Goal: Transaction & Acquisition: Purchase product/service

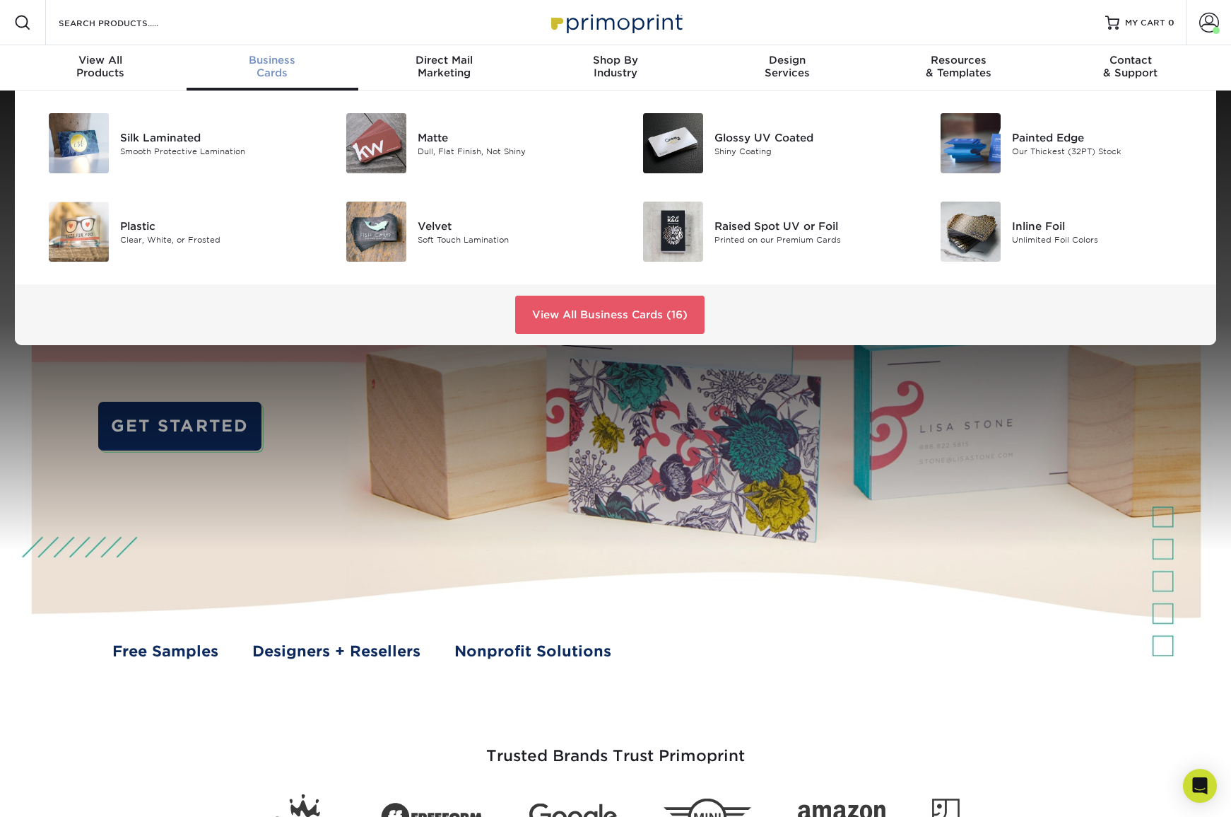
click at [254, 64] on span "Business" at bounding box center [273, 60] width 172 height 13
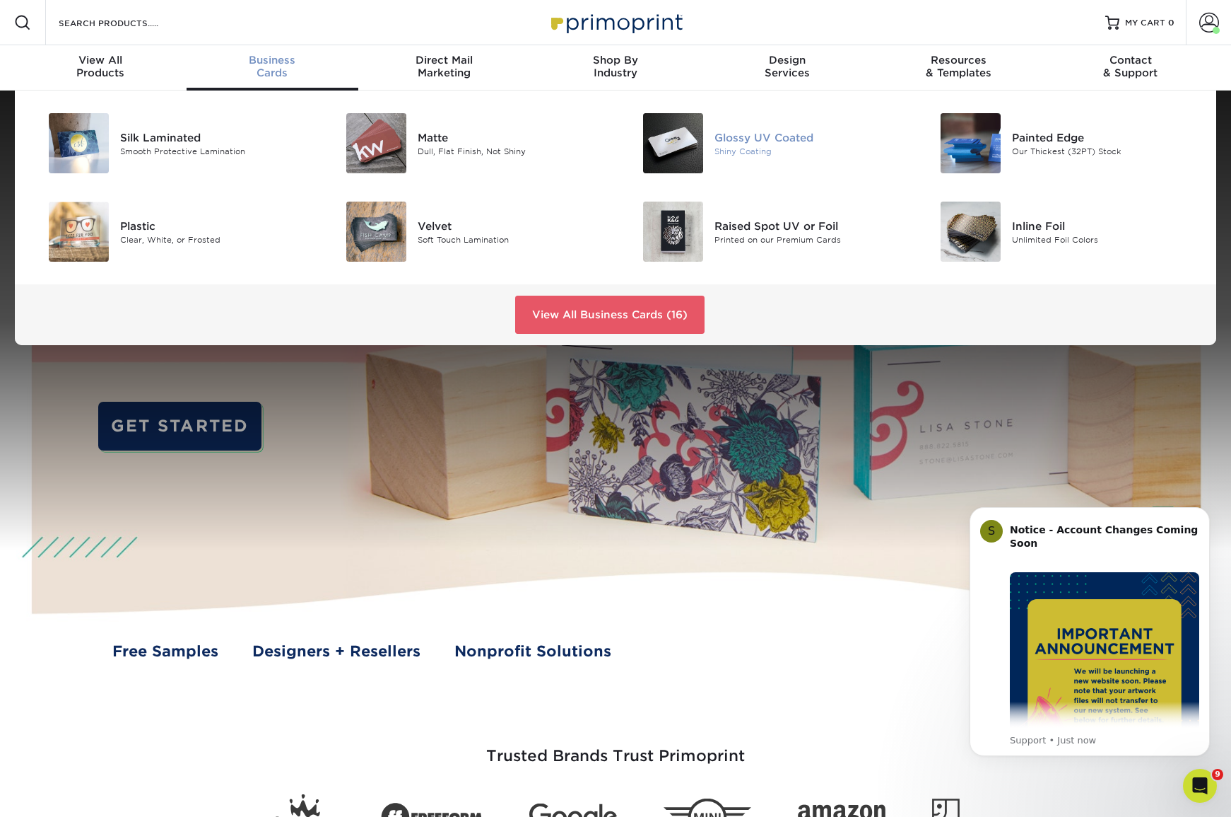
click at [746, 139] on div "Glossy UV Coated" at bounding box center [808, 137] width 187 height 16
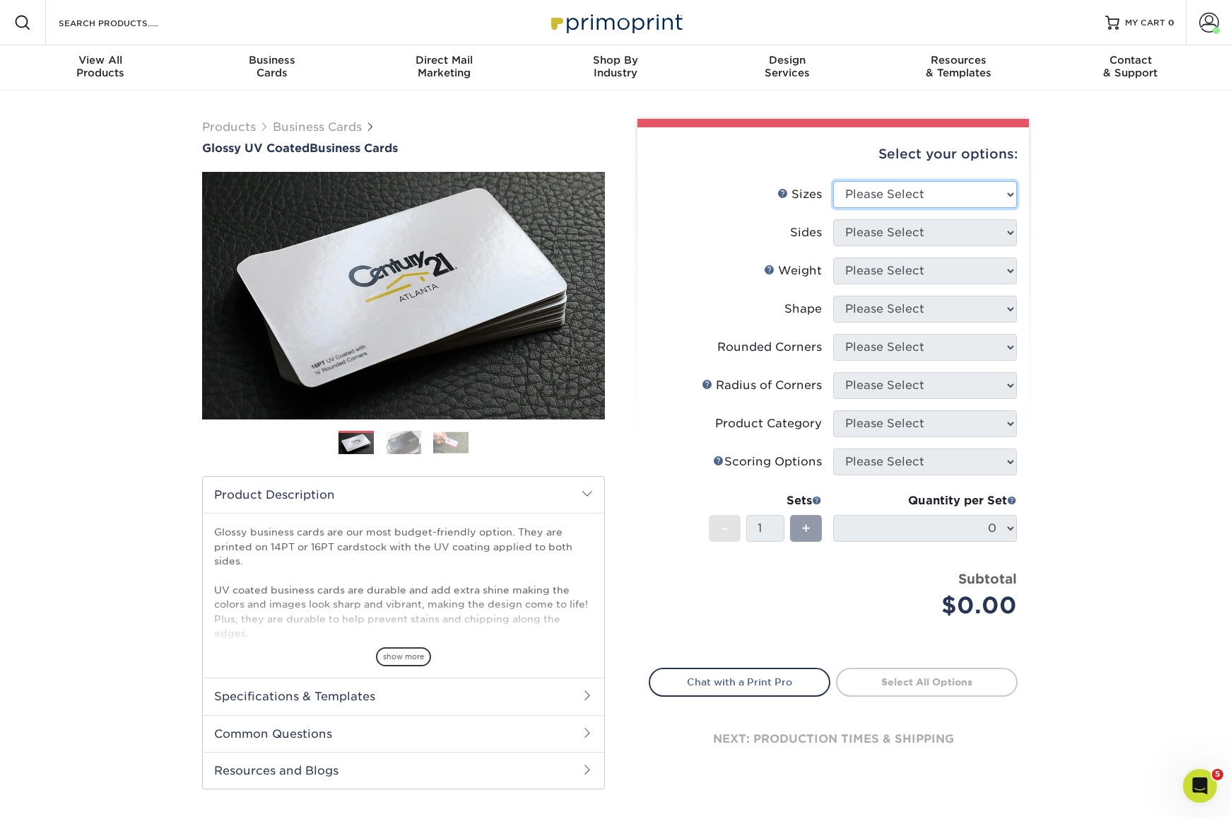
select select "2.00x3.50"
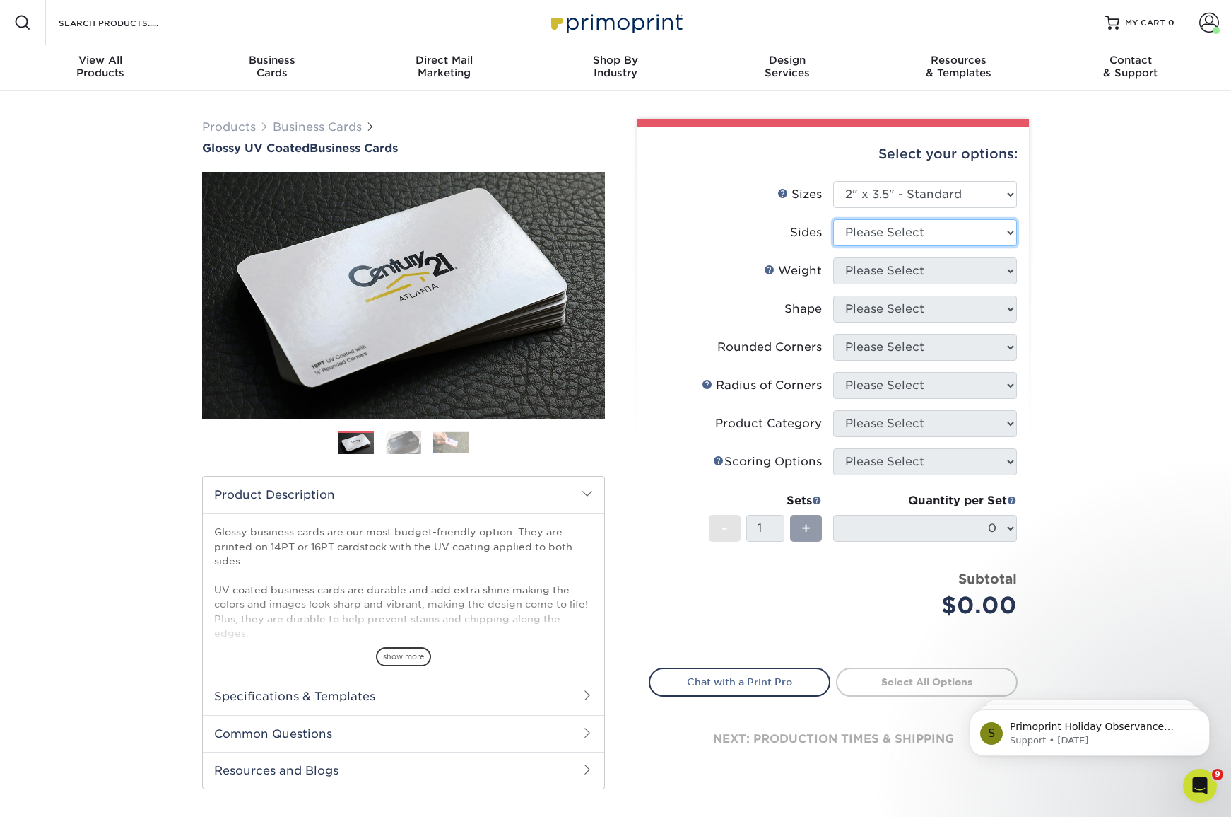
select select "13abbda7-1d64-4f25-8bb2-c179b224825d"
select select "14PT"
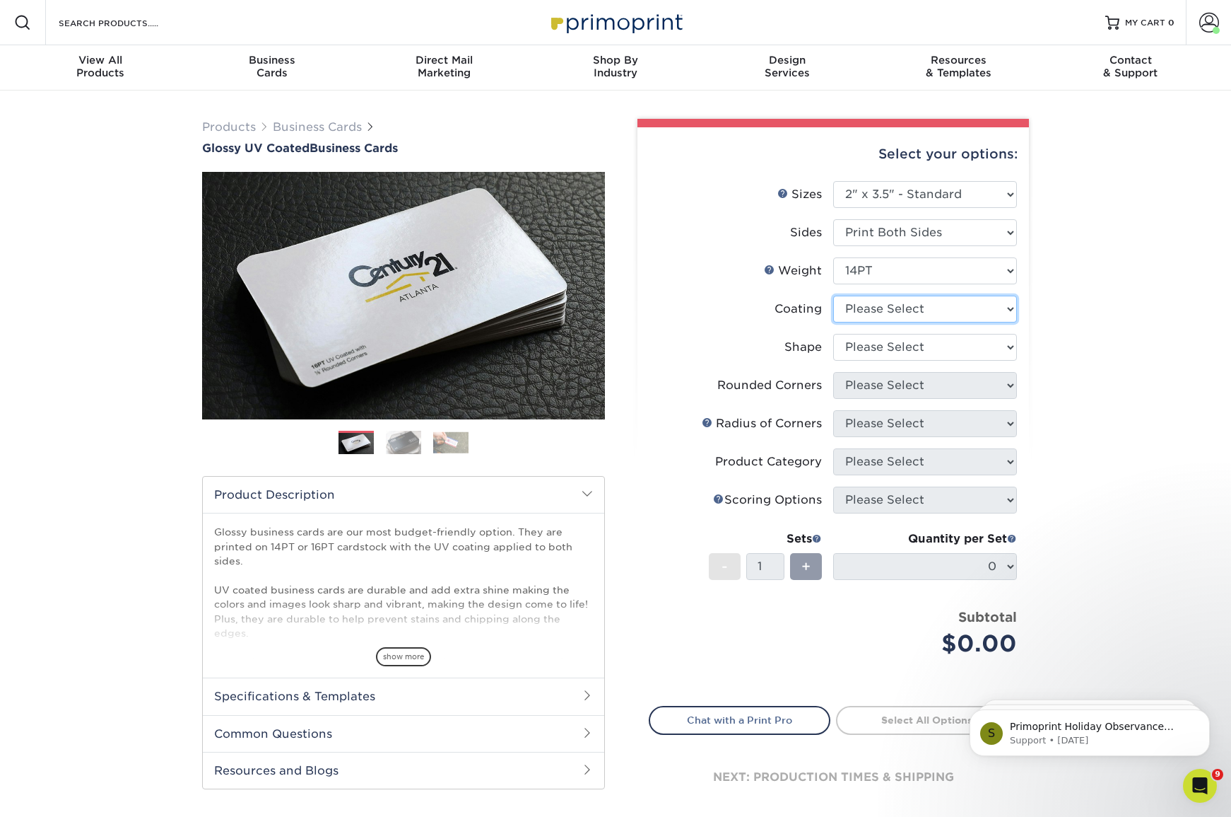
select select "ae367451-b2b8-45df-a344-0f05b6a12993"
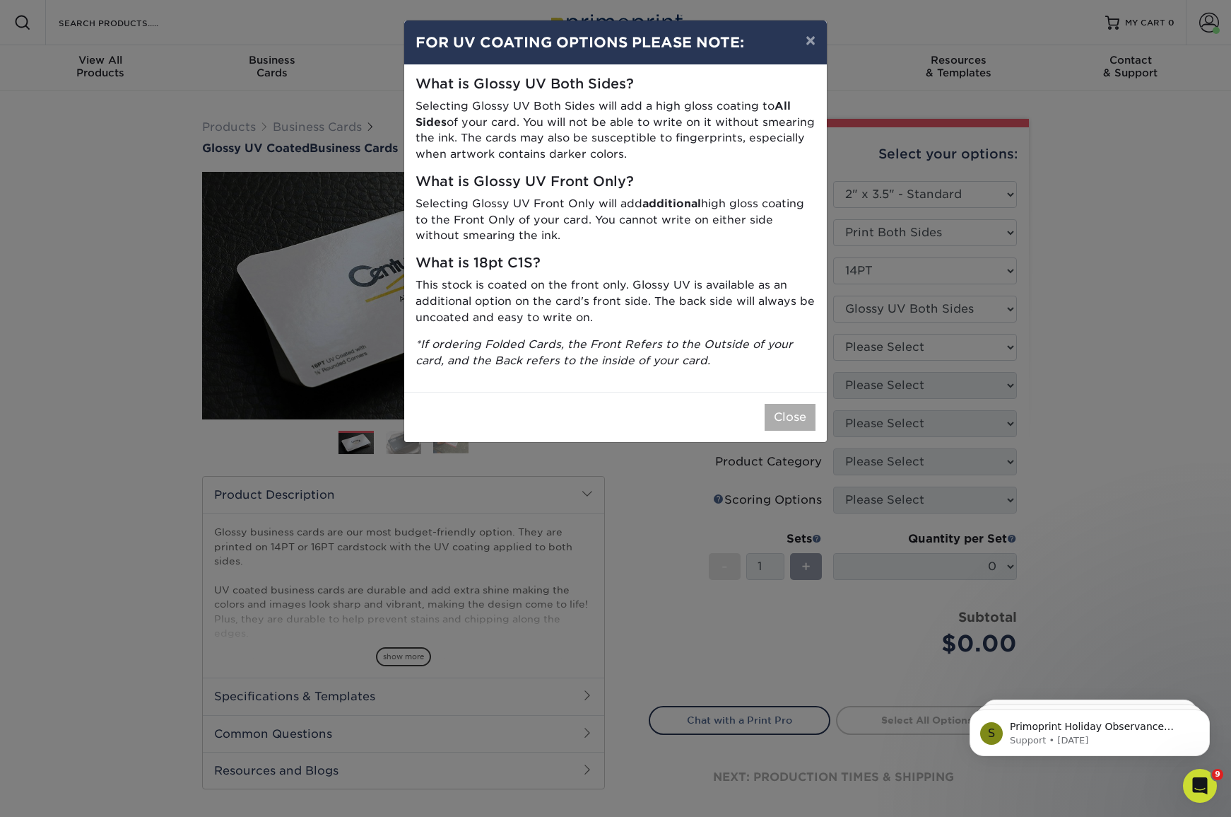
click at [792, 405] on button "Close" at bounding box center [790, 417] width 51 height 27
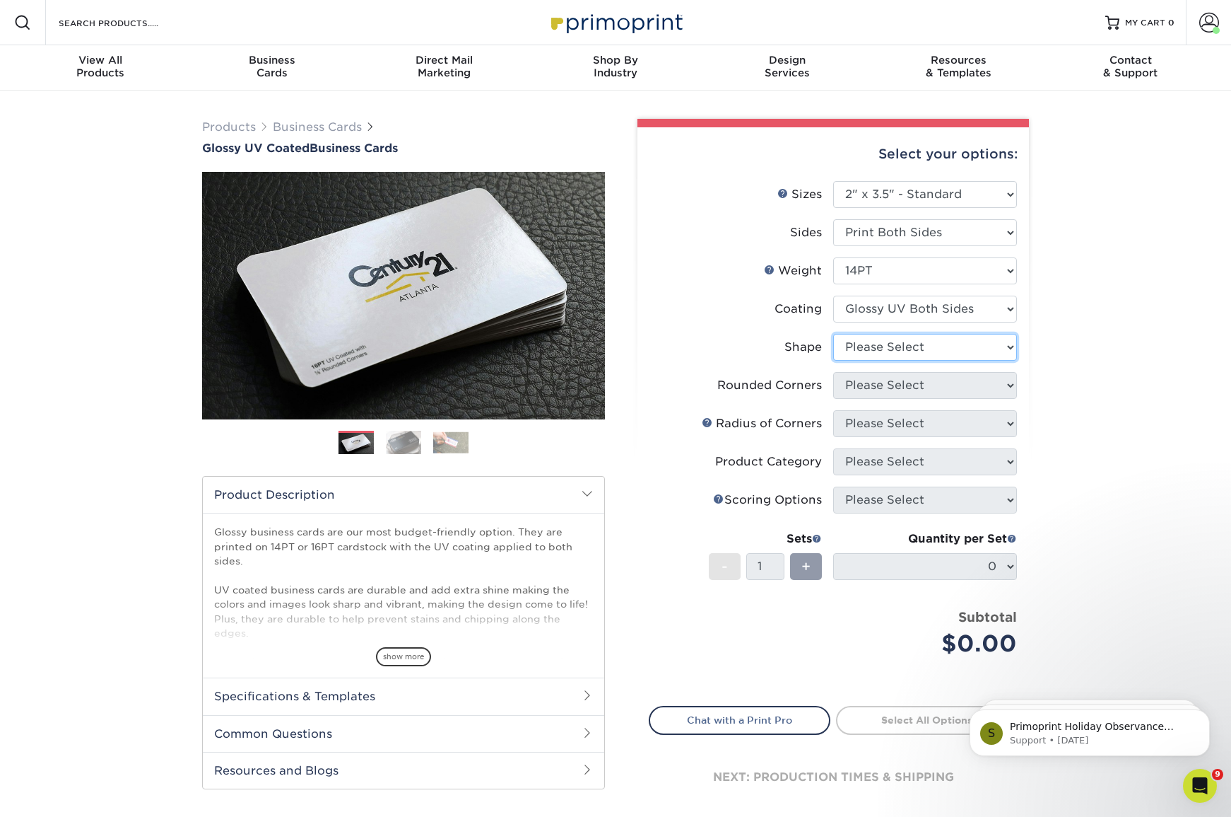
select select "standard"
select select "0"
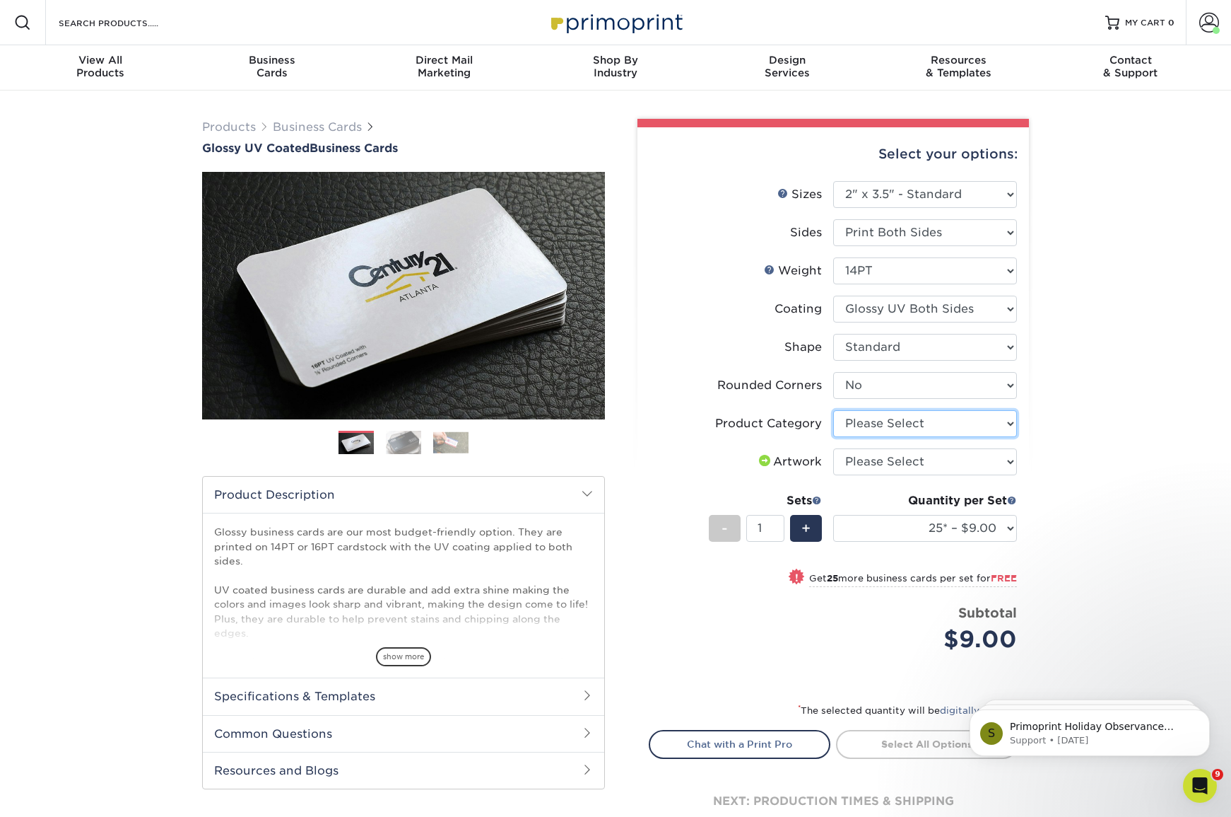
select select "3b5148f1-0588-4f88-a218-97bcfdce65c1"
select select "upload"
click at [806, 520] on span "+" at bounding box center [806, 527] width 9 height 21
type input "2"
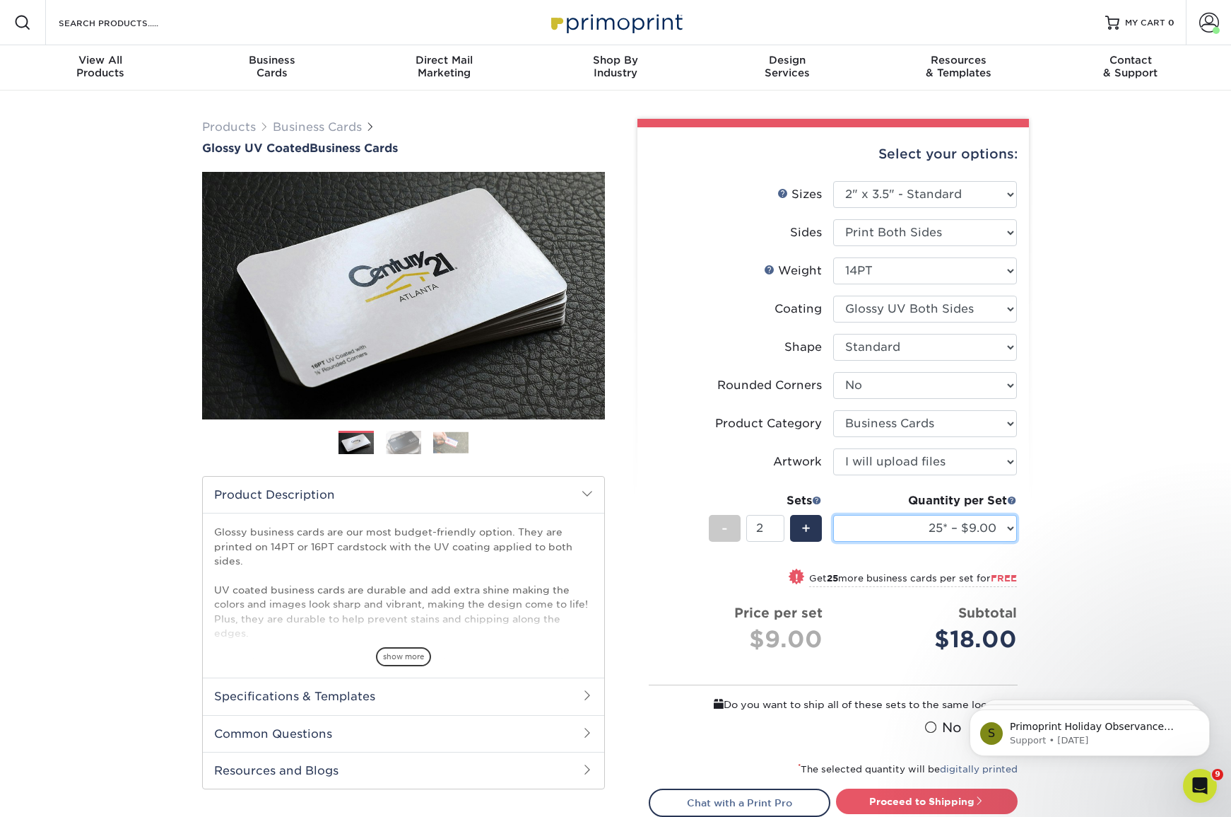
select select "500 – $33.00"
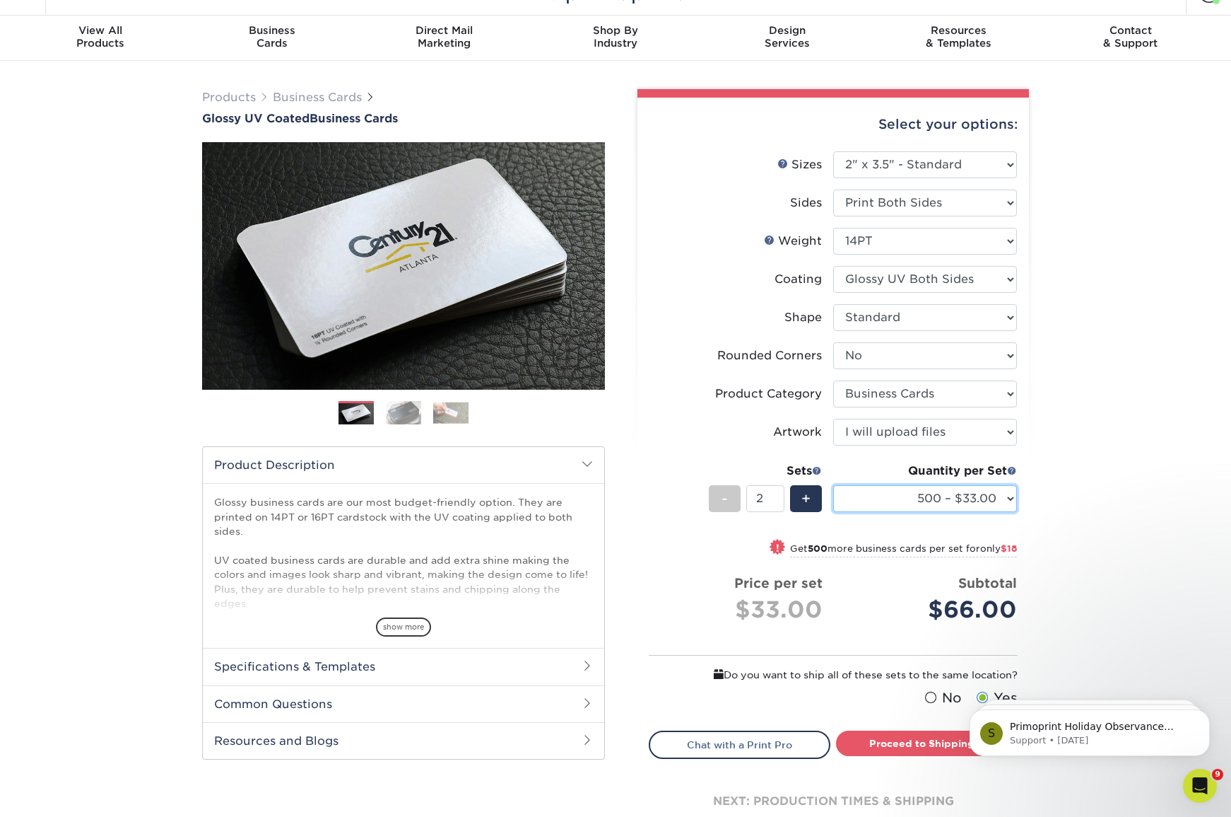
scroll to position [29, 0]
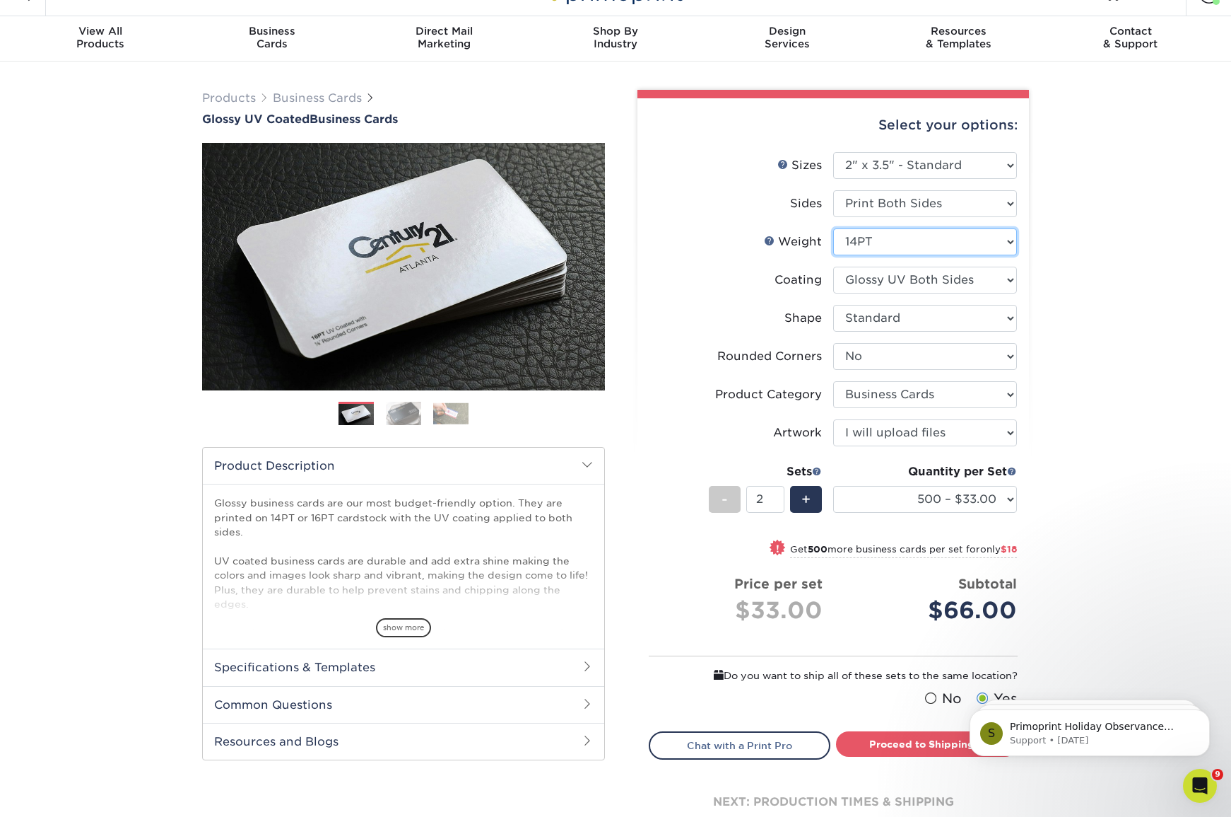
select select "16PT"
select select "-1"
select select
select select "-1"
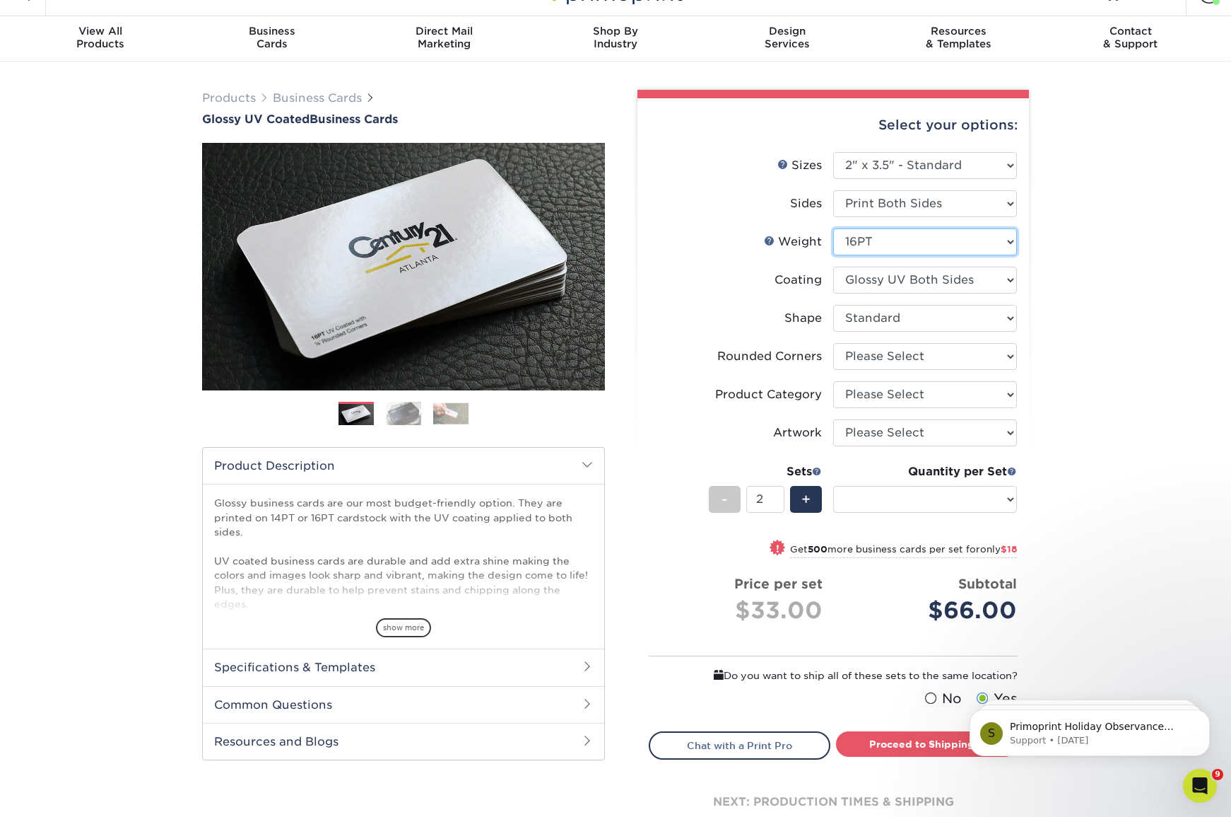
select select "-1"
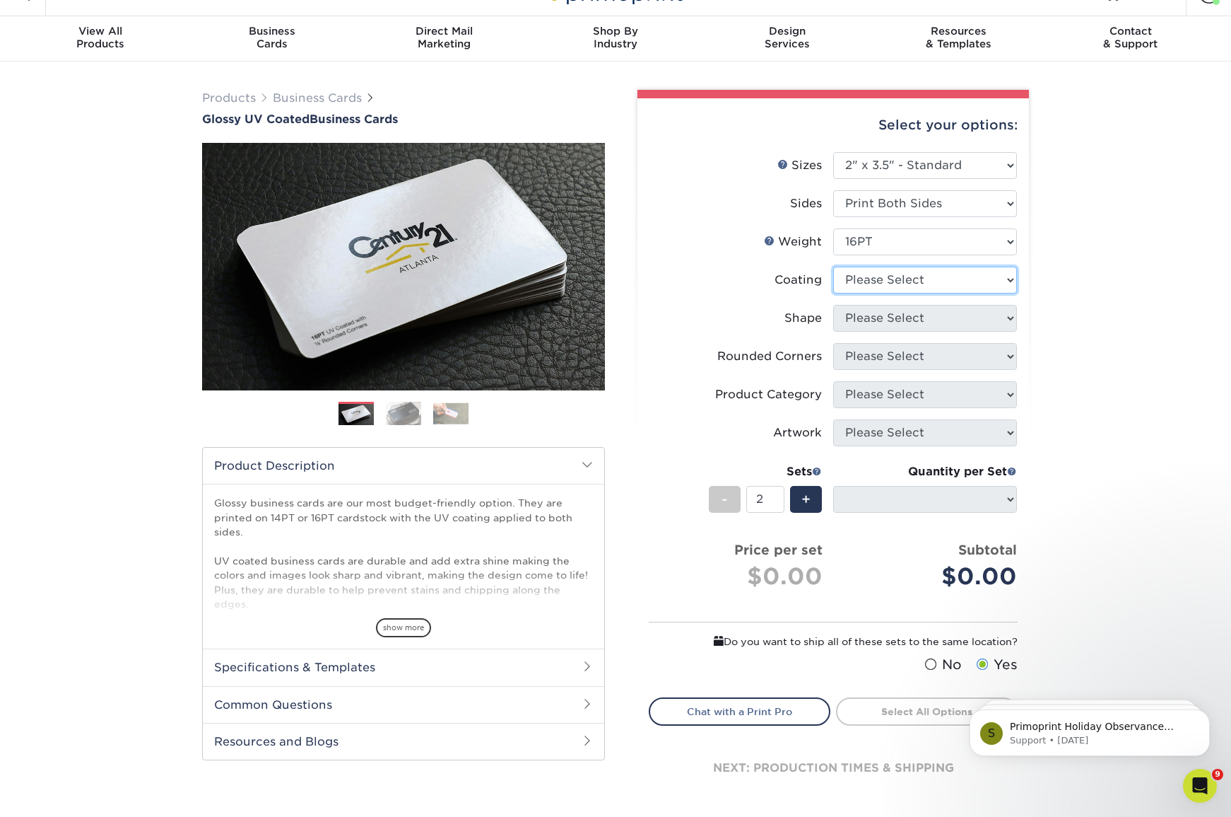
select select "ae367451-b2b8-45df-a344-0f05b6a12993"
select select
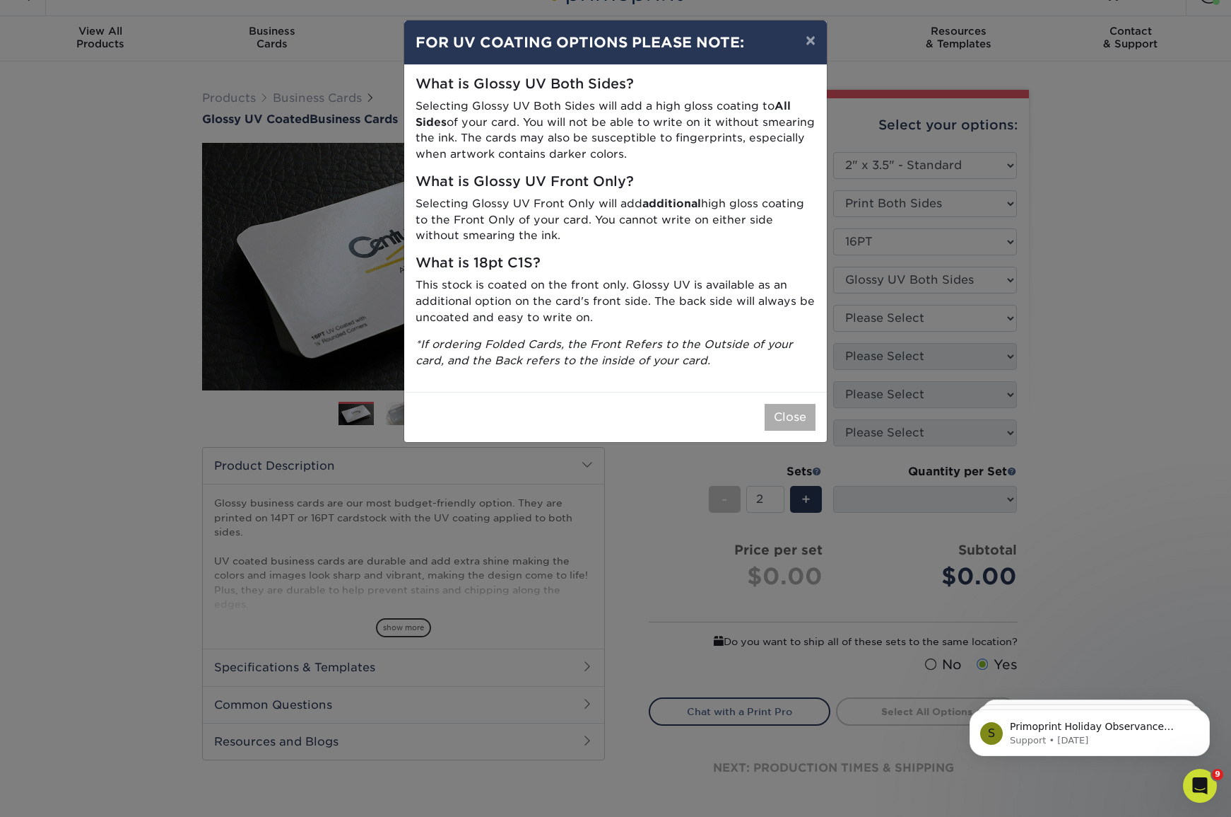
click at [805, 394] on div "Close" at bounding box center [615, 417] width 423 height 50
click at [802, 411] on button "Close" at bounding box center [790, 417] width 51 height 27
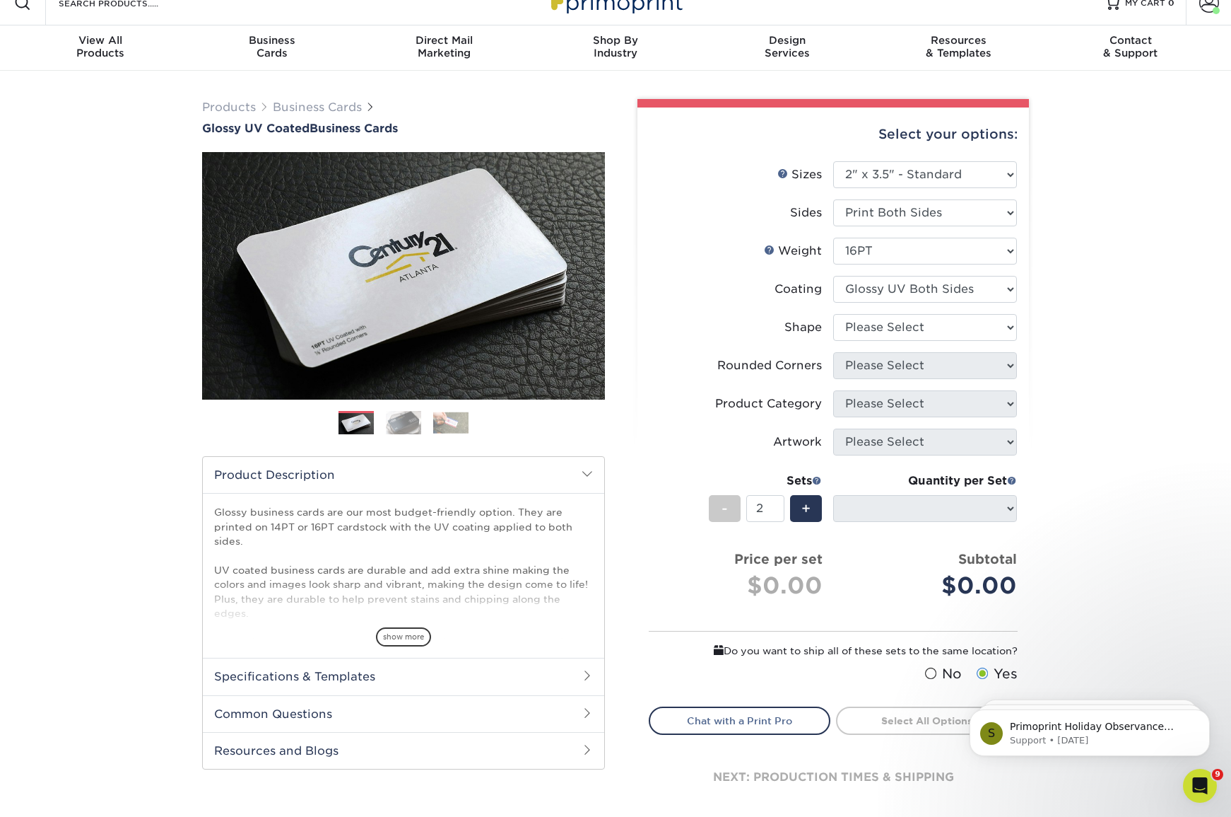
scroll to position [19, 0]
select select "standard"
select select
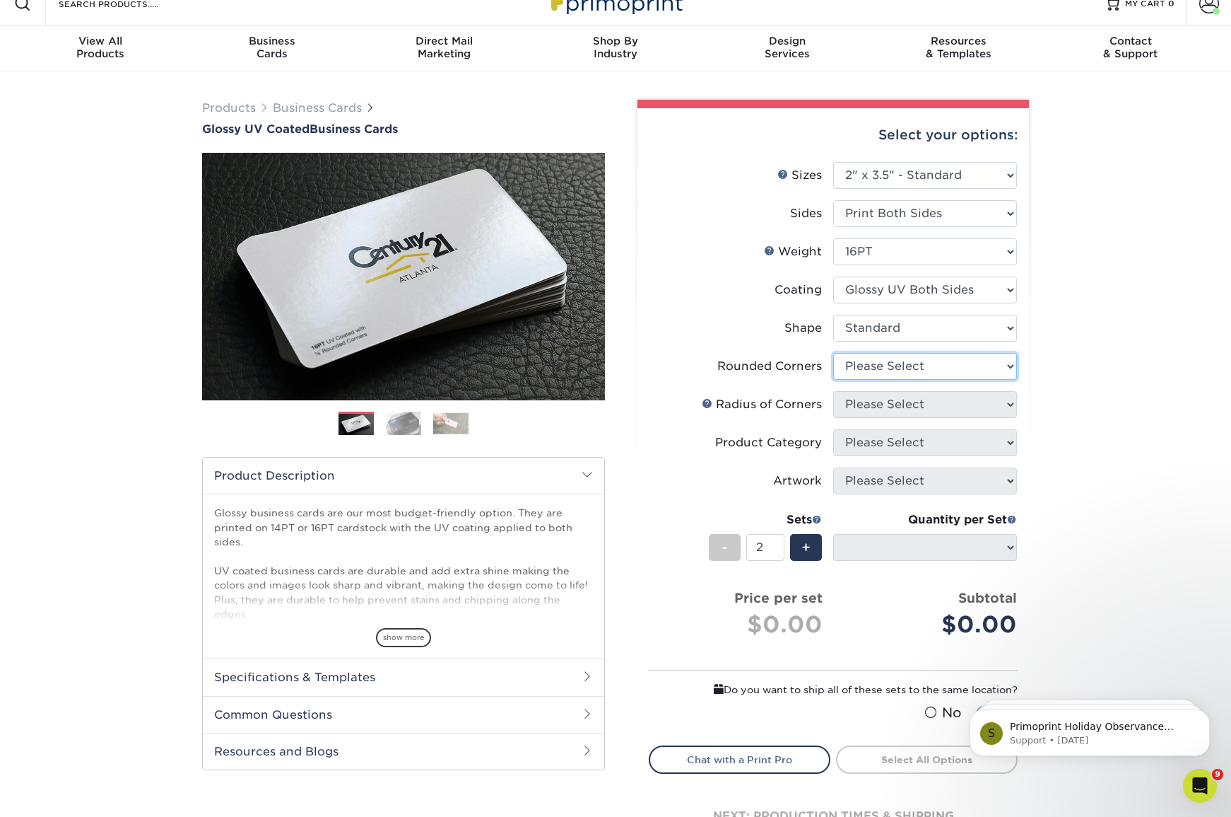
select select "0"
select select "-1"
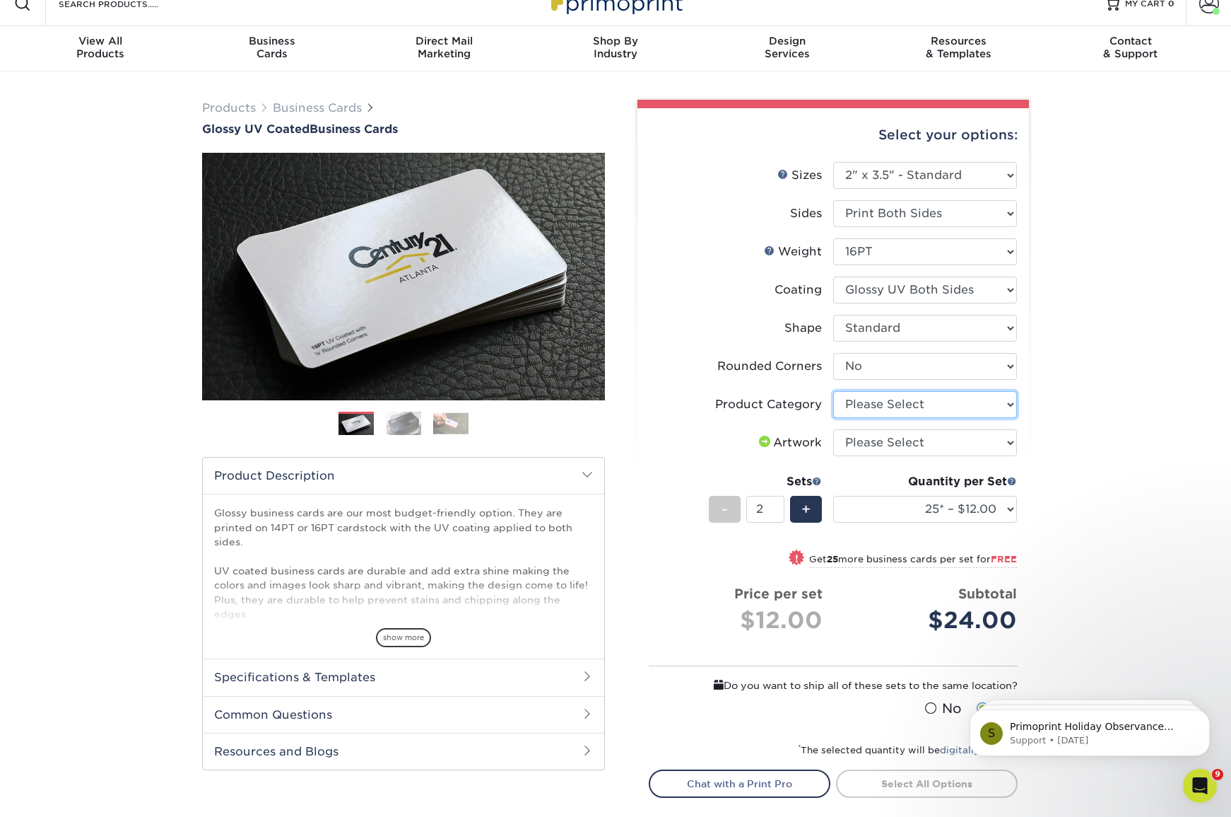
select select "3b5148f1-0588-4f88-a218-97bcfdce65c1"
select select "upload"
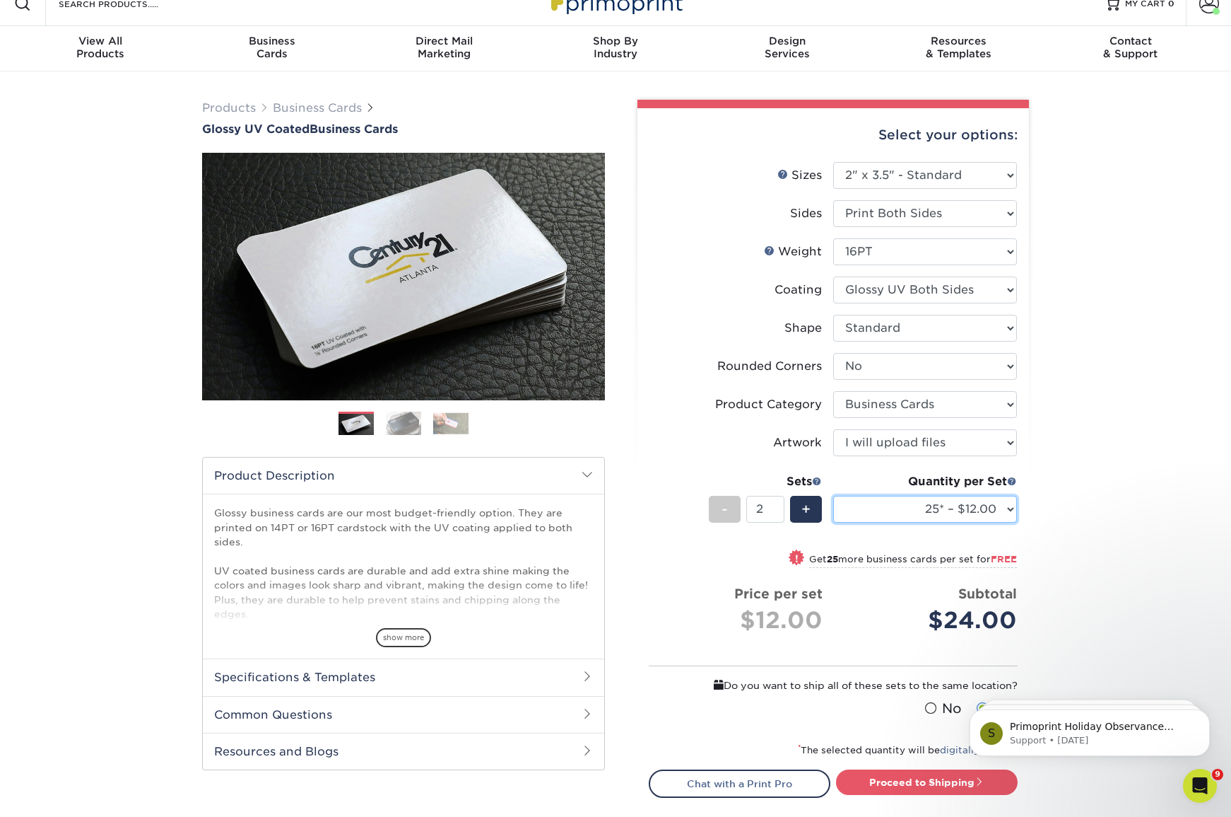
select select "500 – $42.00"
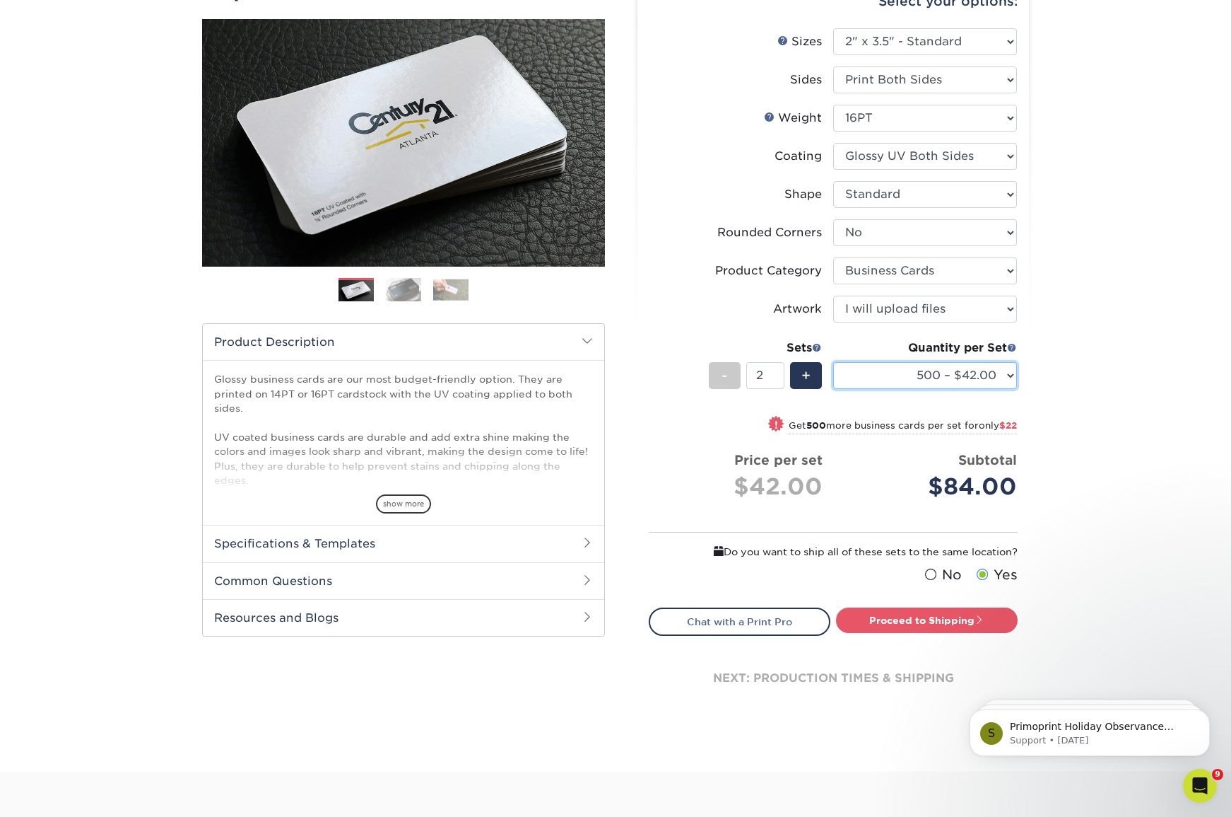
scroll to position [168, 0]
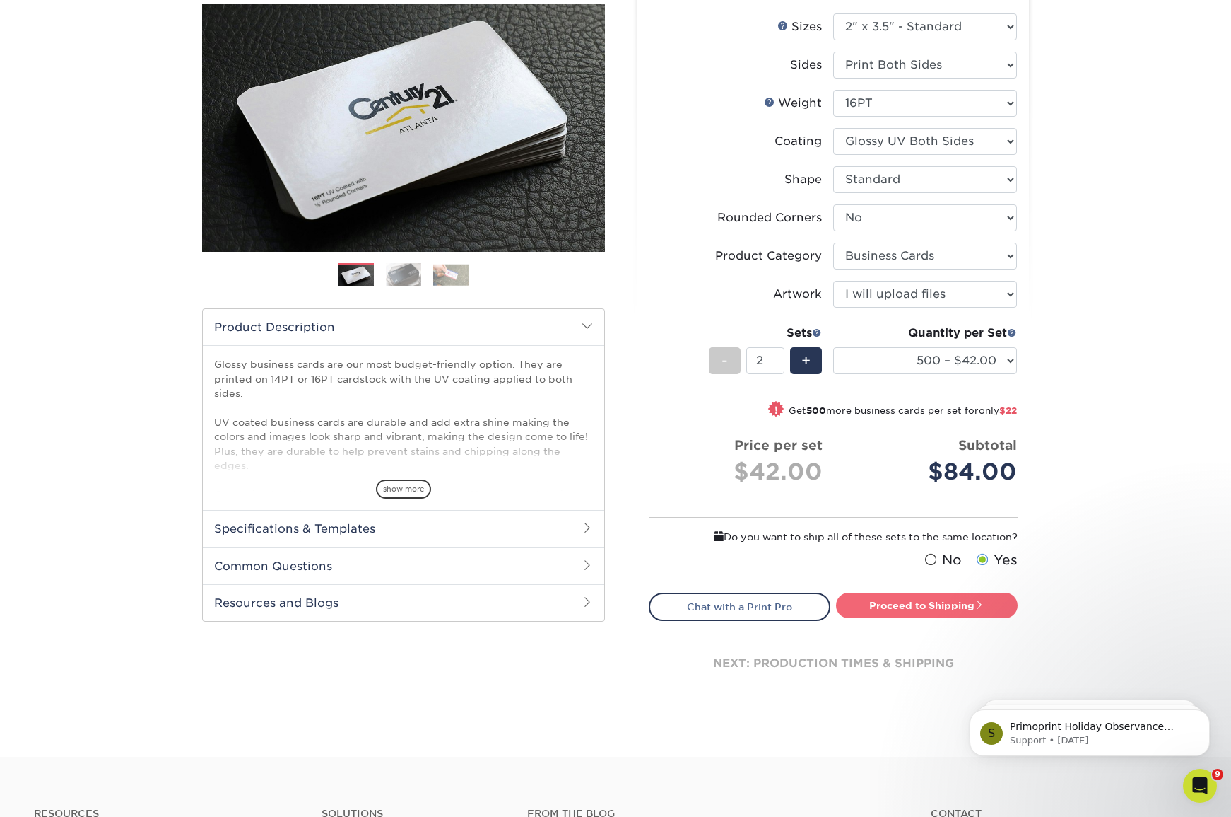
click at [956, 604] on link "Proceed to Shipping" at bounding box center [927, 604] width 182 height 25
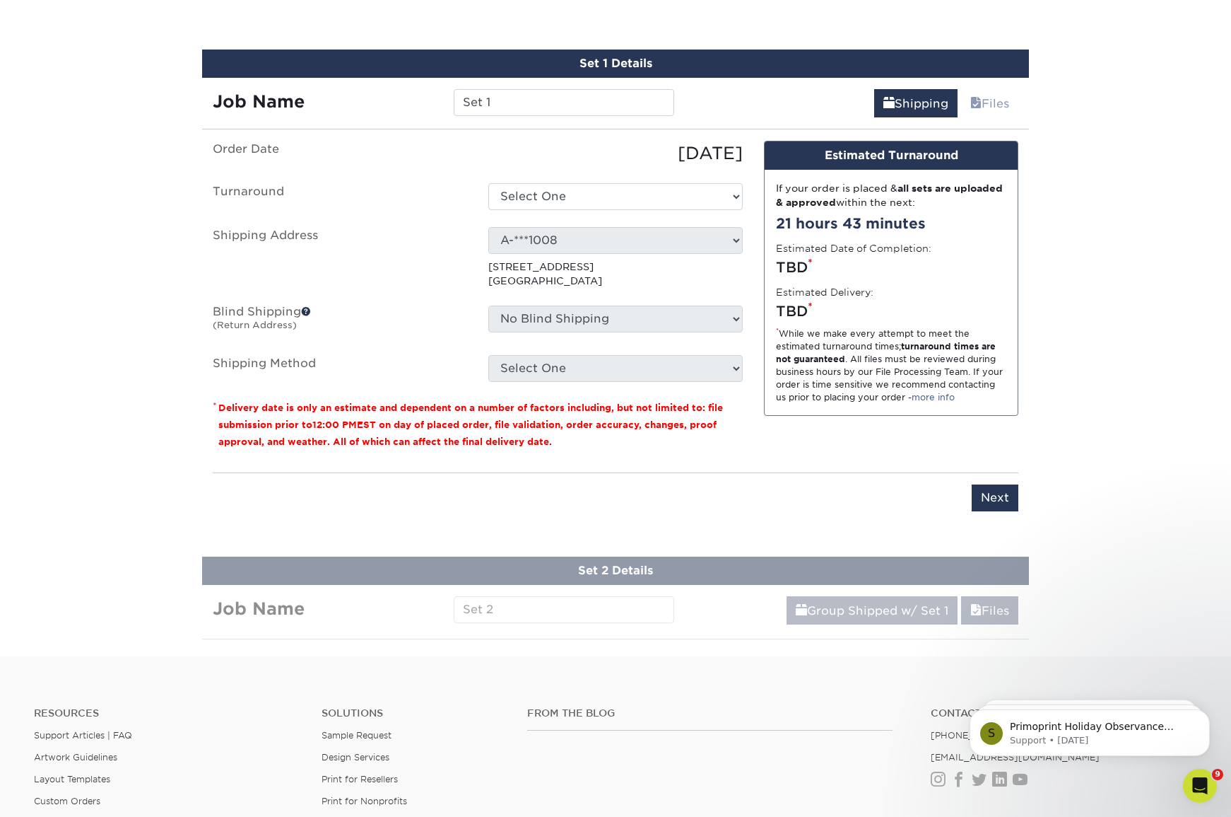
scroll to position [796, 0]
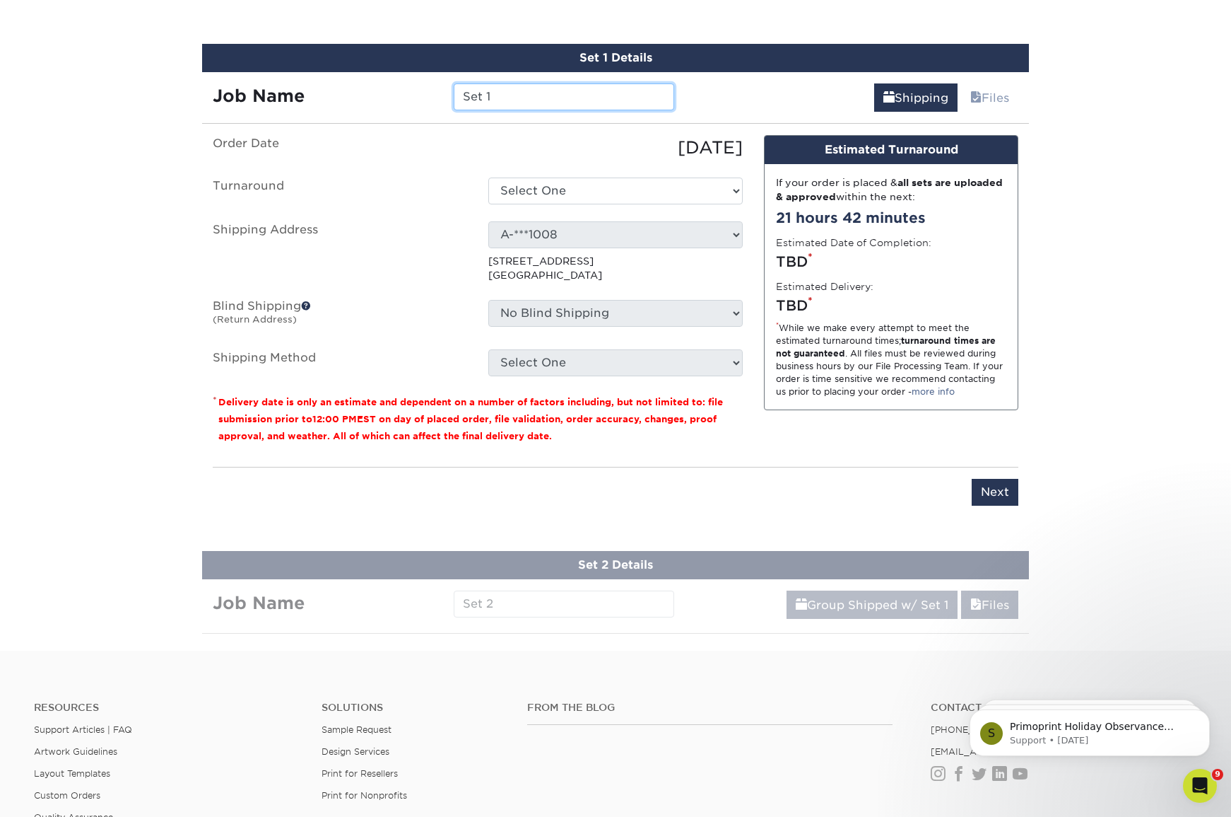
drag, startPoint x: 519, startPoint y: 100, endPoint x: 360, endPoint y: 64, distance: 162.9
click at [361, 65] on div "Set 1 Details Job Name Set 1 Shipping Files You've choosen mailing services! If…" at bounding box center [615, 283] width 827 height 479
type input "Chad Cory"
select select "a162d423-fc7d-4fa3-8a25-7602e5a6d5e2"
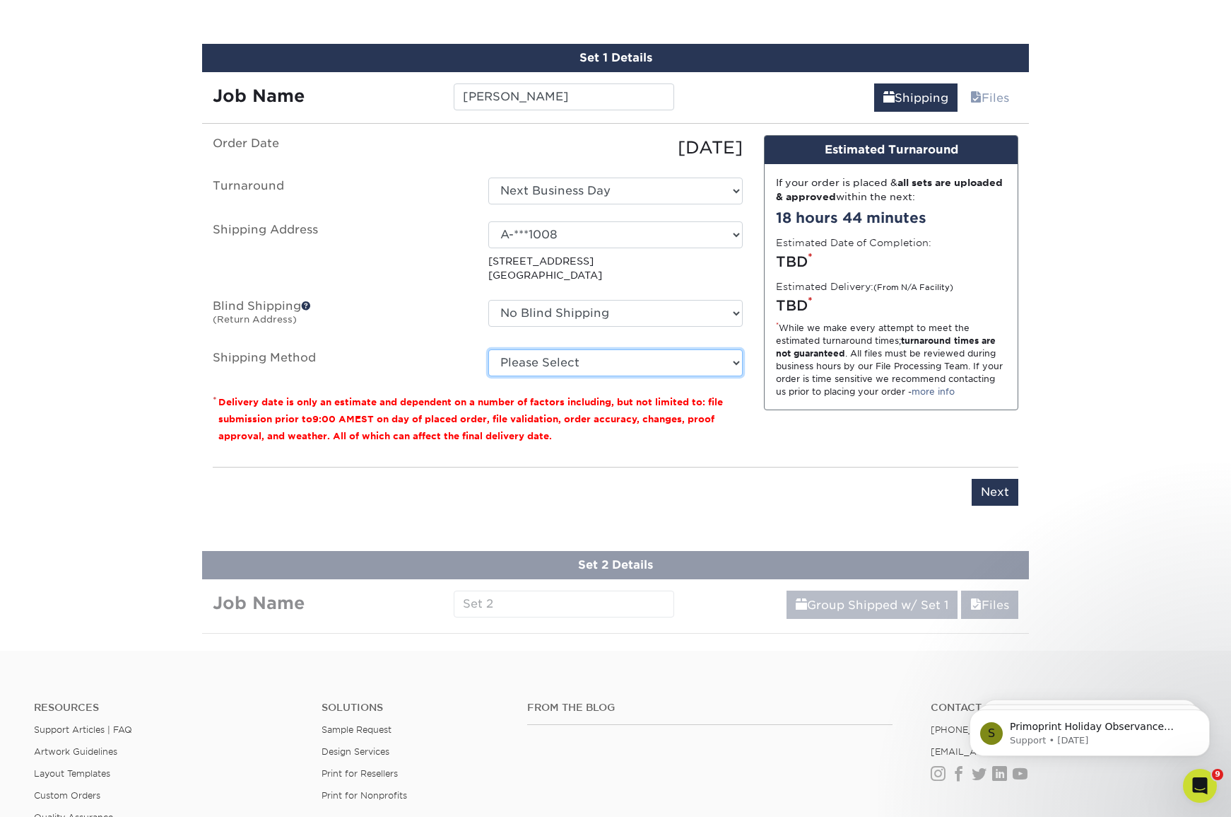
select select "03"
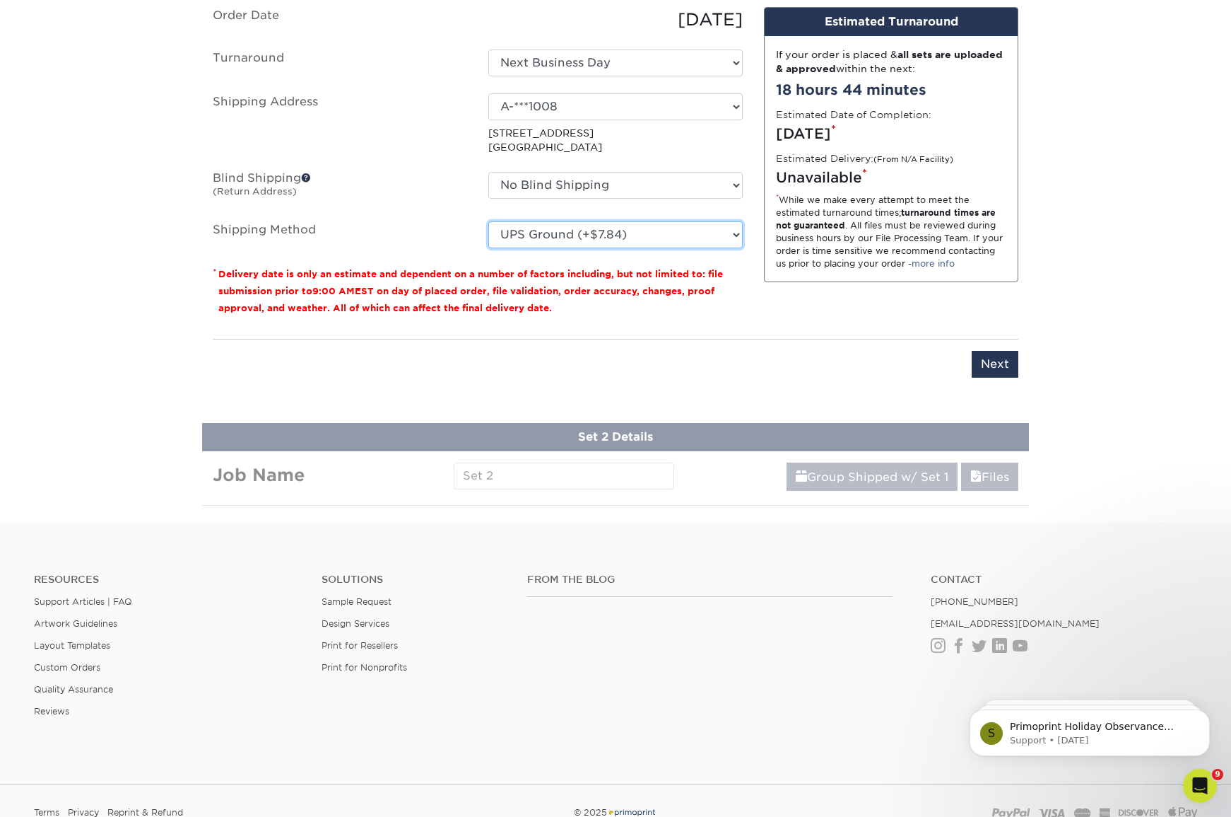
scroll to position [925, 0]
click at [989, 358] on input "Next" at bounding box center [995, 363] width 47 height 27
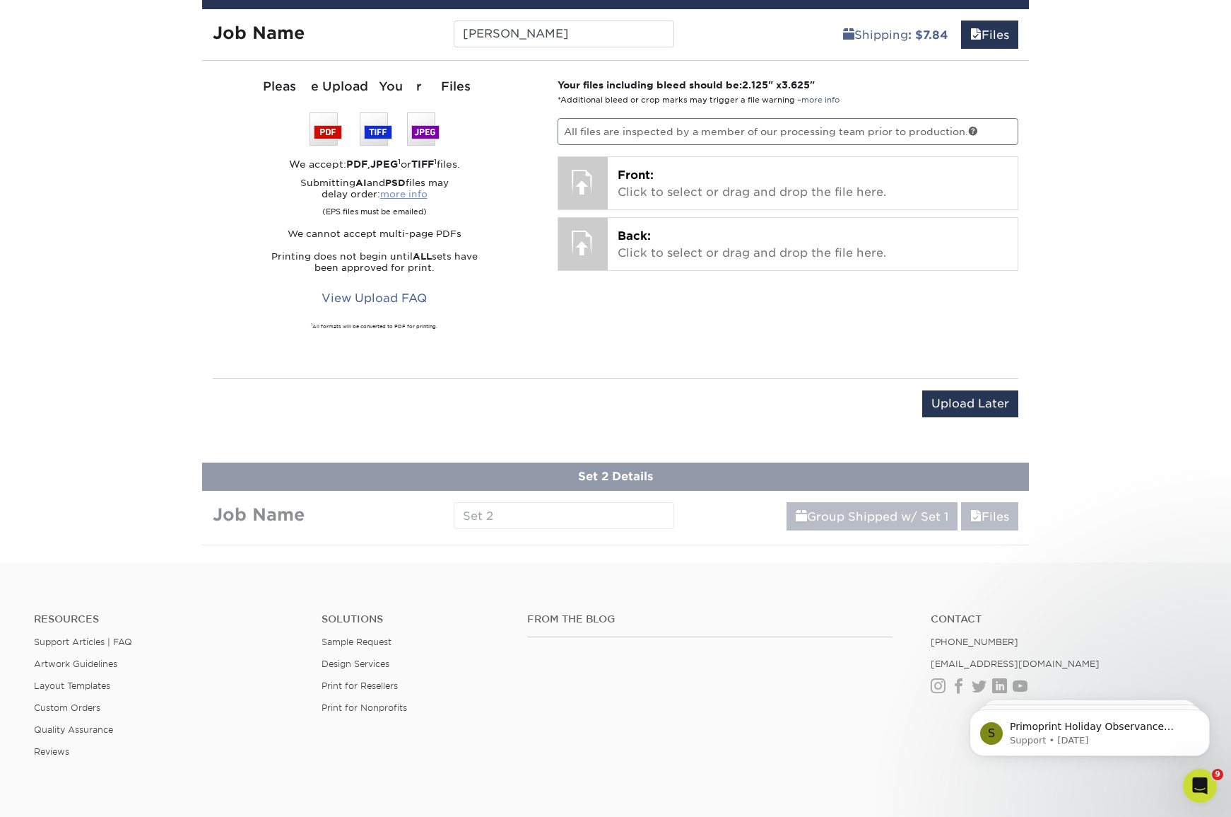
scroll to position [682, 0]
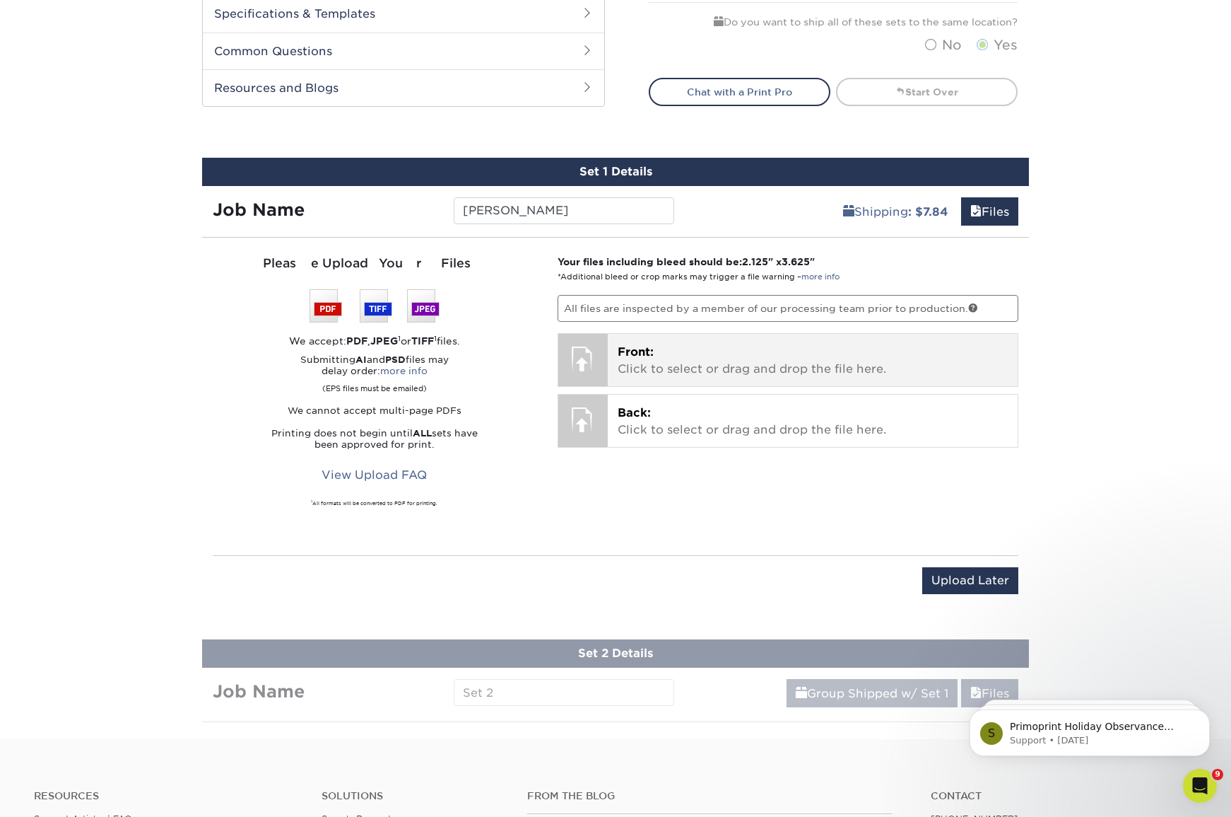
click at [686, 365] on p "Front: Click to select or drag and drop the file here." at bounding box center [813, 361] width 391 height 34
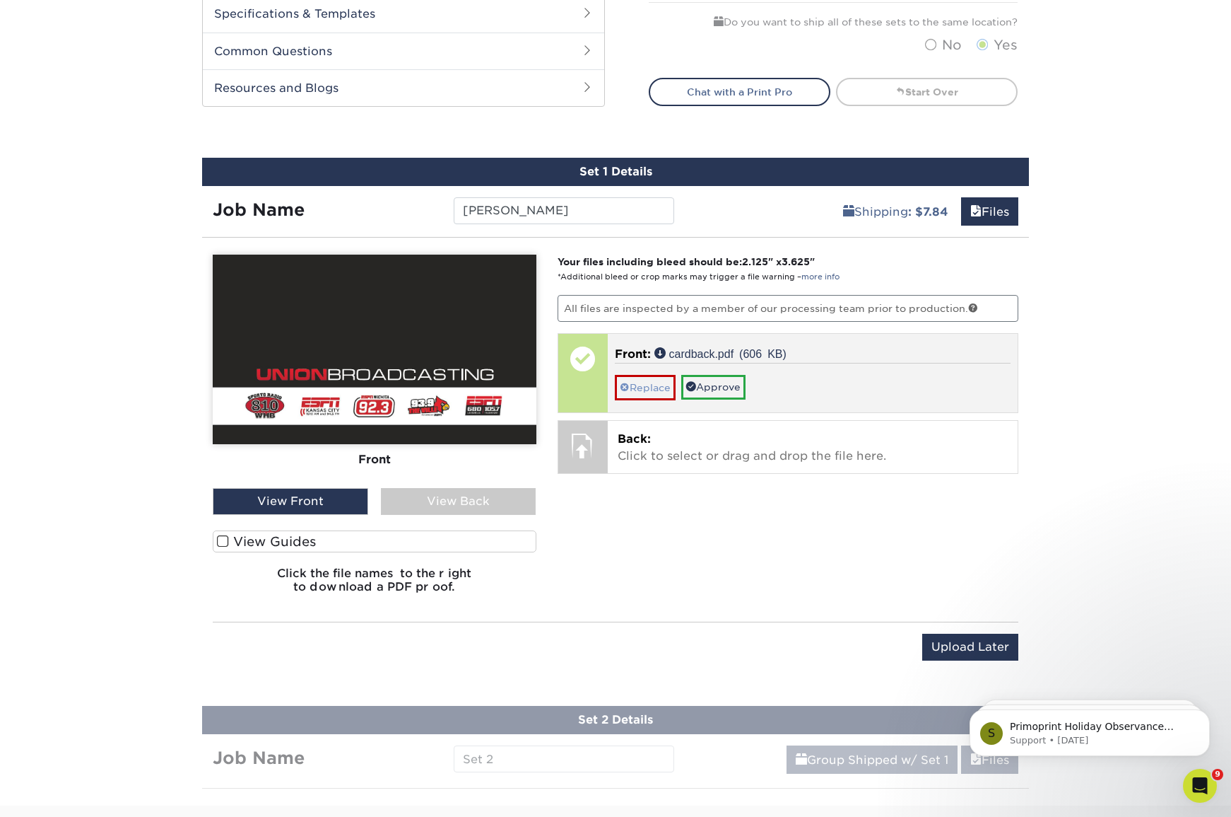
click at [652, 389] on link "Replace" at bounding box center [645, 387] width 61 height 25
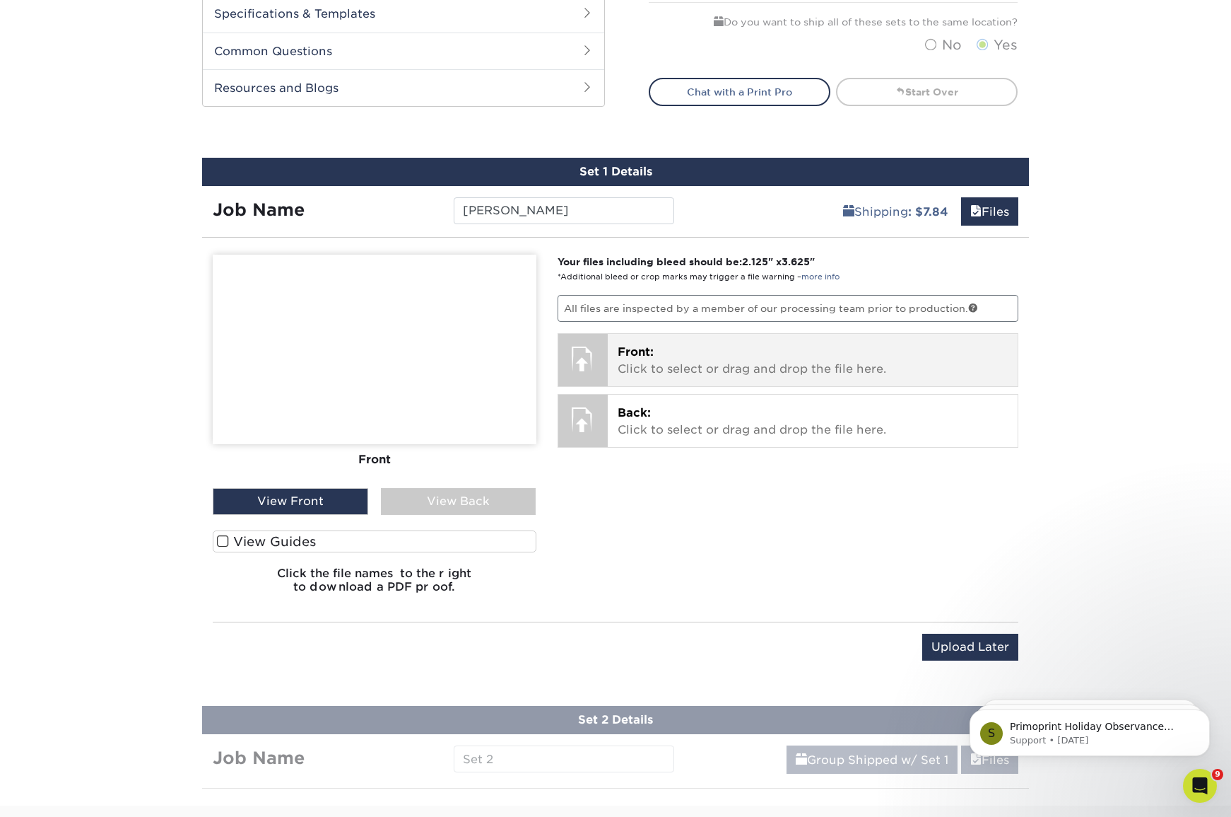
click at [683, 364] on p "Front: Click to select or drag and drop the file here." at bounding box center [813, 361] width 391 height 34
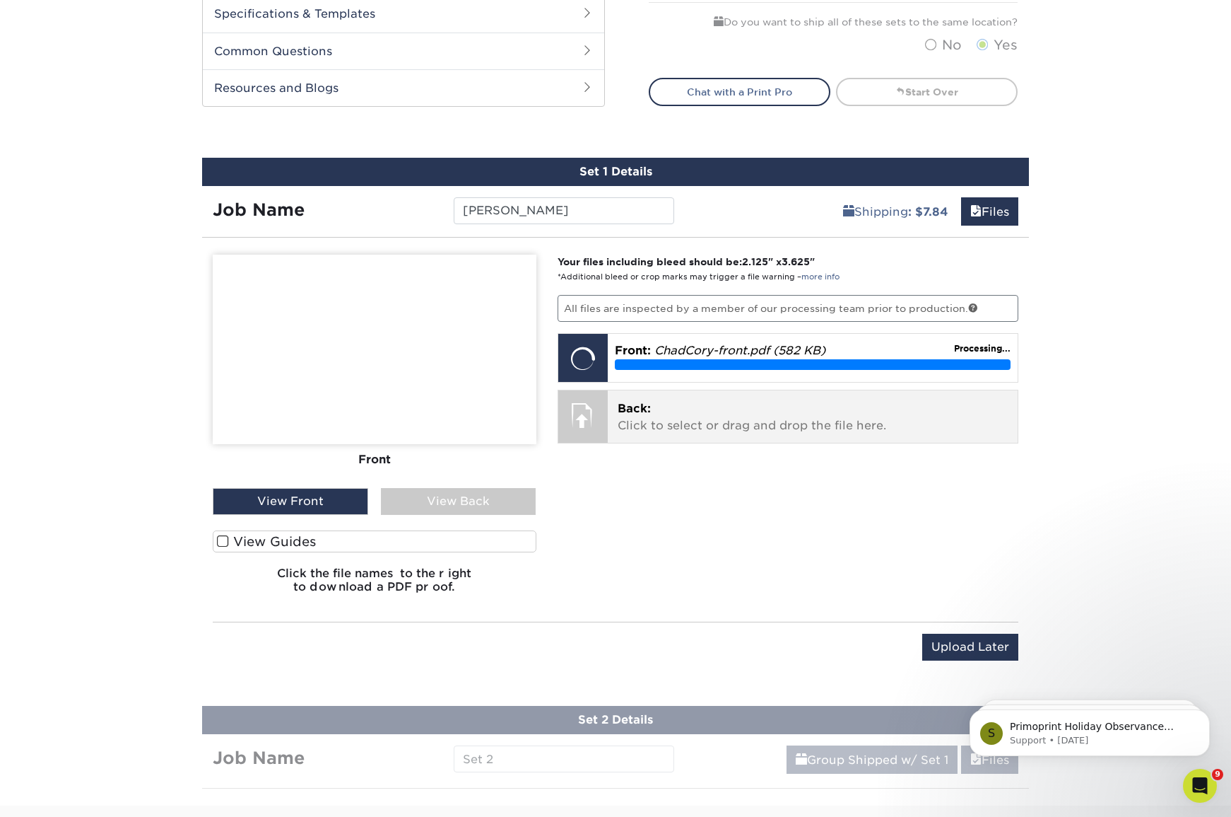
click at [691, 402] on p "Back: Click to select or drag and drop the file here." at bounding box center [813, 417] width 391 height 34
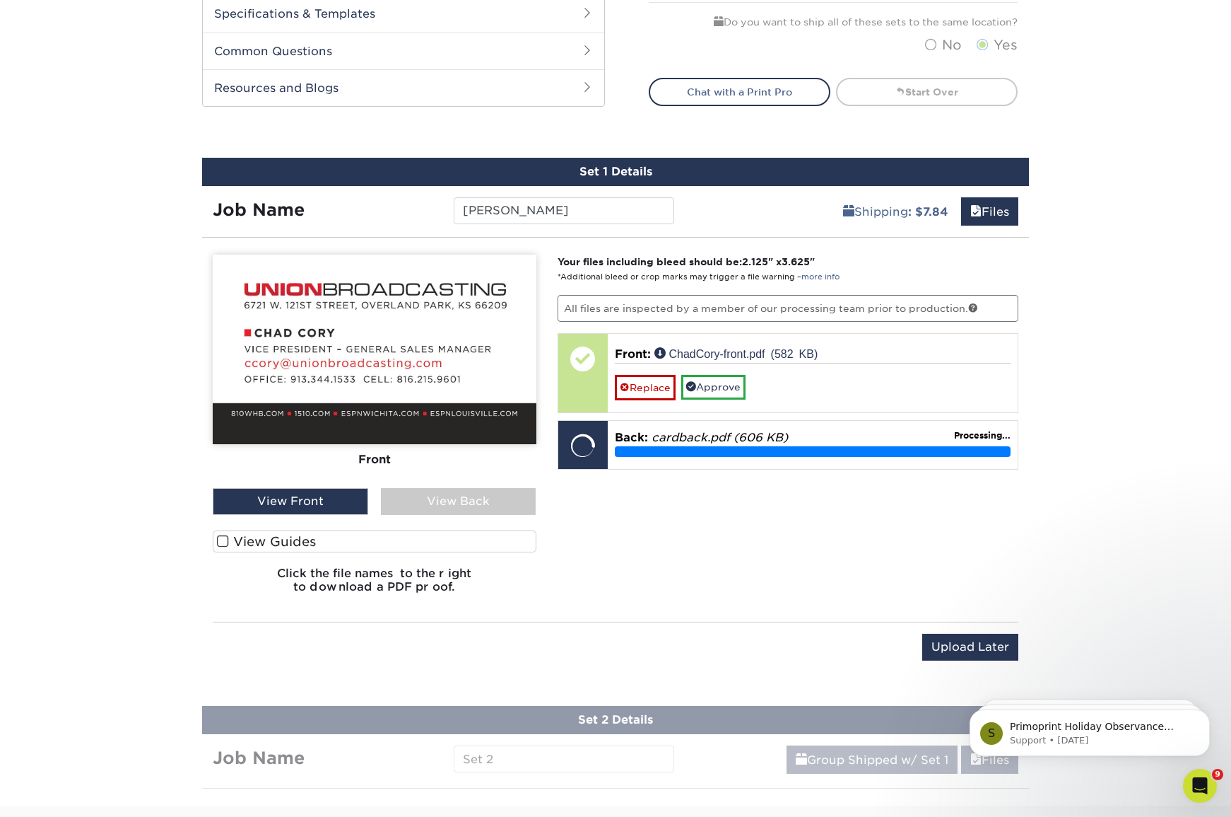
click at [428, 498] on div "View Back" at bounding box center [459, 501] width 156 height 27
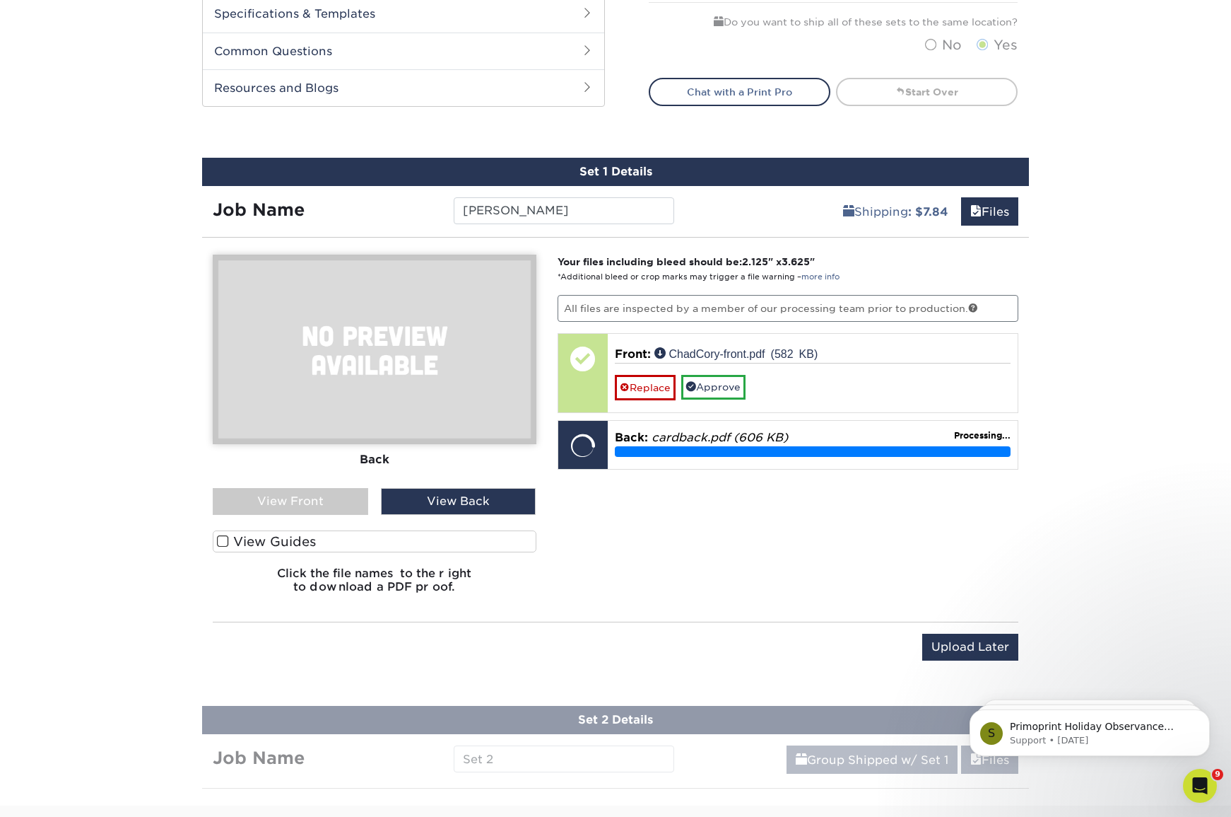
click at [312, 493] on div "View Front" at bounding box center [291, 501] width 156 height 27
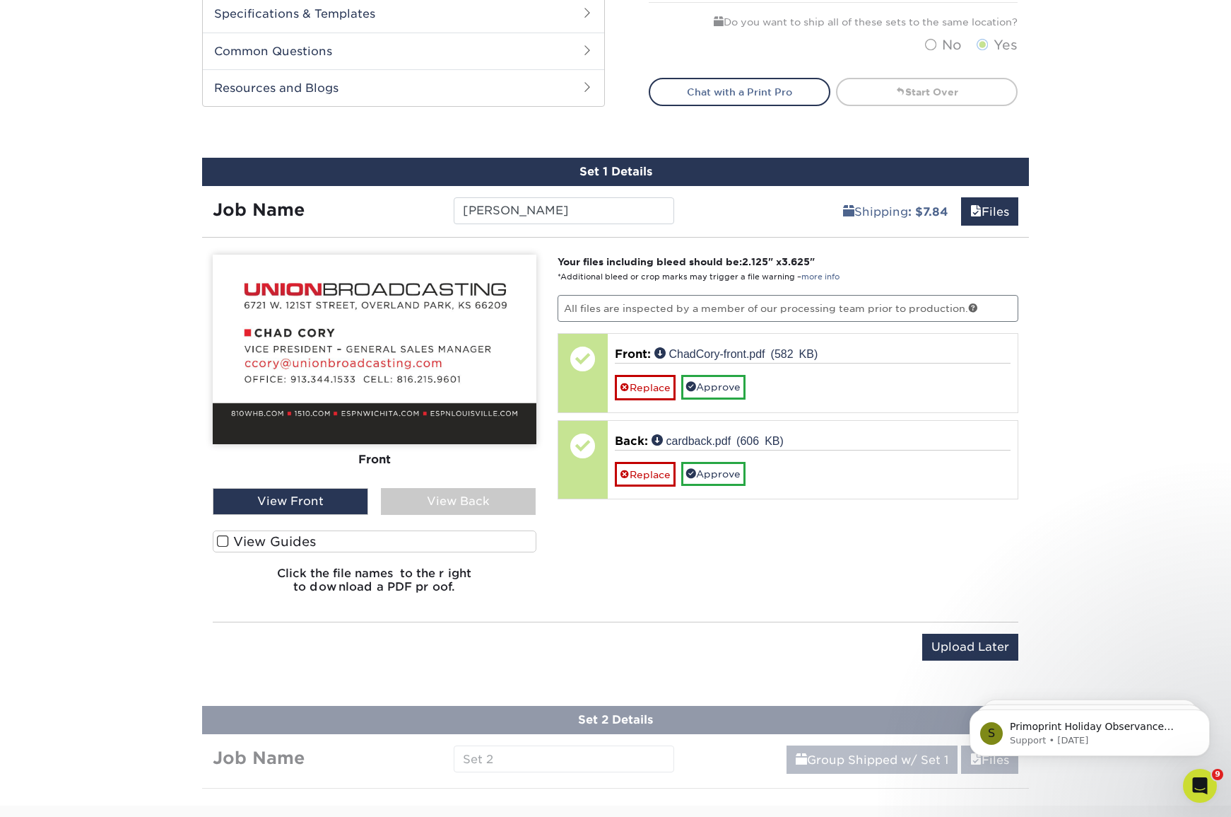
click at [427, 509] on div "View Back" at bounding box center [459, 501] width 156 height 27
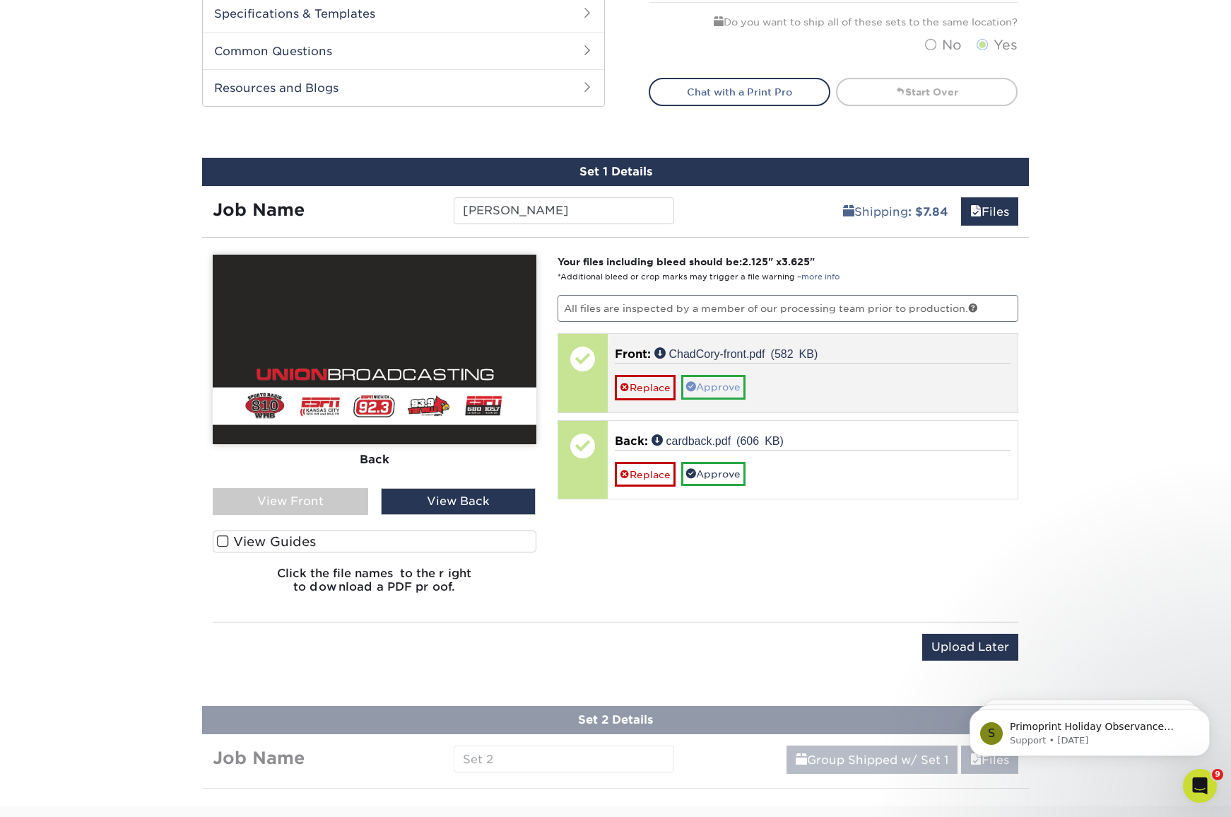
click at [735, 394] on link "Approve" at bounding box center [713, 387] width 64 height 24
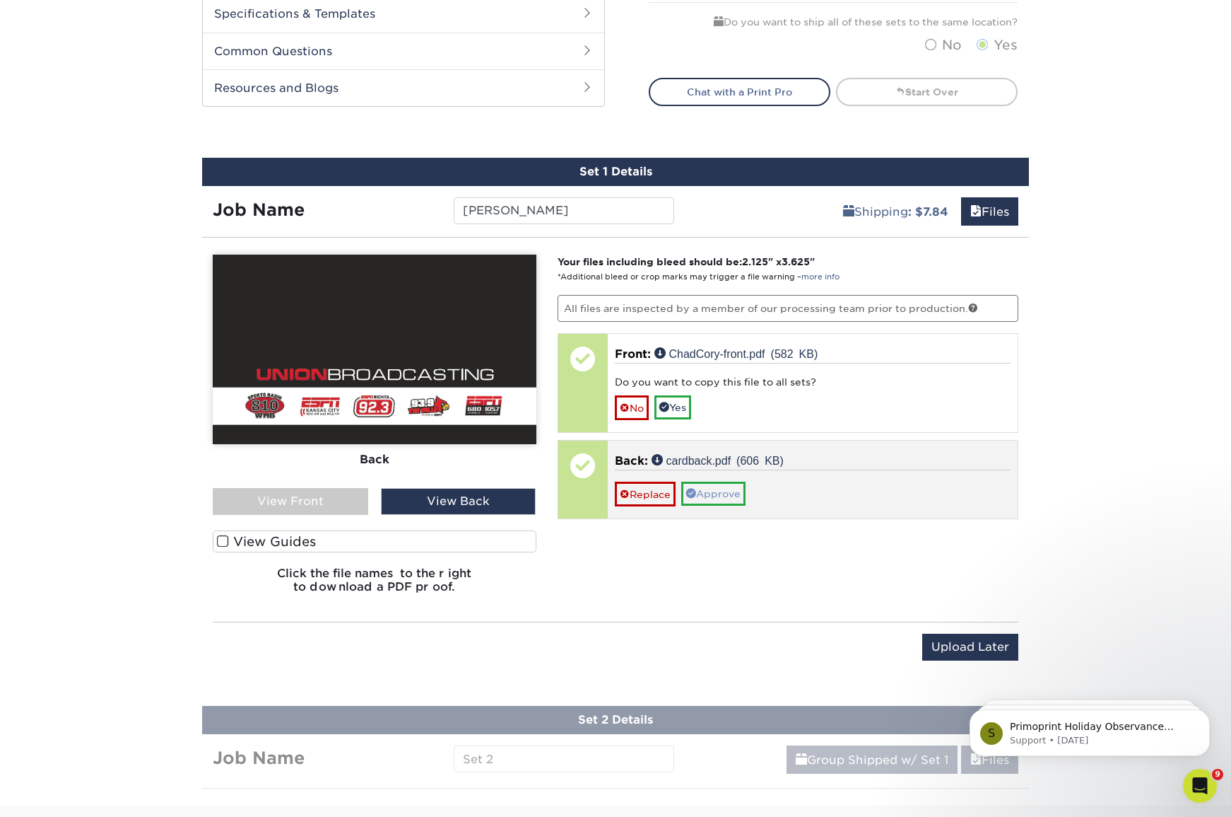
click at [735, 491] on link "Approve" at bounding box center [713, 493] width 64 height 24
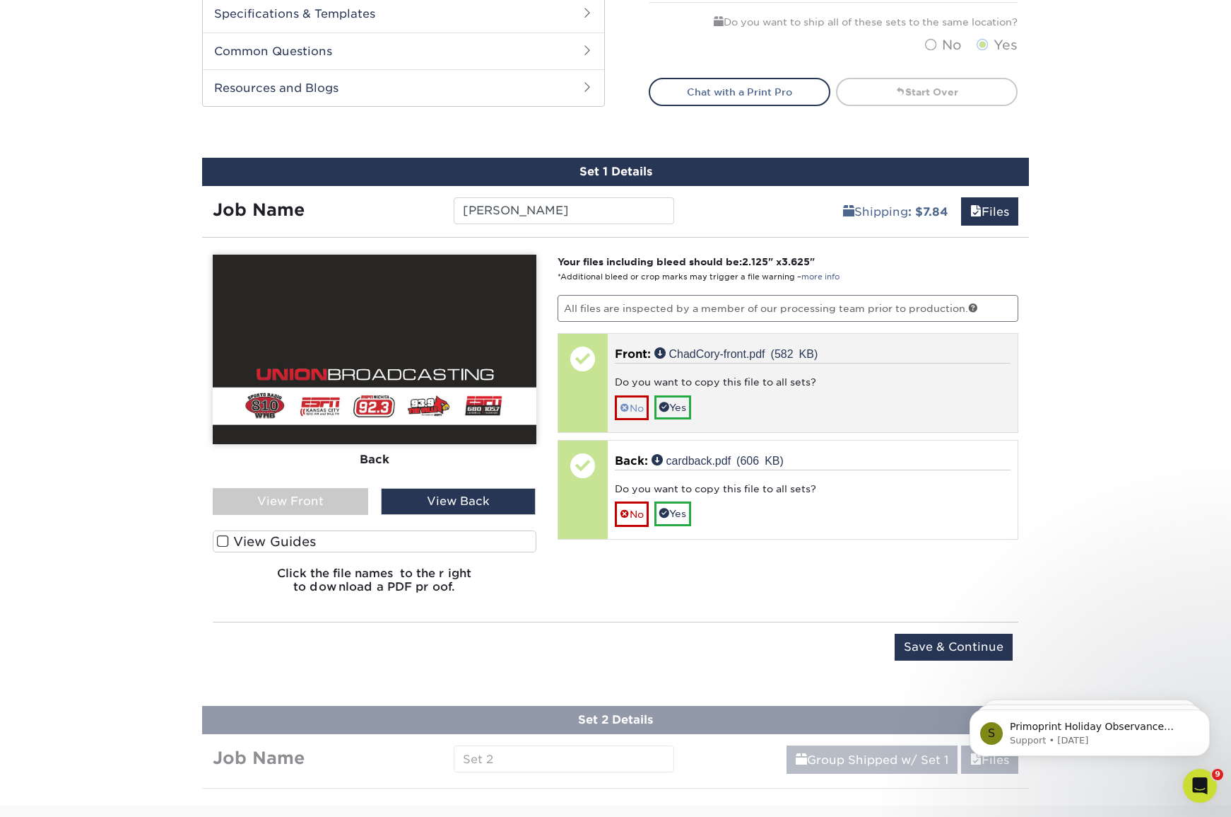
click at [635, 404] on link "No" at bounding box center [632, 407] width 34 height 25
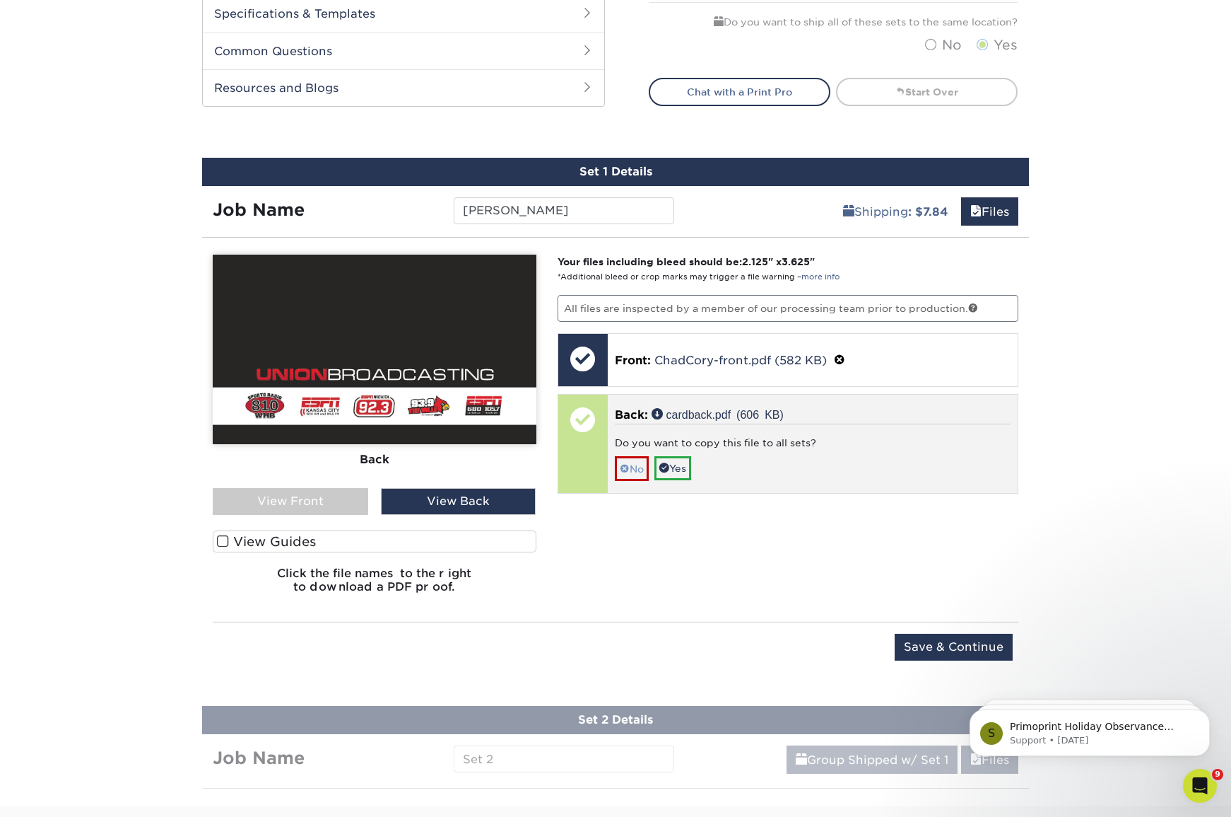
click at [635, 467] on link "No" at bounding box center [632, 468] width 34 height 25
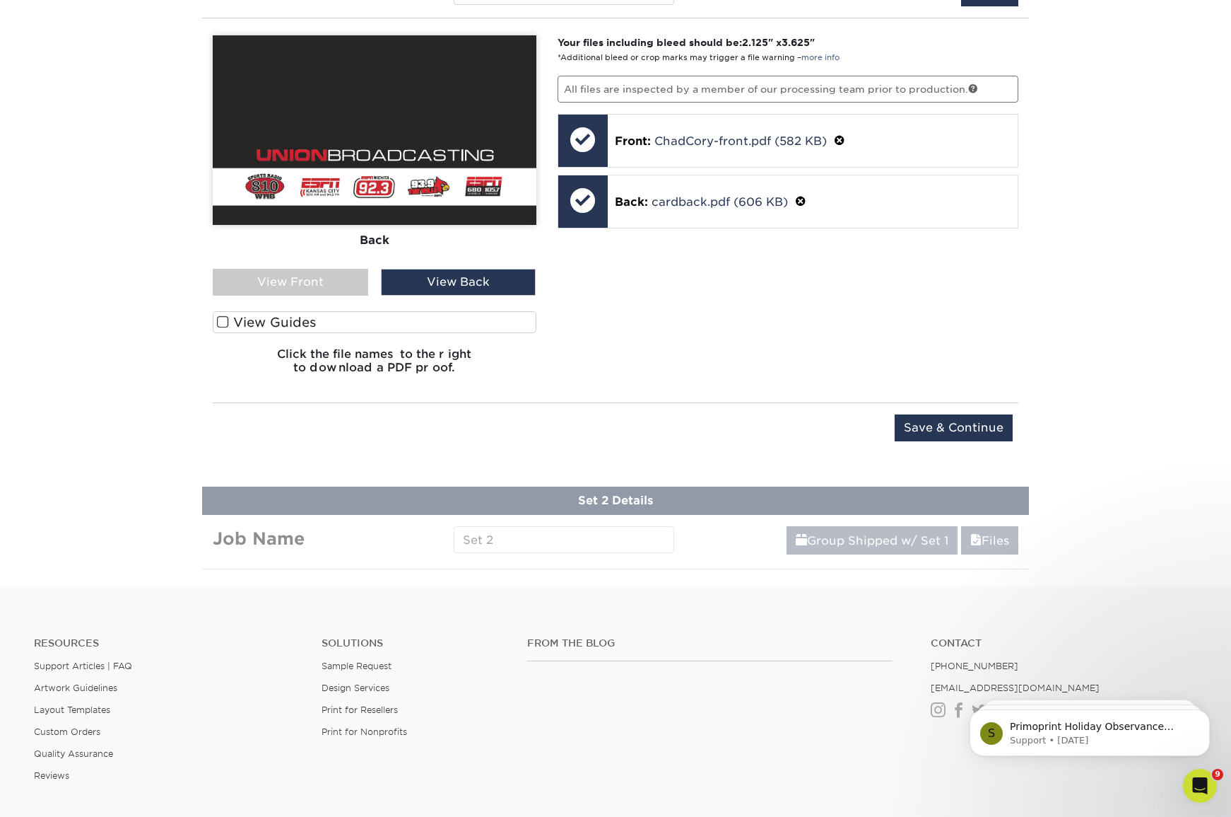
scroll to position [824, 0]
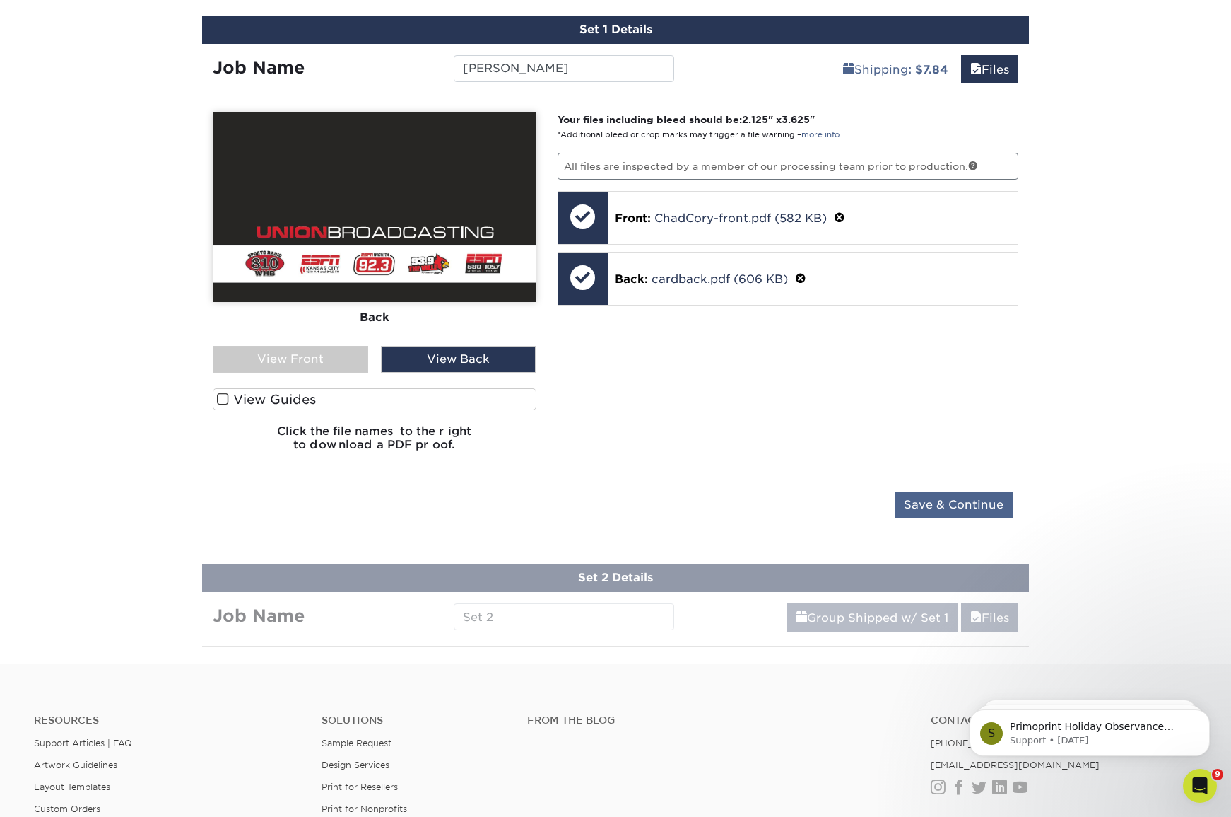
click at [959, 503] on input "Save & Continue" at bounding box center [954, 504] width 118 height 27
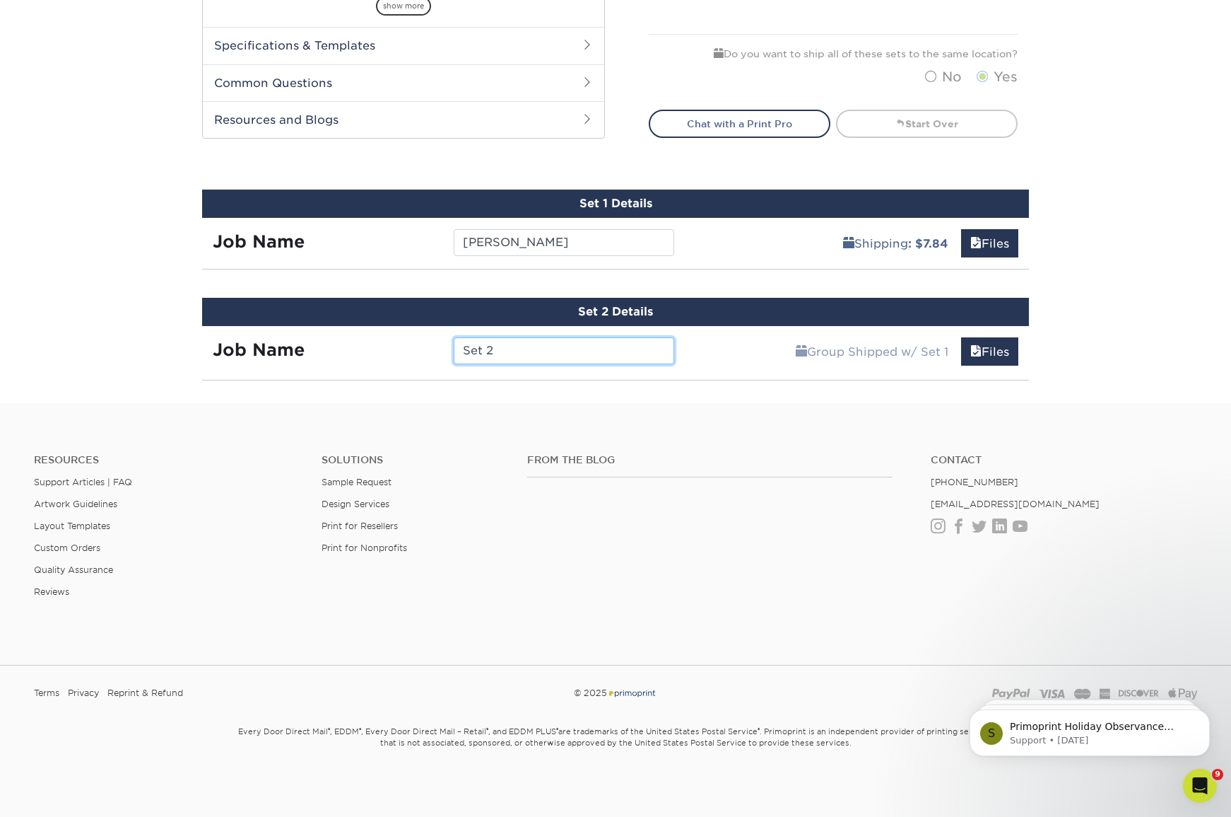
scroll to position [643, 0]
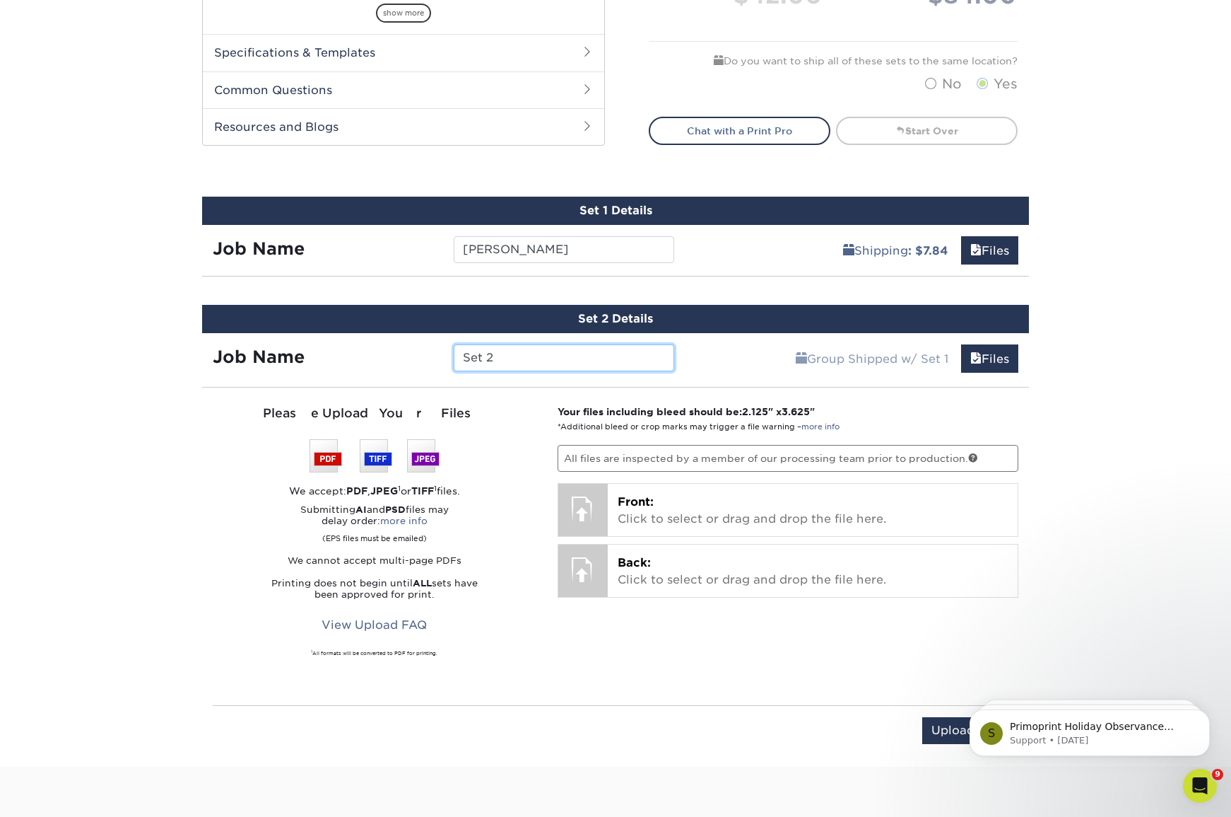
drag, startPoint x: 488, startPoint y: 359, endPoint x: 353, endPoint y: 349, distance: 134.7
click at [353, 349] on div "Job Name Set 2" at bounding box center [443, 357] width 483 height 27
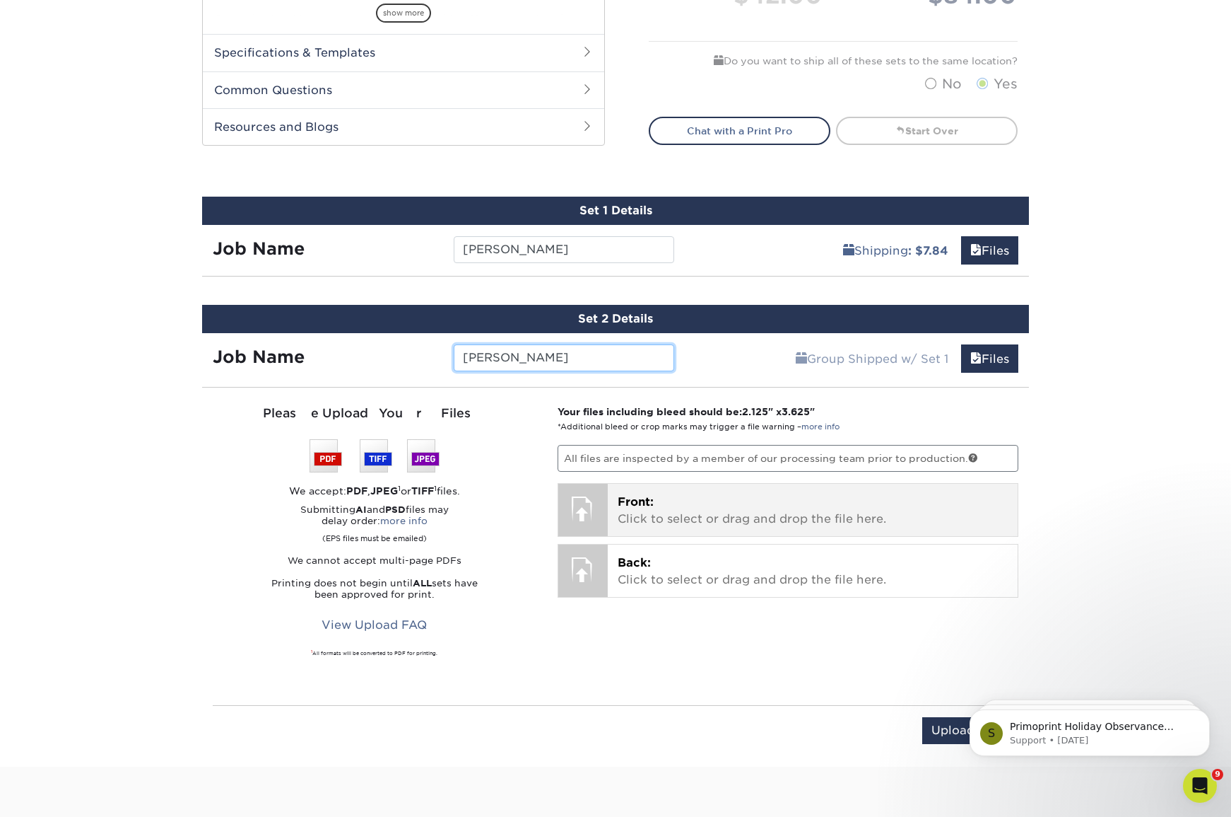
type input "Lane Bartram"
click at [680, 503] on p "Front: Click to select or drag and drop the file here." at bounding box center [813, 510] width 391 height 34
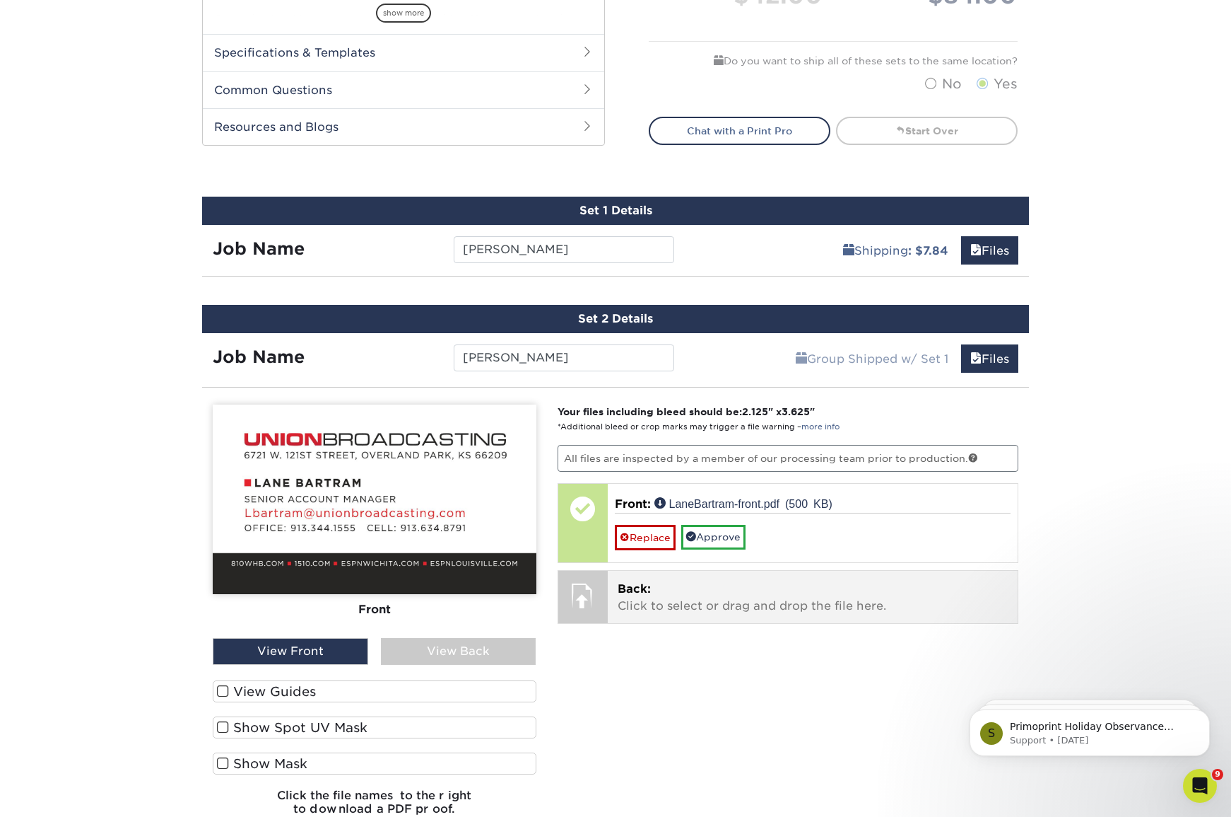
click at [666, 601] on p "Back: Click to select or drag and drop the file here." at bounding box center [813, 597] width 391 height 34
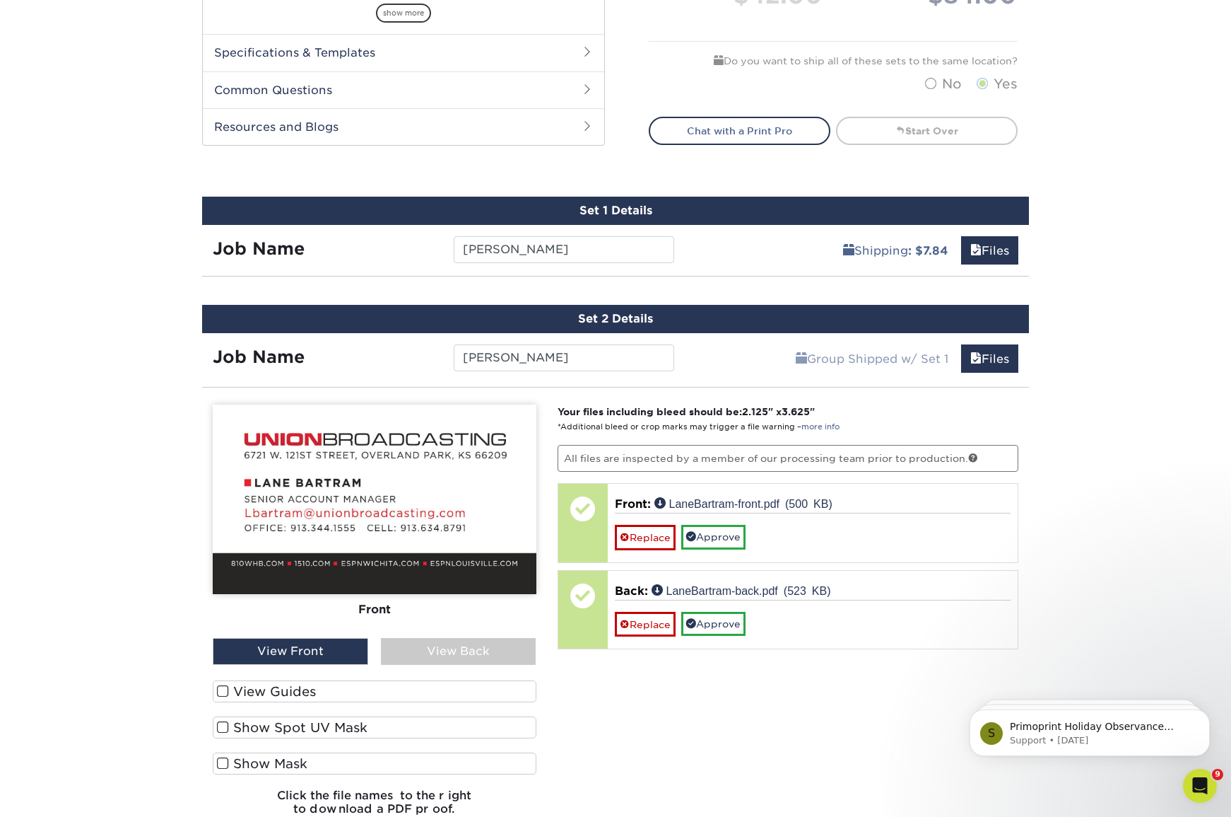
click at [457, 653] on div "View Back" at bounding box center [459, 651] width 156 height 27
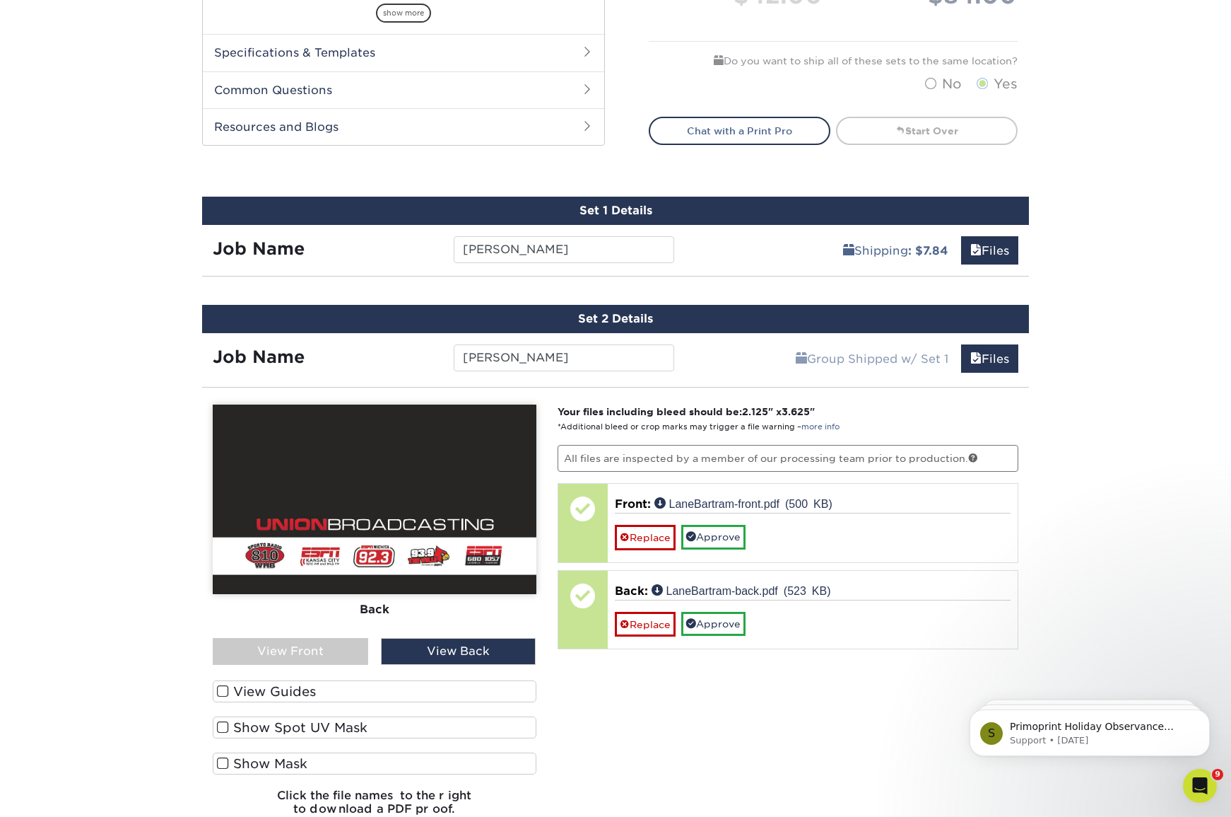
click at [290, 643] on div "View Front" at bounding box center [291, 651] width 156 height 27
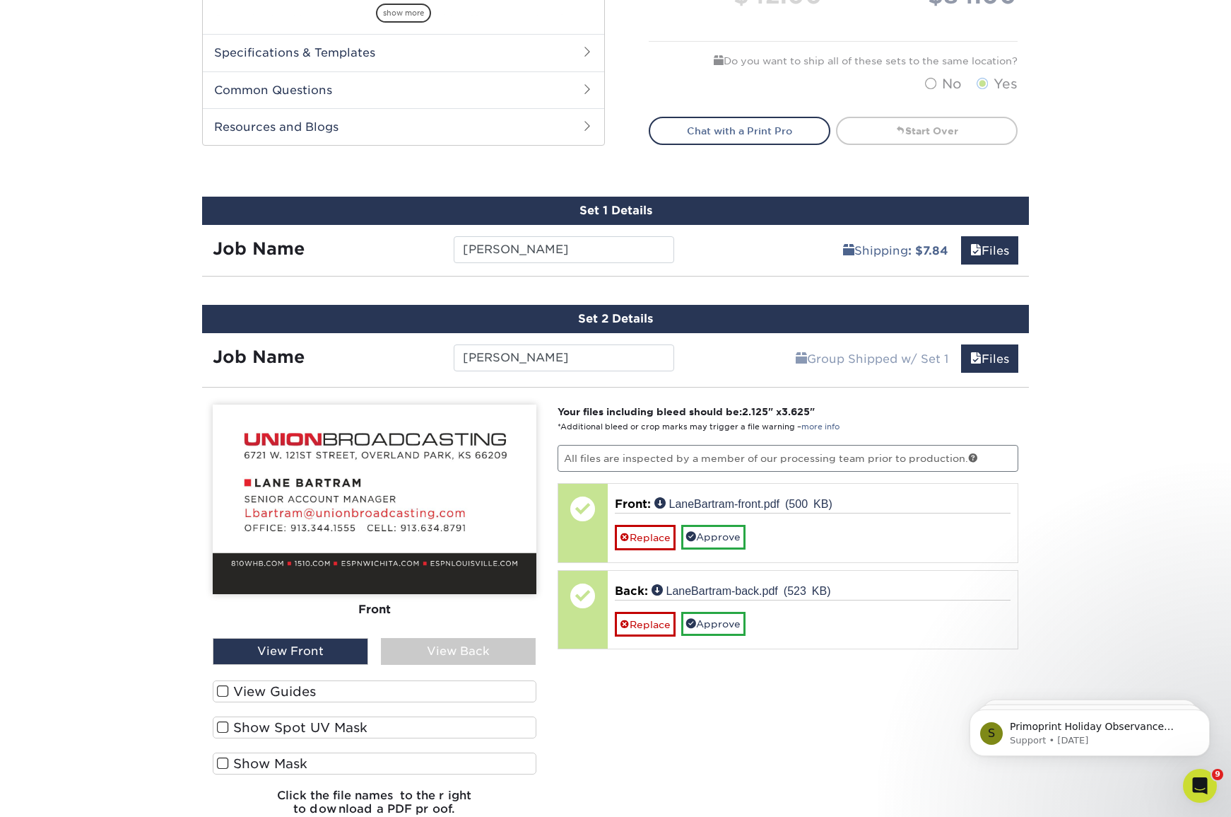
click at [426, 654] on div "View Back" at bounding box center [459, 651] width 156 height 27
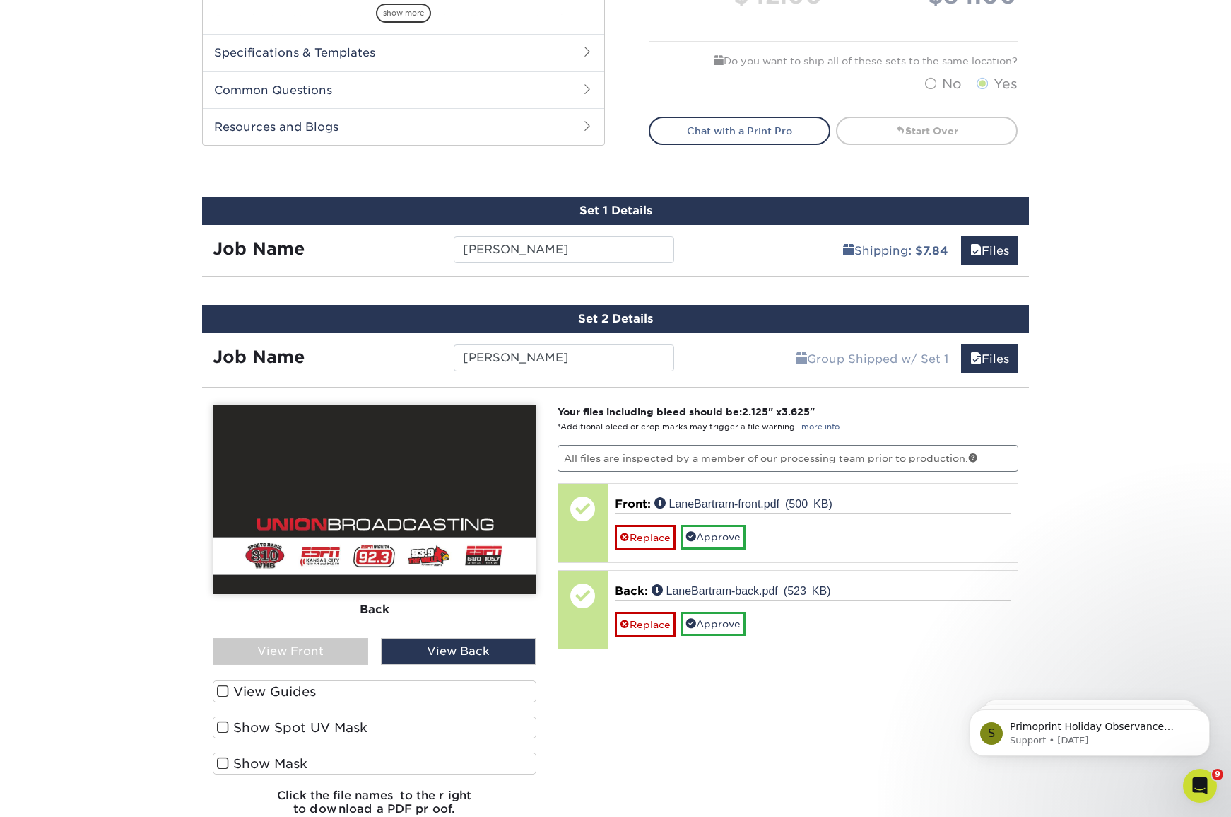
click at [305, 653] on div "View Front" at bounding box center [291, 651] width 156 height 27
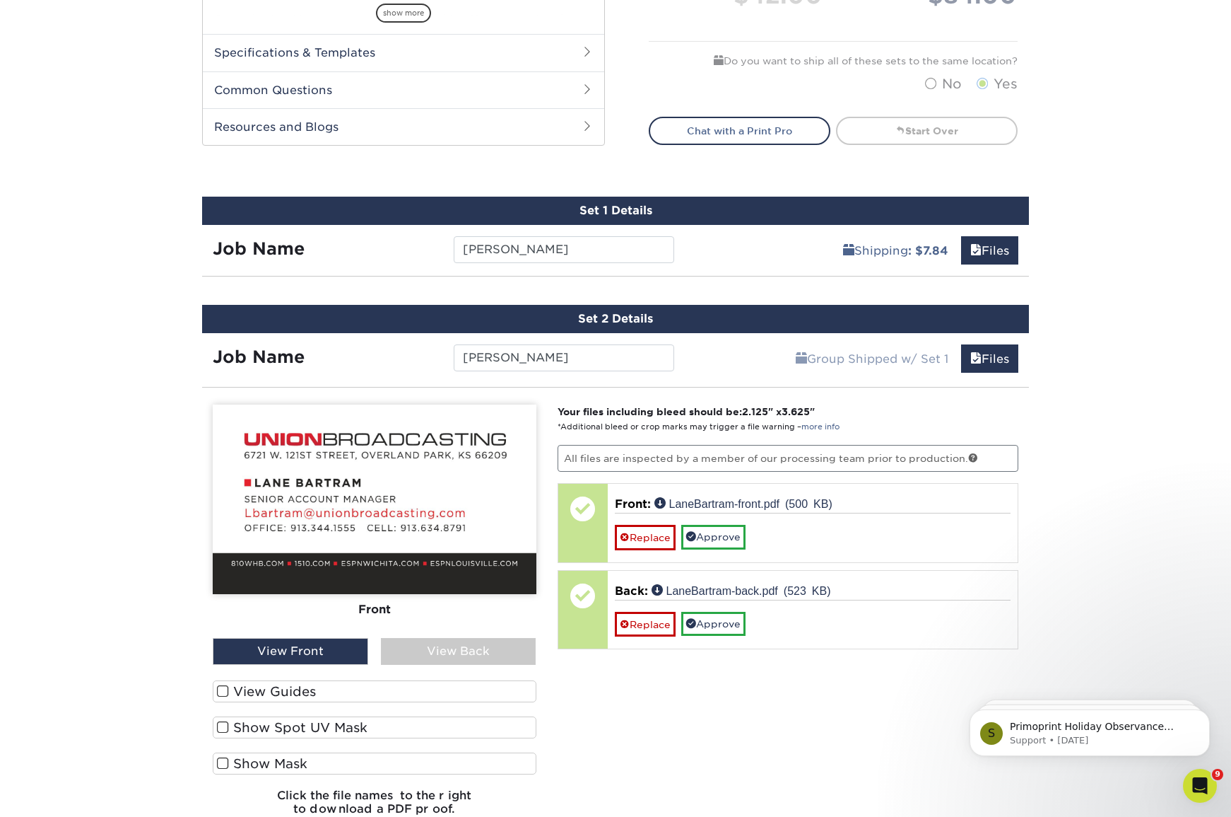
click at [421, 650] on div "View Back" at bounding box center [459, 651] width 156 height 27
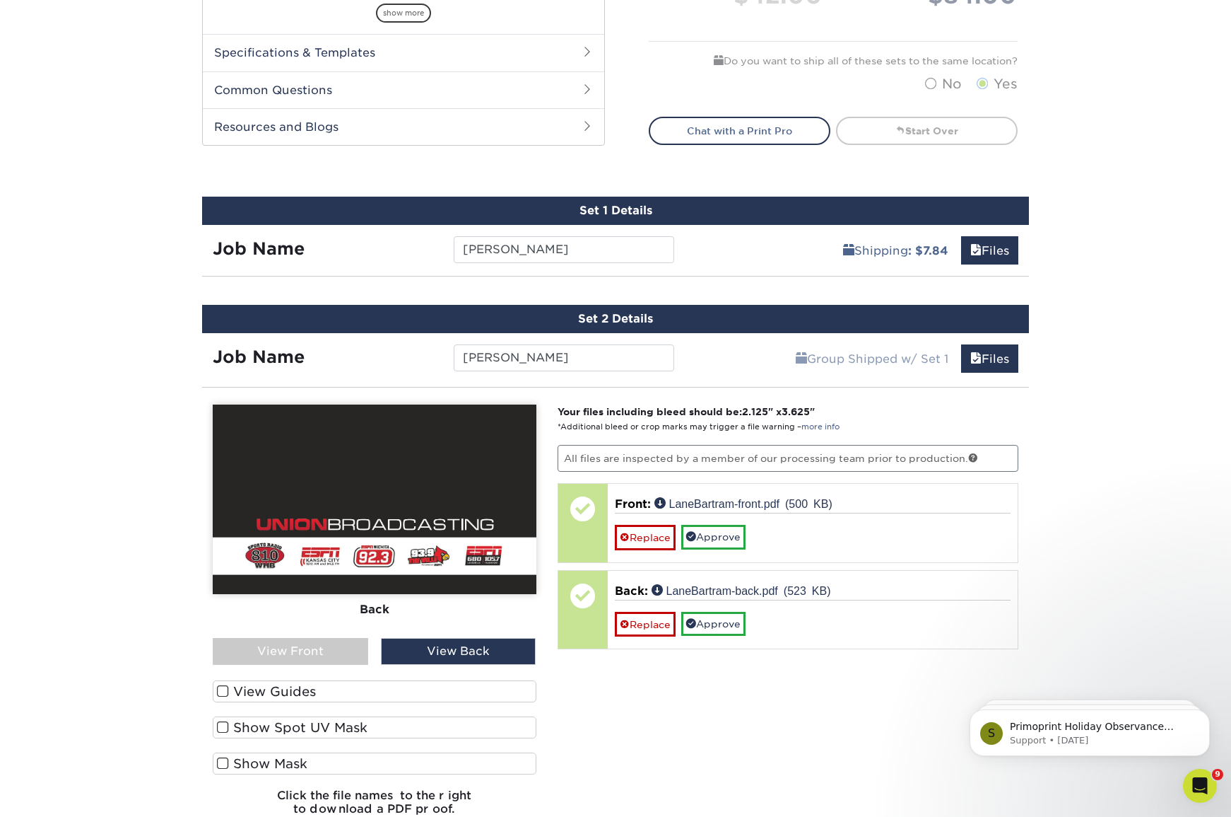
click at [331, 641] on div "View Front" at bounding box center [291, 651] width 156 height 27
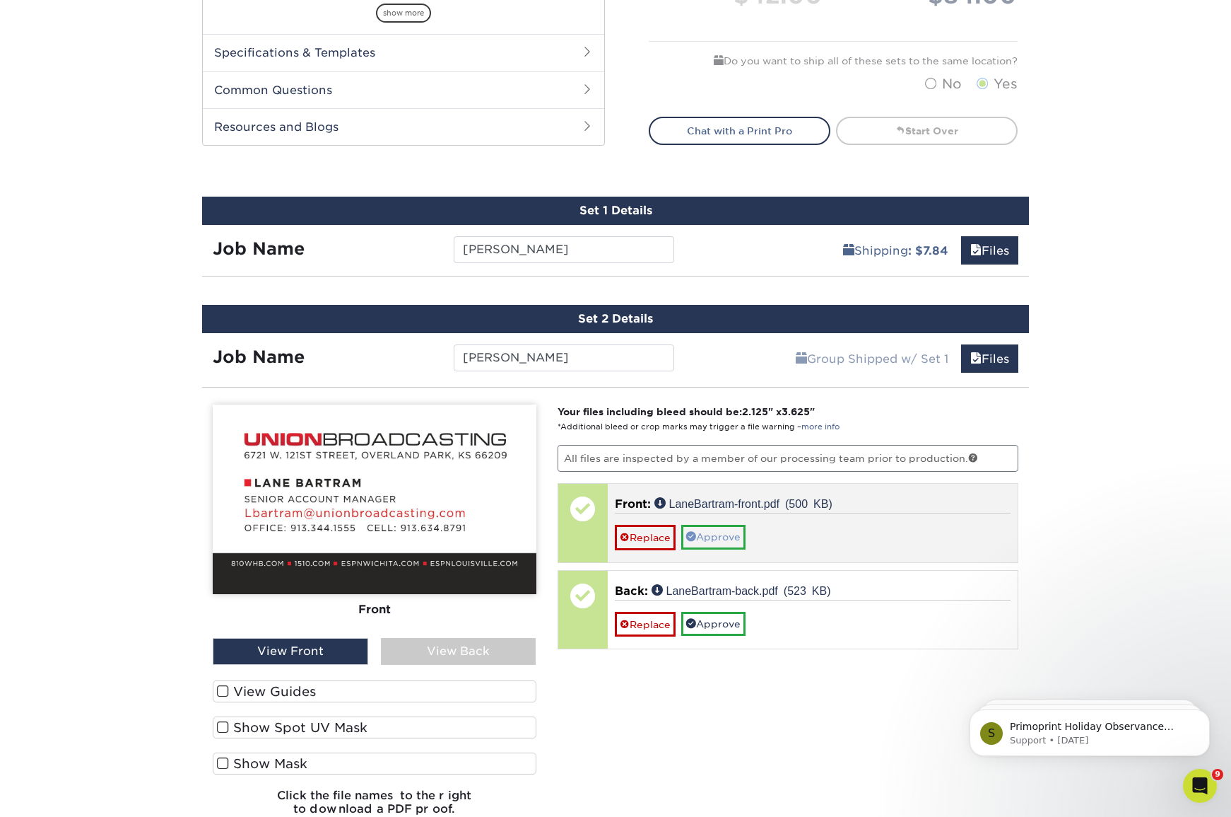
click at [696, 535] on span at bounding box center [691, 536] width 10 height 10
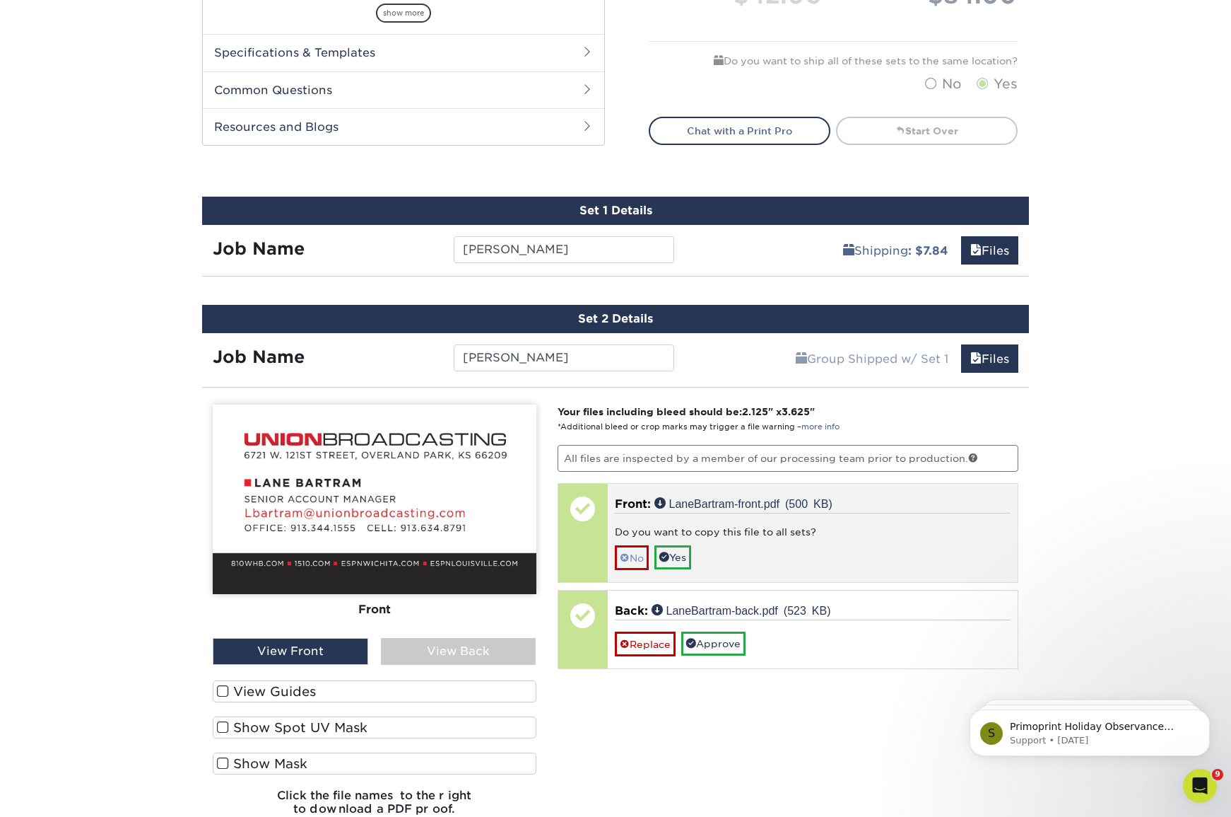
click at [633, 551] on link "No" at bounding box center [632, 557] width 34 height 25
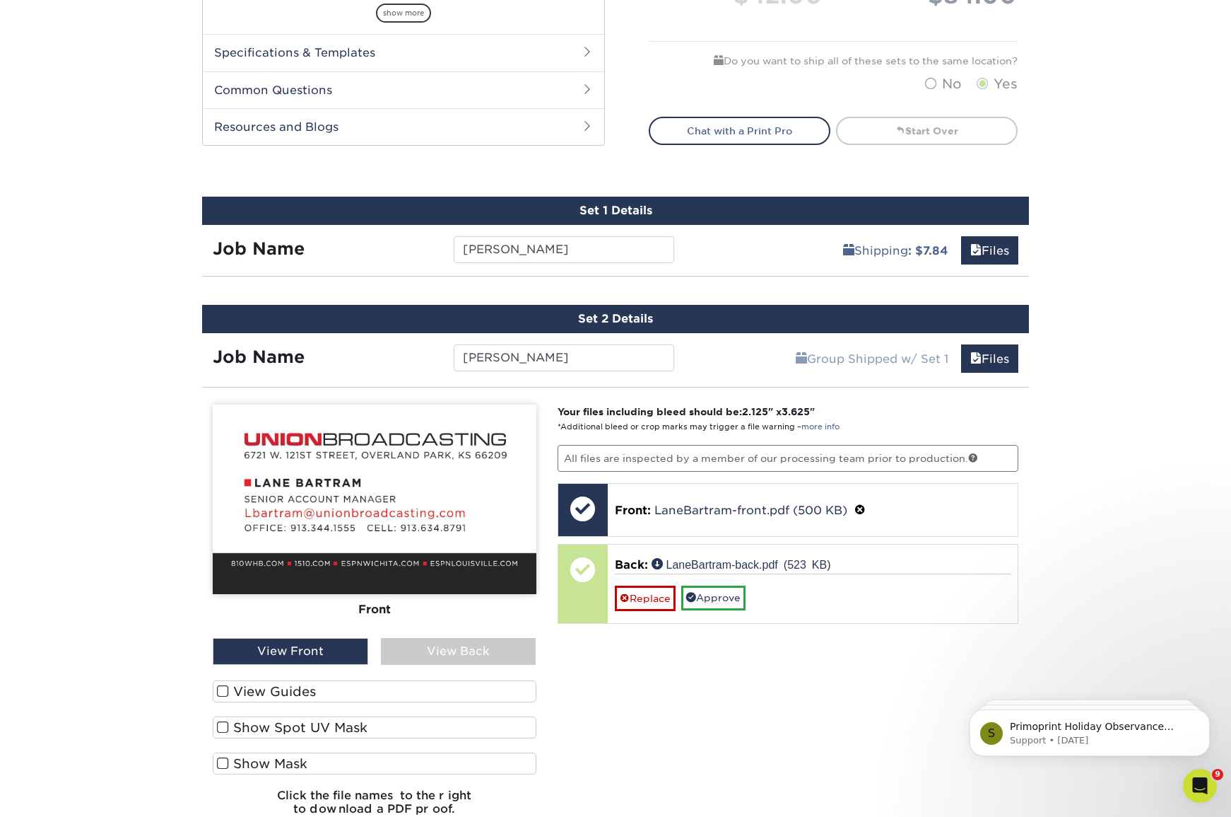
click at [484, 643] on div "View Back" at bounding box center [459, 651] width 156 height 27
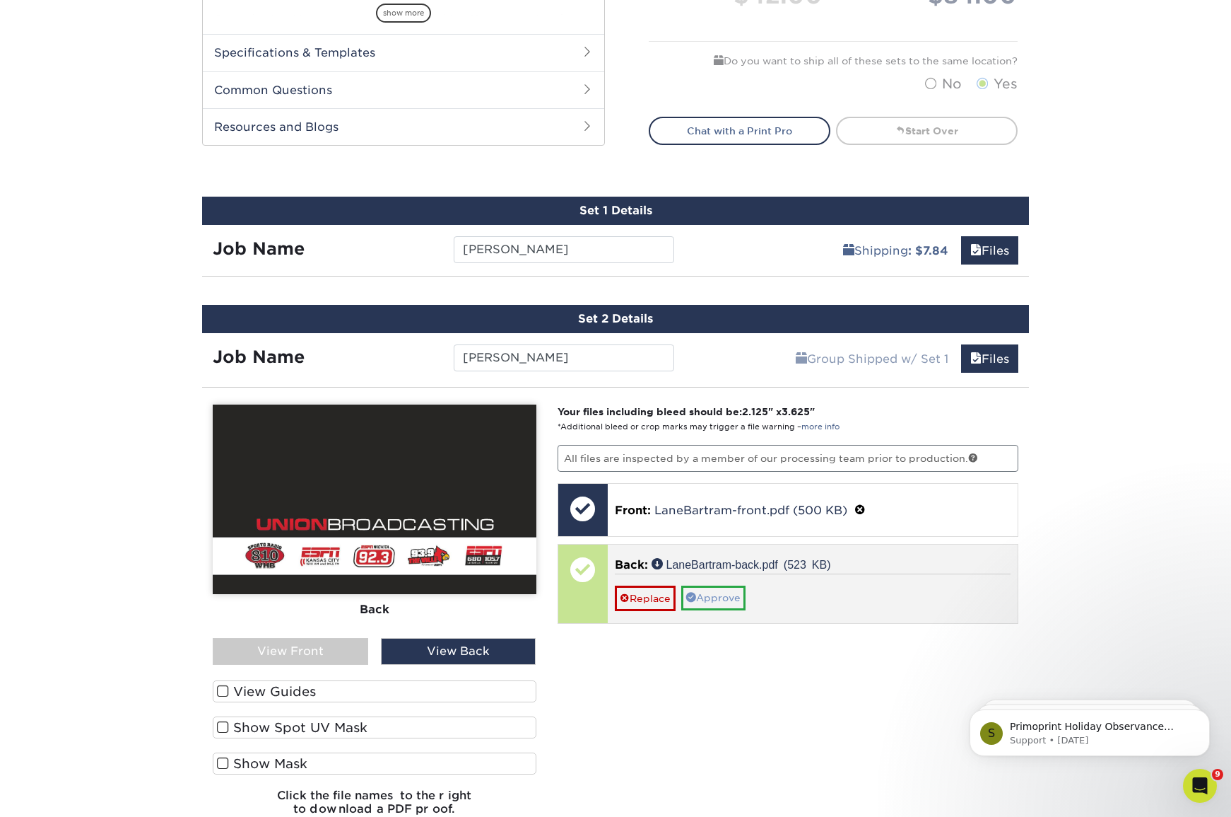
click at [714, 595] on link "Approve" at bounding box center [713, 597] width 64 height 24
click at [629, 615] on link "No" at bounding box center [632, 618] width 34 height 25
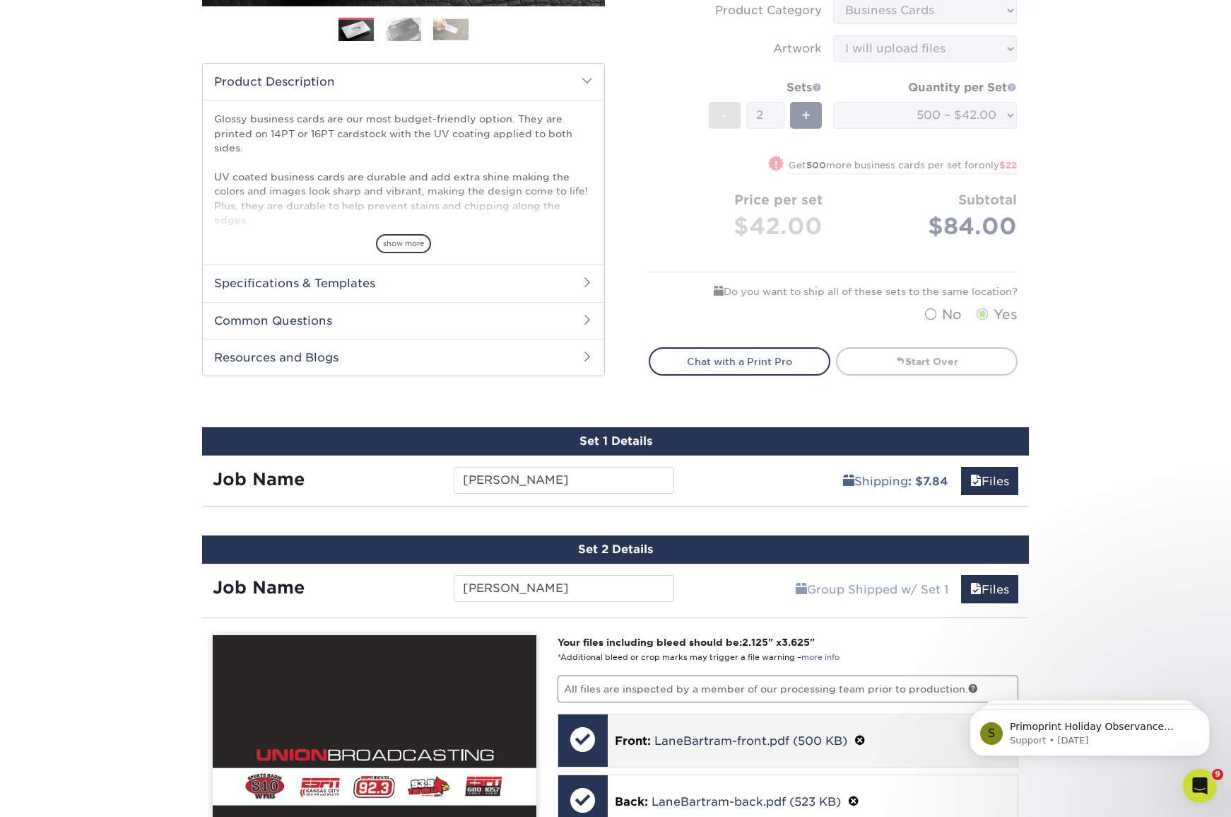
scroll to position [426, 0]
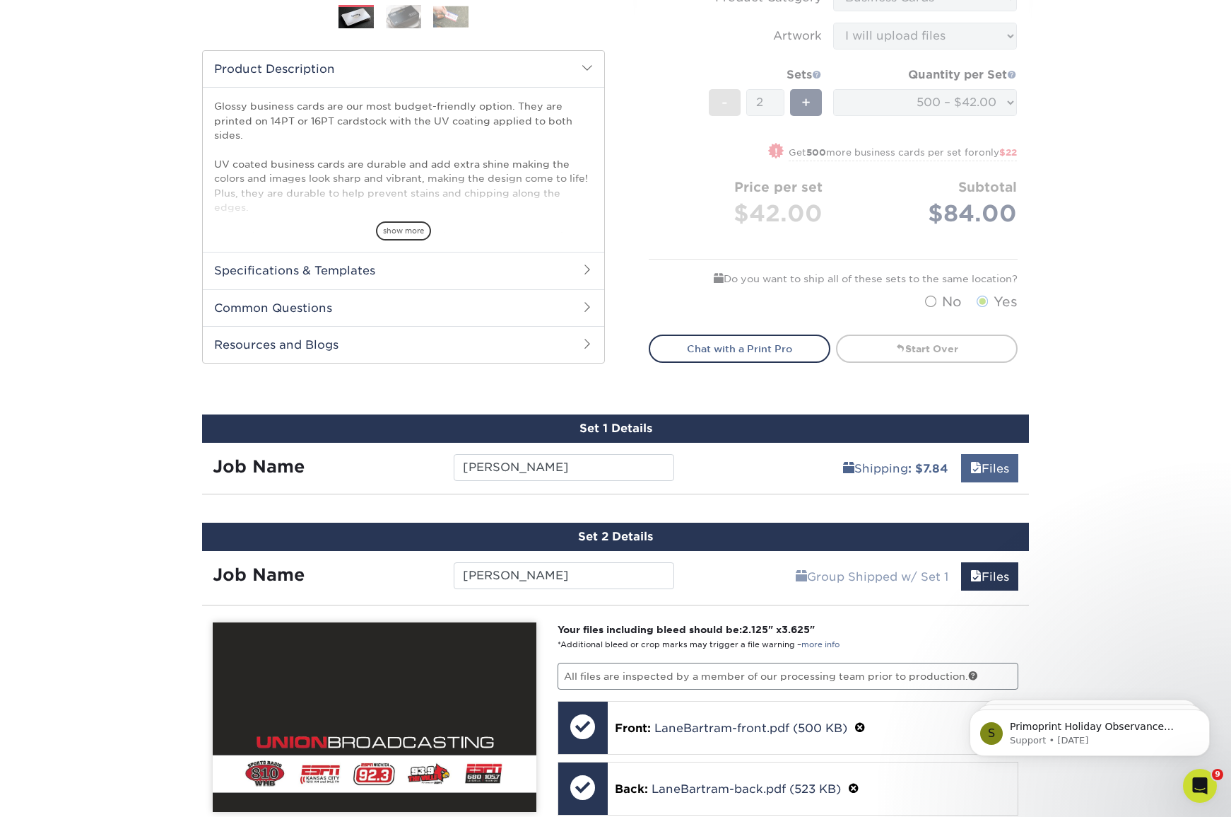
click at [974, 467] on span at bounding box center [976, 468] width 11 height 13
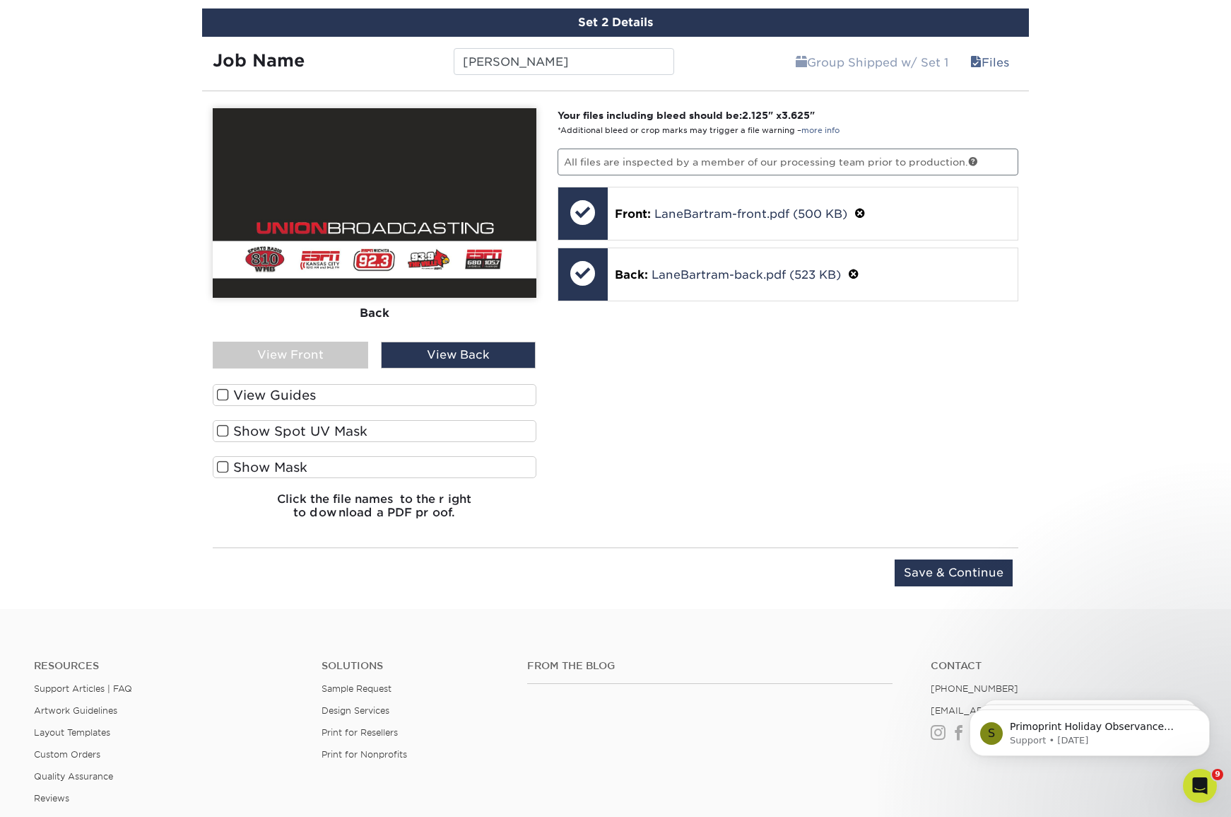
scroll to position [1339, 0]
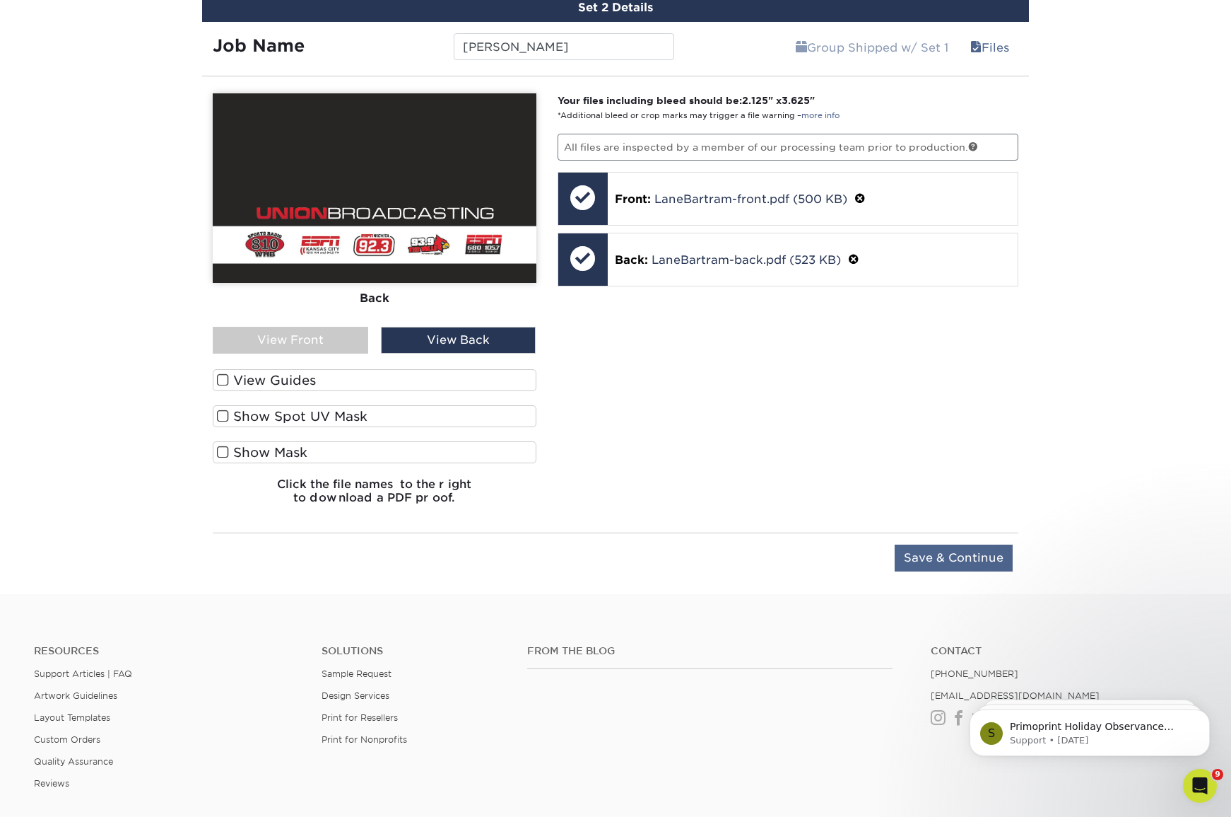
click at [952, 554] on input "Save & Continue" at bounding box center [954, 557] width 118 height 27
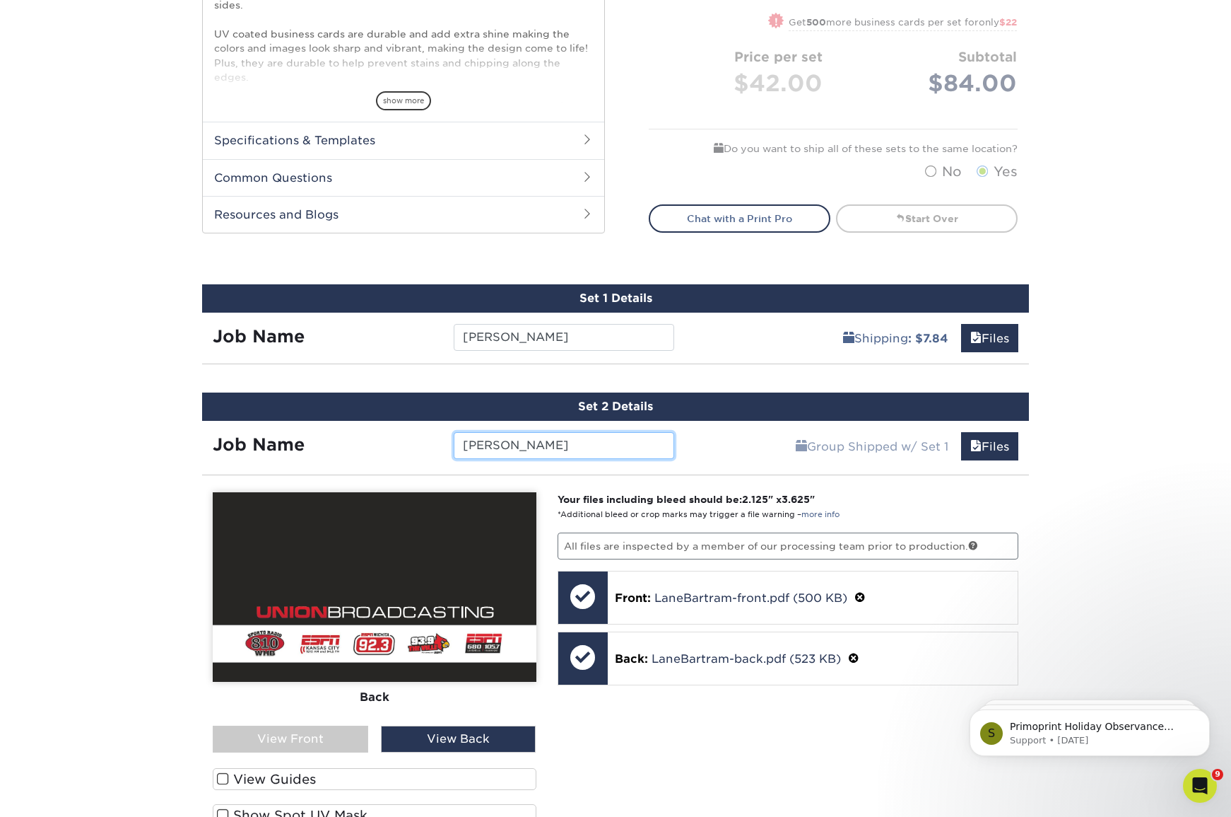
scroll to position [544, 0]
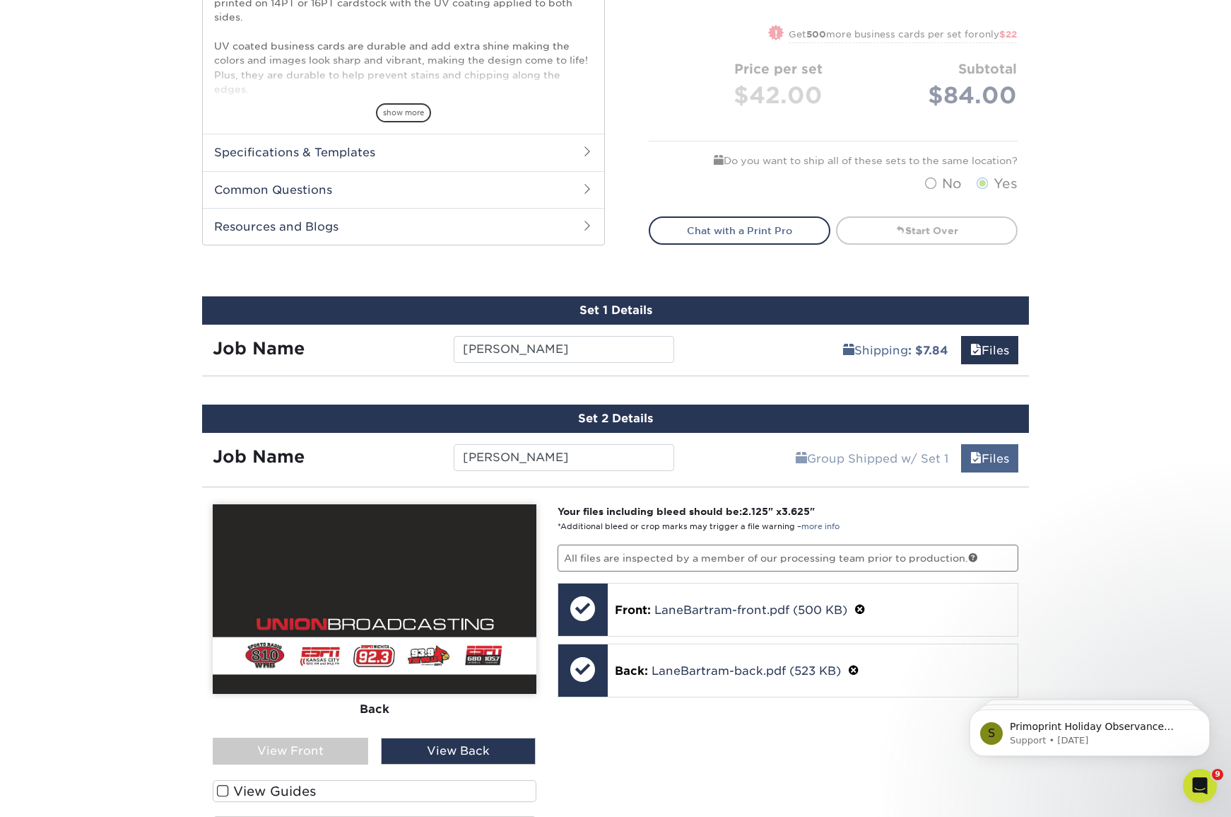
click at [990, 460] on link "Files" at bounding box center [989, 458] width 57 height 28
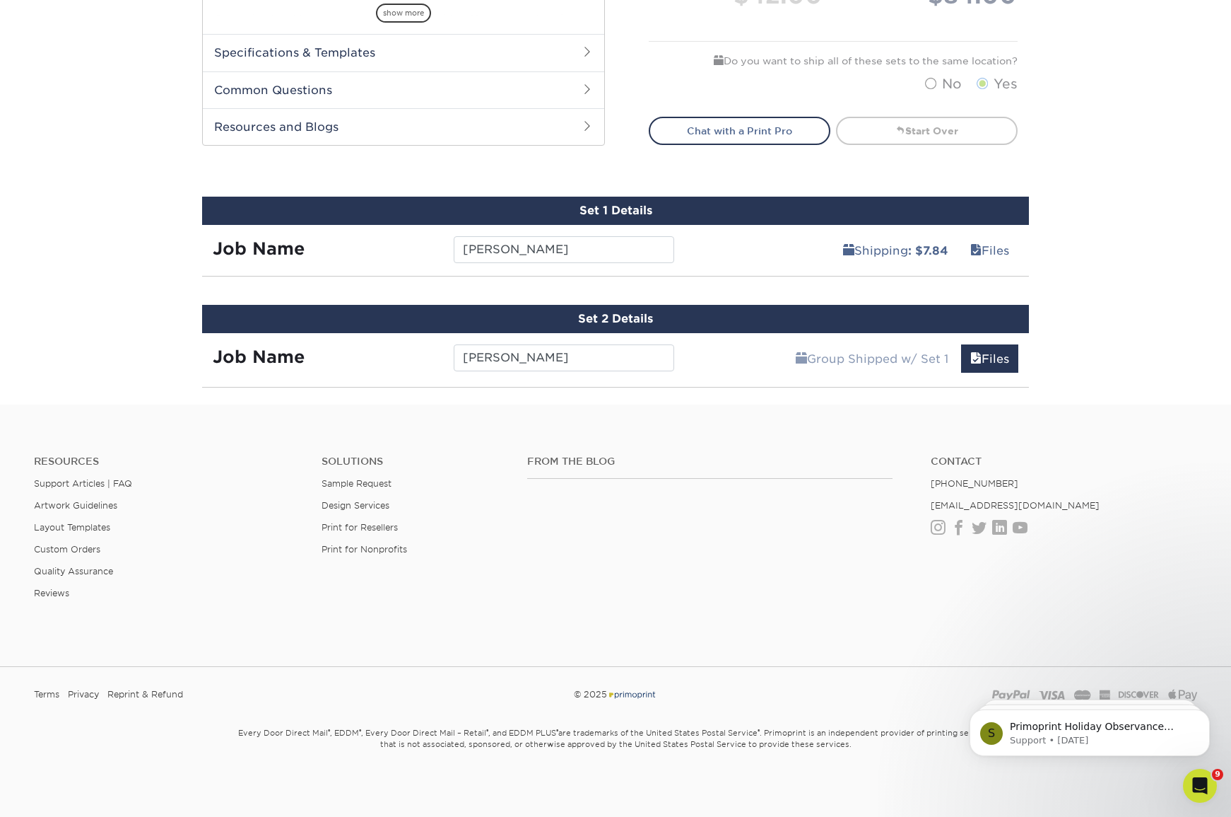
scroll to position [643, 0]
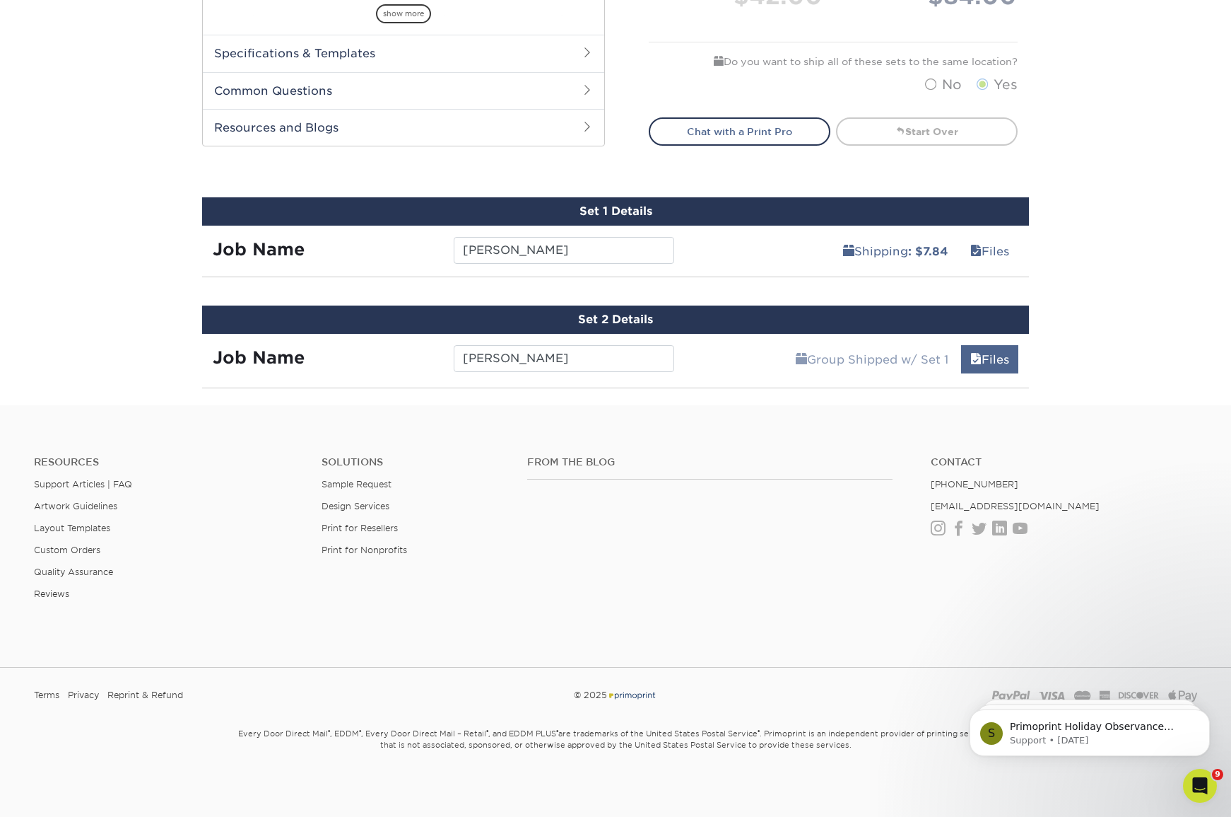
click at [993, 360] on link "Files" at bounding box center [989, 359] width 57 height 28
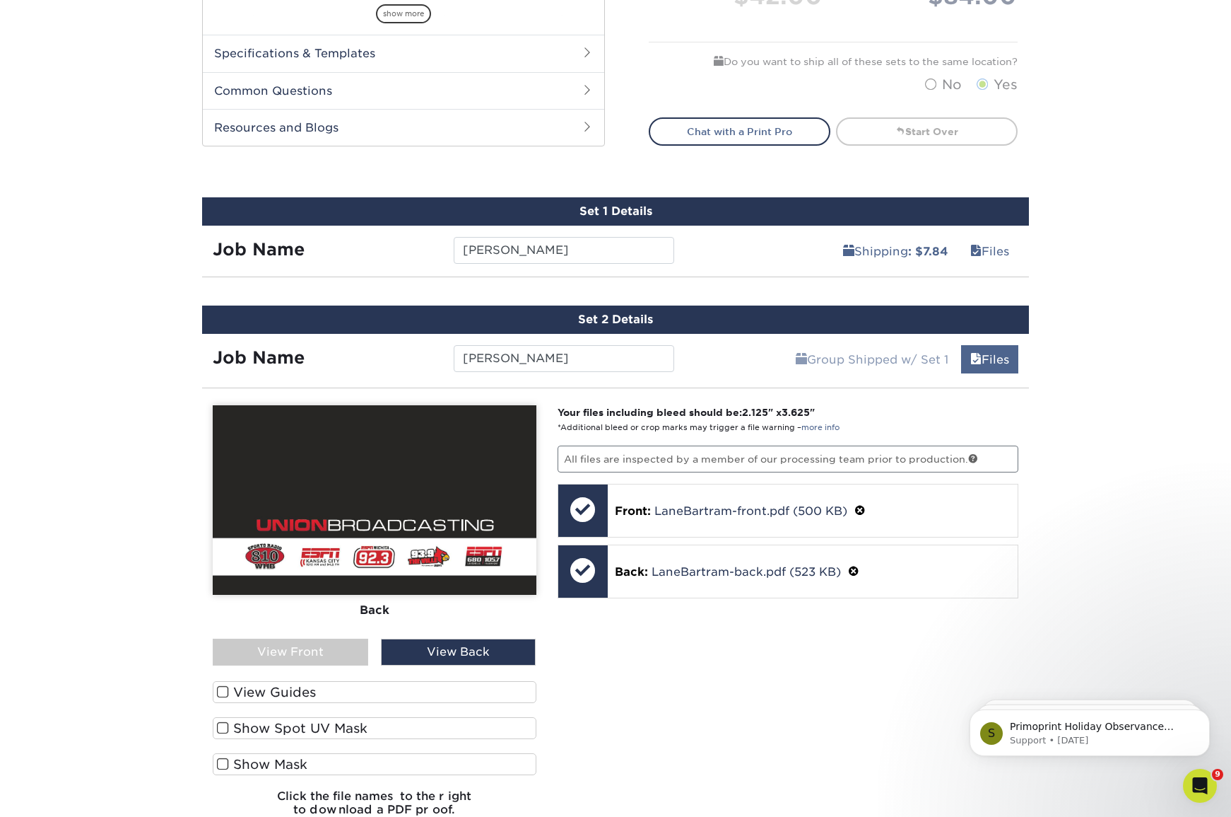
click at [993, 360] on link "Files" at bounding box center [989, 359] width 57 height 28
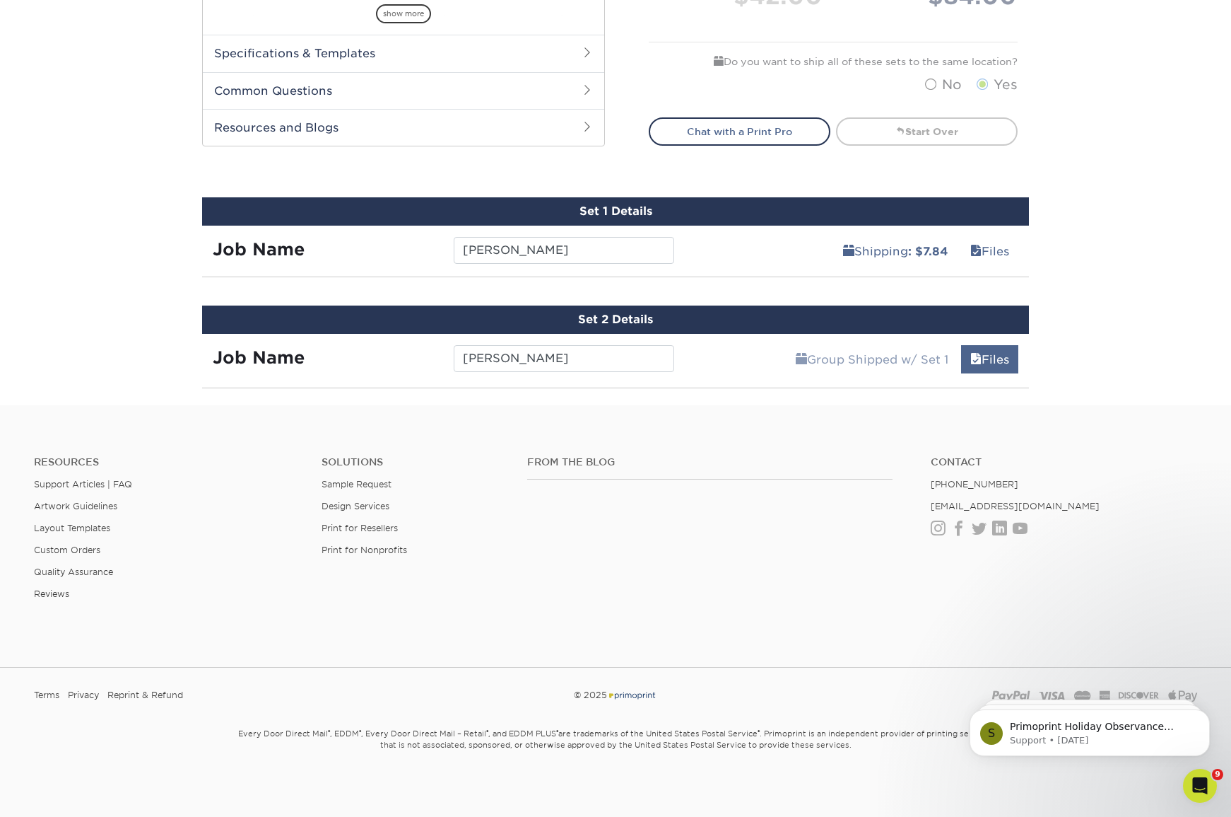
click at [993, 360] on link "Files" at bounding box center [989, 359] width 57 height 28
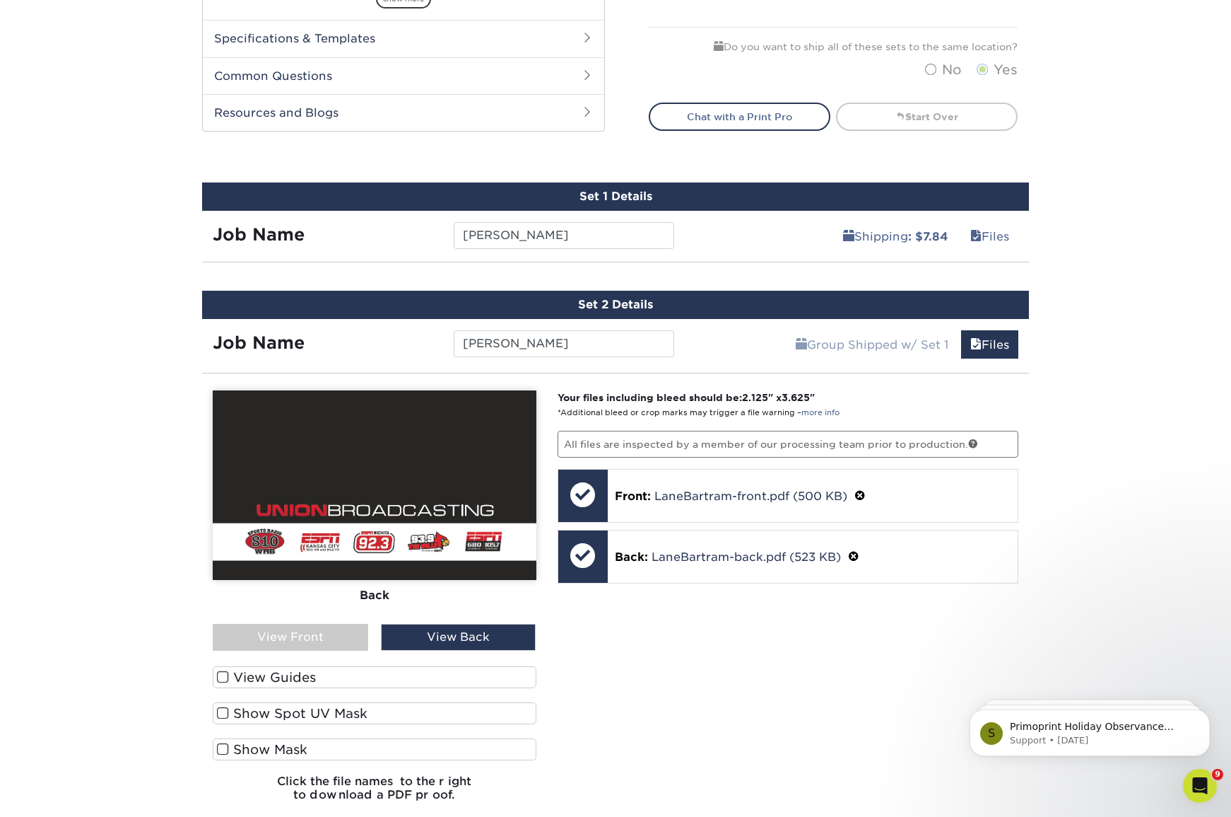
scroll to position [659, 0]
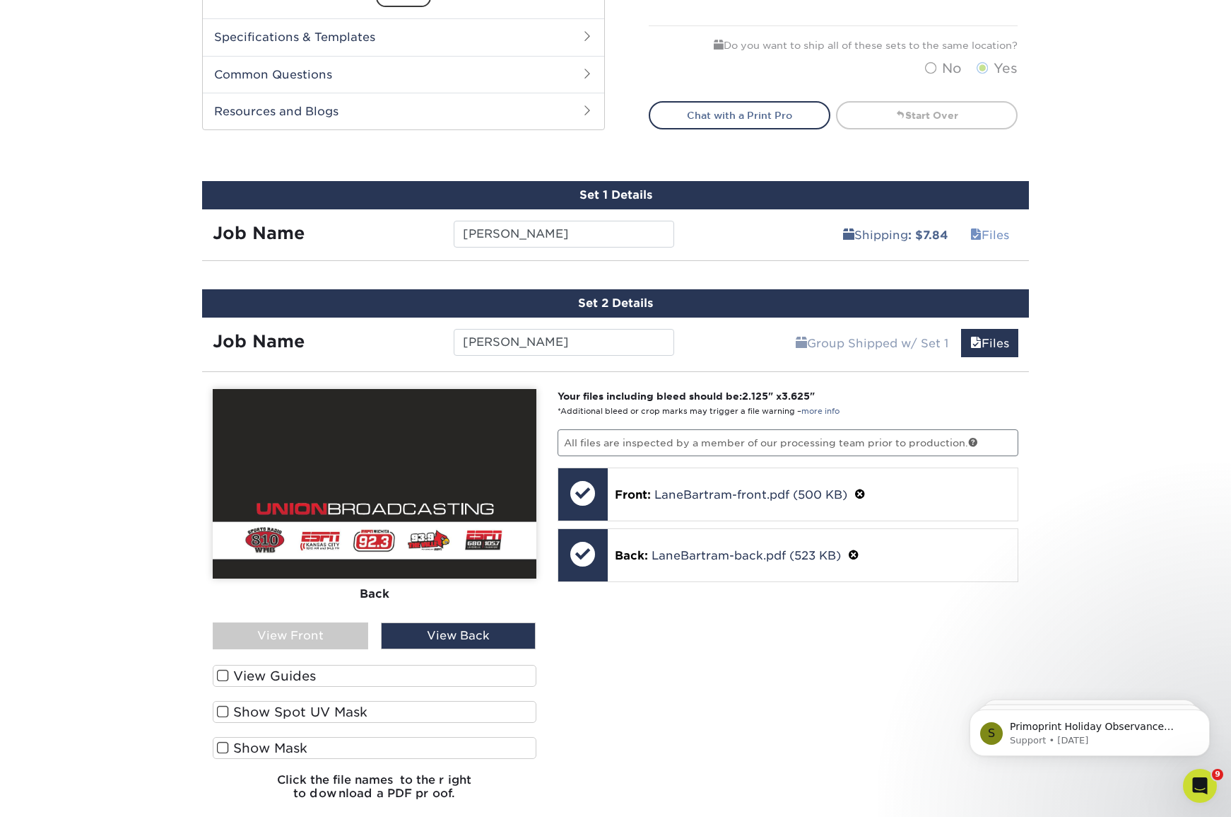
click at [994, 235] on link "Files" at bounding box center [989, 235] width 57 height 28
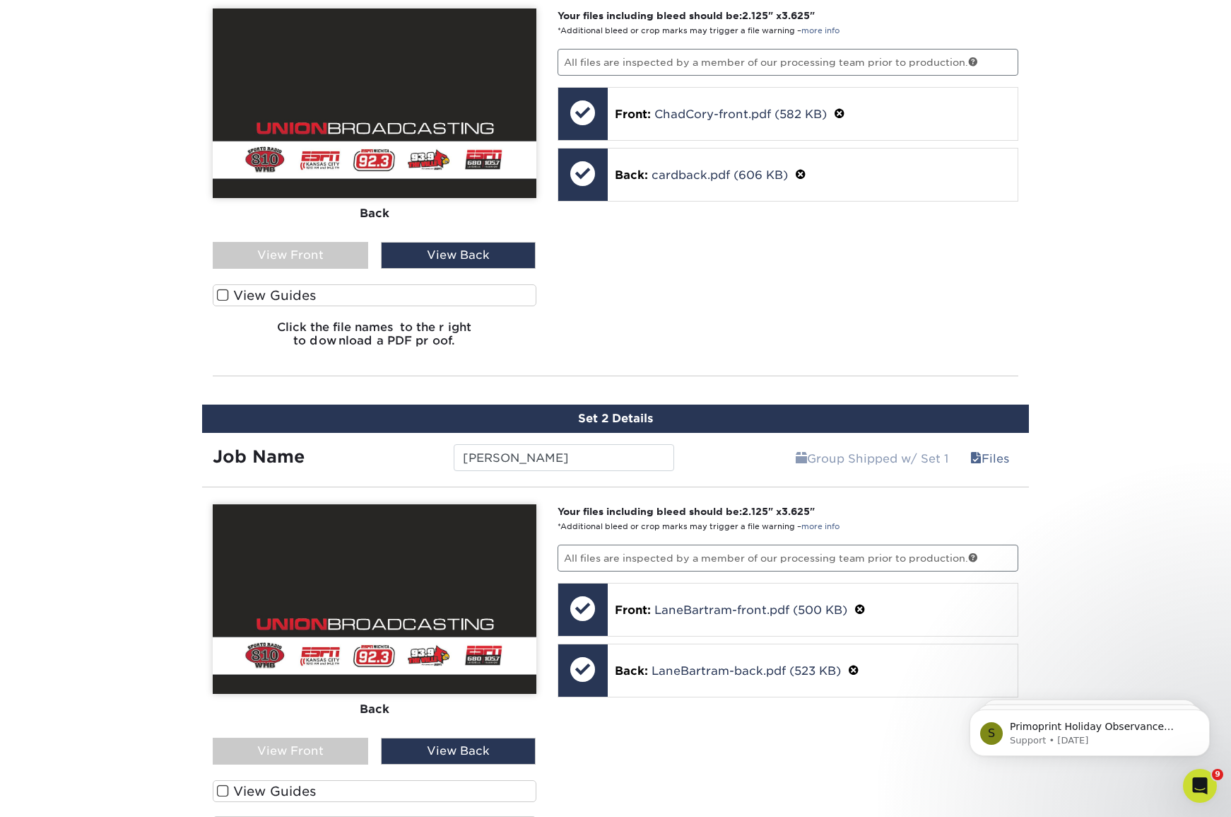
scroll to position [915, 0]
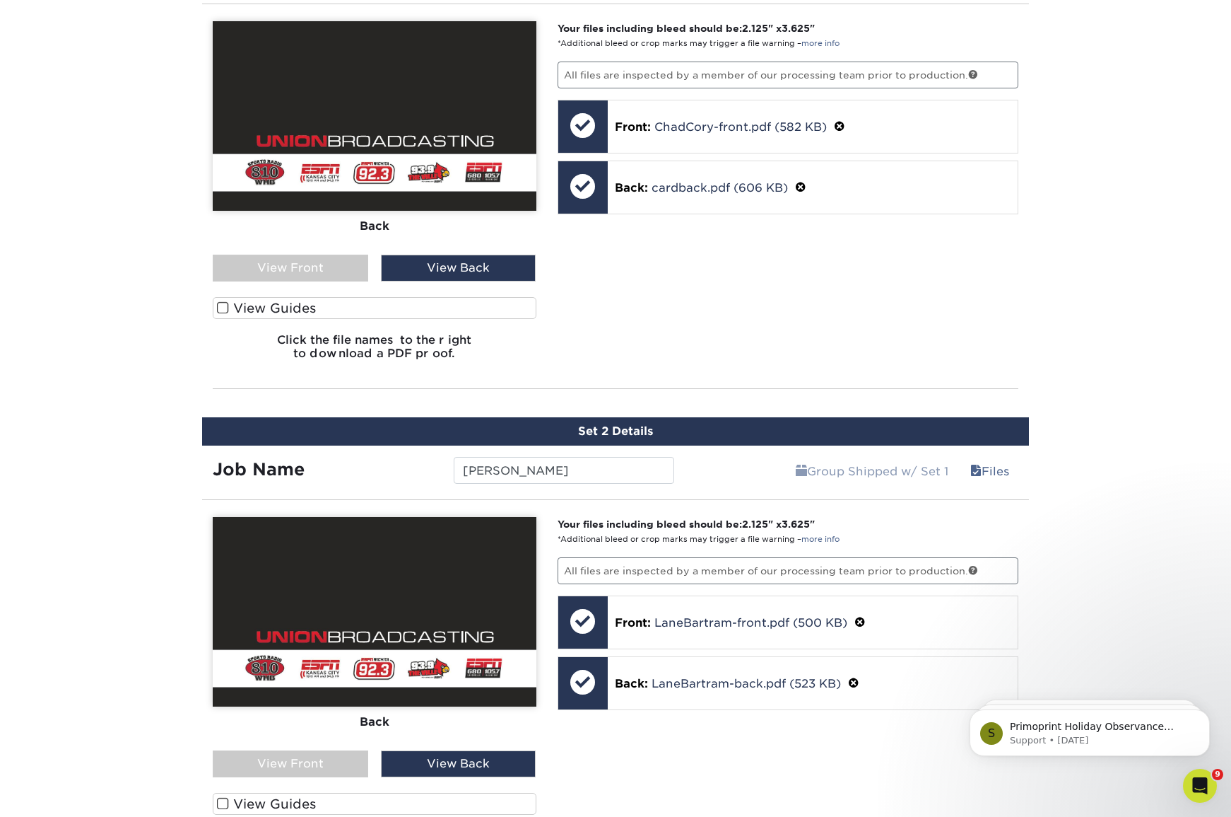
click at [225, 309] on span at bounding box center [223, 307] width 12 height 13
click at [0, 0] on input "View Guides" at bounding box center [0, 0] width 0 height 0
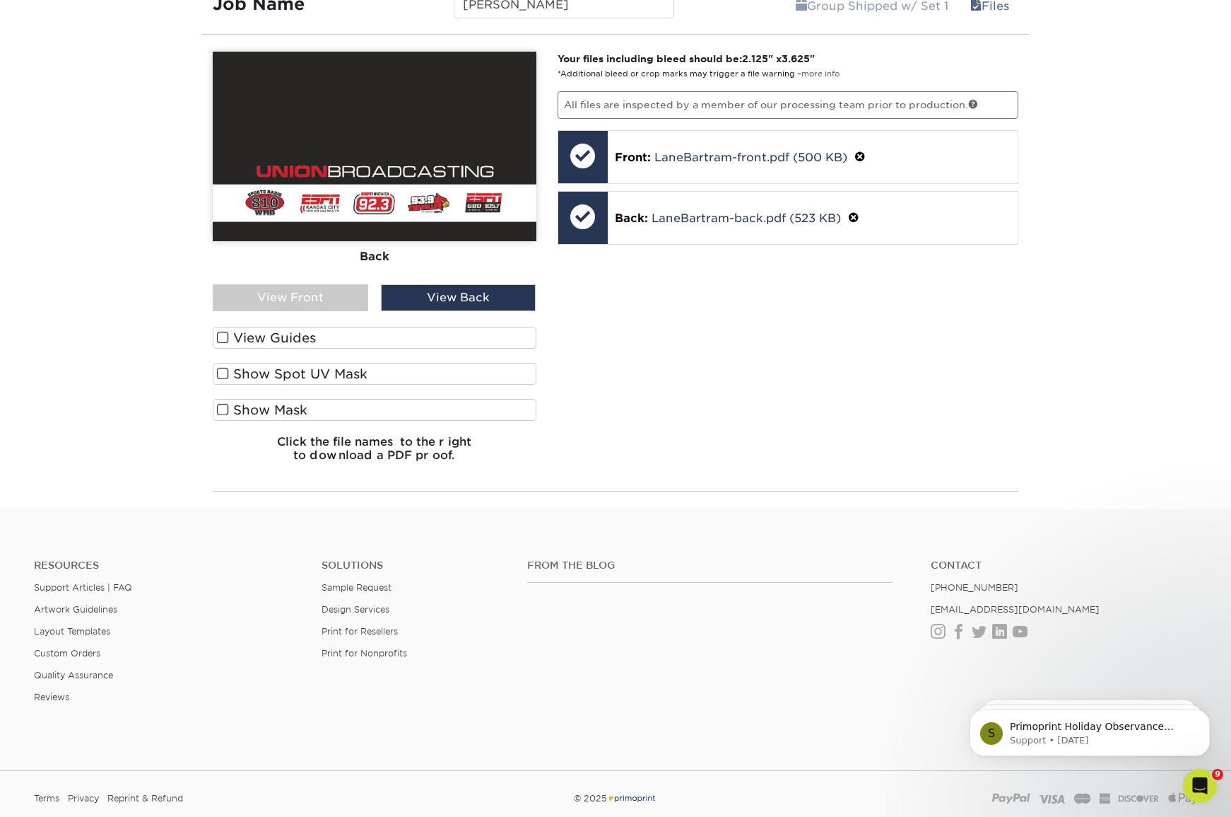
scroll to position [1629, 0]
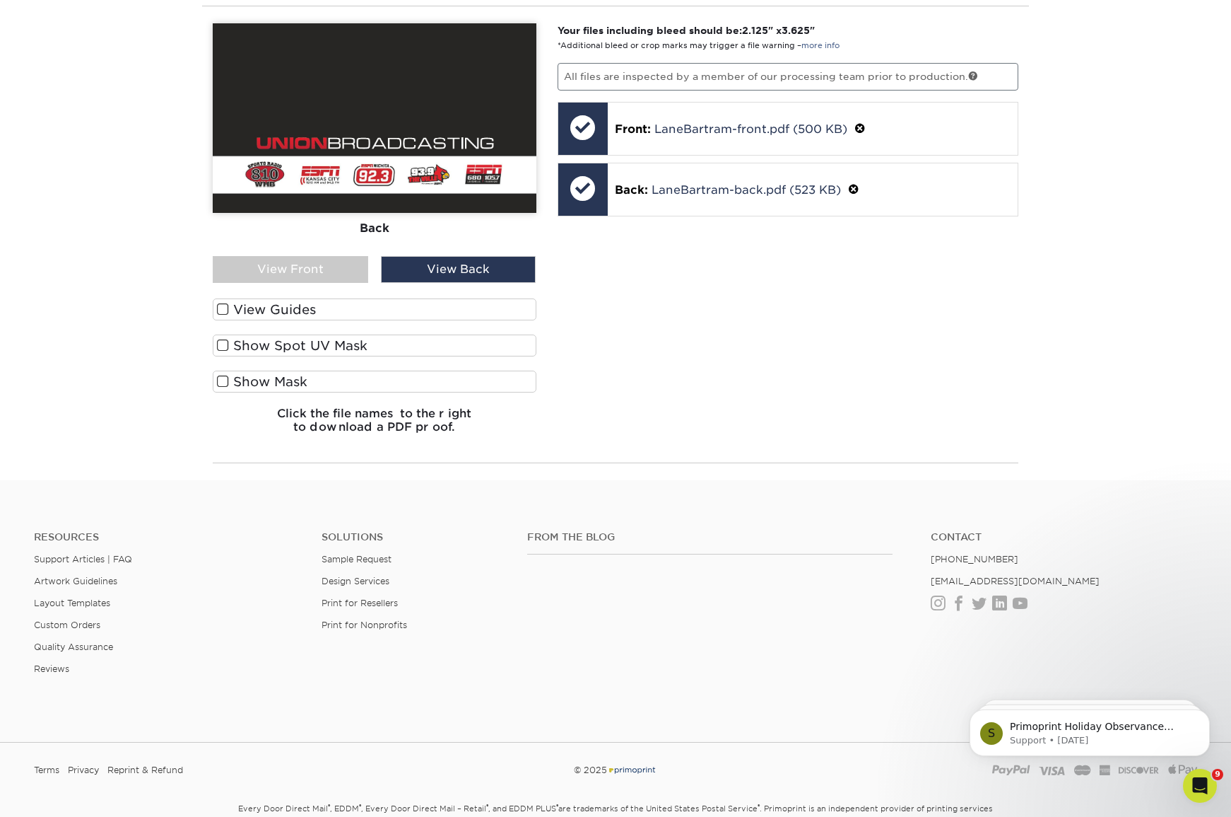
click at [226, 382] on span at bounding box center [223, 381] width 12 height 13
click at [0, 0] on input "Show Mask" at bounding box center [0, 0] width 0 height 0
click at [221, 354] on label "Show Spot UV Mask" at bounding box center [375, 345] width 324 height 22
click at [0, 0] on input "Show Spot UV Mask" at bounding box center [0, 0] width 0 height 0
click at [222, 339] on span at bounding box center [223, 345] width 12 height 13
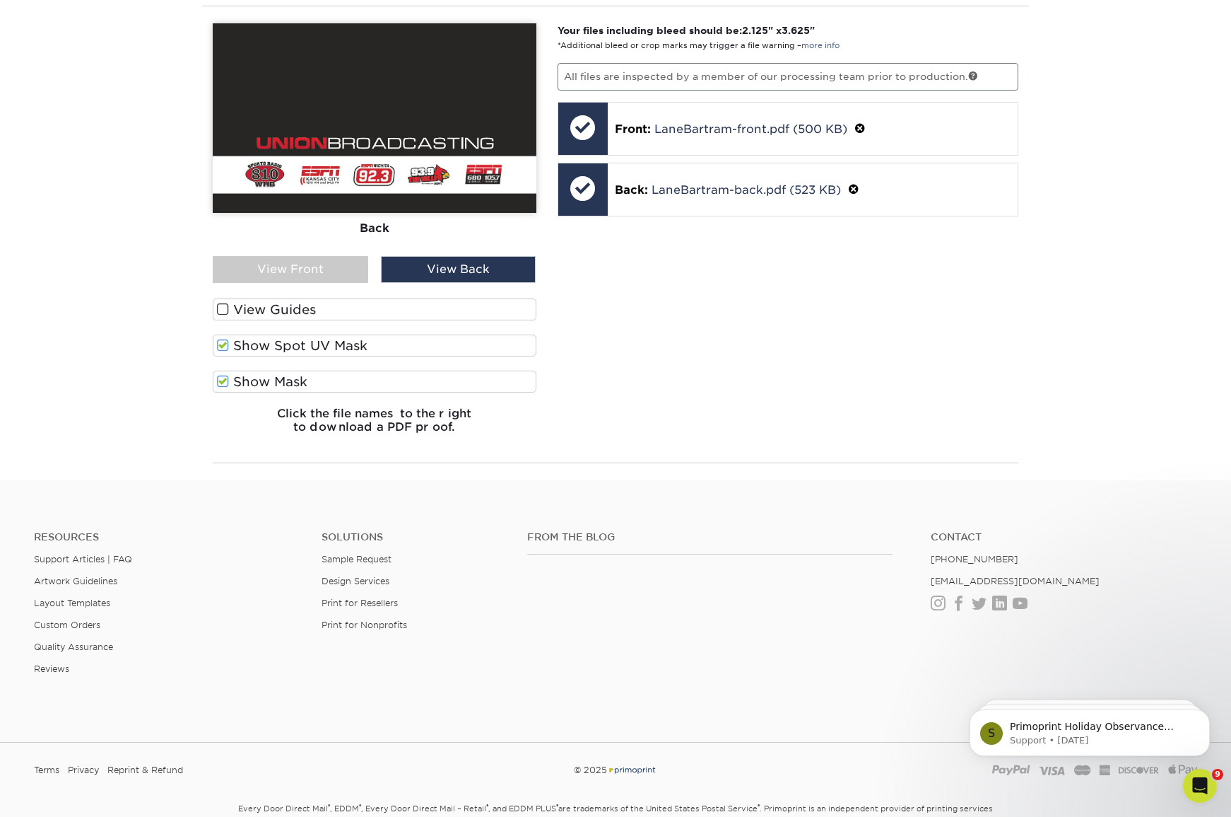
click at [0, 0] on input "Show Spot UV Mask" at bounding box center [0, 0] width 0 height 0
click at [224, 307] on span at bounding box center [223, 309] width 12 height 13
click at [0, 0] on input "View Guides" at bounding box center [0, 0] width 0 height 0
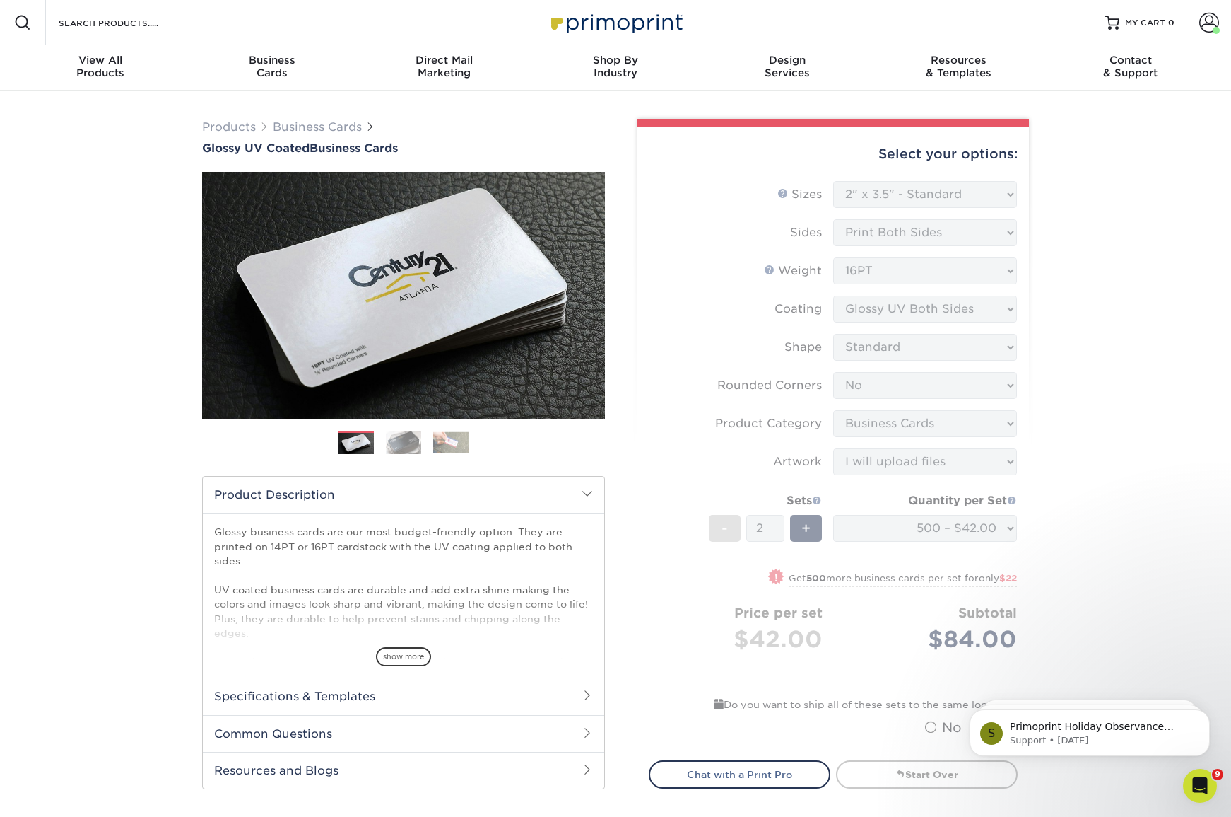
scroll to position [0, 0]
click at [991, 363] on form "Sizes Help Sizes Please Select 1.5" x 3.5" - Mini 1.75" x 3.5" - Mini 2" x 2" -…" at bounding box center [833, 462] width 369 height 562
click at [1208, 713] on icon "Dismiss notification" at bounding box center [1207, 713] width 8 height 8
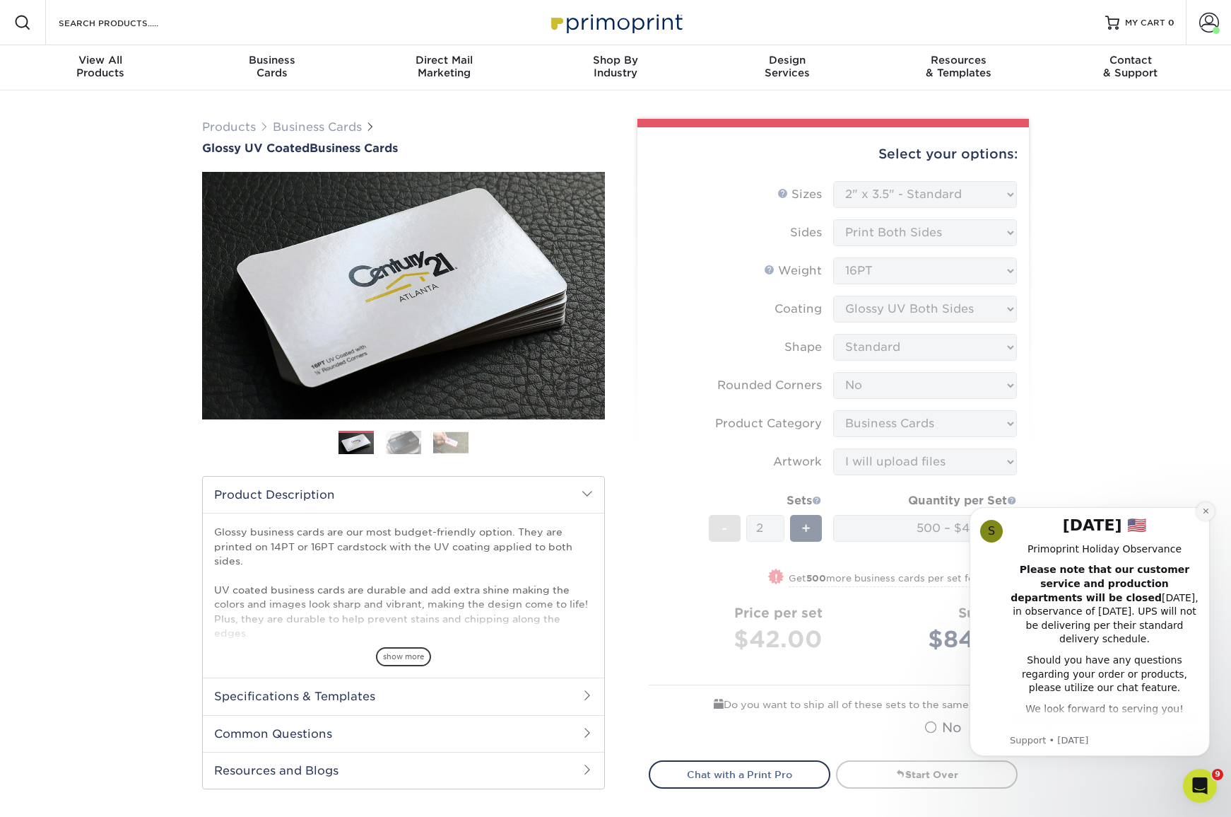
drag, startPoint x: 1202, startPoint y: 512, endPoint x: 2136, endPoint y: 1001, distance: 1054.9
click at [1203, 512] on icon "Dismiss notification" at bounding box center [1207, 511] width 8 height 8
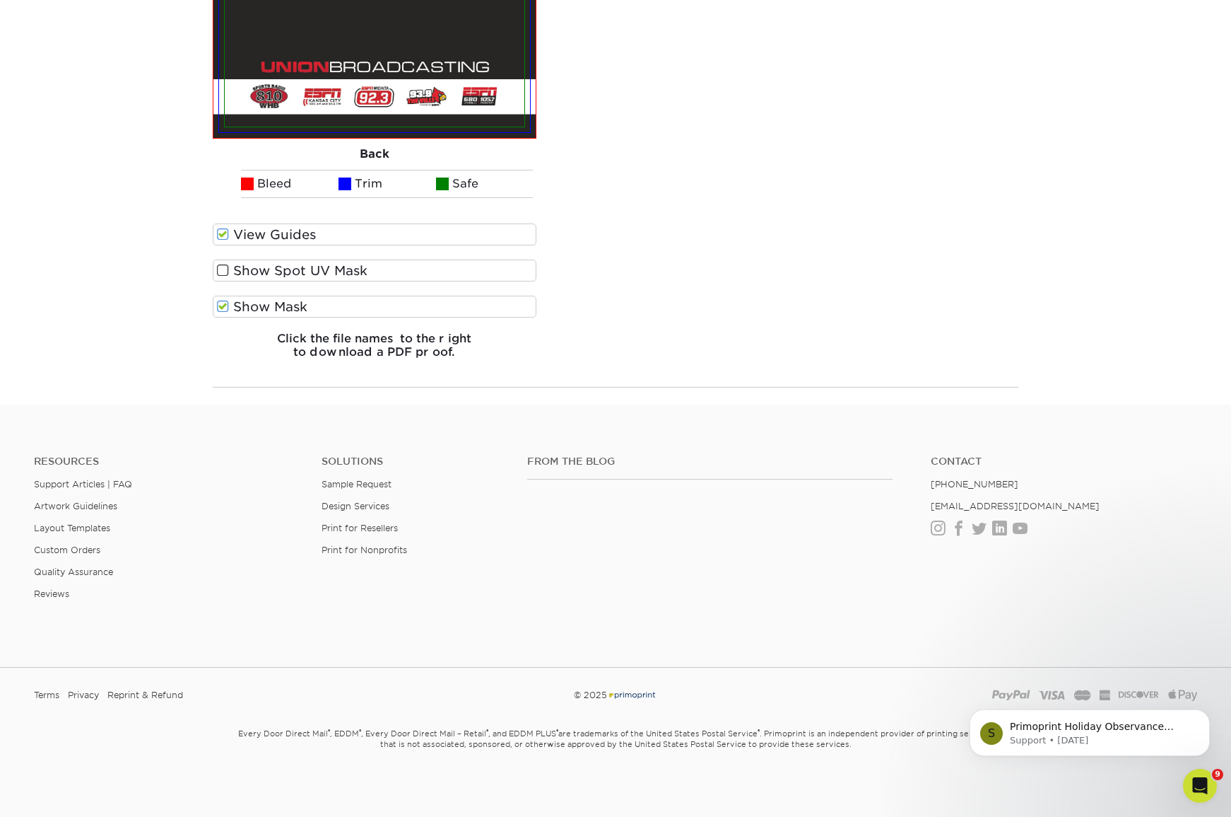
scroll to position [1924, 0]
click at [1204, 714] on icon "Dismiss notification" at bounding box center [1207, 713] width 8 height 8
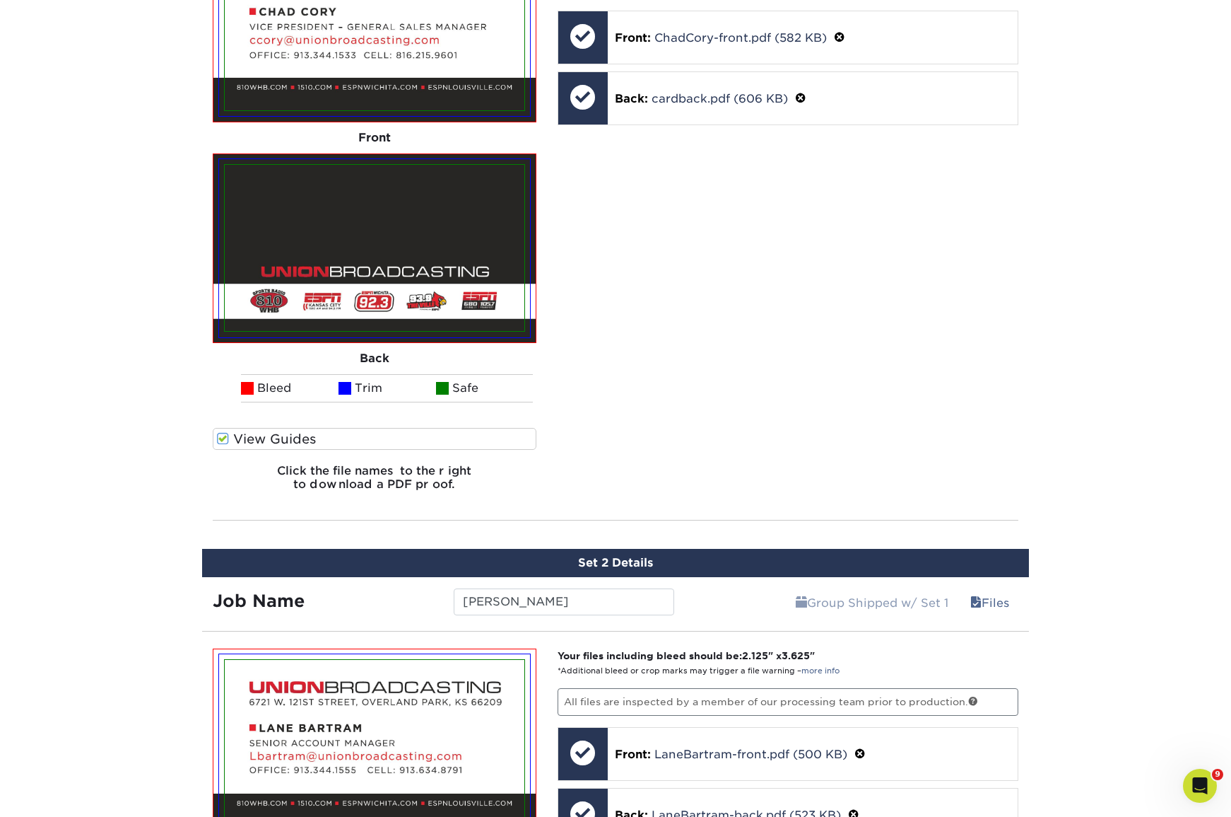
scroll to position [1024, 0]
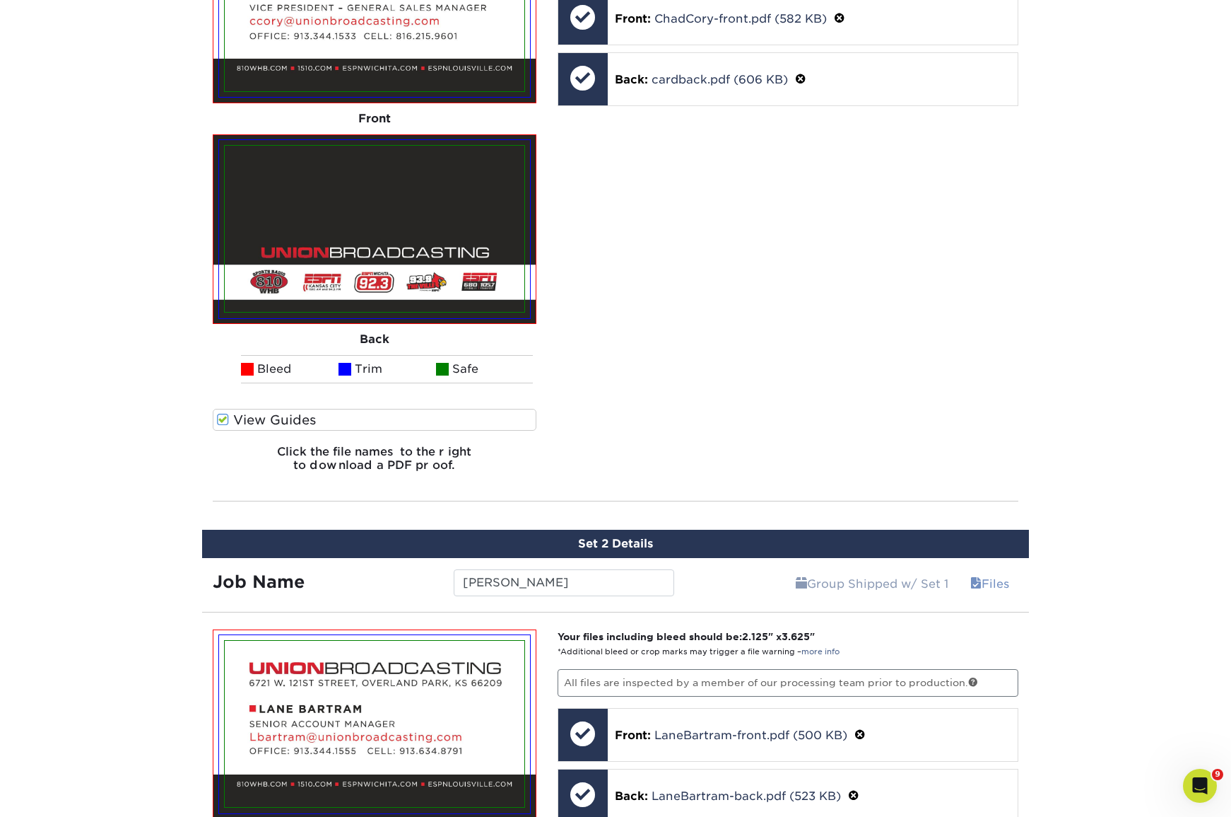
click at [971, 582] on span at bounding box center [976, 583] width 11 height 13
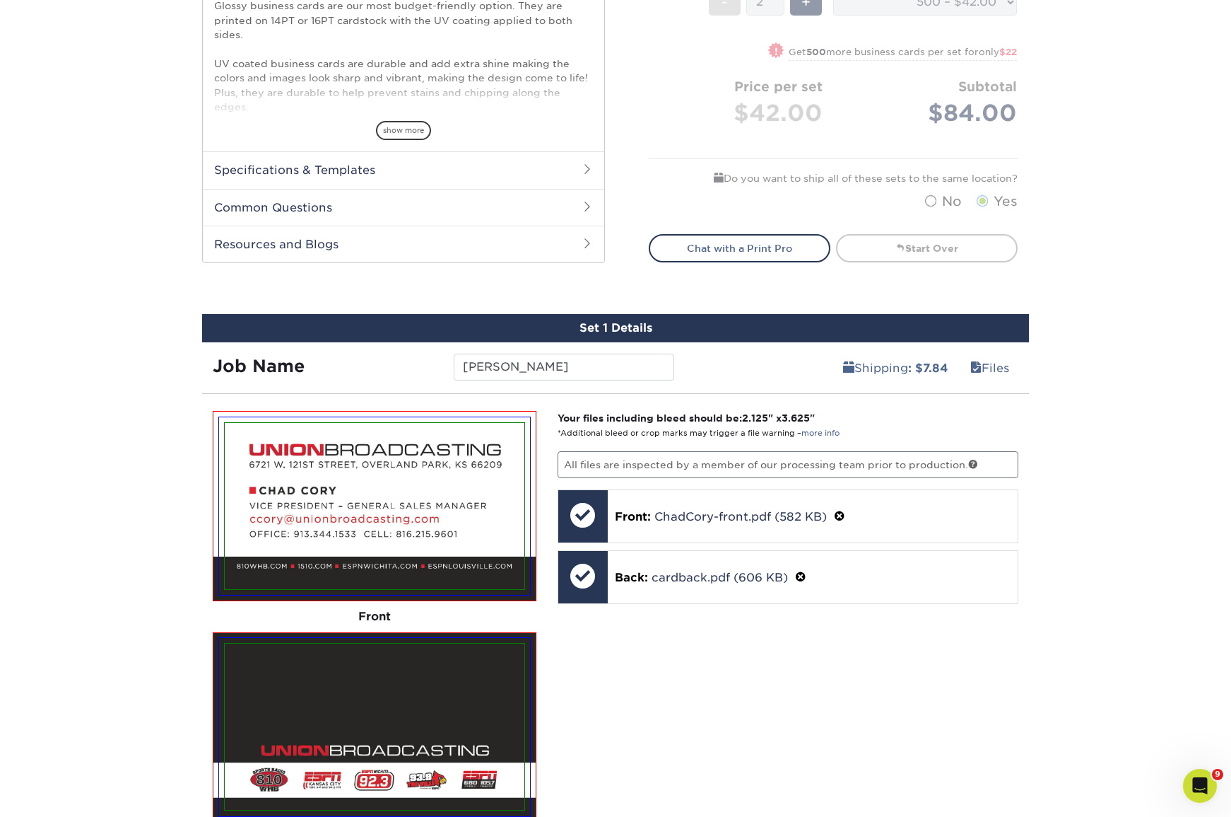
scroll to position [524, 0]
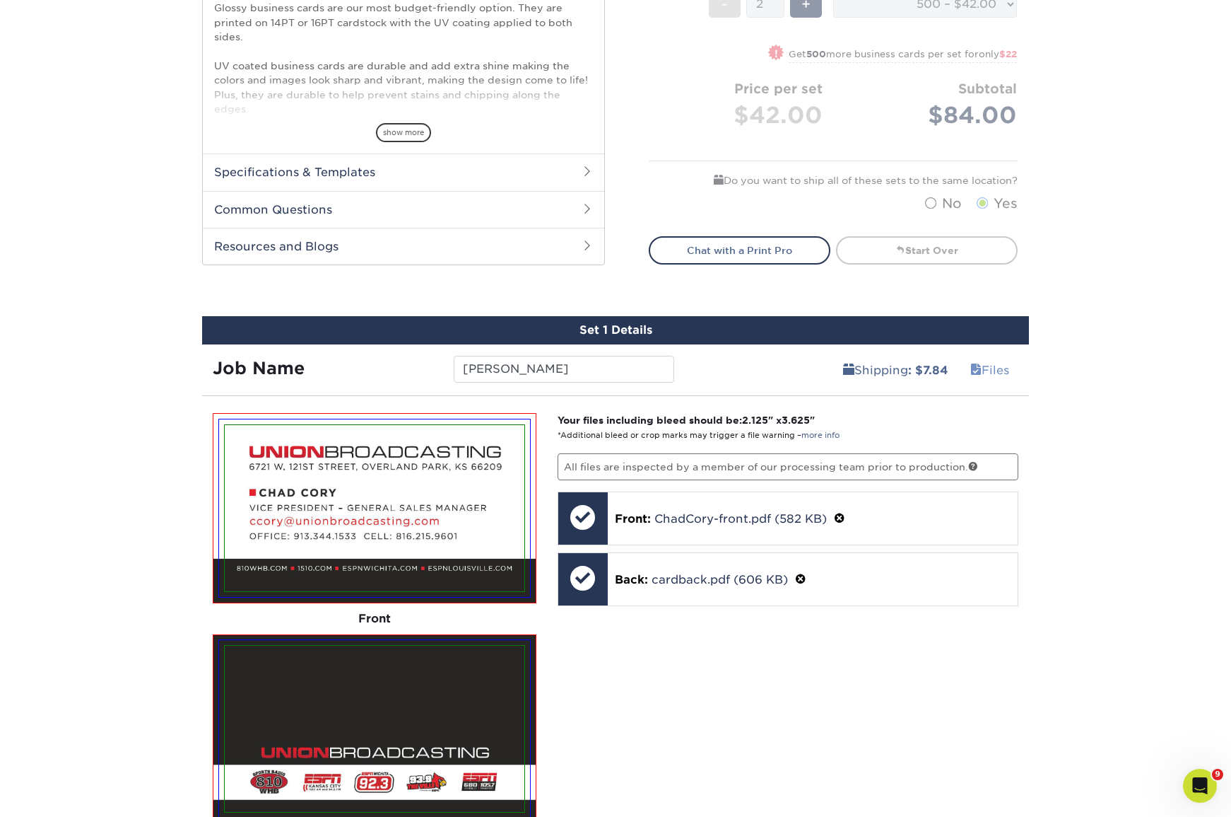
click at [987, 368] on link "Files" at bounding box center [989, 370] width 57 height 28
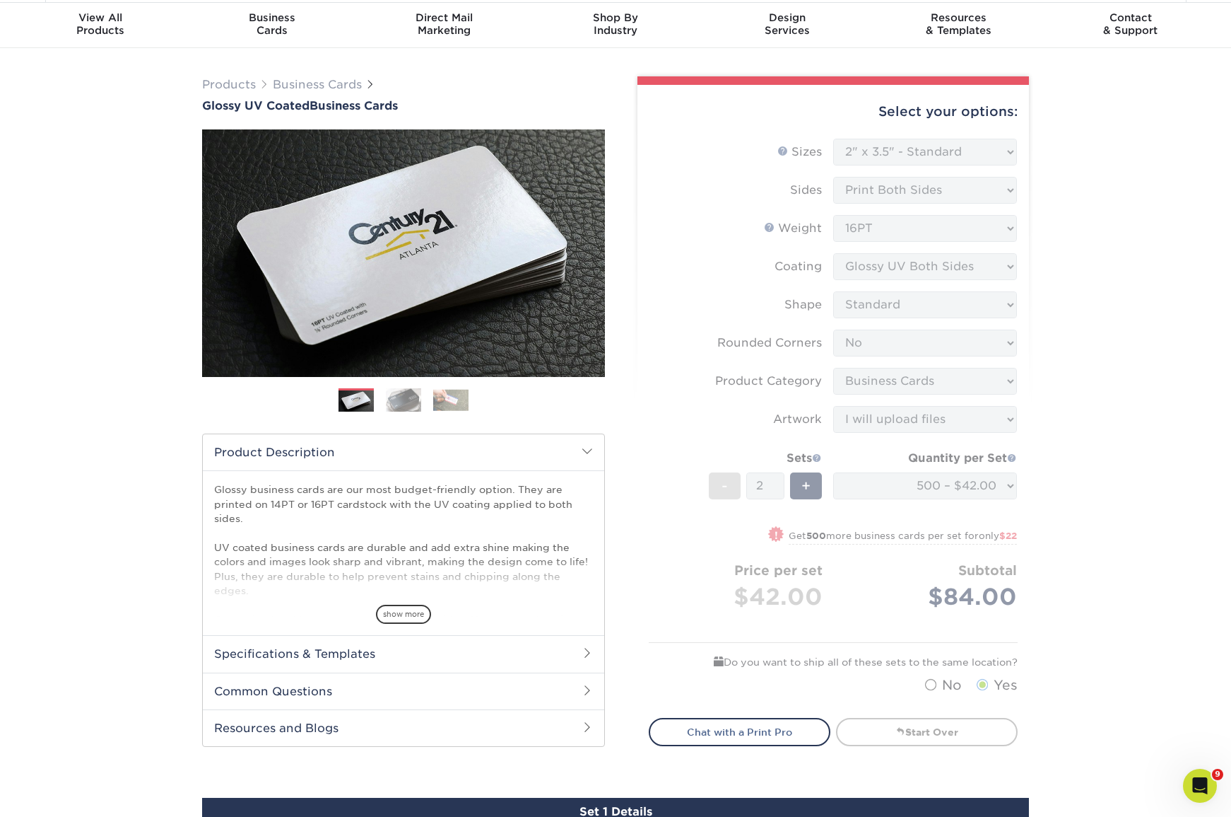
scroll to position [52, 0]
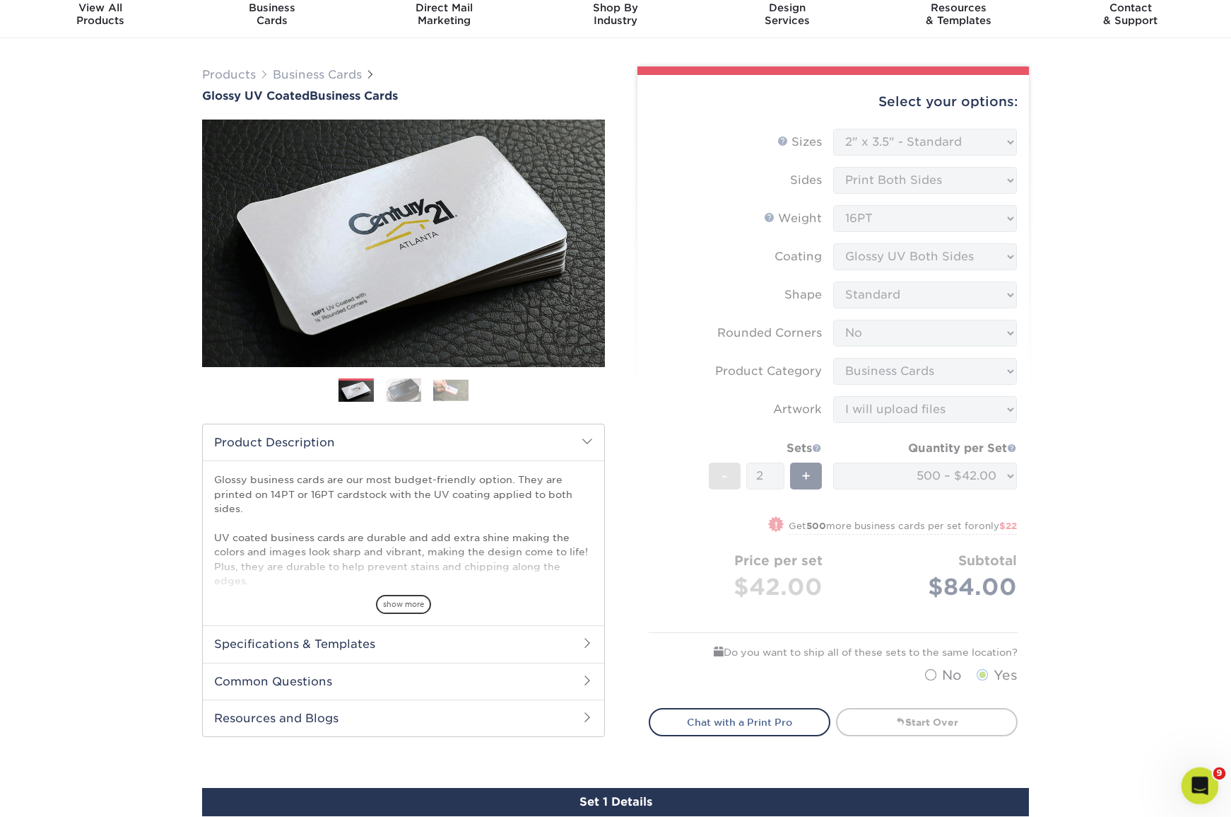
click at [1201, 785] on icon "Open Intercom Messenger" at bounding box center [1198, 783] width 23 height 23
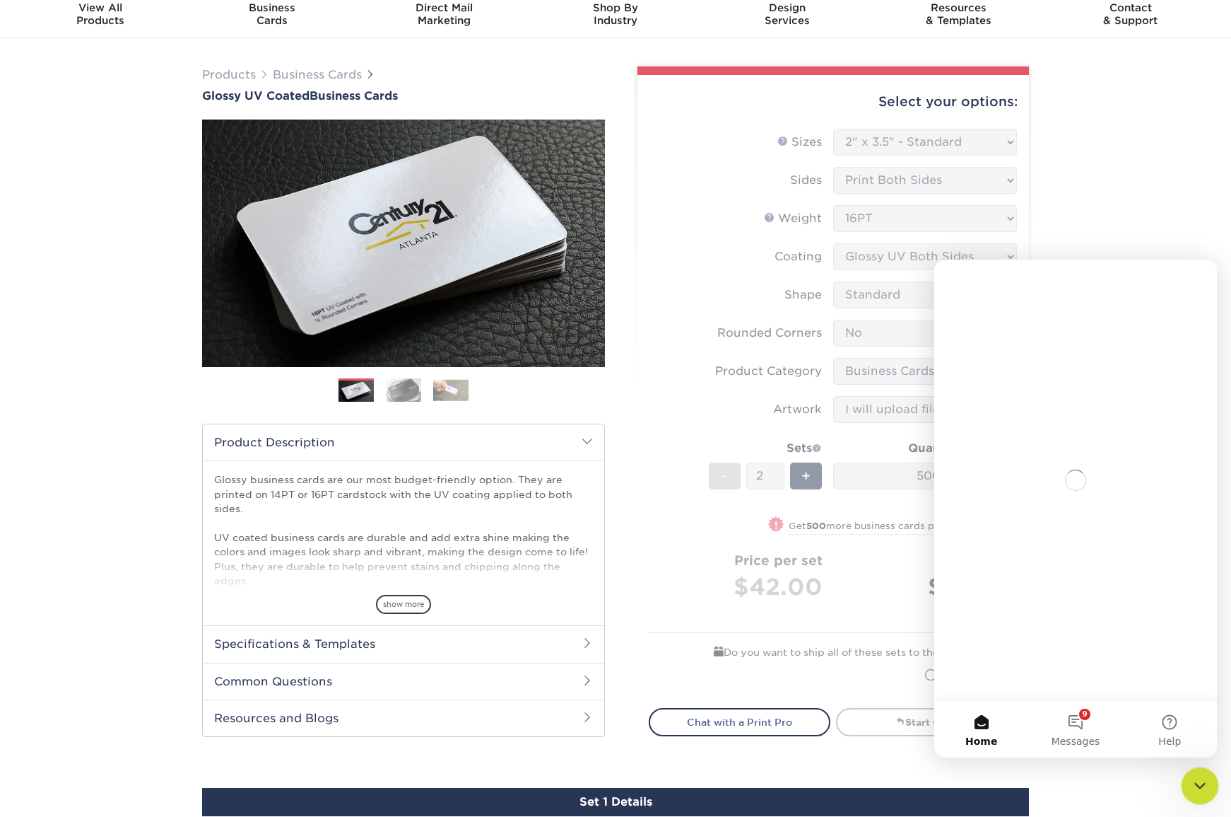
scroll to position [0, 0]
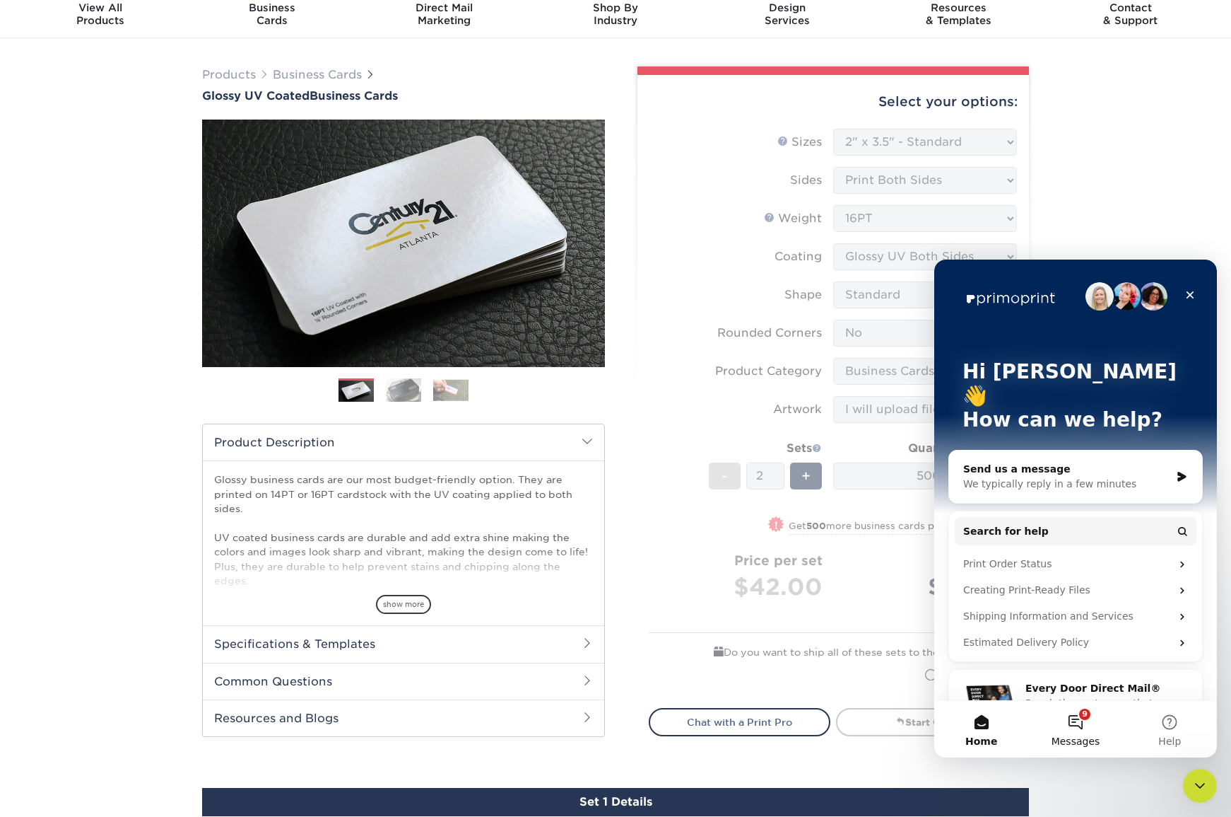
click at [1077, 721] on button "9 Messages" at bounding box center [1076, 729] width 94 height 57
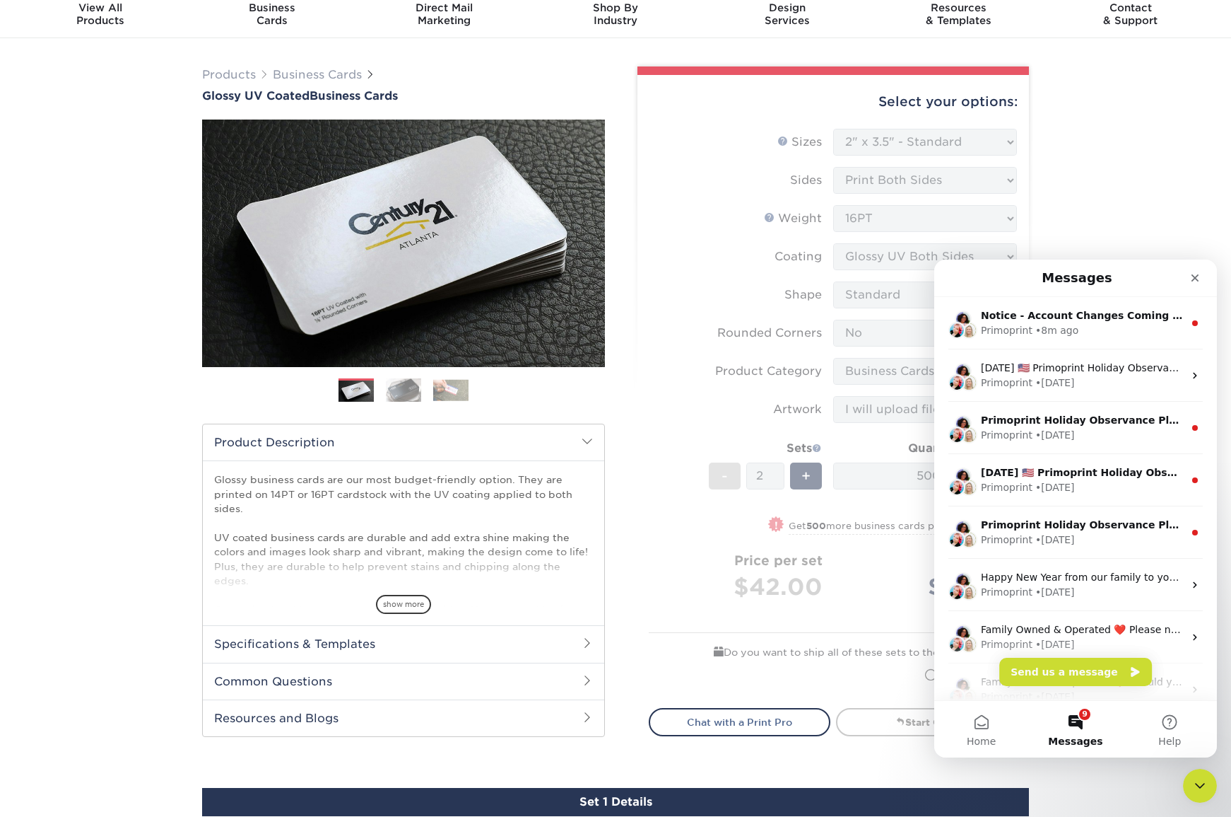
click at [639, 534] on div "Select your options: Sizes Help Sizes Please Select 1.5" x 3.5" - Mini 1.75" x …" at bounding box center [834, 411] width 392 height 672
click at [1051, 329] on div "• 8m ago" at bounding box center [1057, 330] width 43 height 15
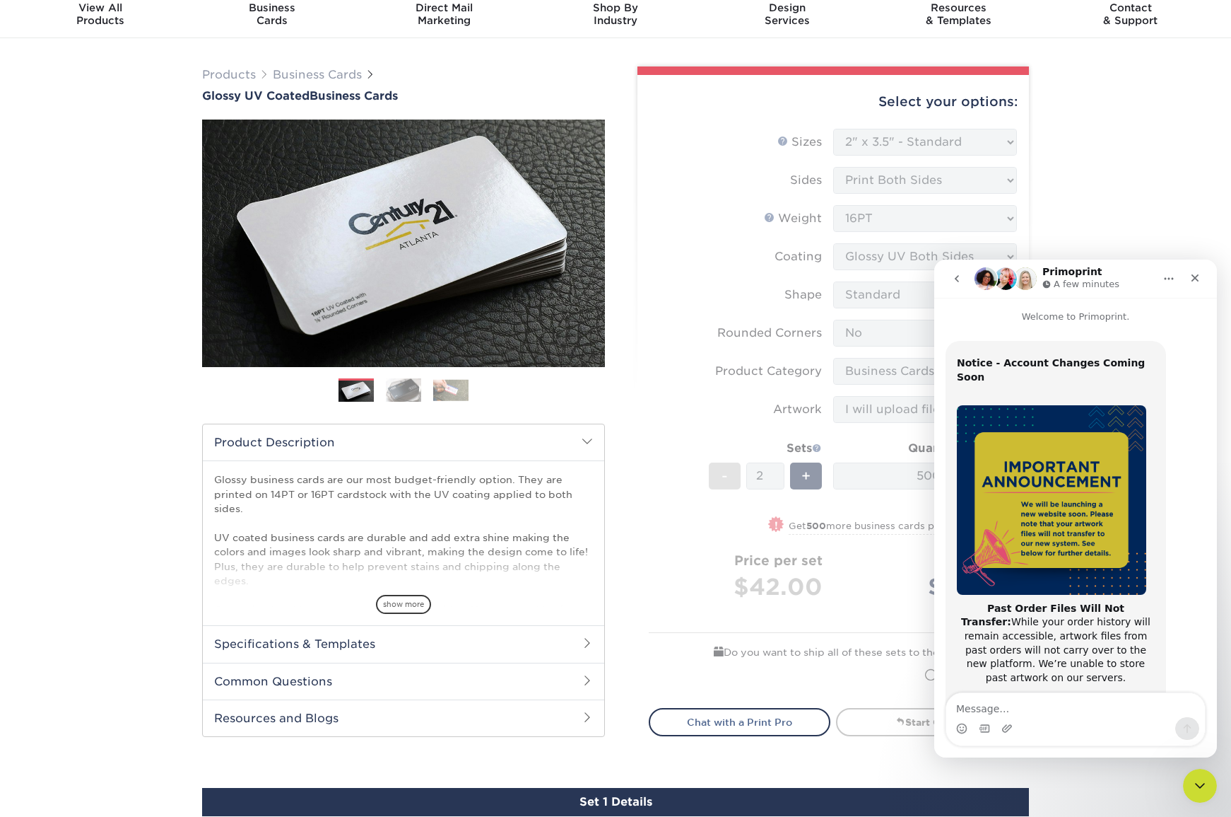
scroll to position [216, 0]
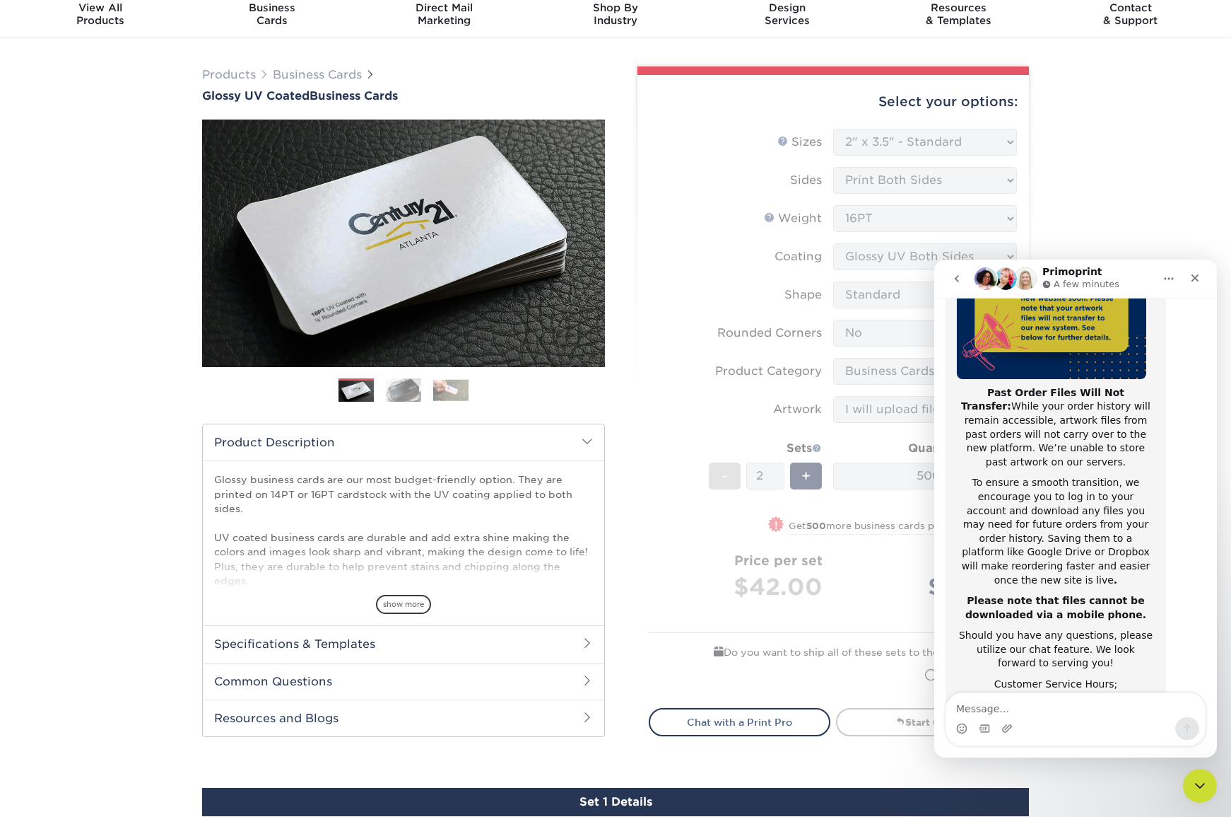
click at [632, 375] on div "Select your options: Sizes Help Sizes Sides 16PT" at bounding box center [827, 406] width 403 height 681
click at [1201, 279] on div "Close" at bounding box center [1195, 277] width 25 height 25
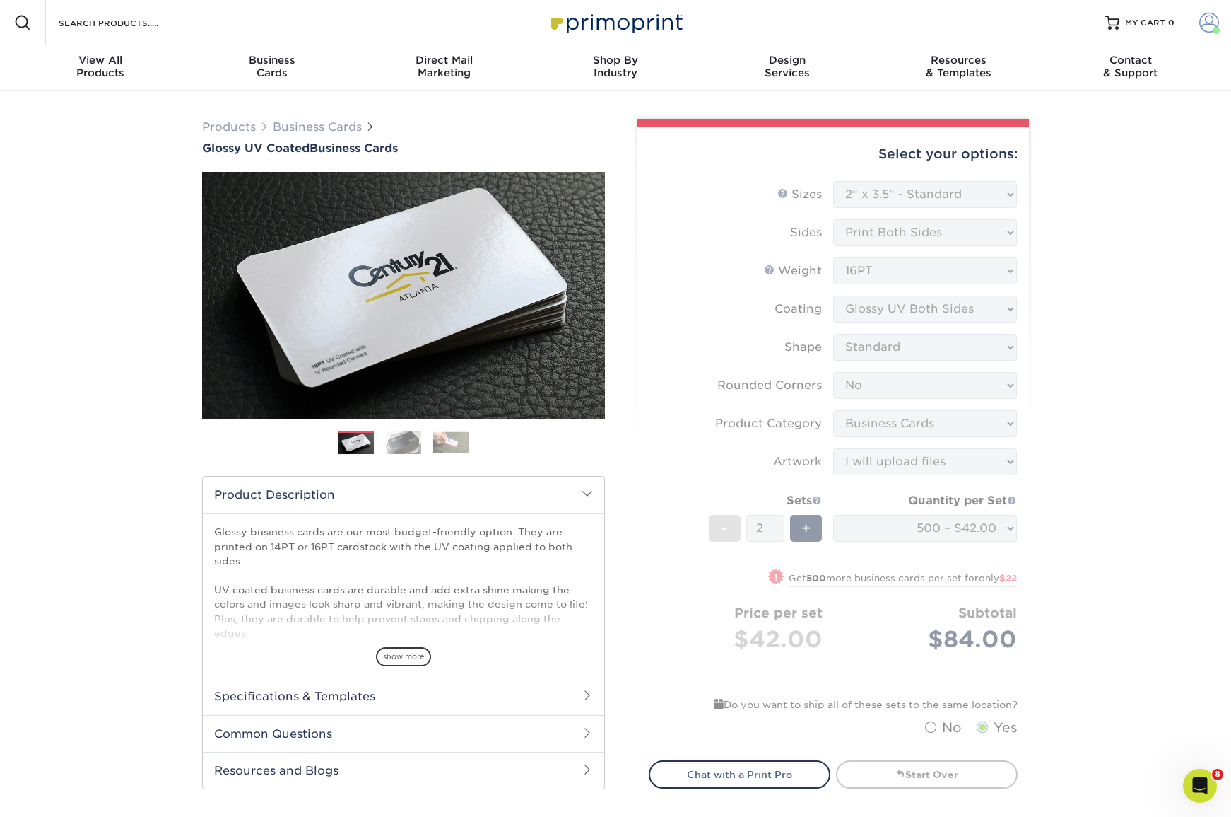
scroll to position [0, 0]
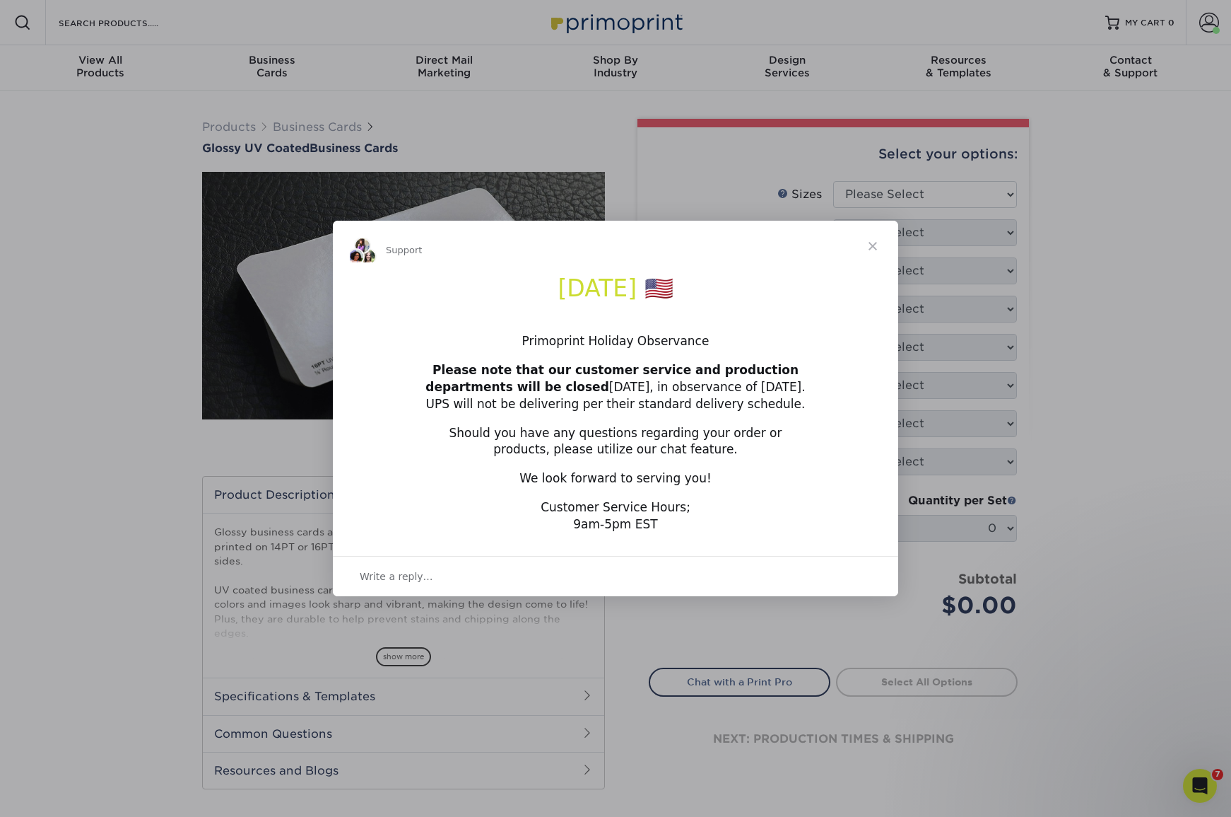
click at [877, 252] on span "Close" at bounding box center [873, 246] width 51 height 51
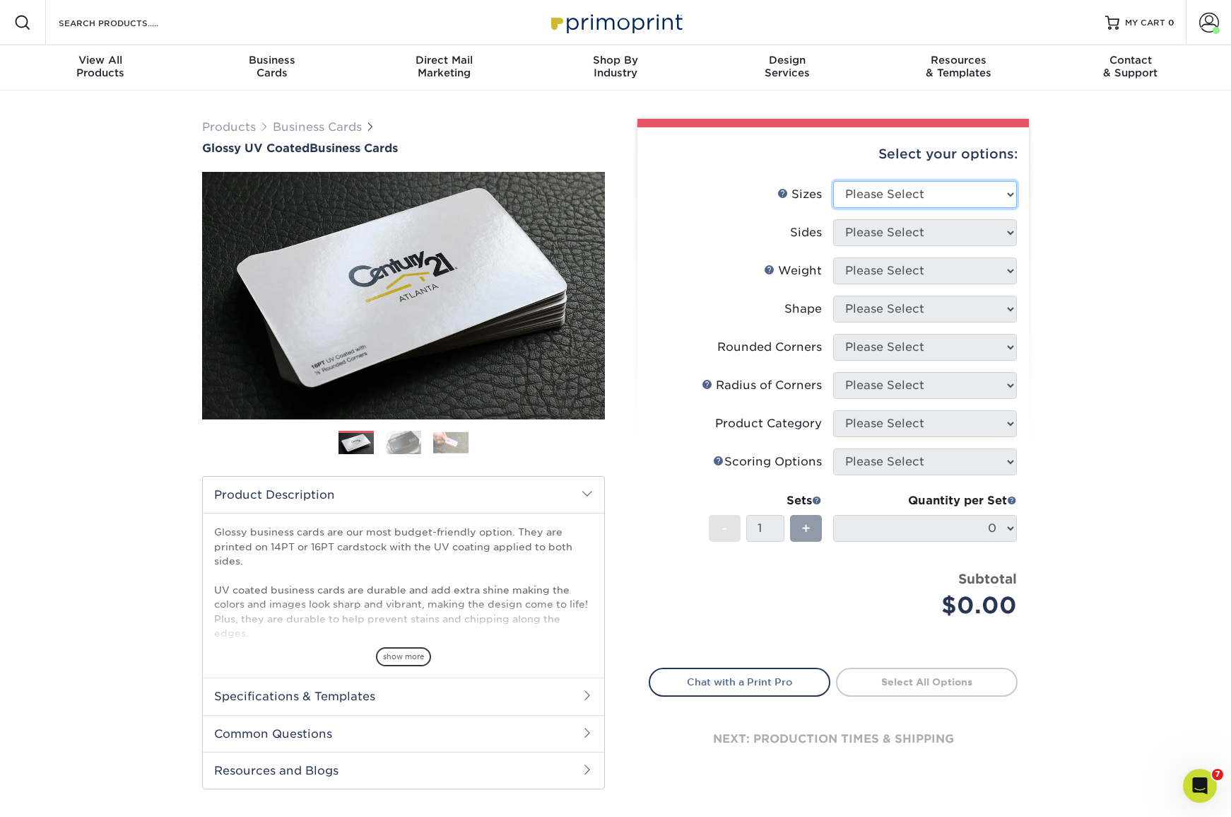
select select "2.00x3.50"
select select "13abbda7-1d64-4f25-8bb2-c179b224825d"
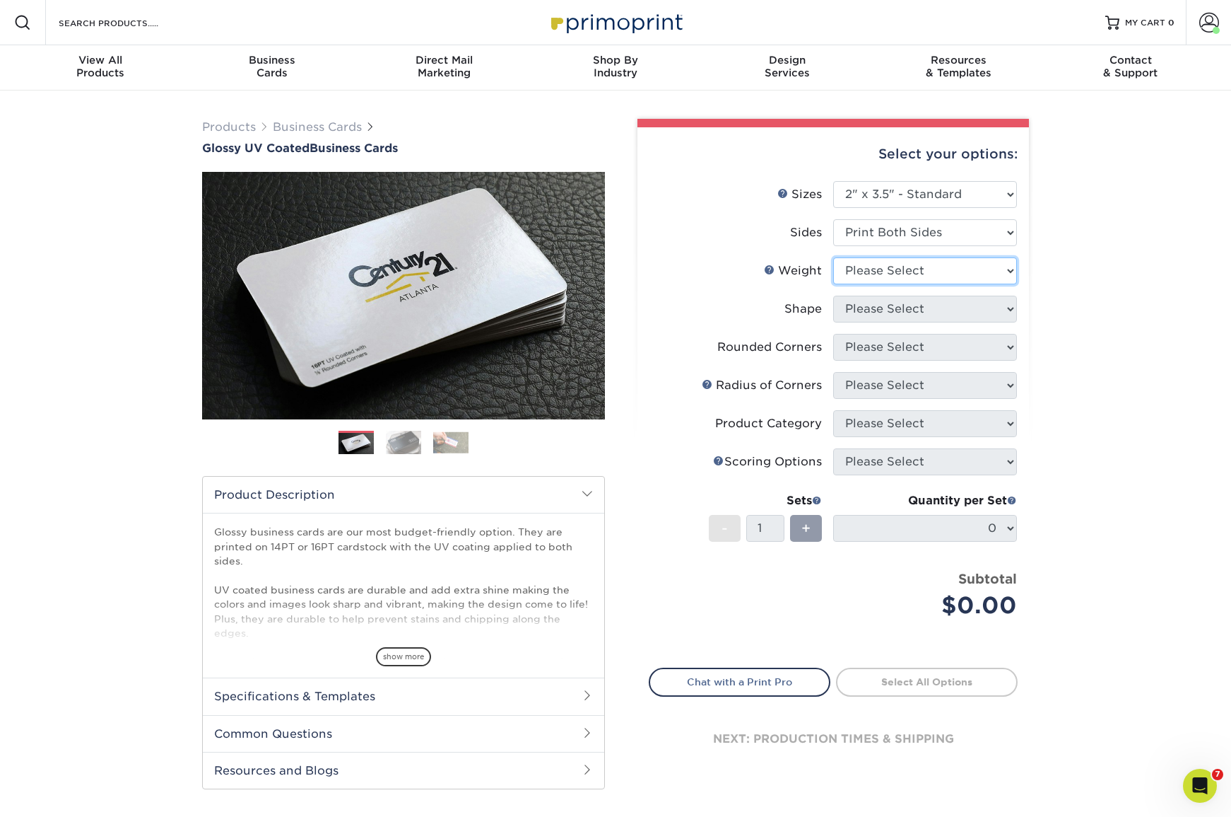
select select "16PT"
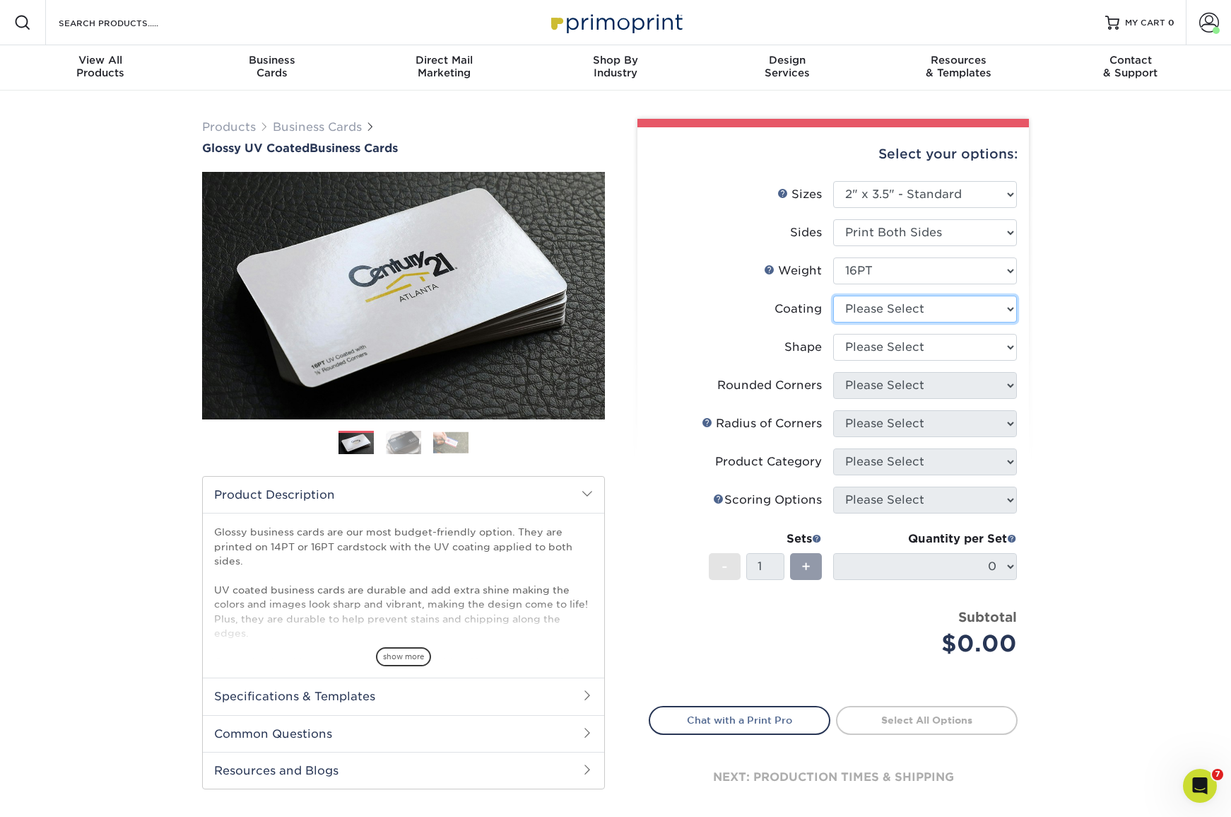
select select "ae367451-b2b8-45df-a344-0f05b6a12993"
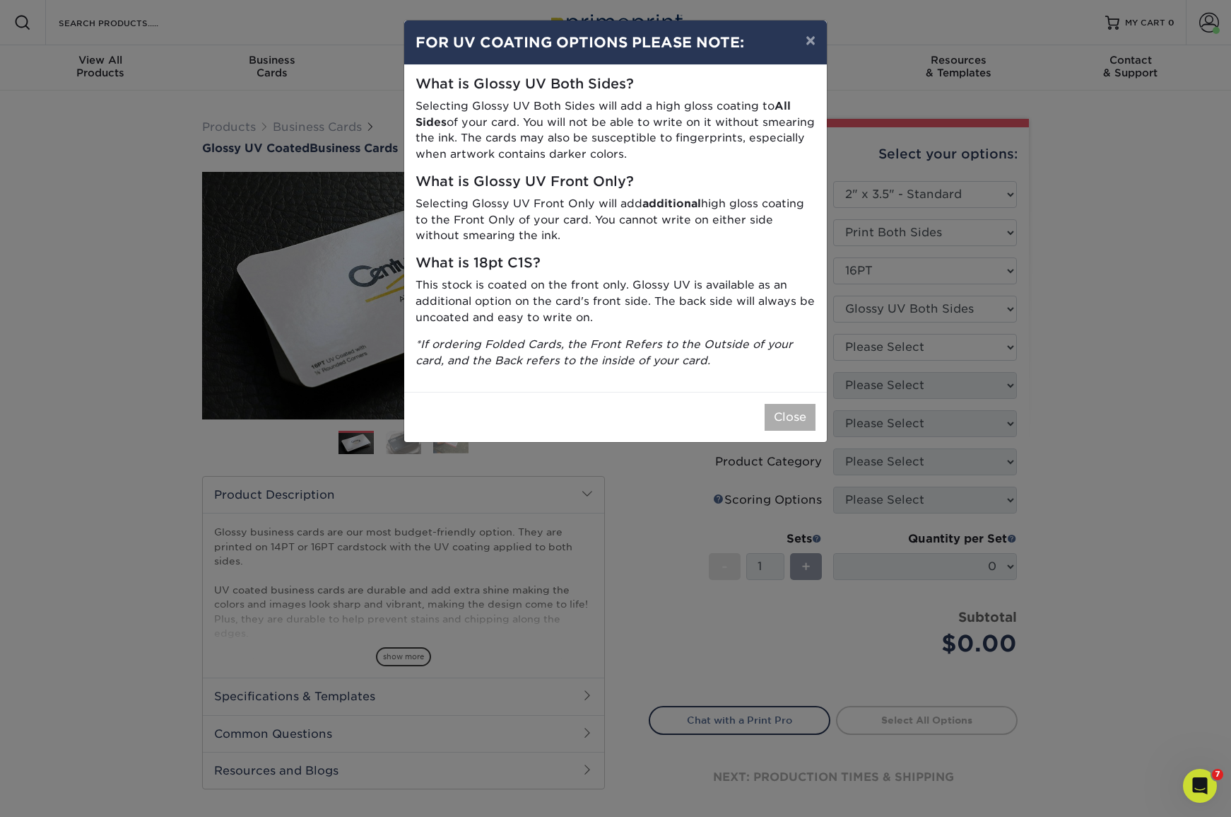
click at [797, 419] on div "Close" at bounding box center [615, 417] width 423 height 50
drag, startPoint x: 797, startPoint y: 413, endPoint x: 803, endPoint y: 406, distance: 9.0
click at [797, 413] on button "Close" at bounding box center [790, 417] width 51 height 27
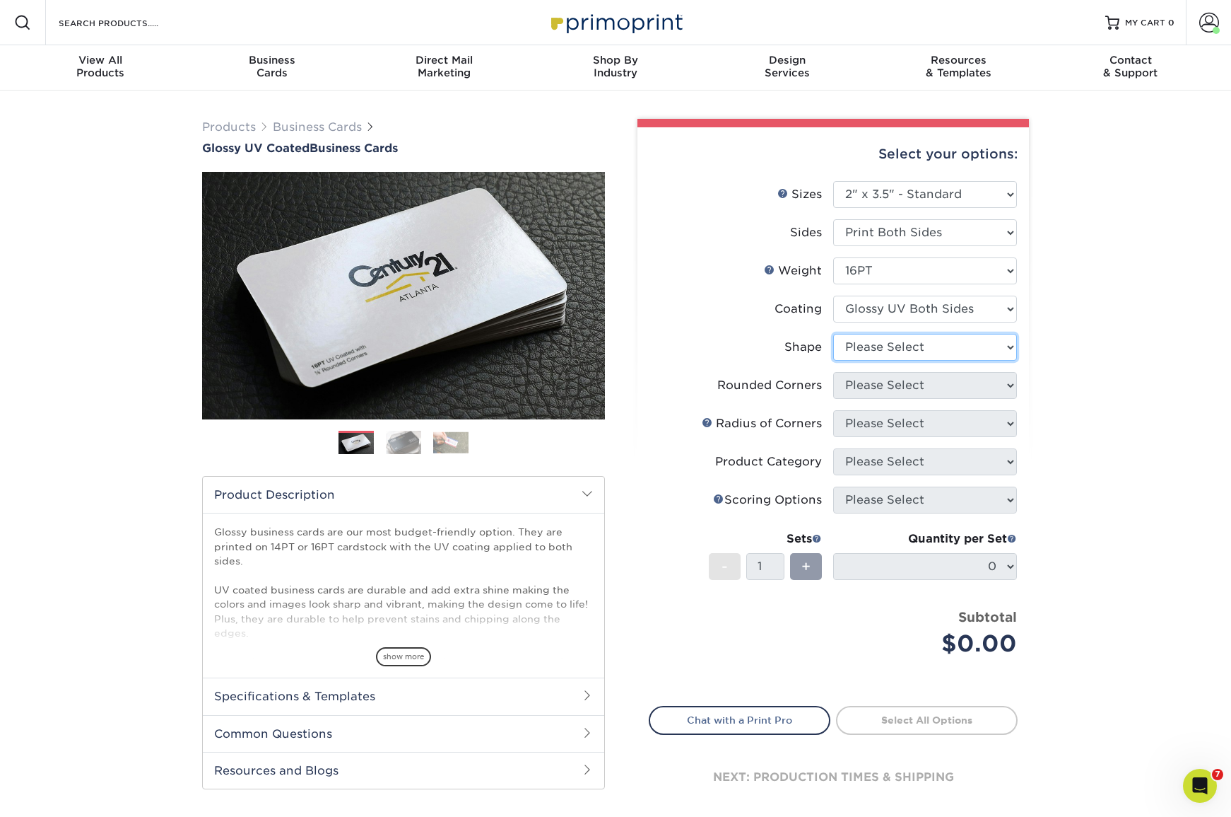
select select "standard"
select select "0"
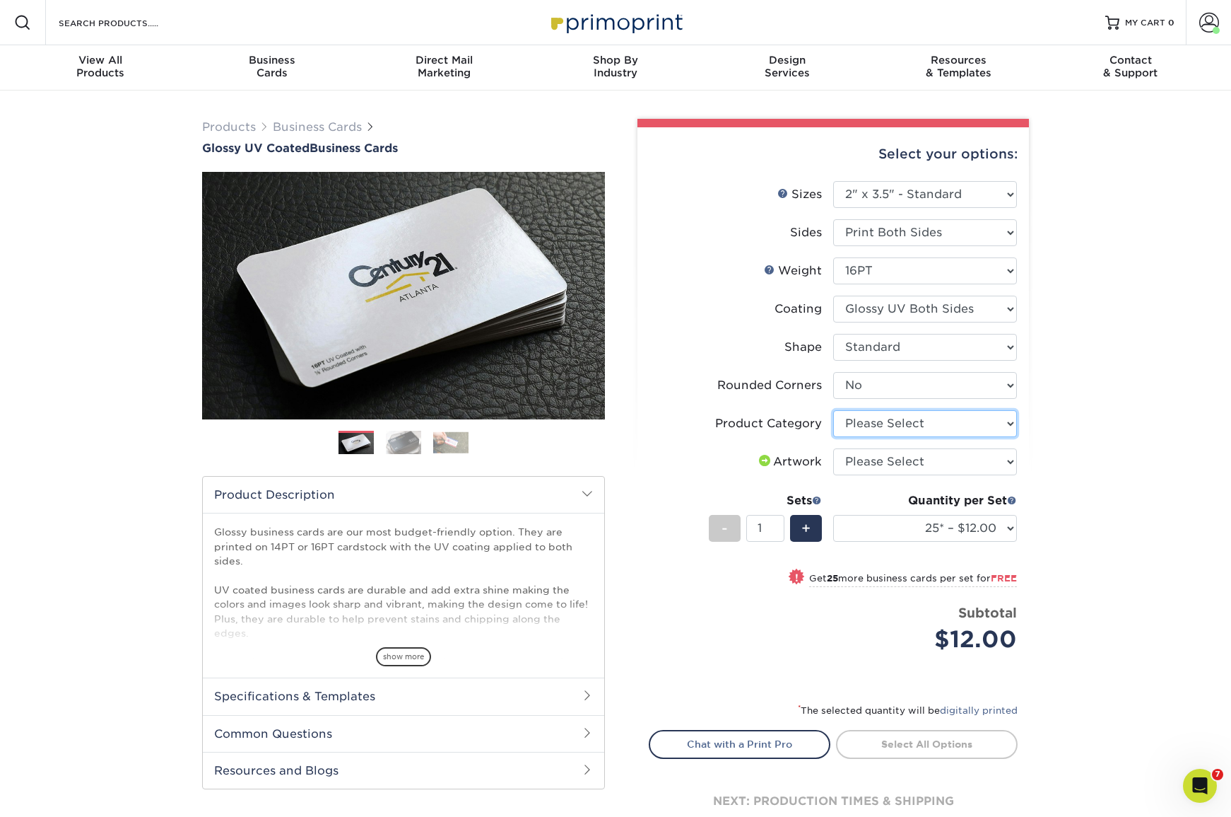
select select "3b5148f1-0588-4f88-a218-97bcfdce65c1"
select select "upload"
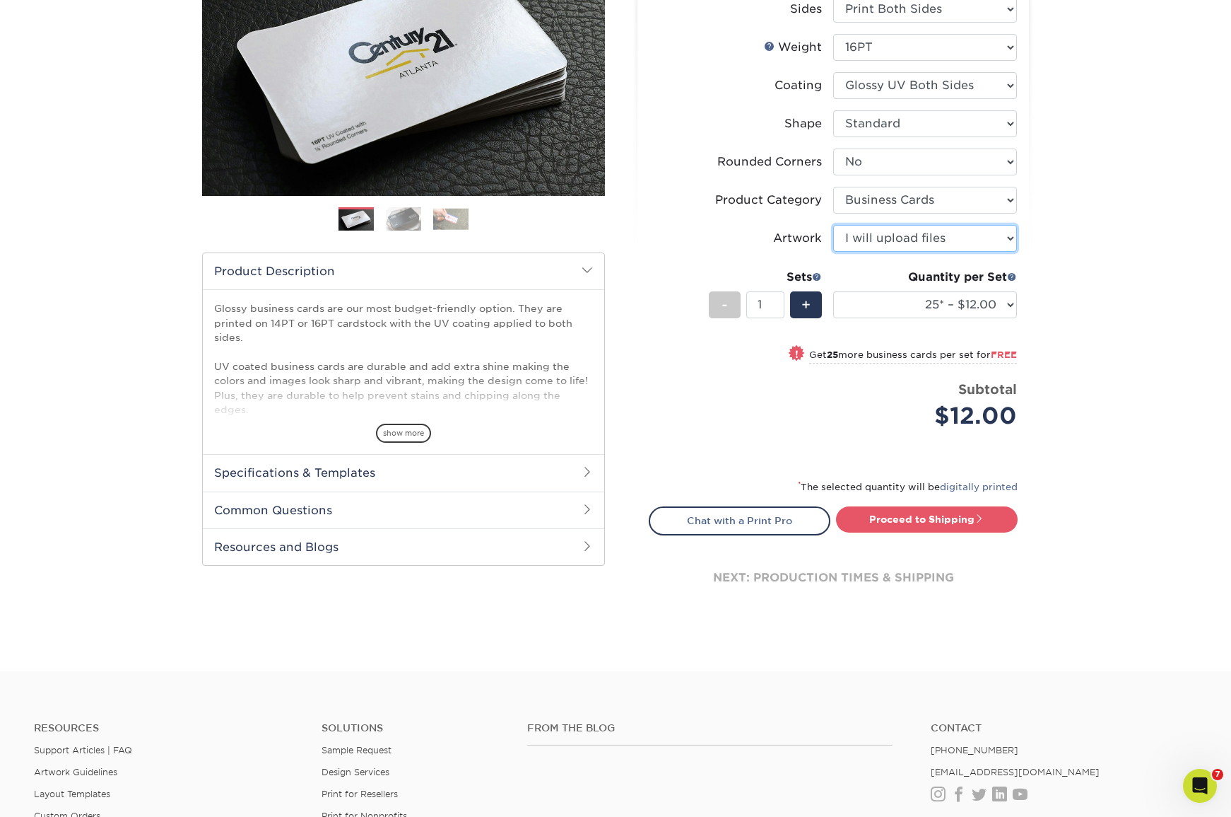
scroll to position [227, 0]
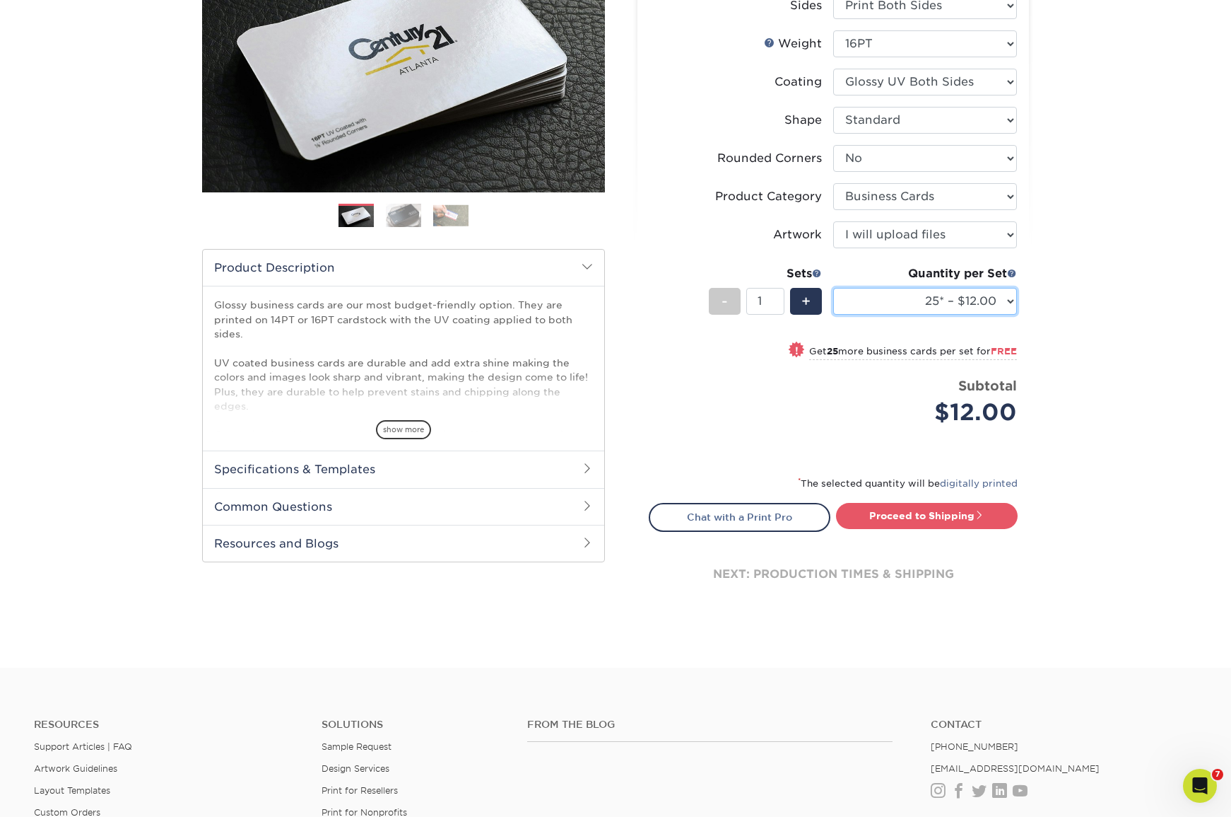
select select "500 – $42.00"
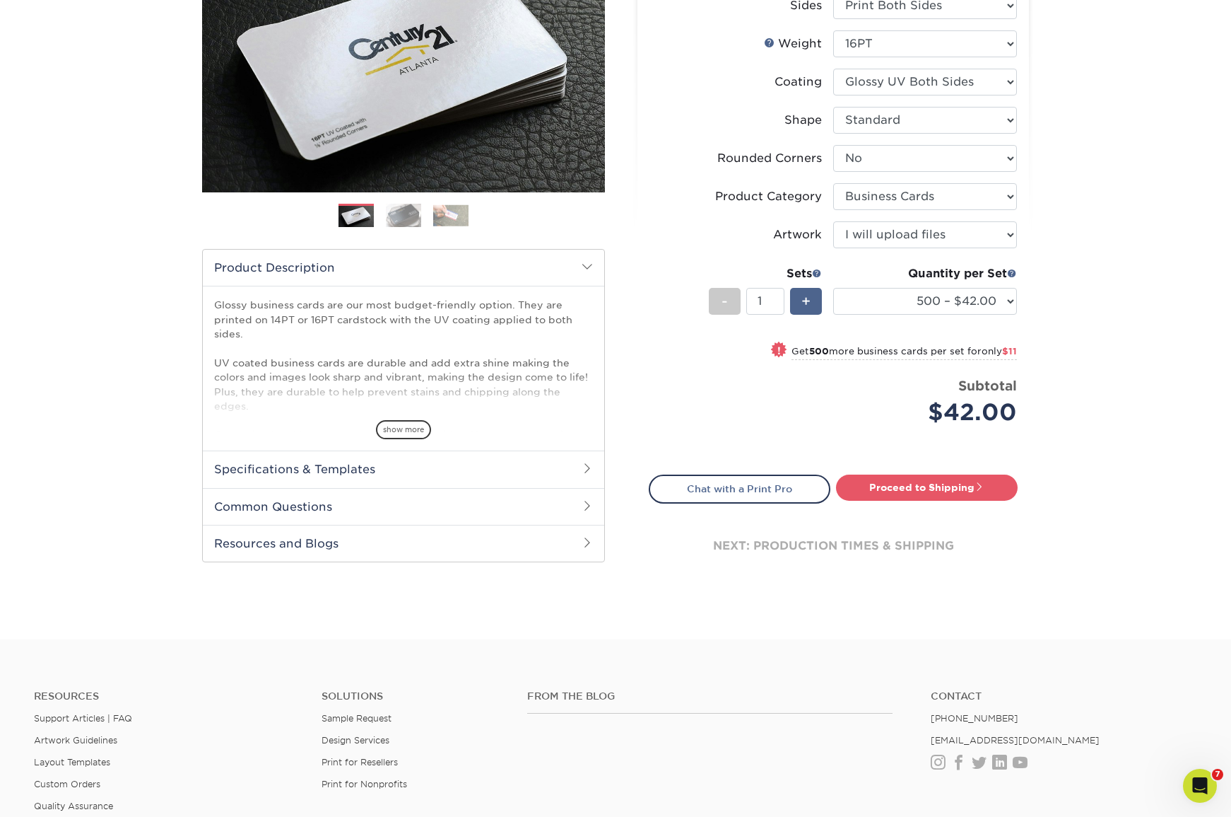
click at [800, 296] on div "+" at bounding box center [806, 301] width 32 height 27
type input "2"
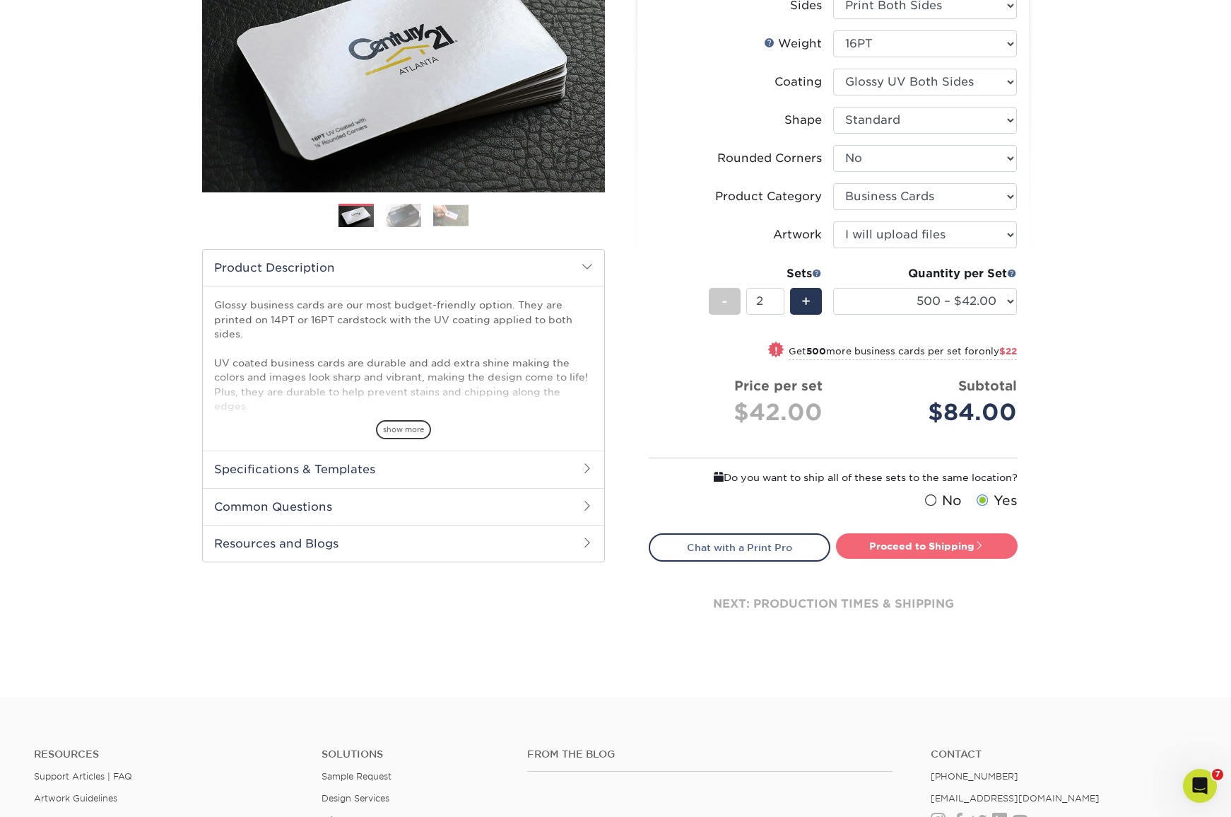
click at [908, 542] on link "Proceed to Shipping" at bounding box center [927, 545] width 182 height 25
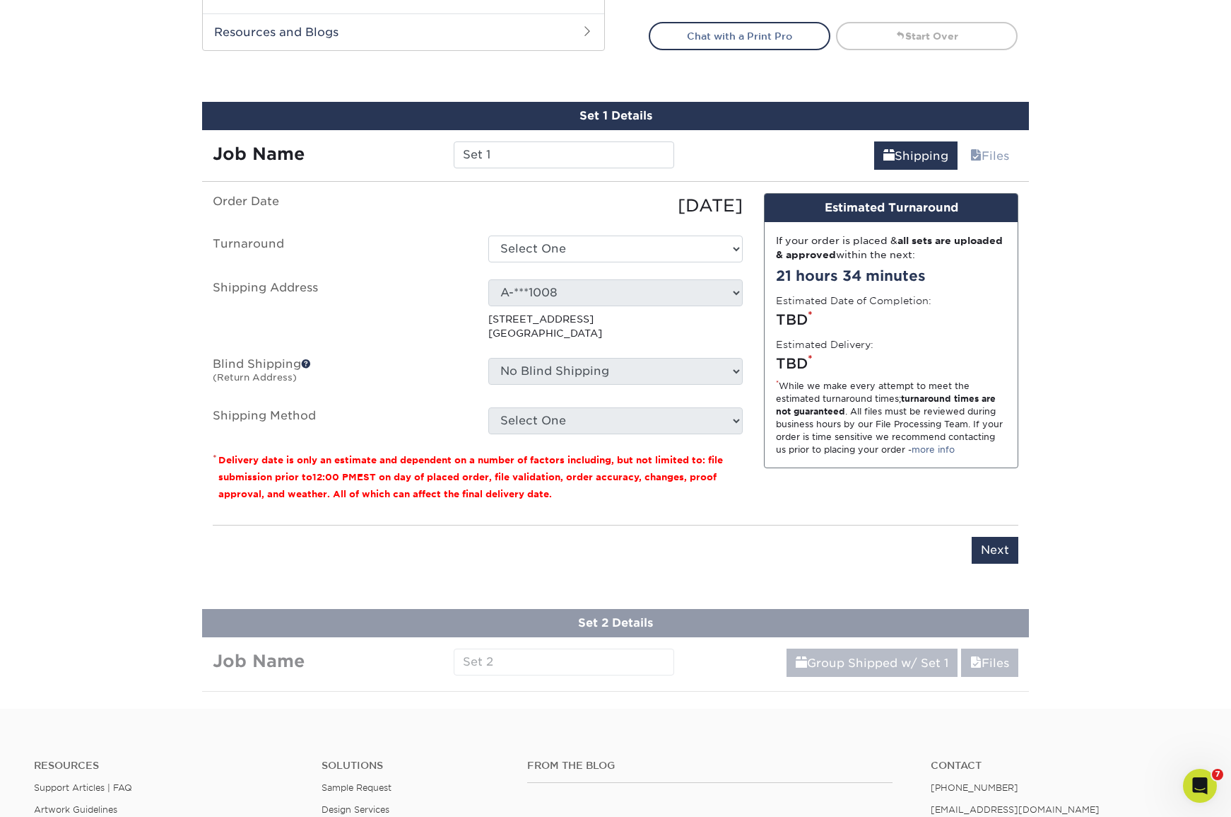
scroll to position [796, 0]
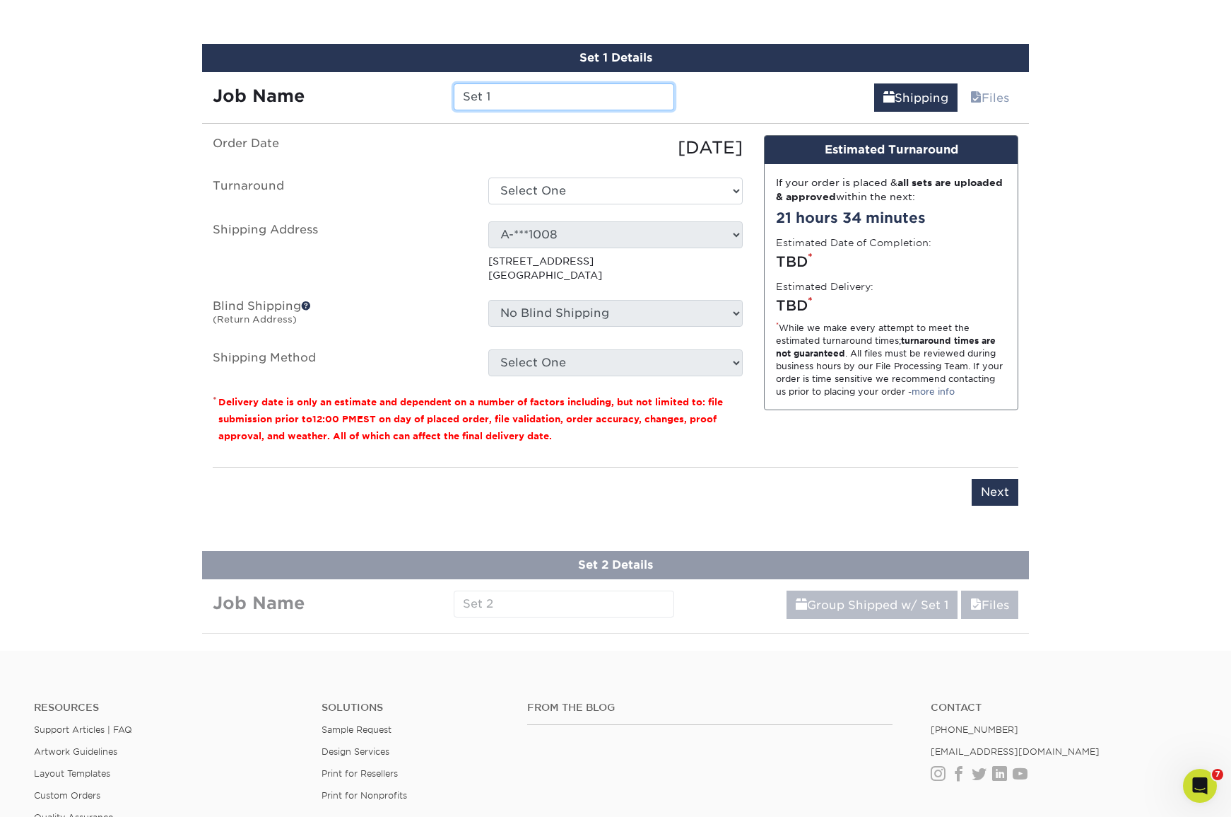
drag, startPoint x: 499, startPoint y: 90, endPoint x: 344, endPoint y: 58, distance: 158.1
click at [351, 60] on div "Set 1 Details Job Name Set 1 Shipping Files You've choosen mailing services! If…" at bounding box center [615, 283] width 827 height 479
type input "Chad Cory"
select select "a162d423-fc7d-4fa3-8a25-7602e5a6d5e2"
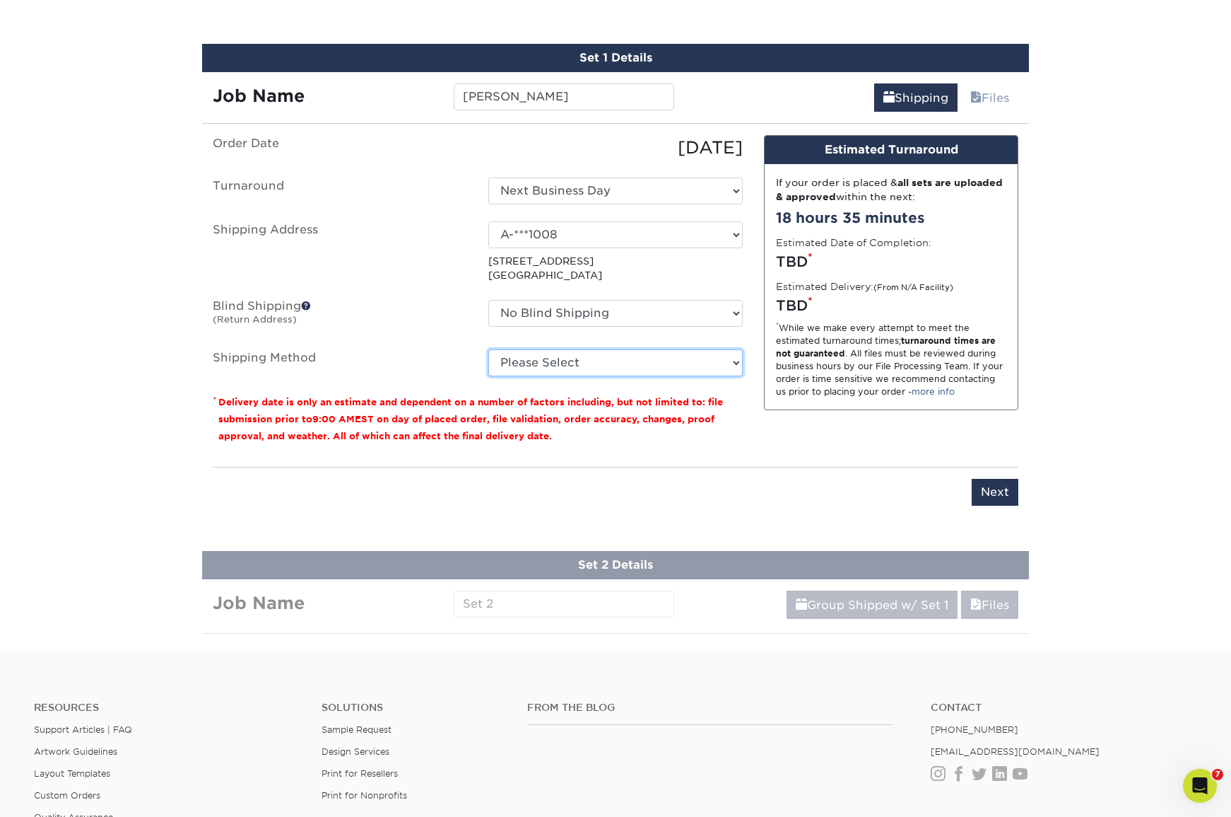
select select "03"
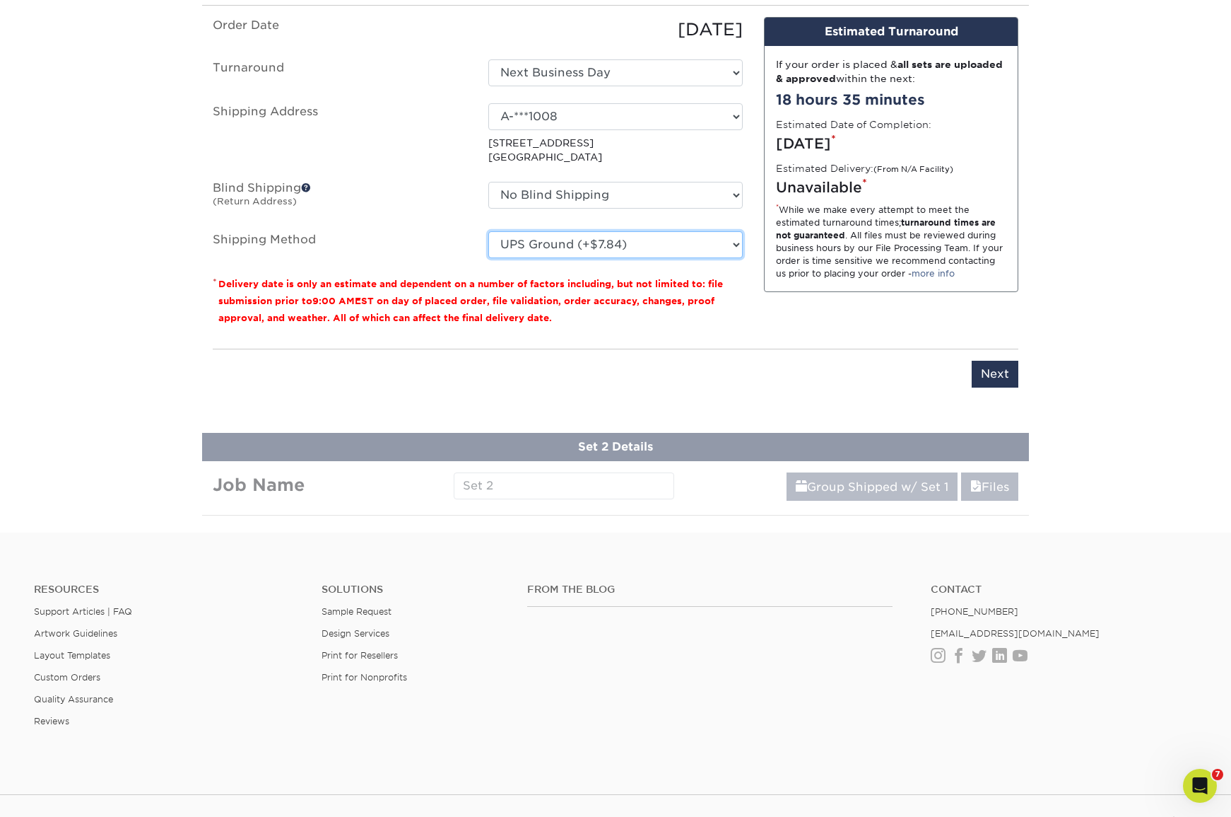
scroll to position [919, 0]
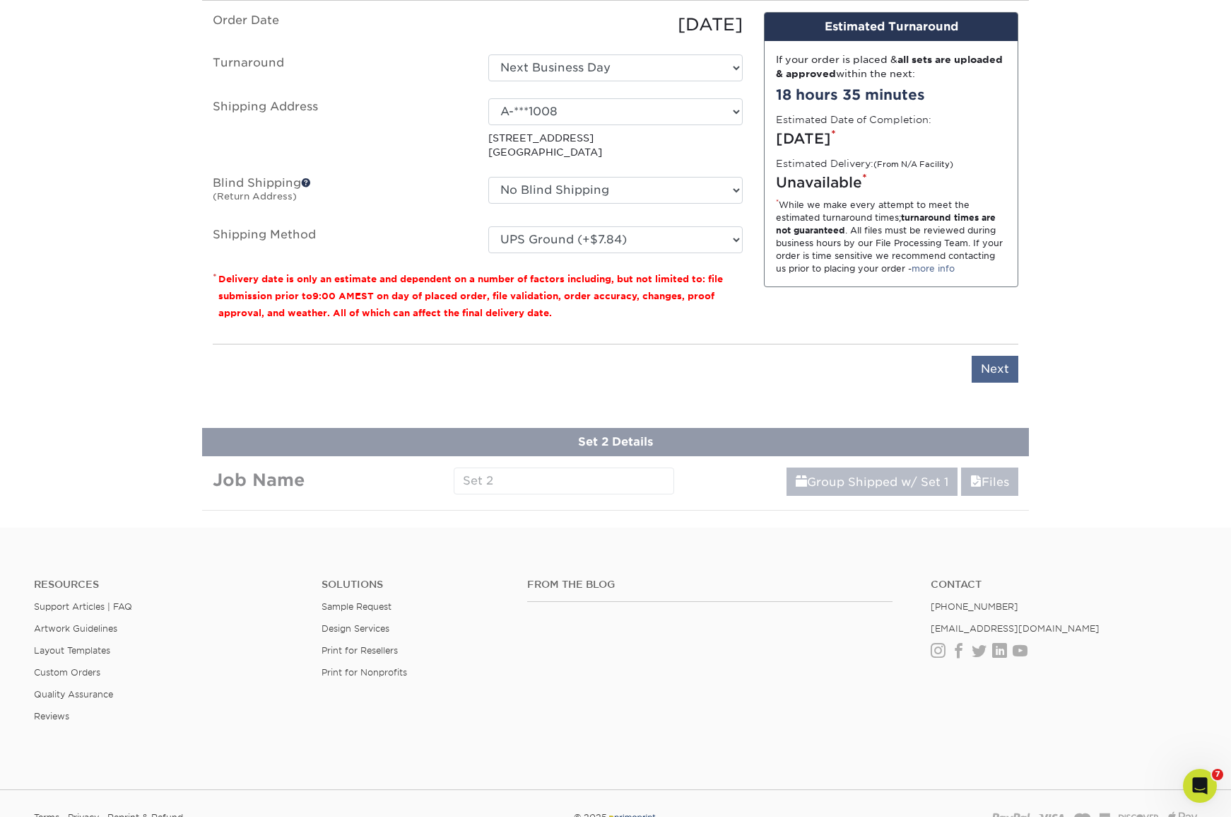
click at [1014, 373] on input "Next" at bounding box center [995, 369] width 47 height 27
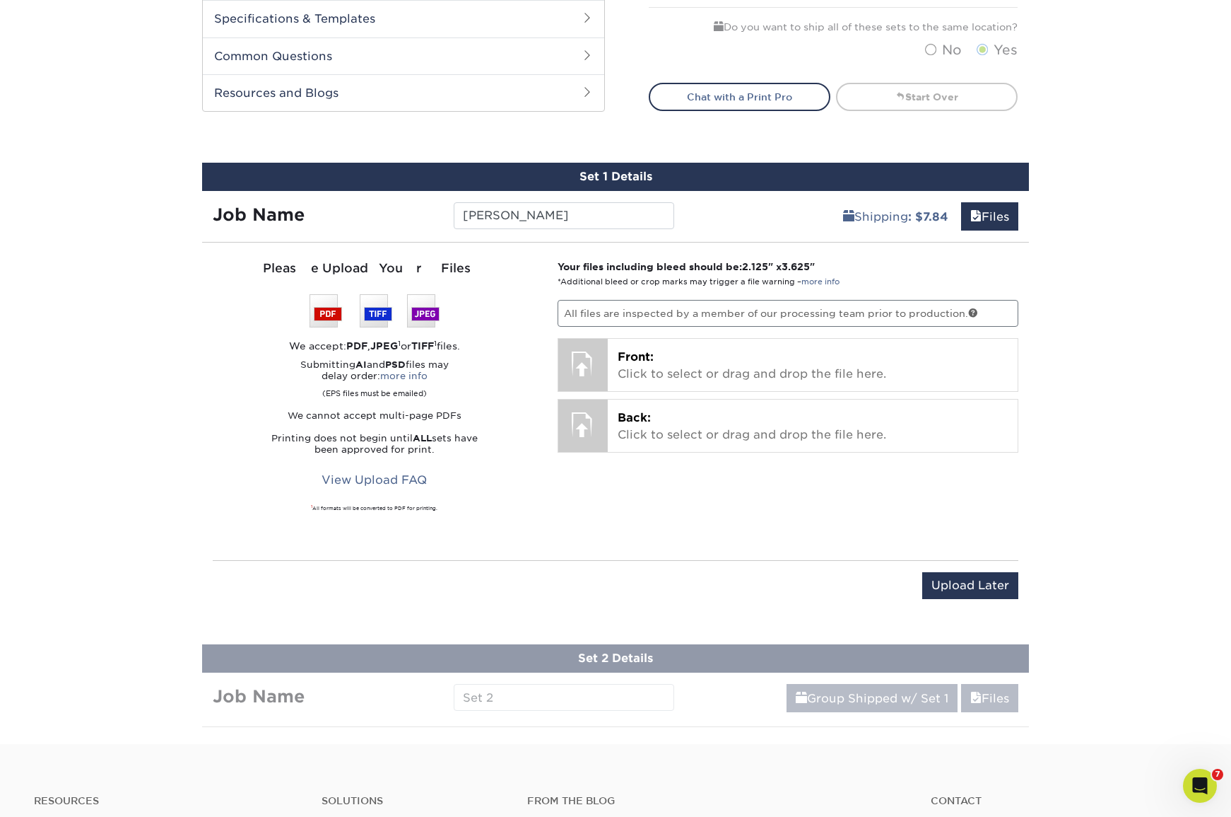
scroll to position [618, 0]
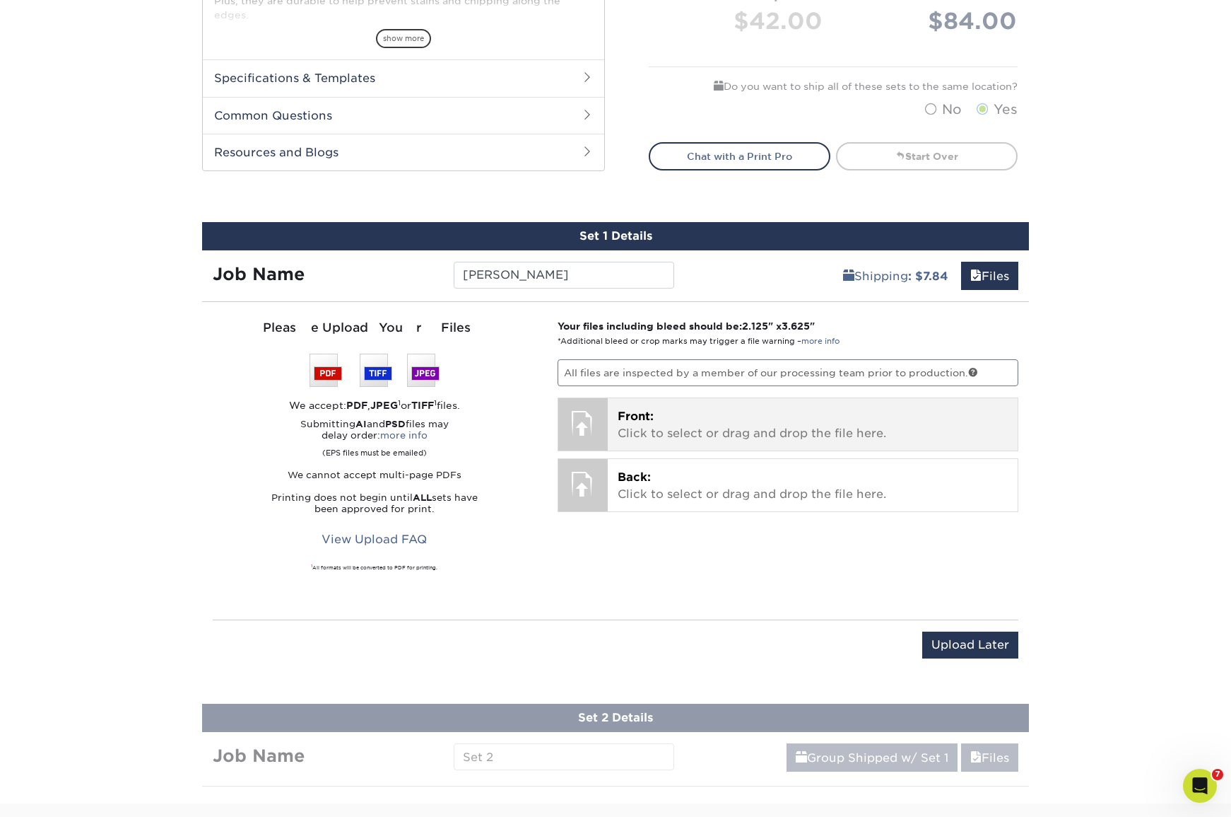
click at [644, 418] on span "Front:" at bounding box center [636, 415] width 36 height 13
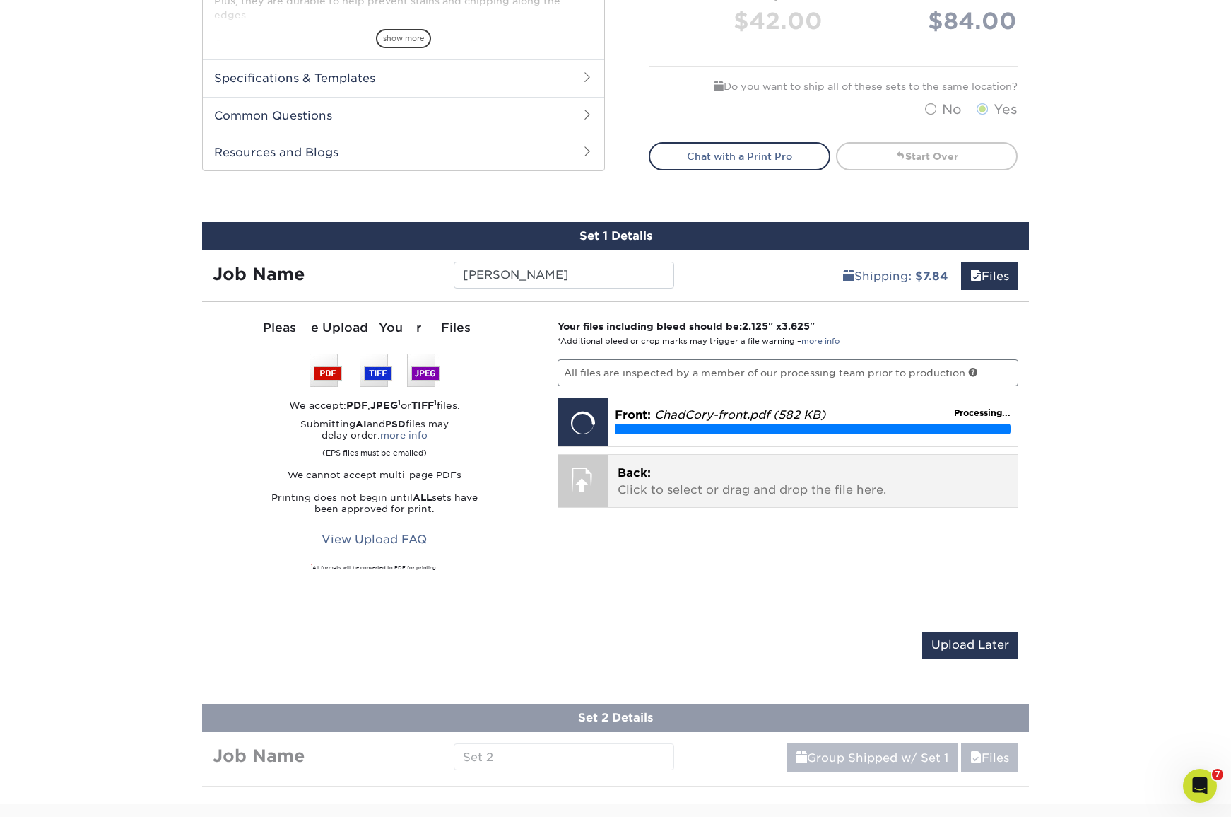
click at [674, 484] on p "Back: Click to select or drag and drop the file here." at bounding box center [813, 481] width 391 height 34
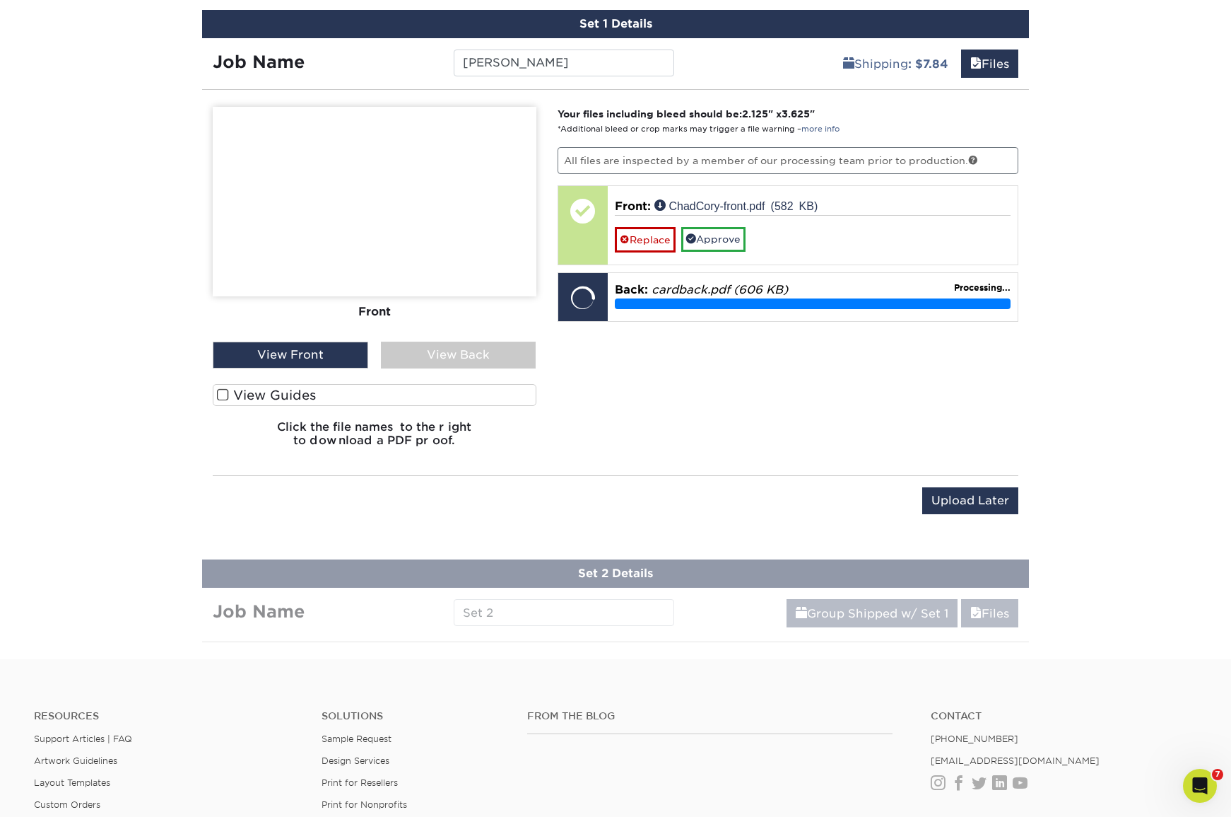
scroll to position [829, 0]
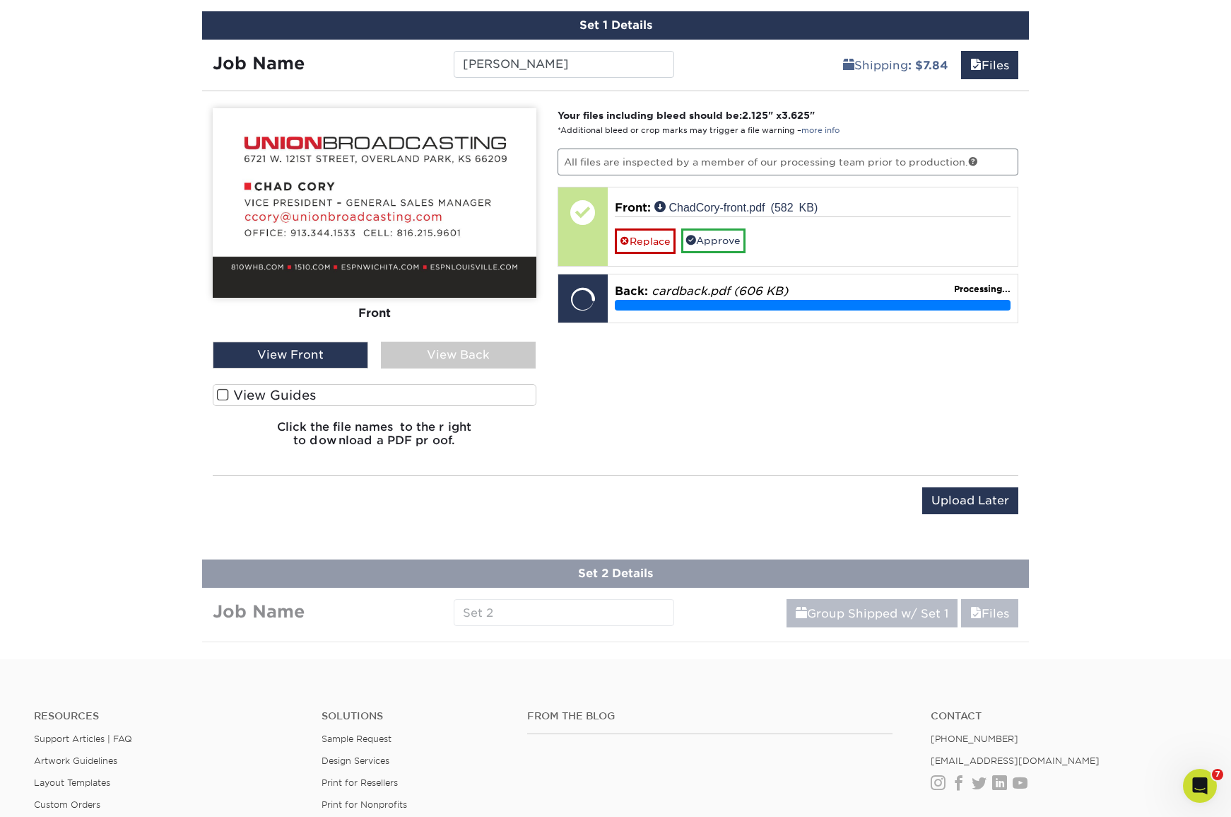
click at [413, 351] on div "View Back" at bounding box center [459, 354] width 156 height 27
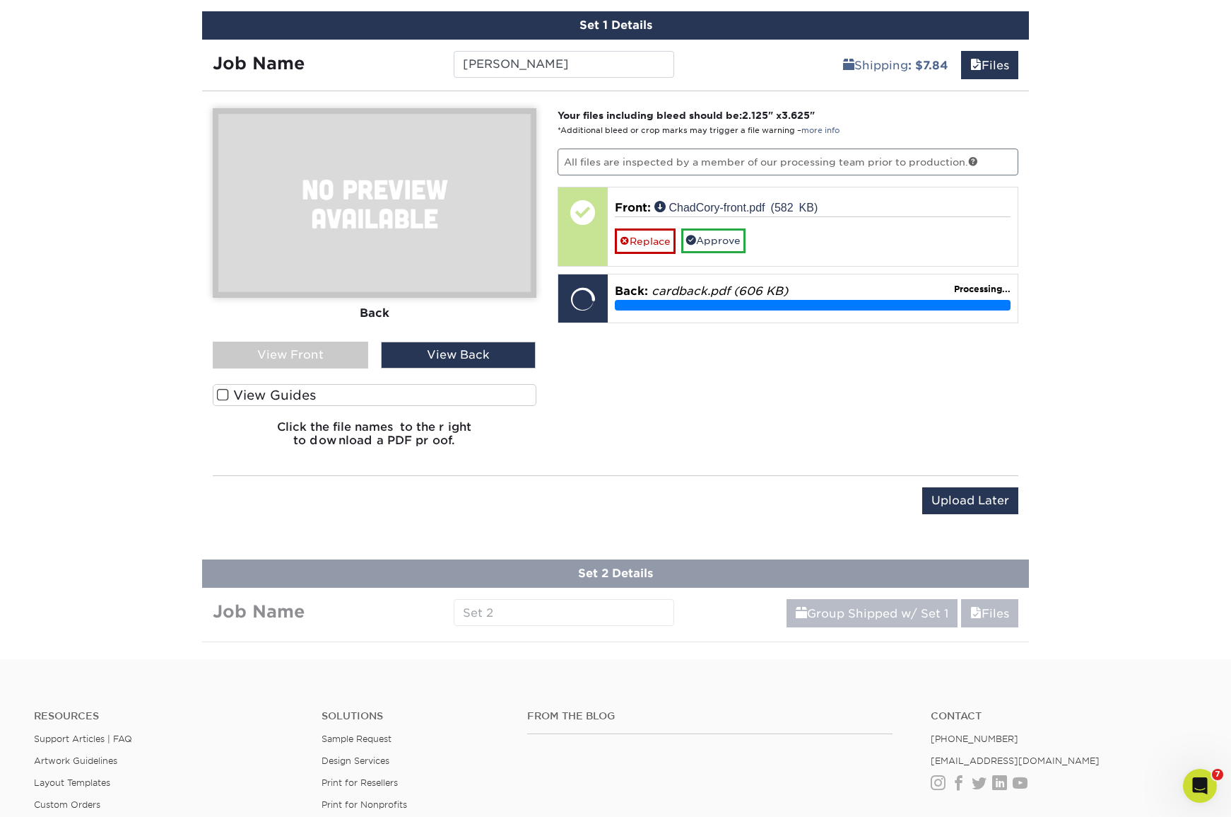
click at [320, 350] on div "View Front" at bounding box center [291, 354] width 156 height 27
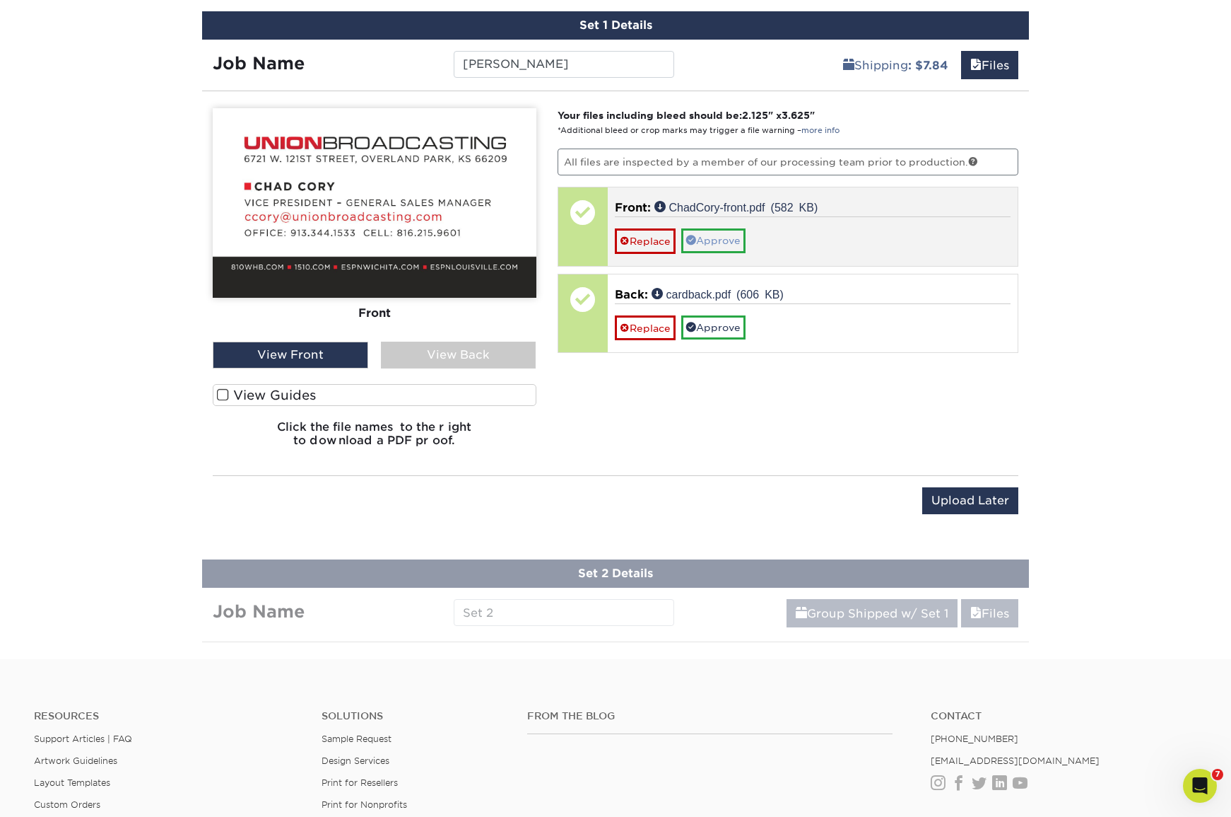
click at [708, 238] on link "Approve" at bounding box center [713, 240] width 64 height 24
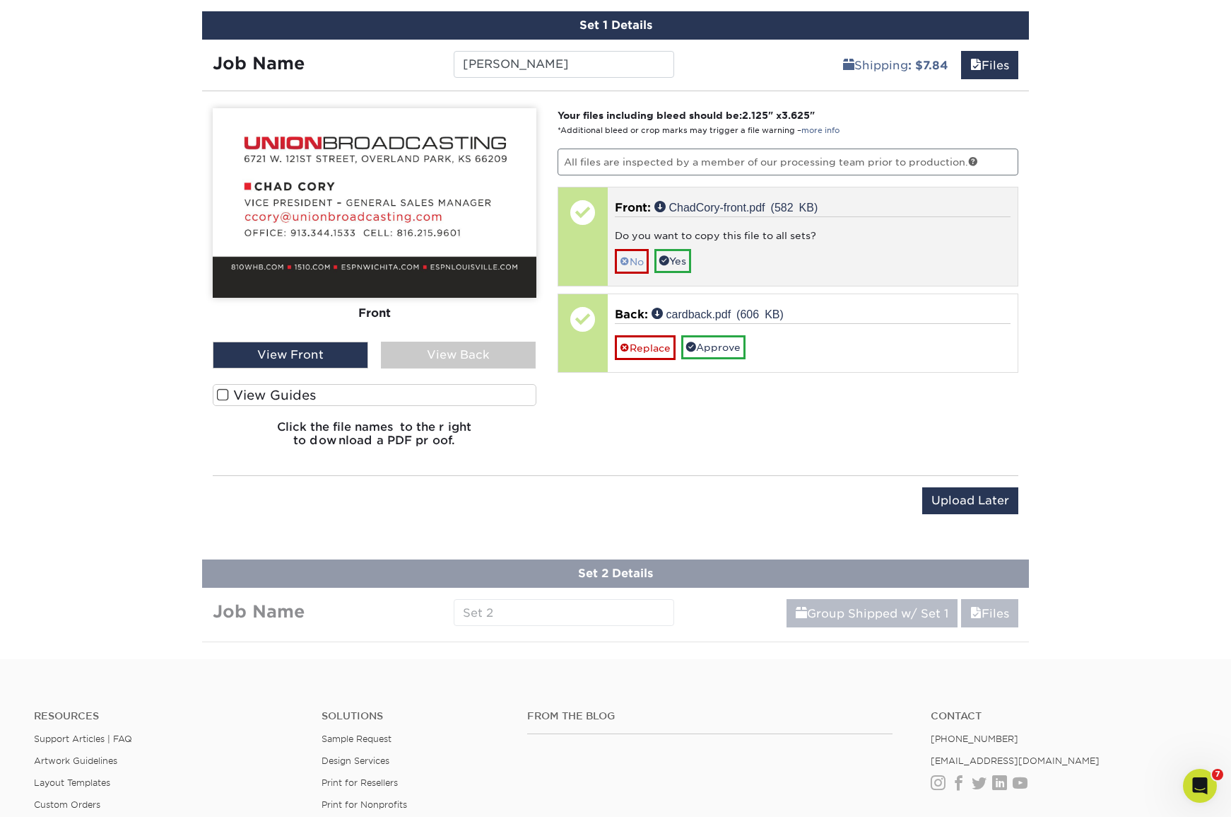
click at [635, 258] on link "No" at bounding box center [632, 261] width 34 height 25
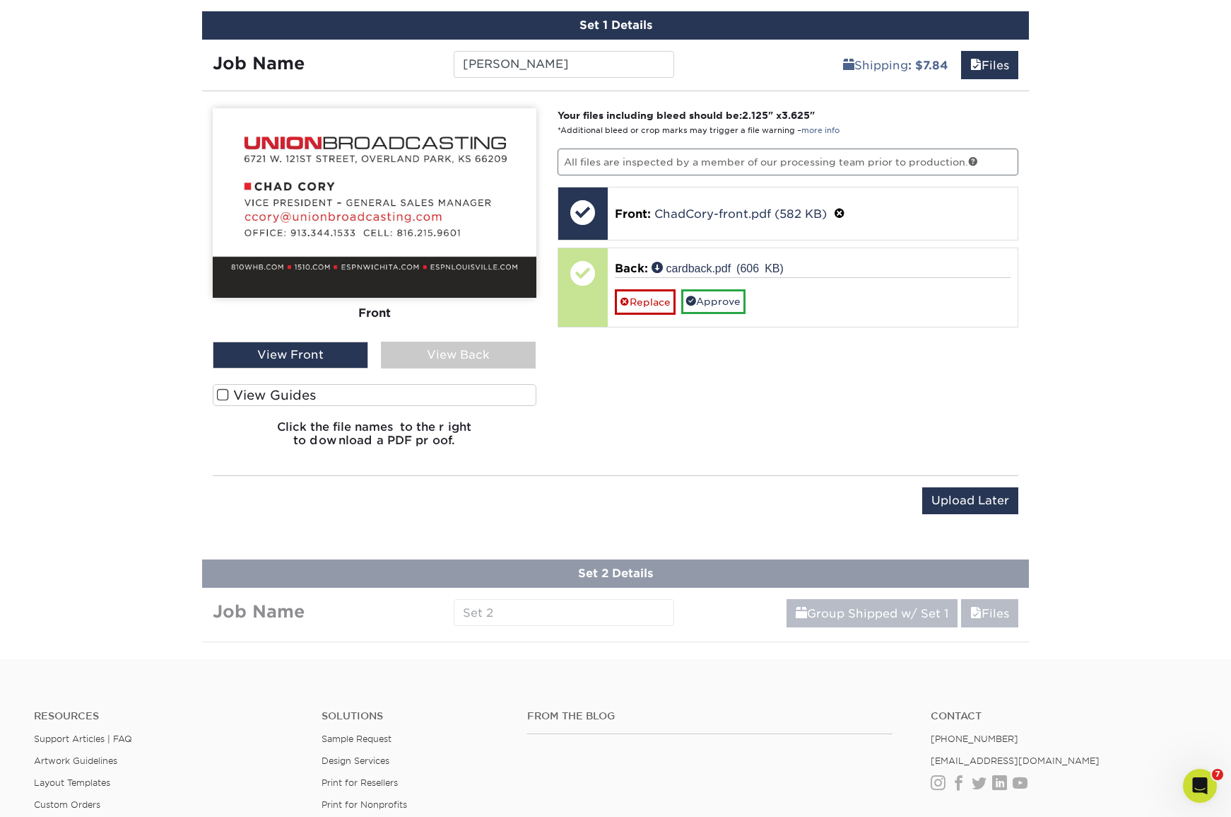
click at [443, 358] on div "View Back" at bounding box center [459, 354] width 156 height 27
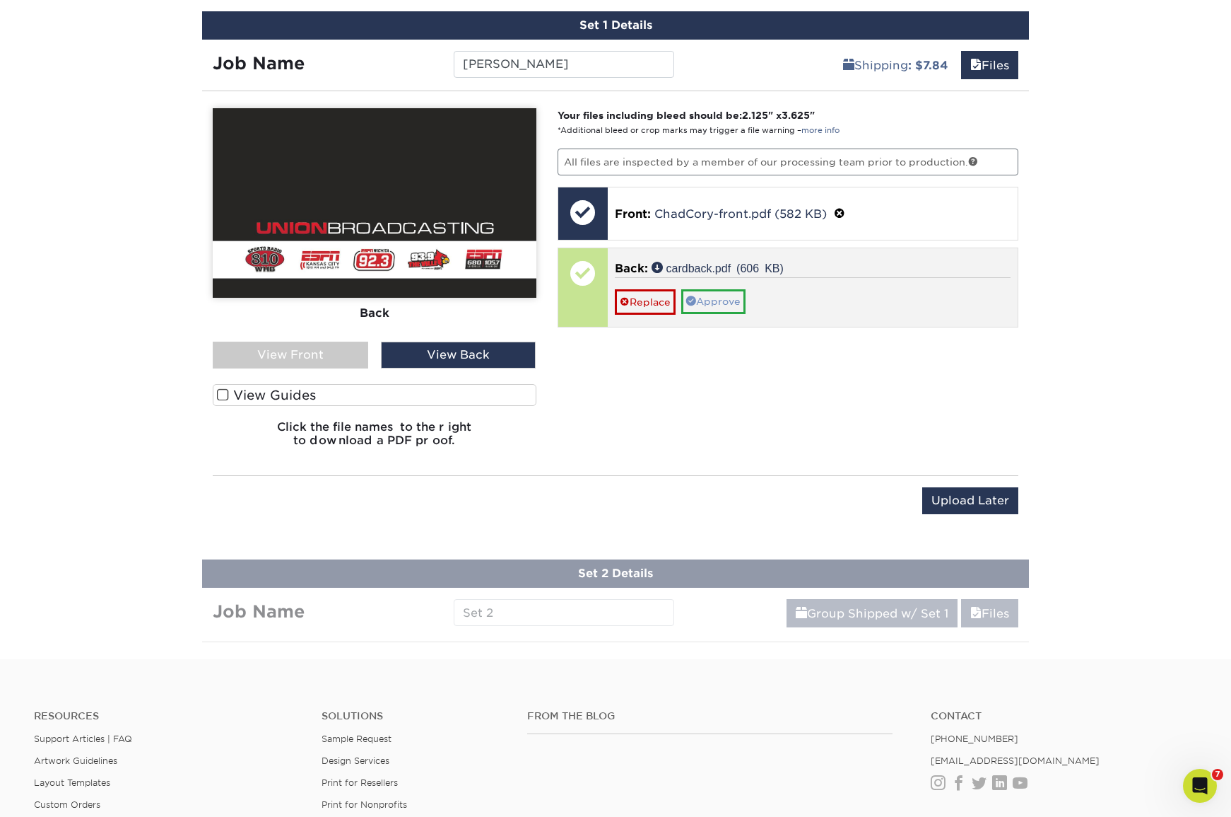
click at [723, 303] on link "Approve" at bounding box center [713, 301] width 64 height 24
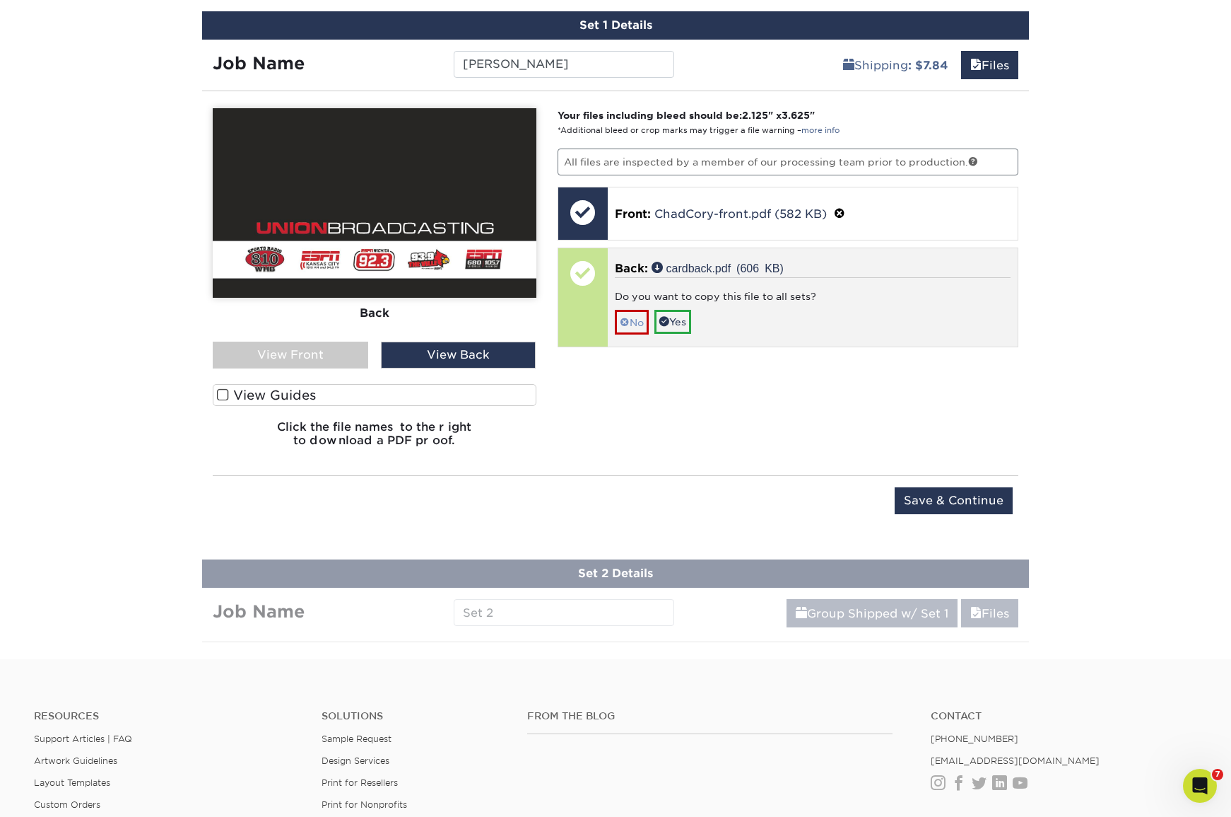
click at [629, 322] on link "No" at bounding box center [632, 322] width 34 height 25
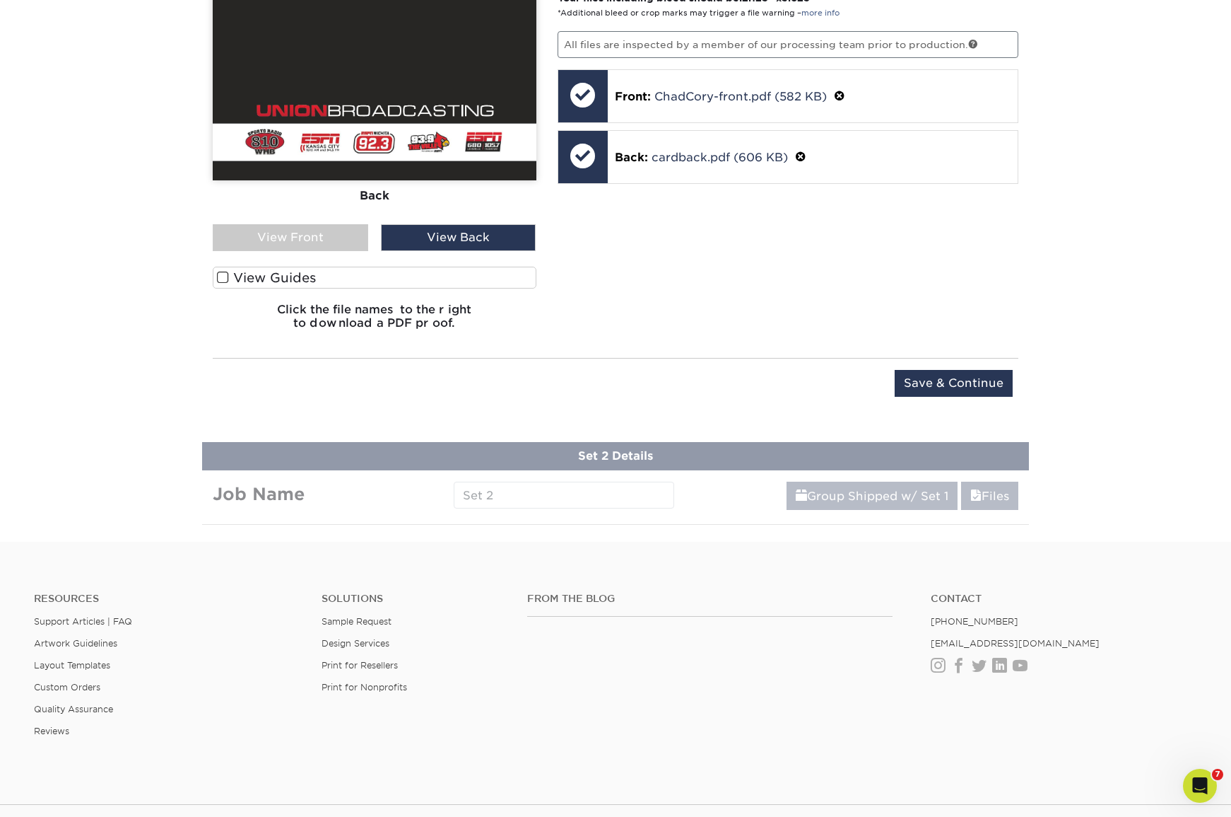
scroll to position [950, 0]
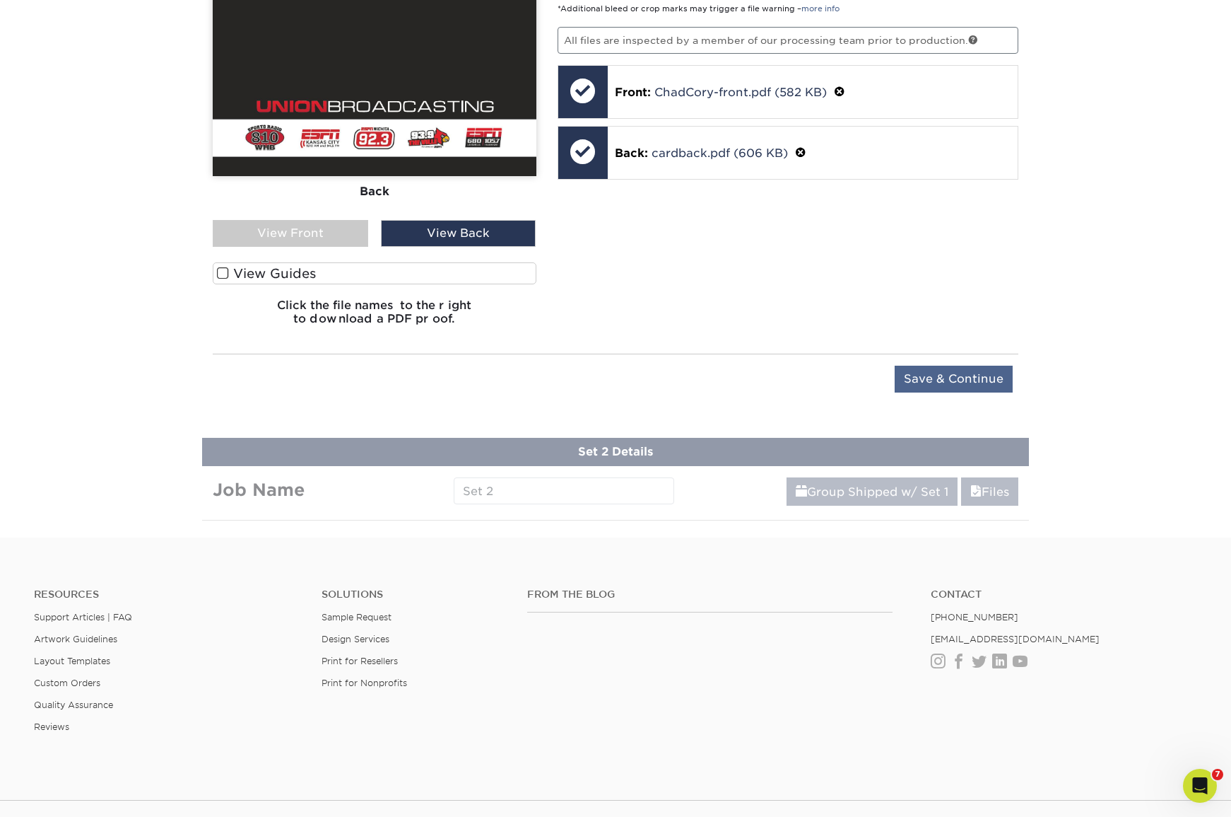
click at [928, 378] on input "Save & Continue" at bounding box center [954, 378] width 118 height 27
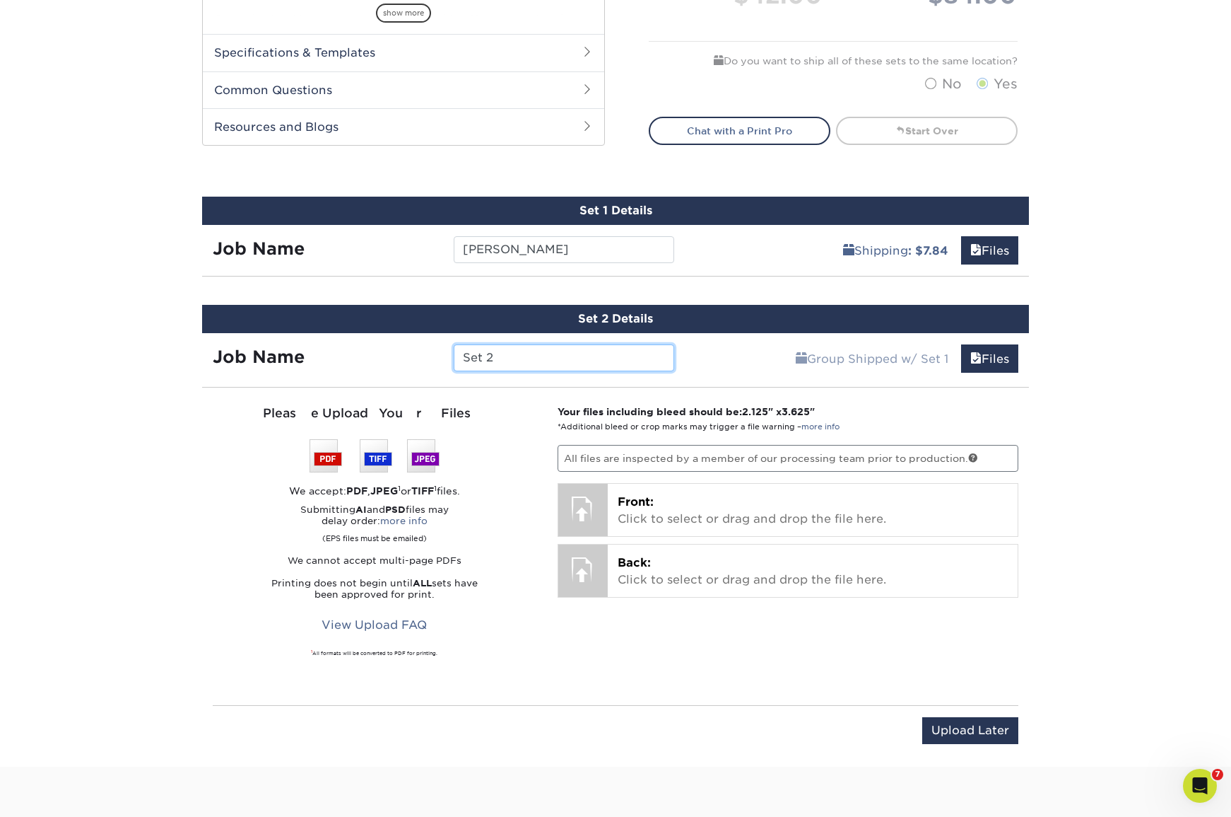
scroll to position [712, 0]
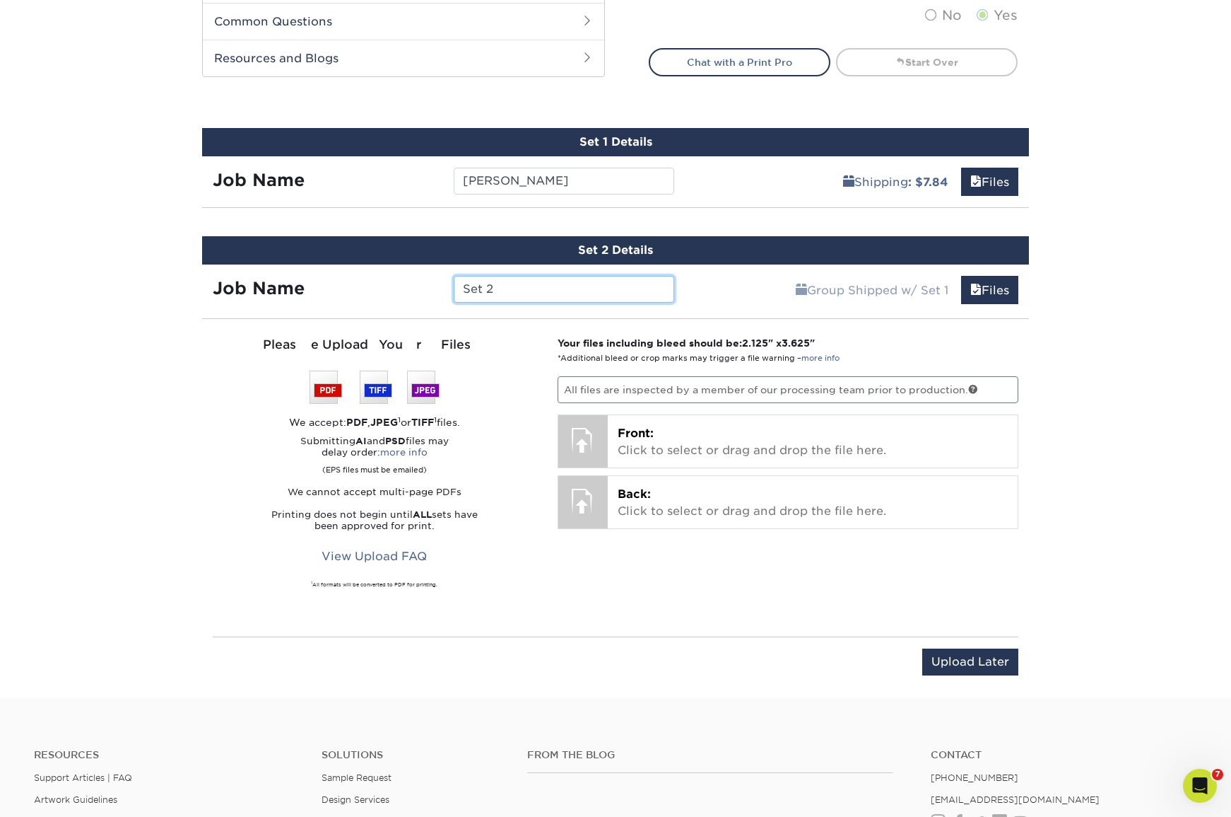
drag, startPoint x: 513, startPoint y: 296, endPoint x: 353, endPoint y: 269, distance: 162.0
click at [358, 271] on div "Job Name Set 2" at bounding box center [443, 285] width 483 height 42
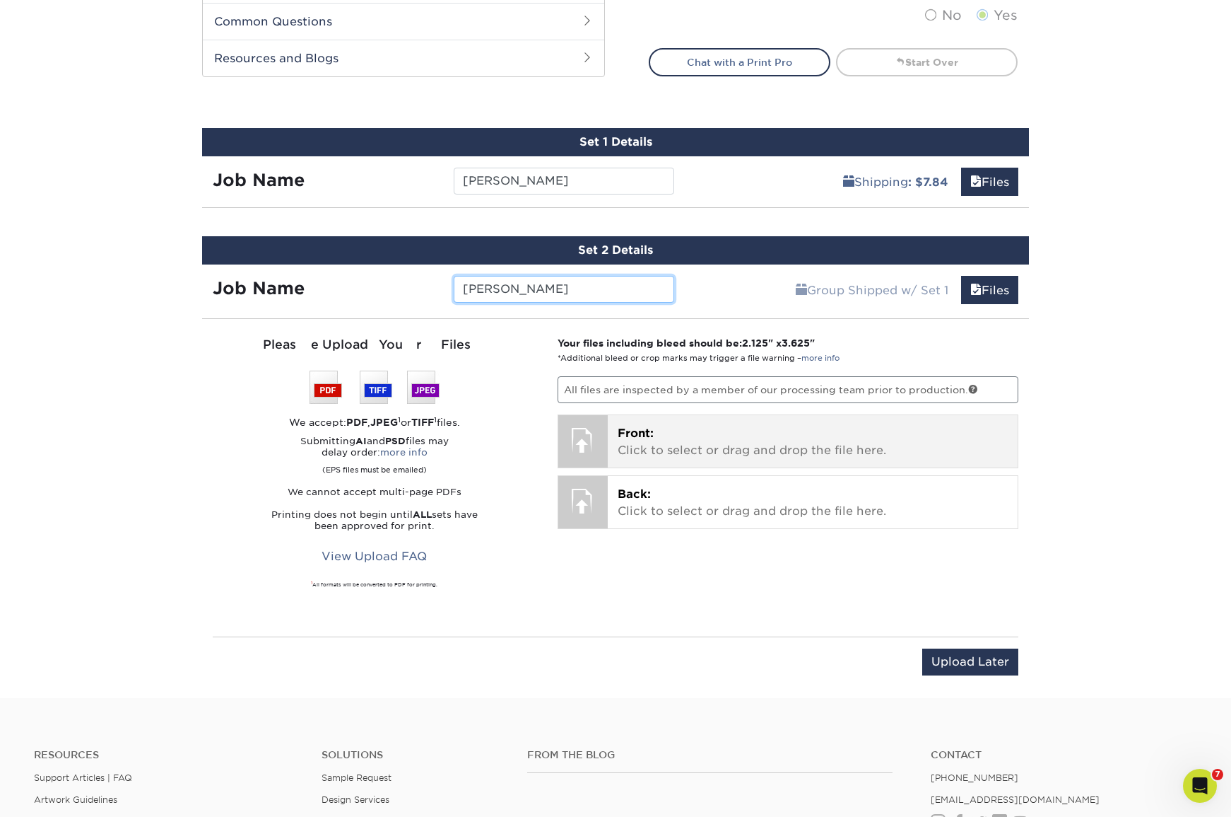
type input "Lane Bartram"
click at [631, 438] on p "Front: Click to select or drag and drop the file here." at bounding box center [813, 442] width 391 height 34
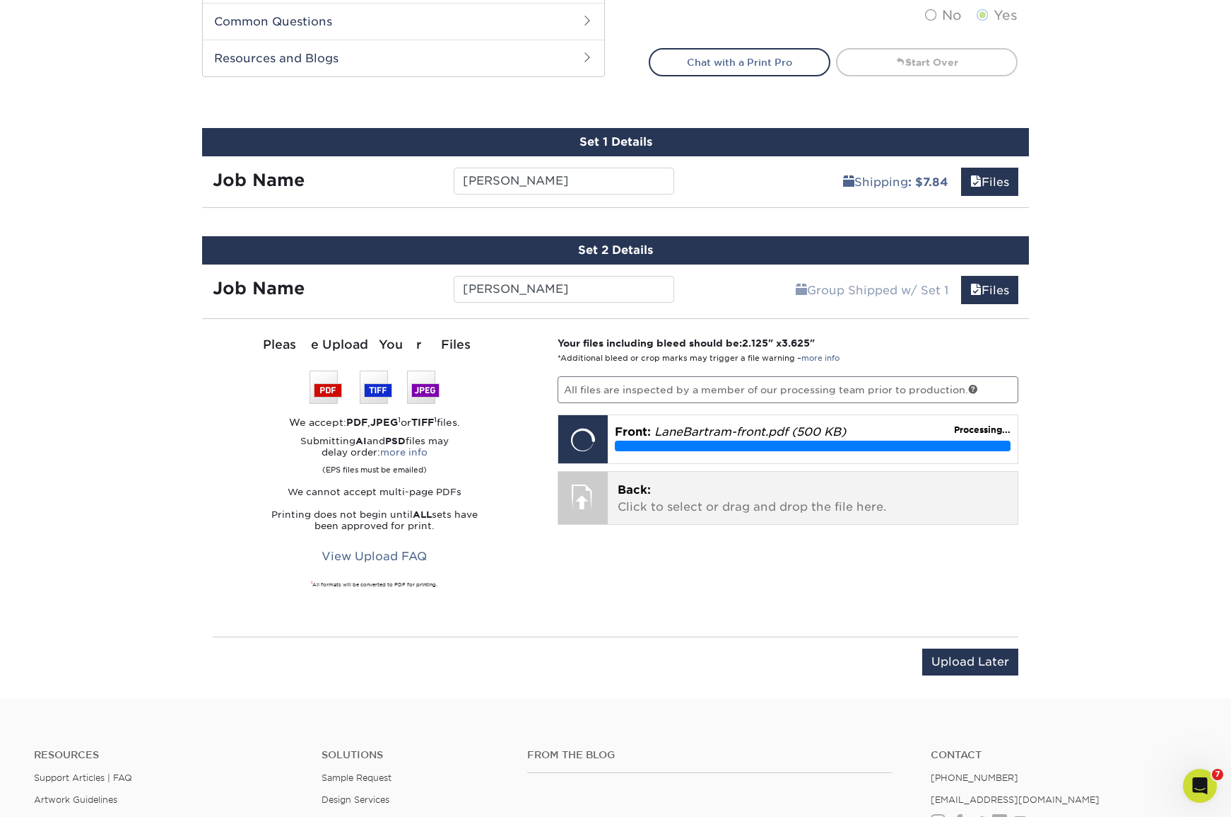
click at [737, 496] on p "Back: Click to select or drag and drop the file here." at bounding box center [813, 498] width 391 height 34
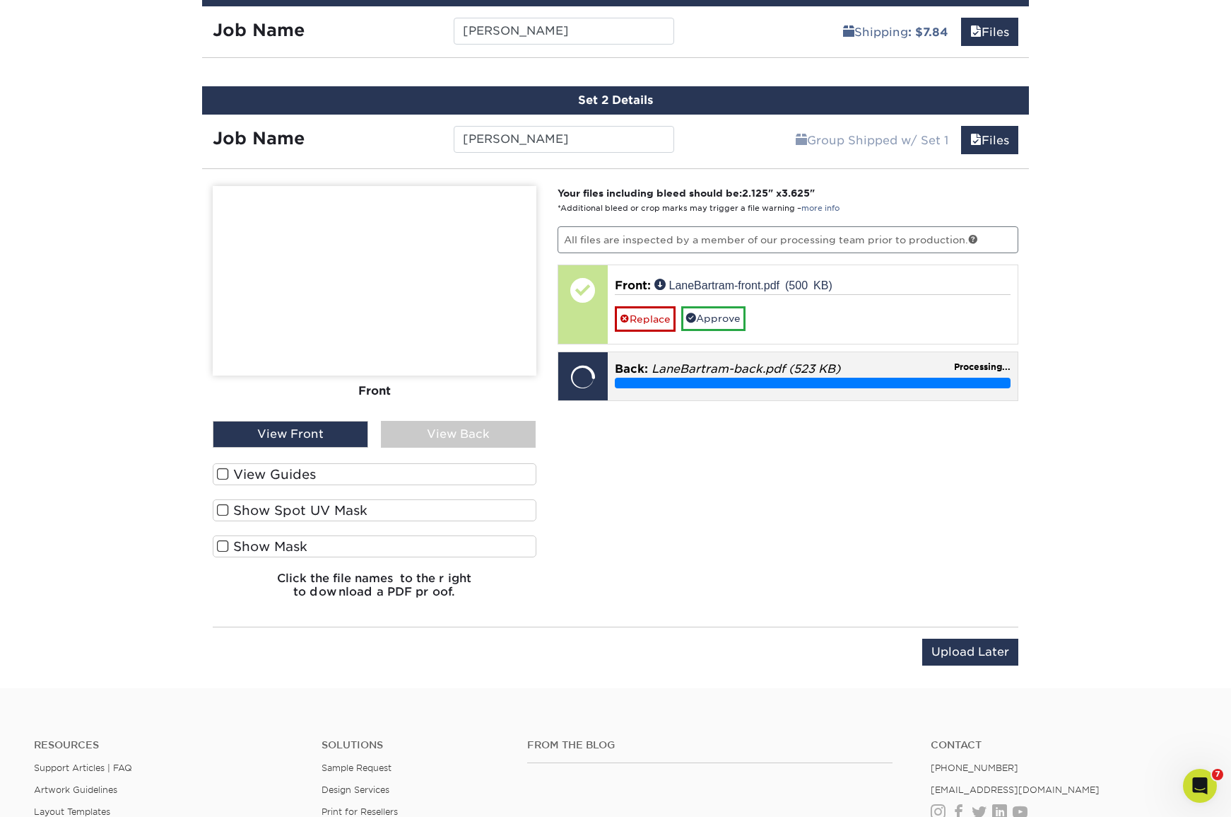
scroll to position [863, 0]
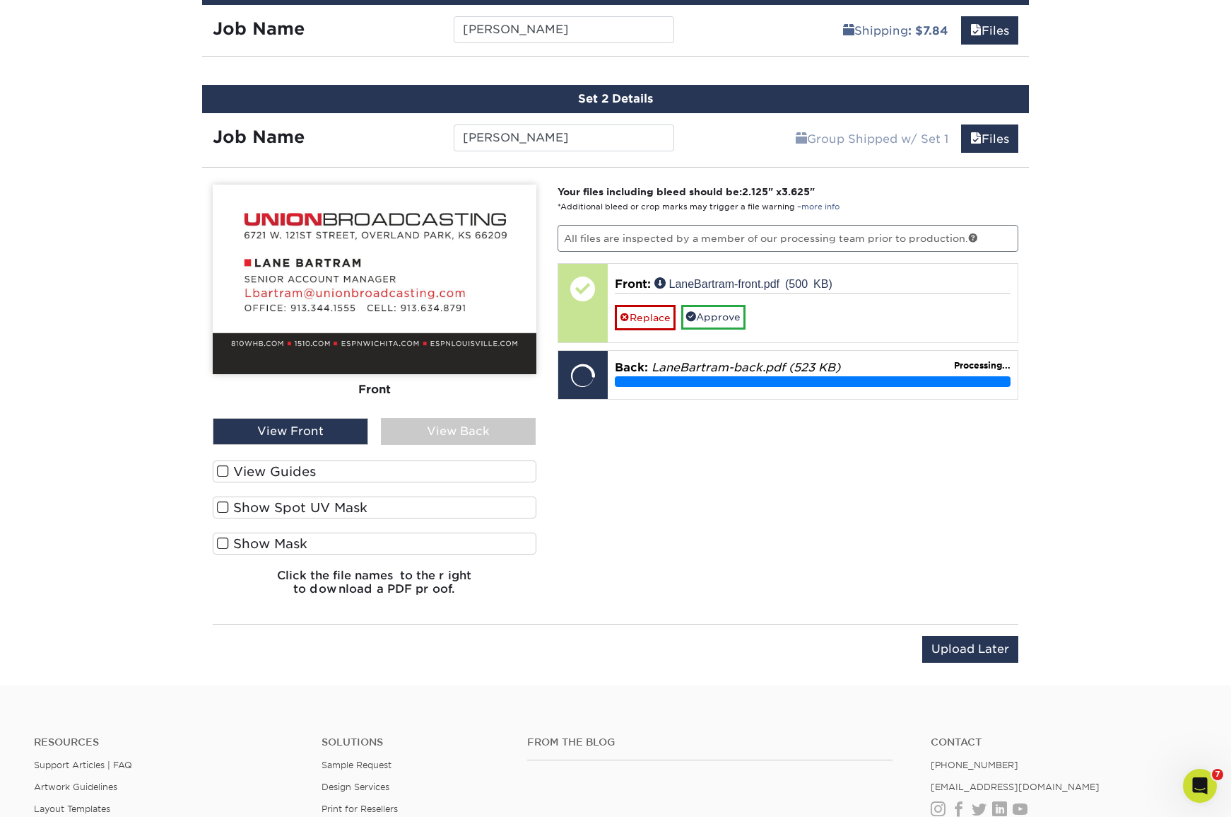
click at [418, 432] on div "View Back" at bounding box center [459, 431] width 156 height 27
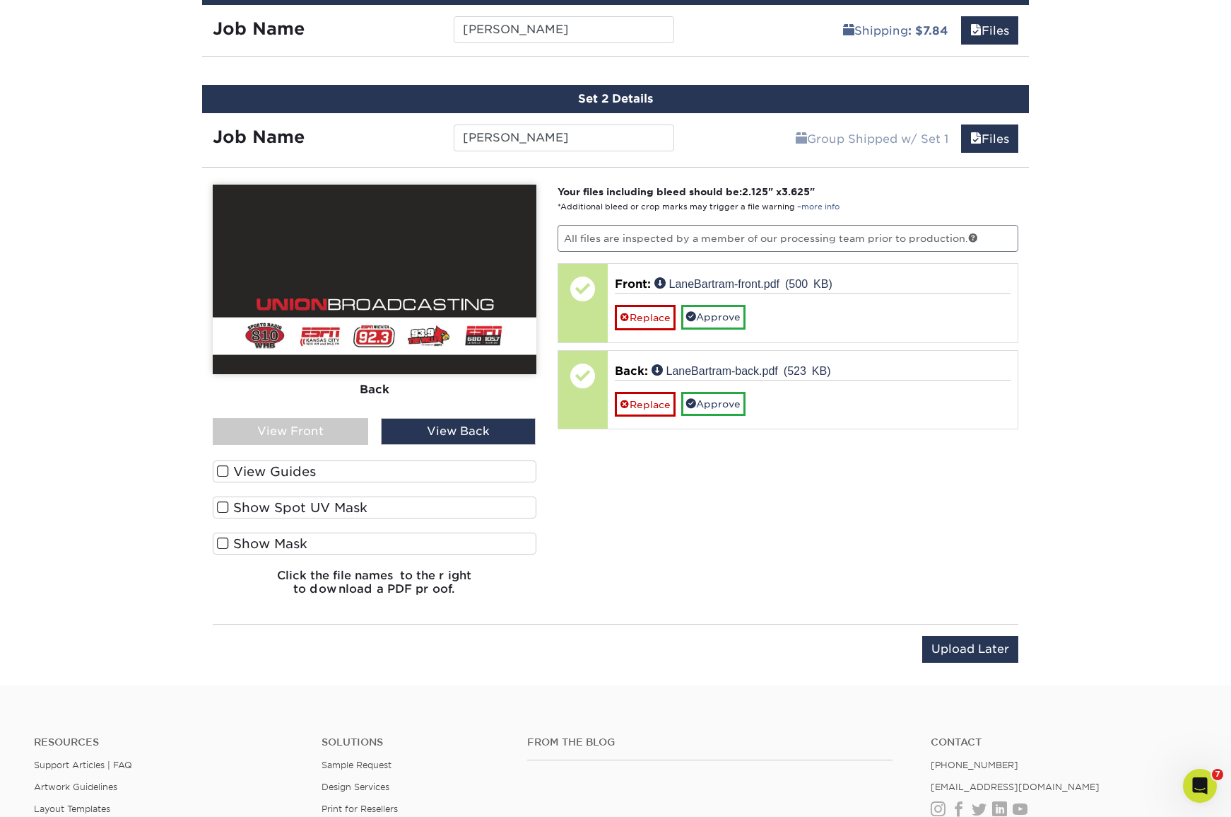
click at [329, 438] on div "View Front" at bounding box center [291, 431] width 156 height 27
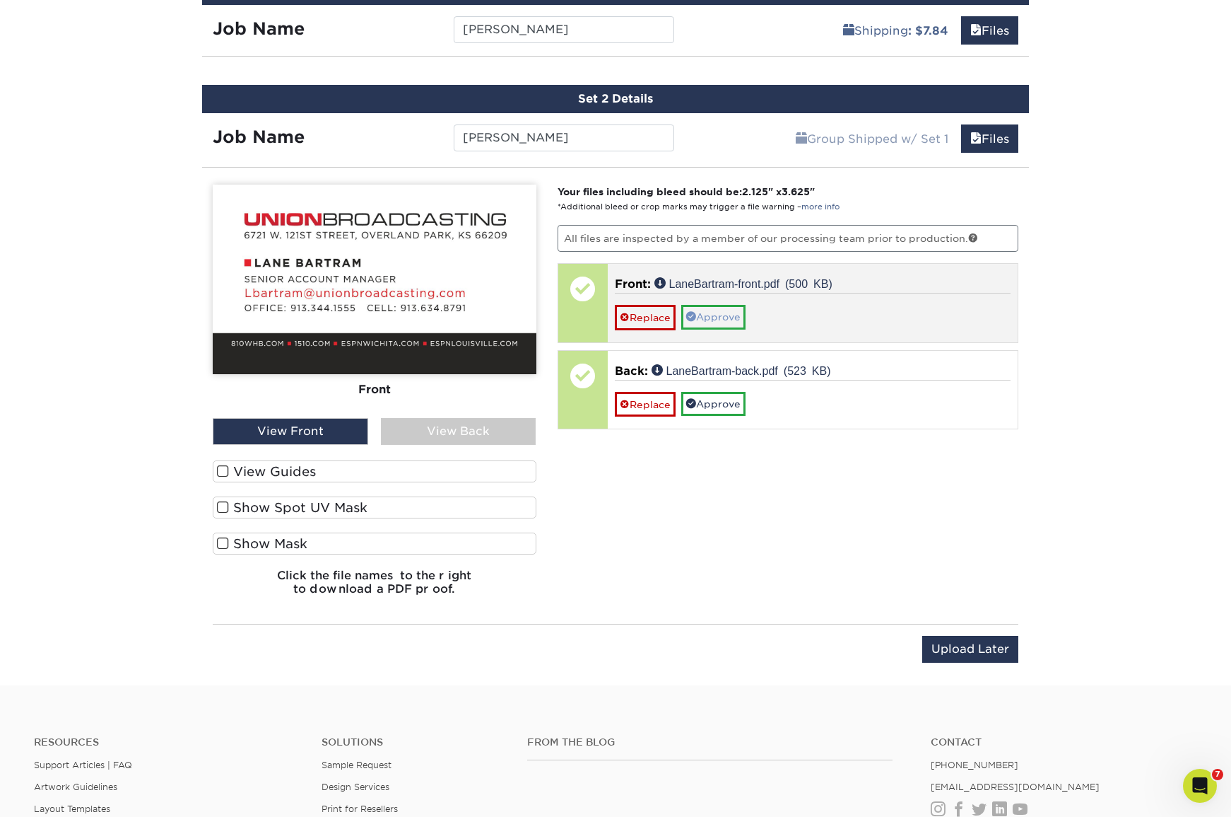
click at [737, 315] on link "Approve" at bounding box center [713, 317] width 64 height 24
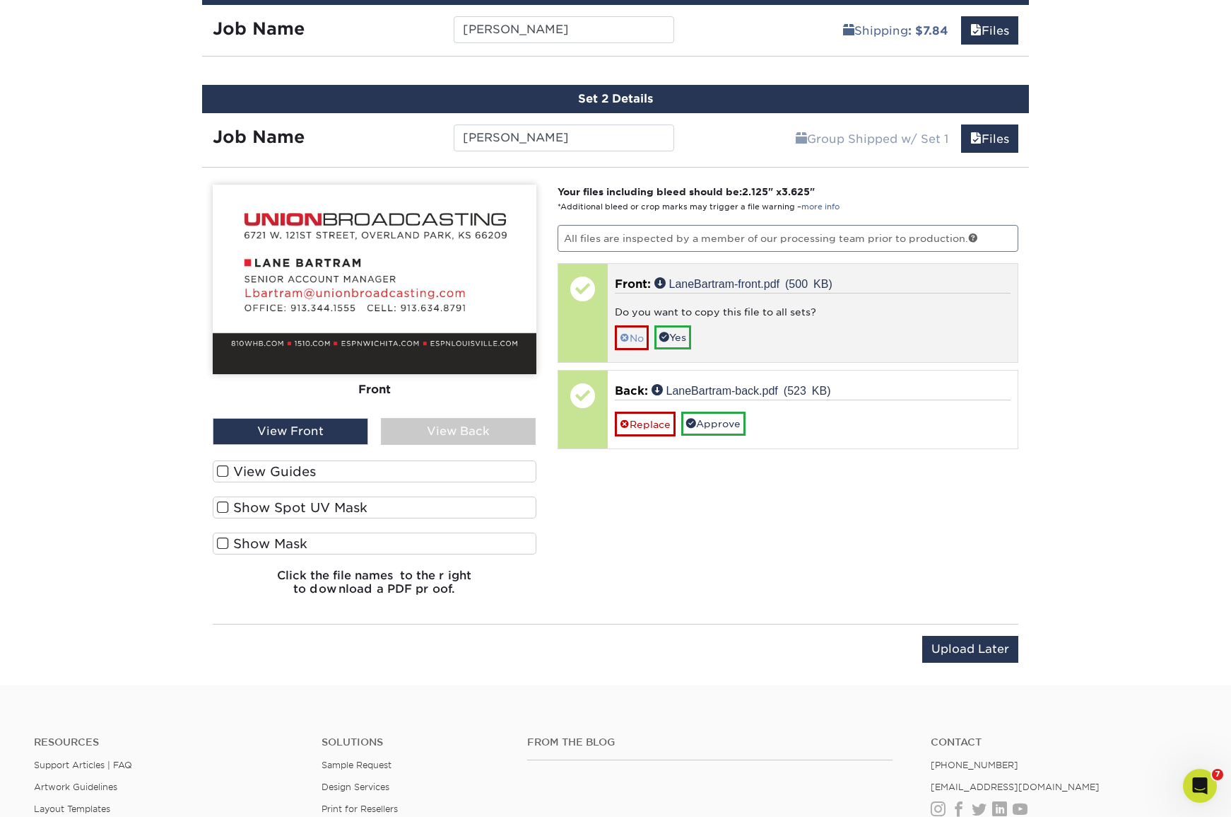
click at [635, 337] on link "No" at bounding box center [632, 337] width 34 height 25
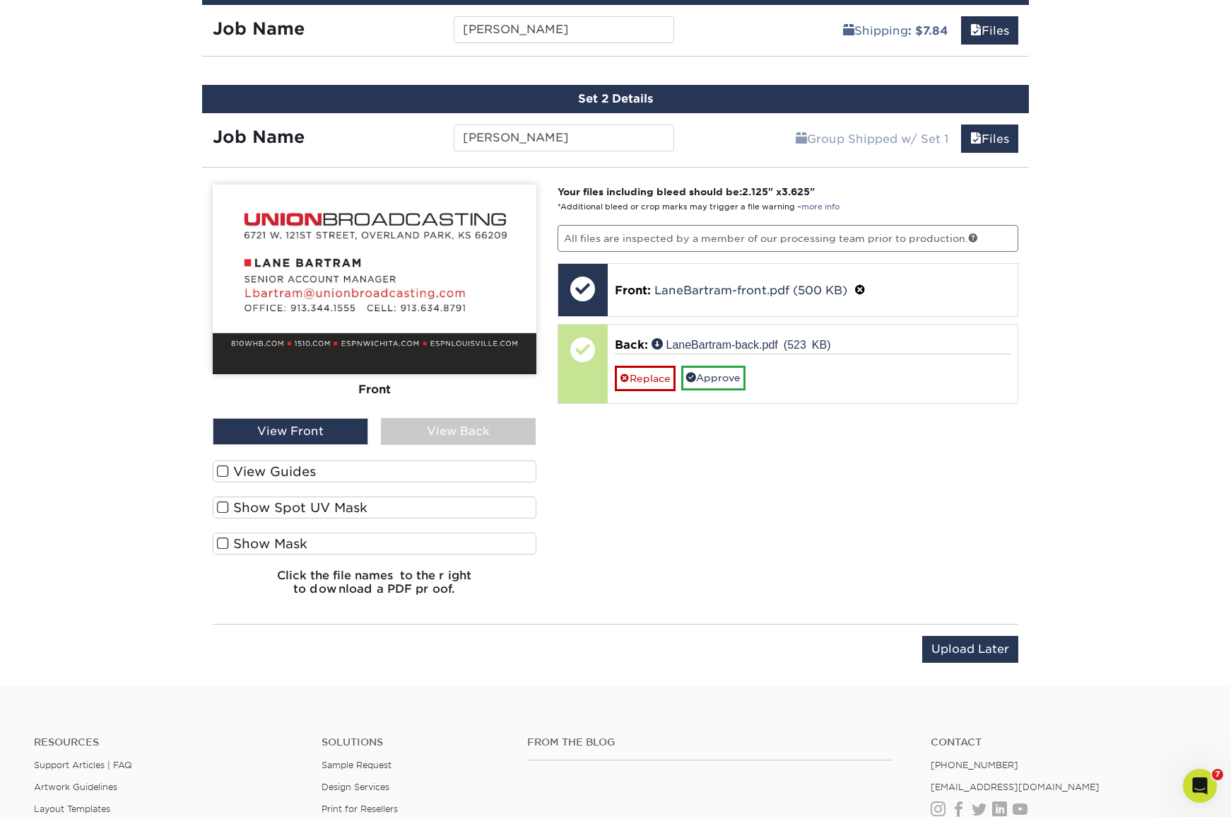
click at [431, 428] on div "View Back" at bounding box center [459, 431] width 156 height 27
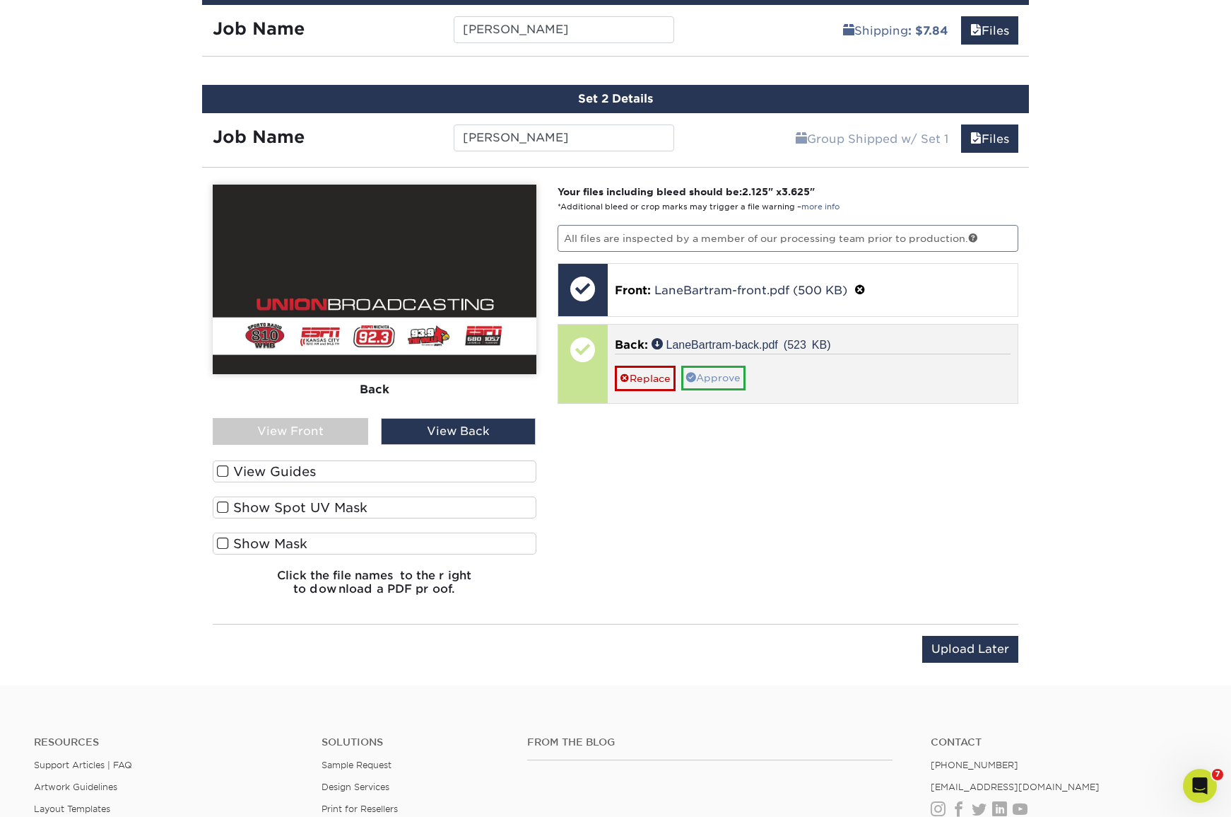
click at [725, 380] on link "Approve" at bounding box center [713, 377] width 64 height 24
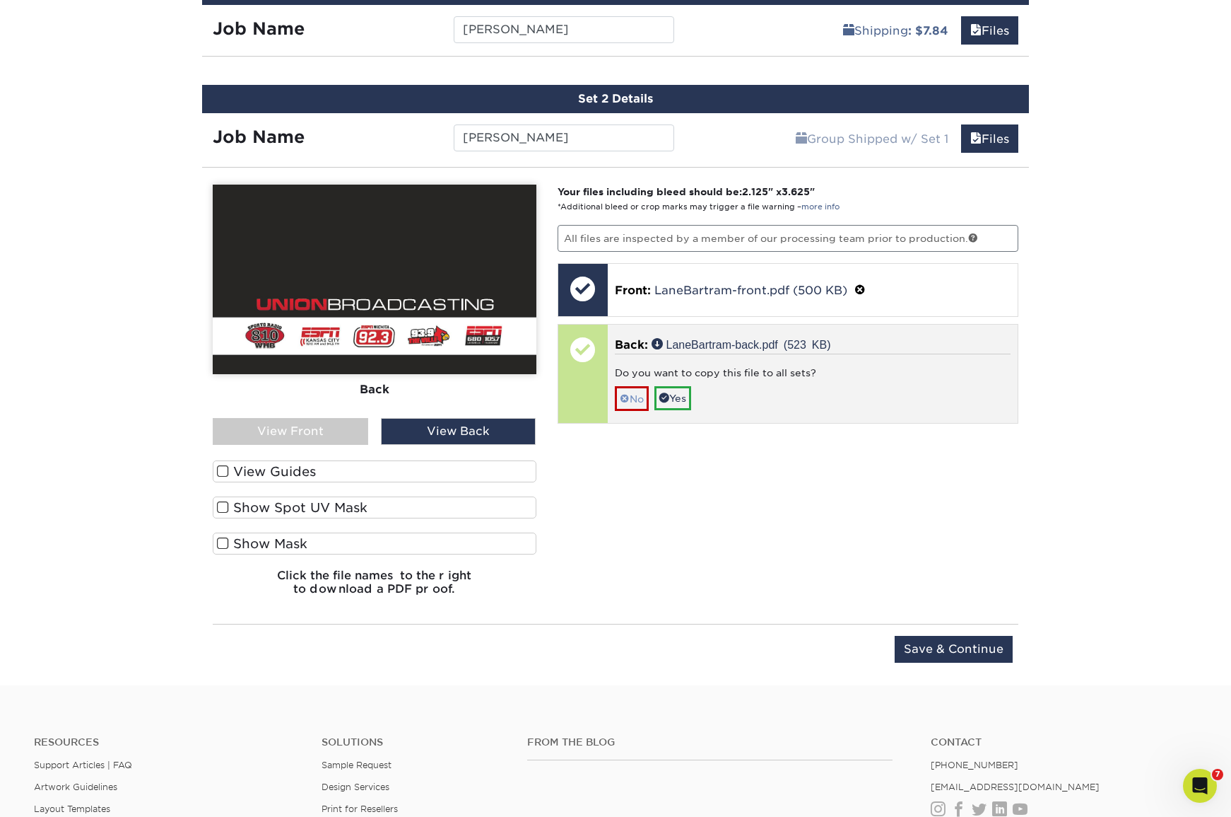
click at [620, 395] on span at bounding box center [625, 398] width 10 height 11
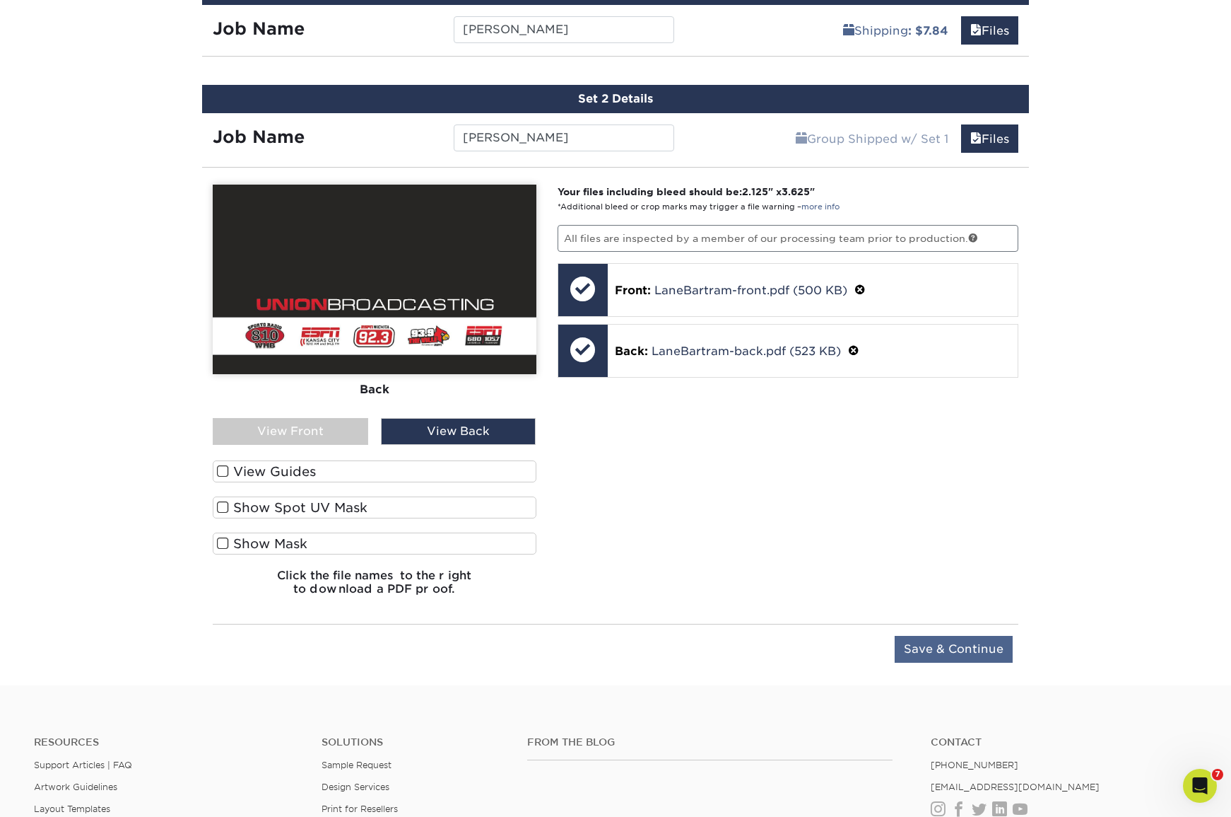
click at [960, 650] on input "Save & Continue" at bounding box center [954, 649] width 118 height 27
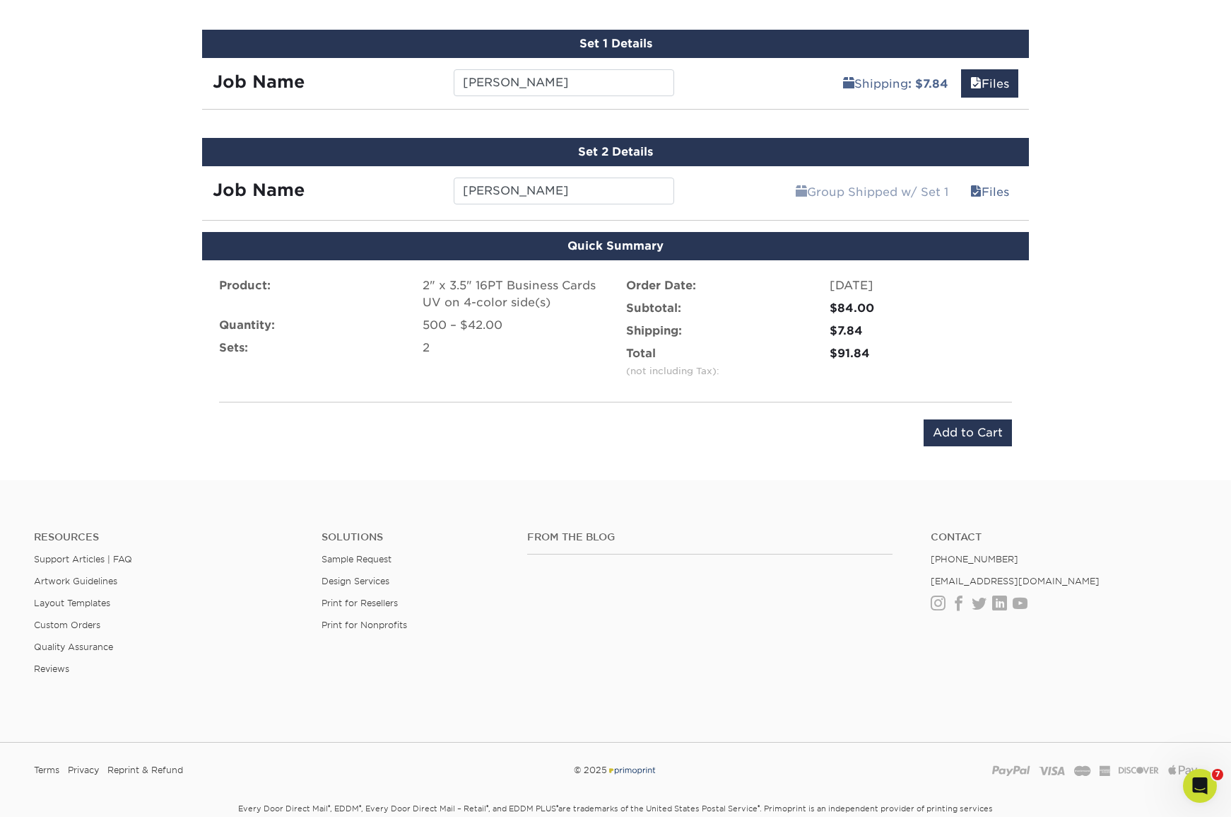
scroll to position [786, 0]
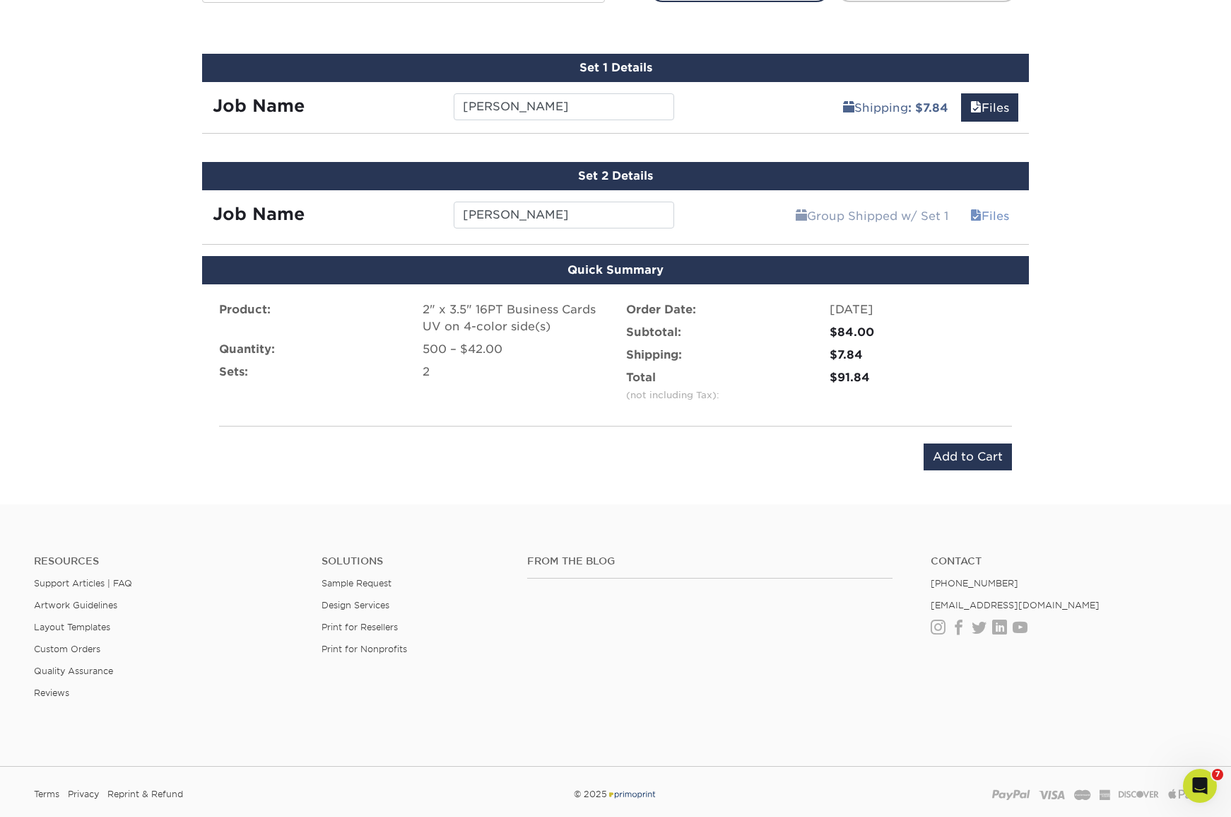
click at [983, 214] on link "Files" at bounding box center [989, 215] width 57 height 28
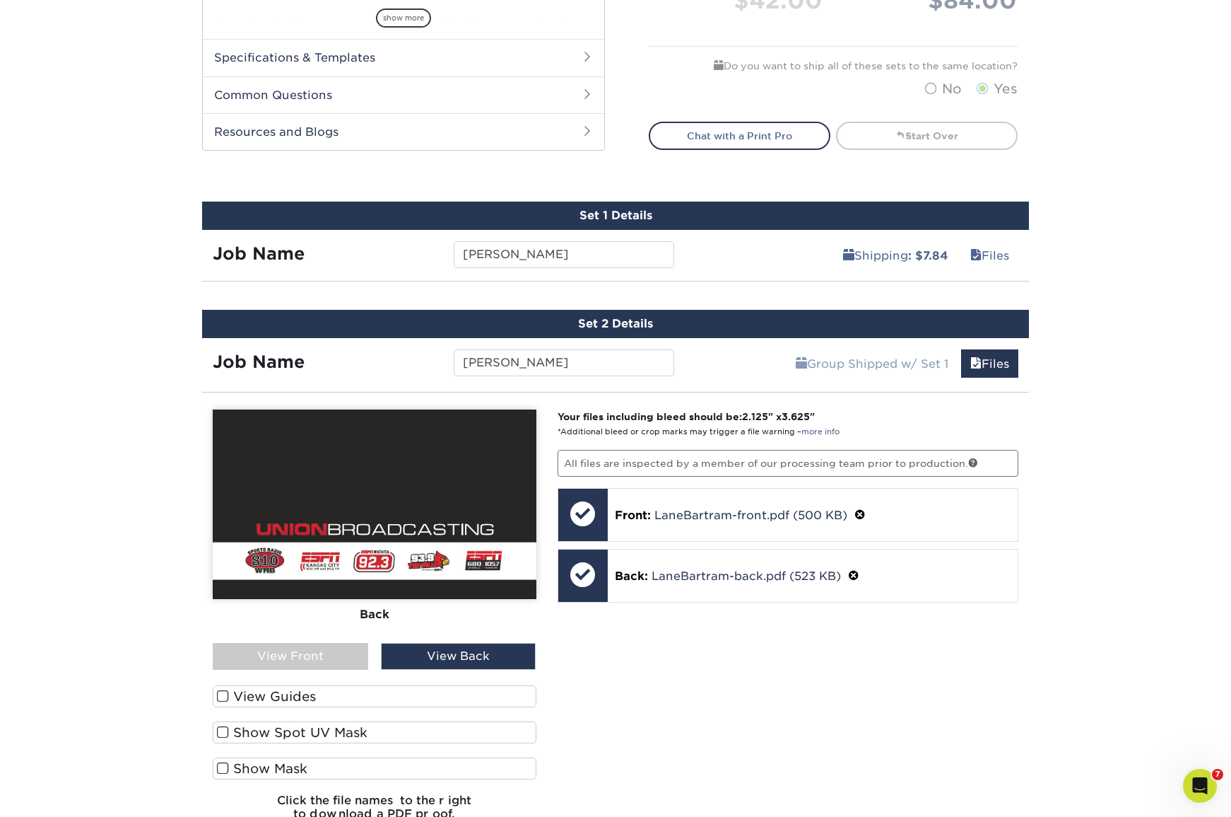
scroll to position [637, 0]
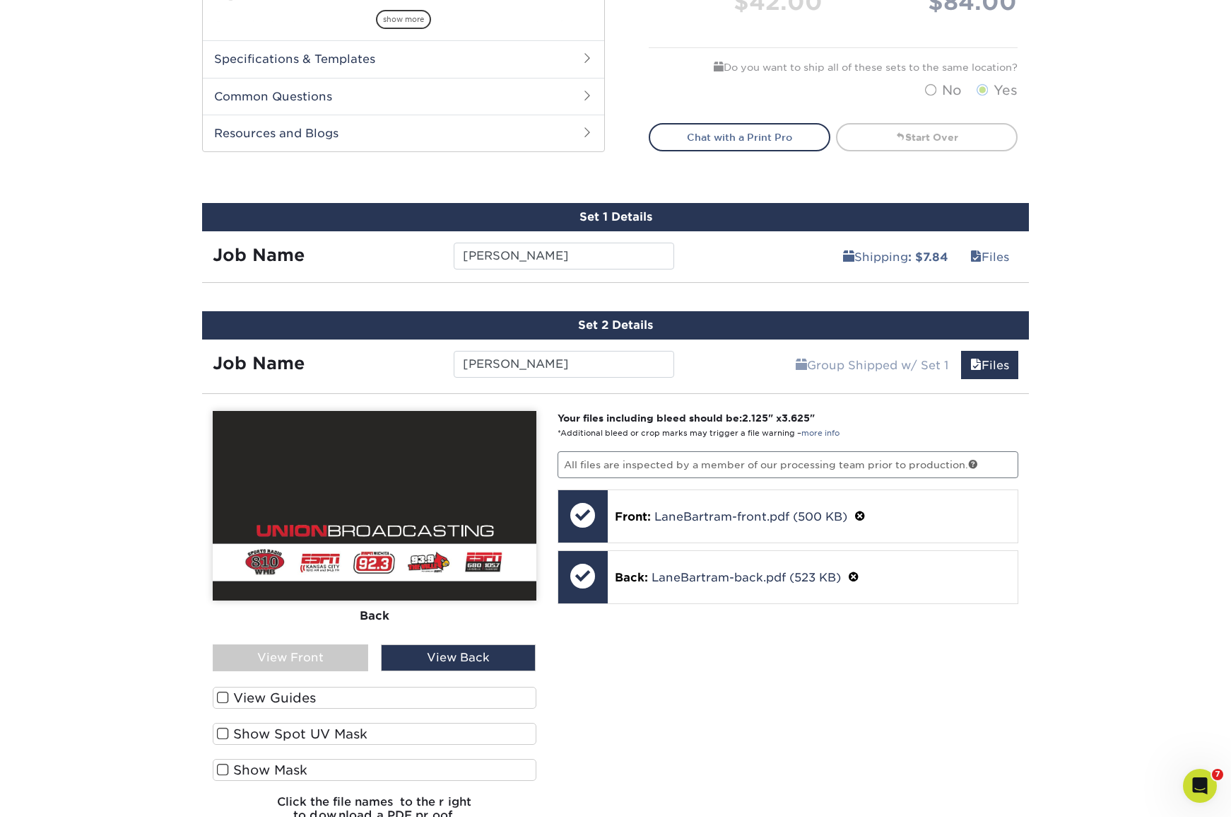
click at [399, 660] on div "View Back" at bounding box center [459, 657] width 156 height 27
click at [351, 655] on div "View Front" at bounding box center [291, 657] width 156 height 27
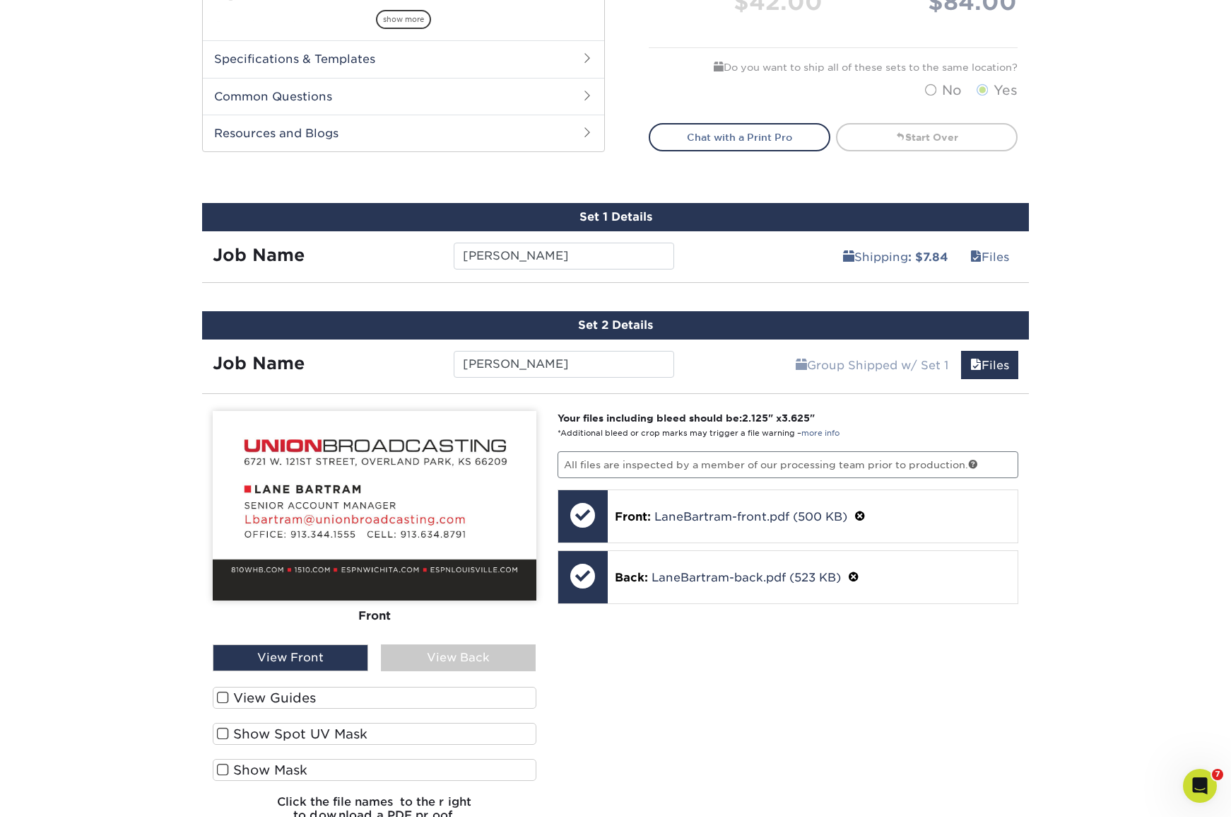
click at [400, 658] on div "View Back" at bounding box center [459, 657] width 156 height 27
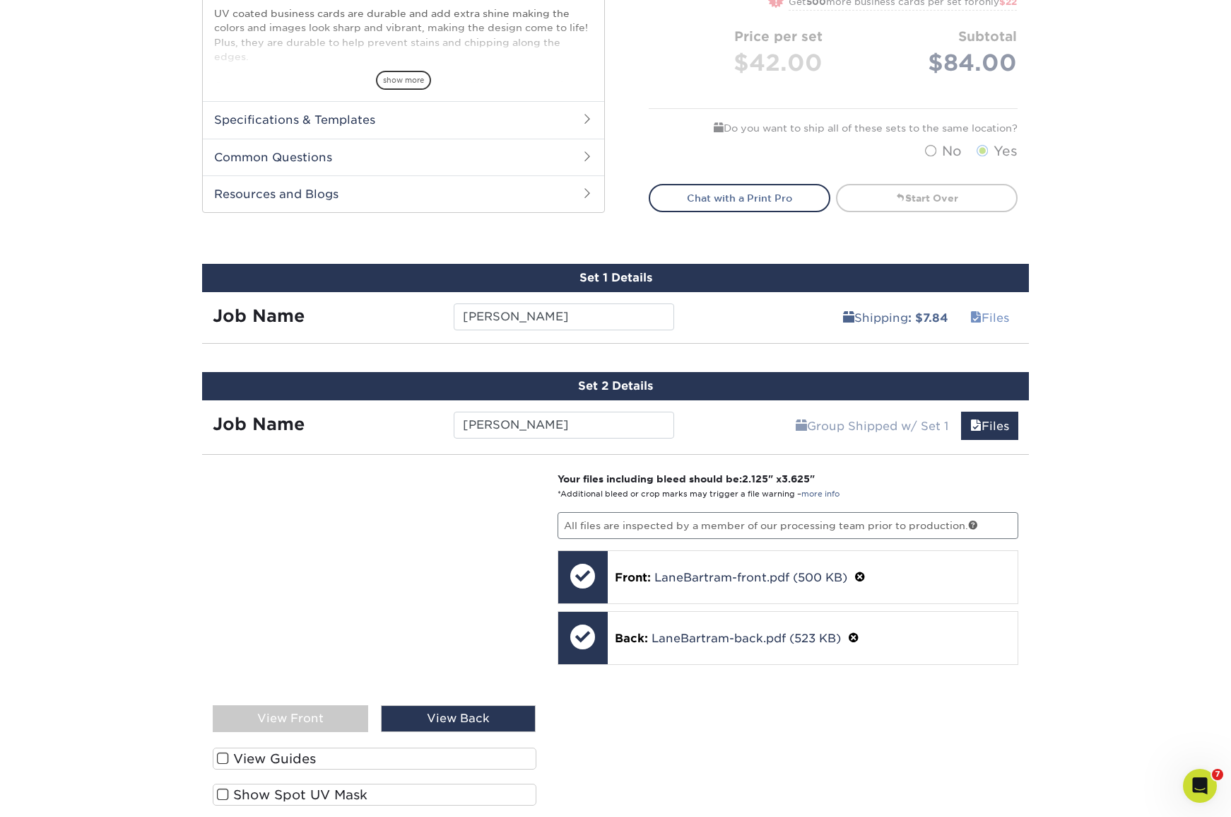
scroll to position [559, 0]
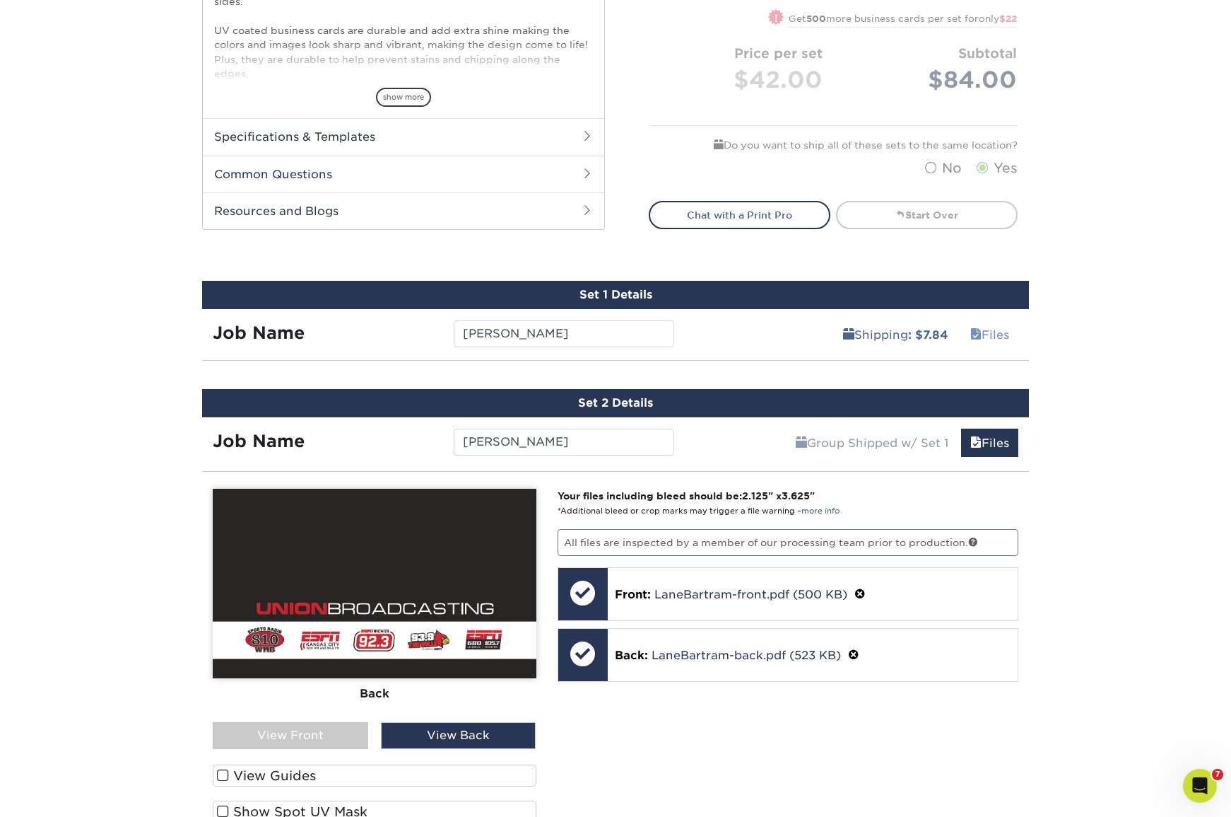
click at [998, 331] on link "Files" at bounding box center [989, 334] width 57 height 28
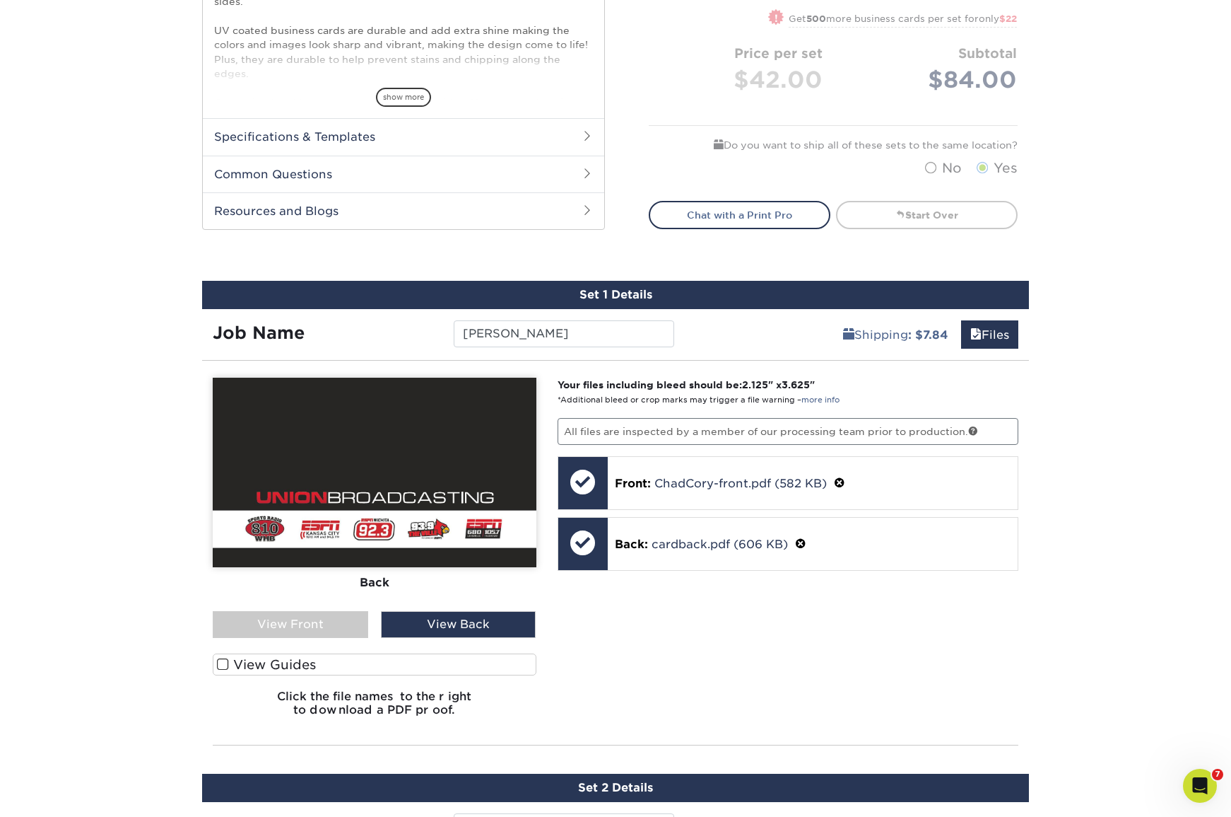
click at [332, 620] on div "View Front" at bounding box center [291, 624] width 156 height 27
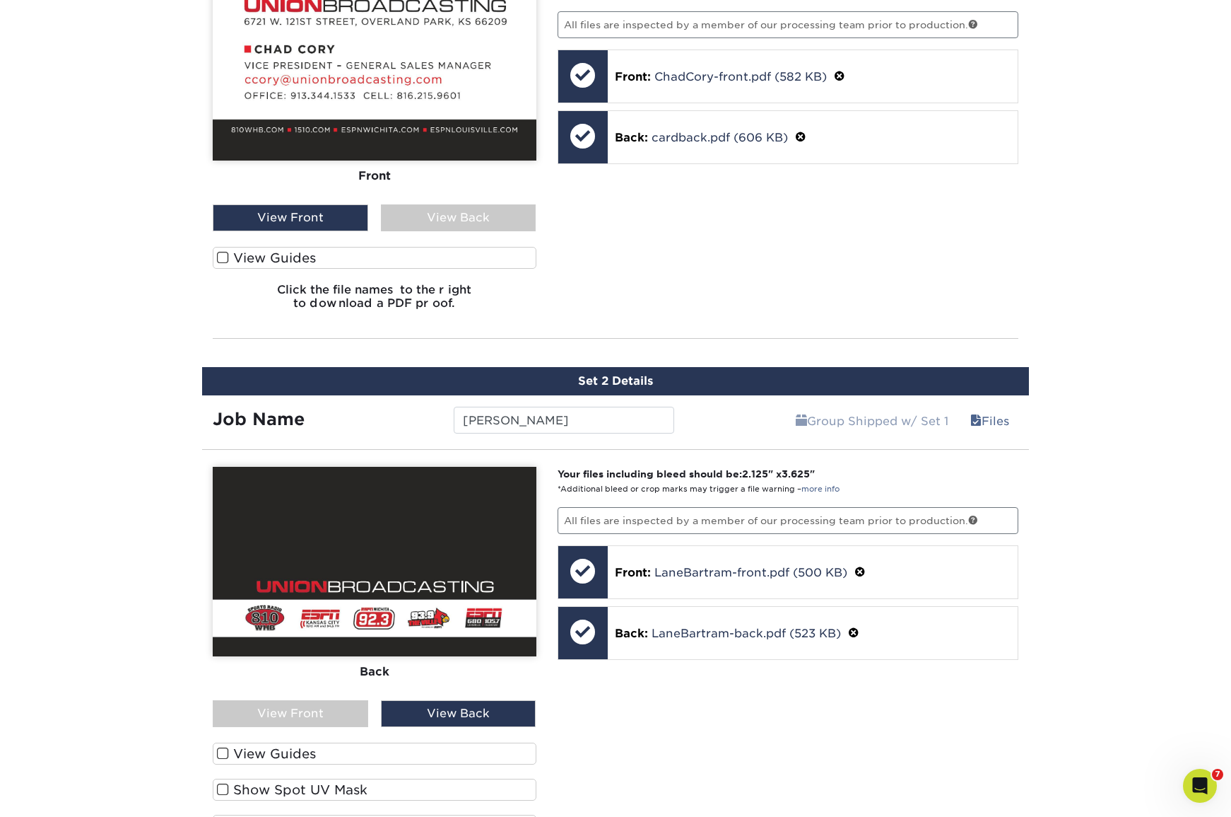
scroll to position [958, 0]
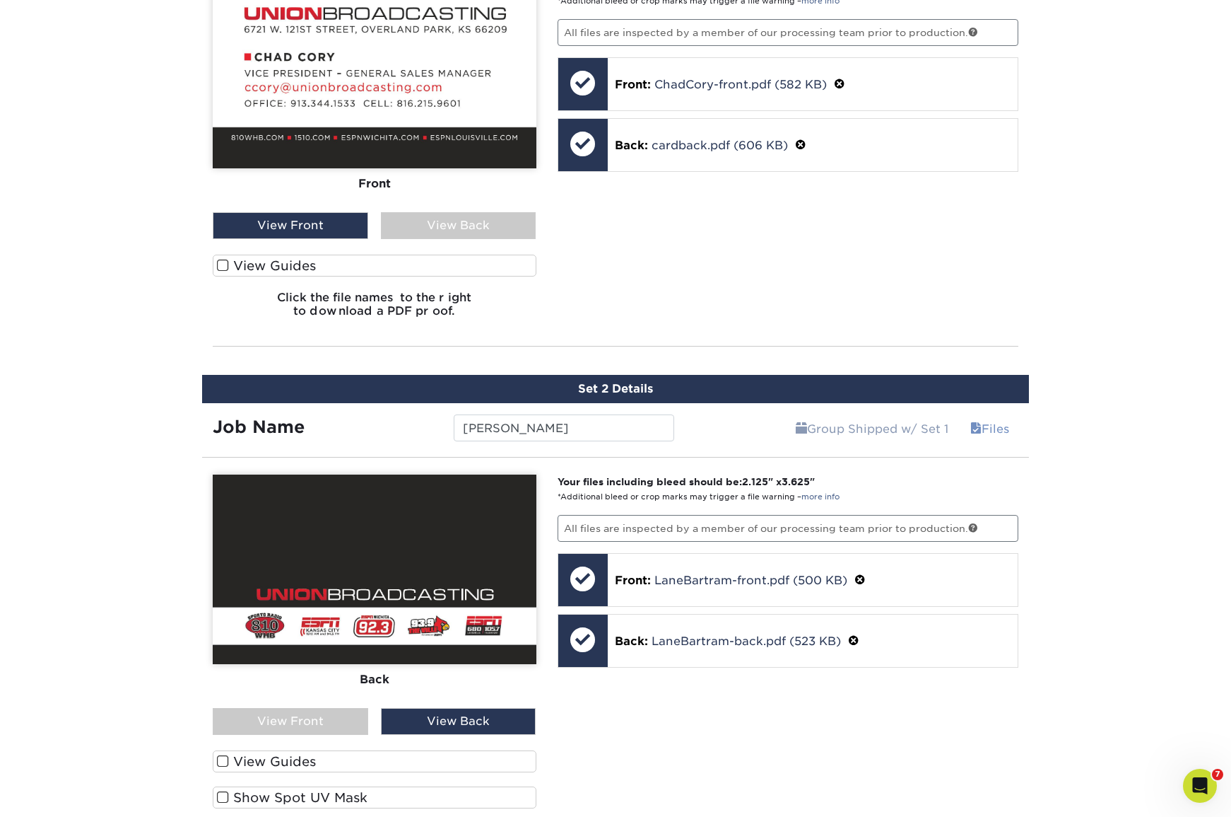
click at [971, 429] on span at bounding box center [976, 428] width 11 height 13
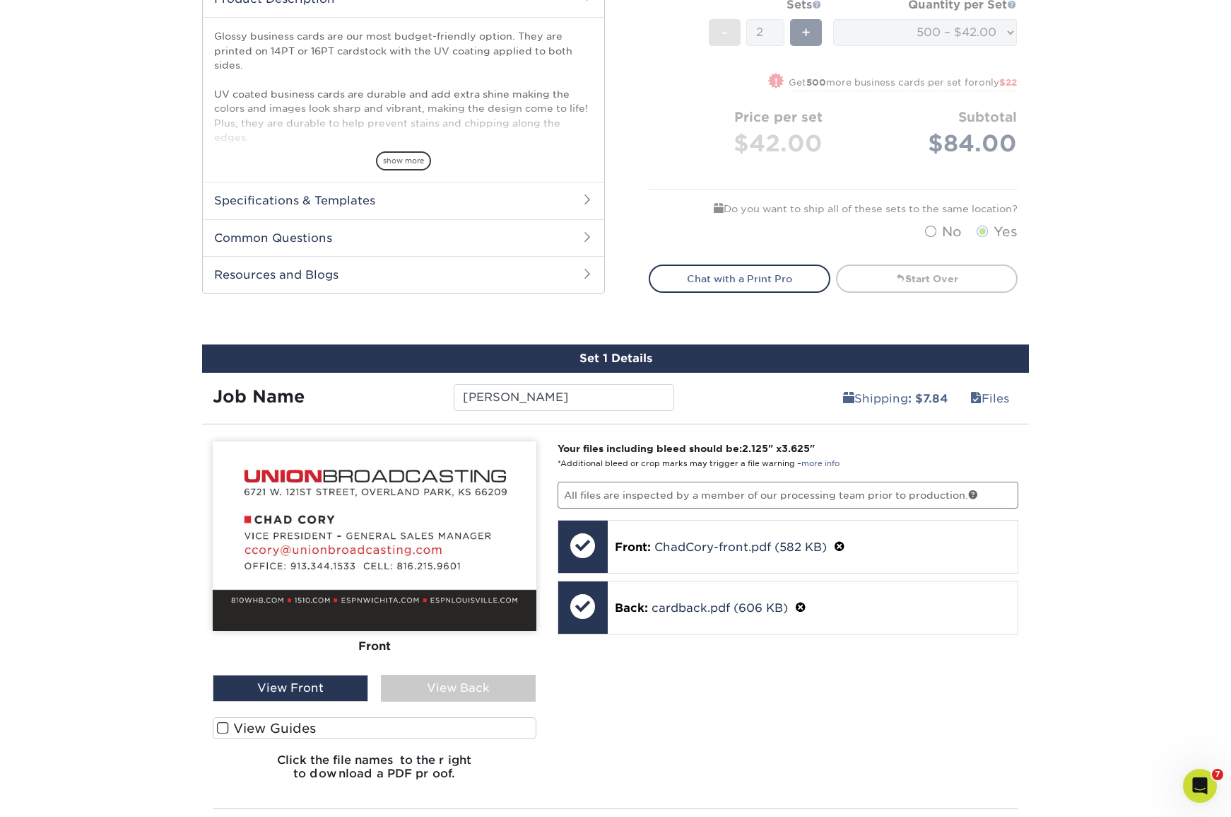
scroll to position [634, 0]
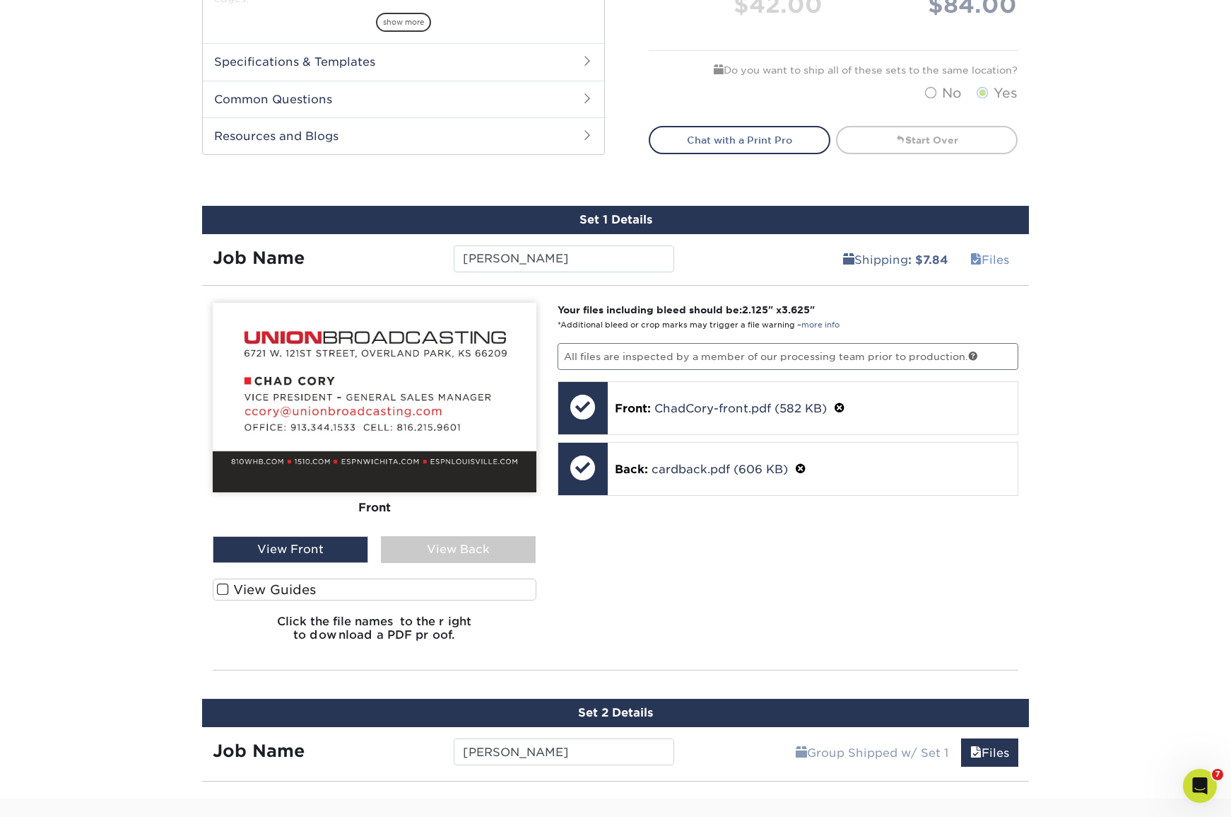
click at [983, 255] on link "Files" at bounding box center [989, 259] width 57 height 28
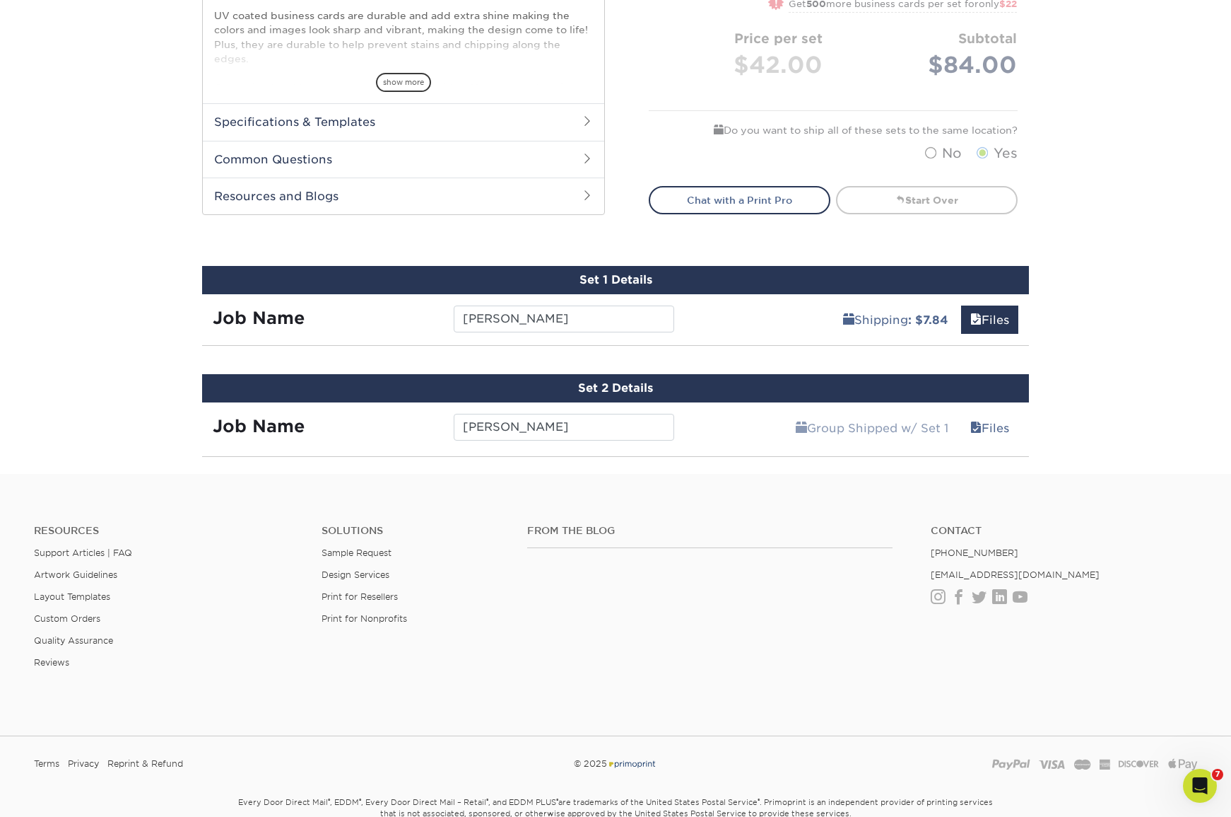
scroll to position [574, 0]
click at [787, 435] on link "Group Shipped w/ Set 1" at bounding box center [872, 428] width 171 height 28
click at [987, 420] on link "Files" at bounding box center [989, 428] width 57 height 28
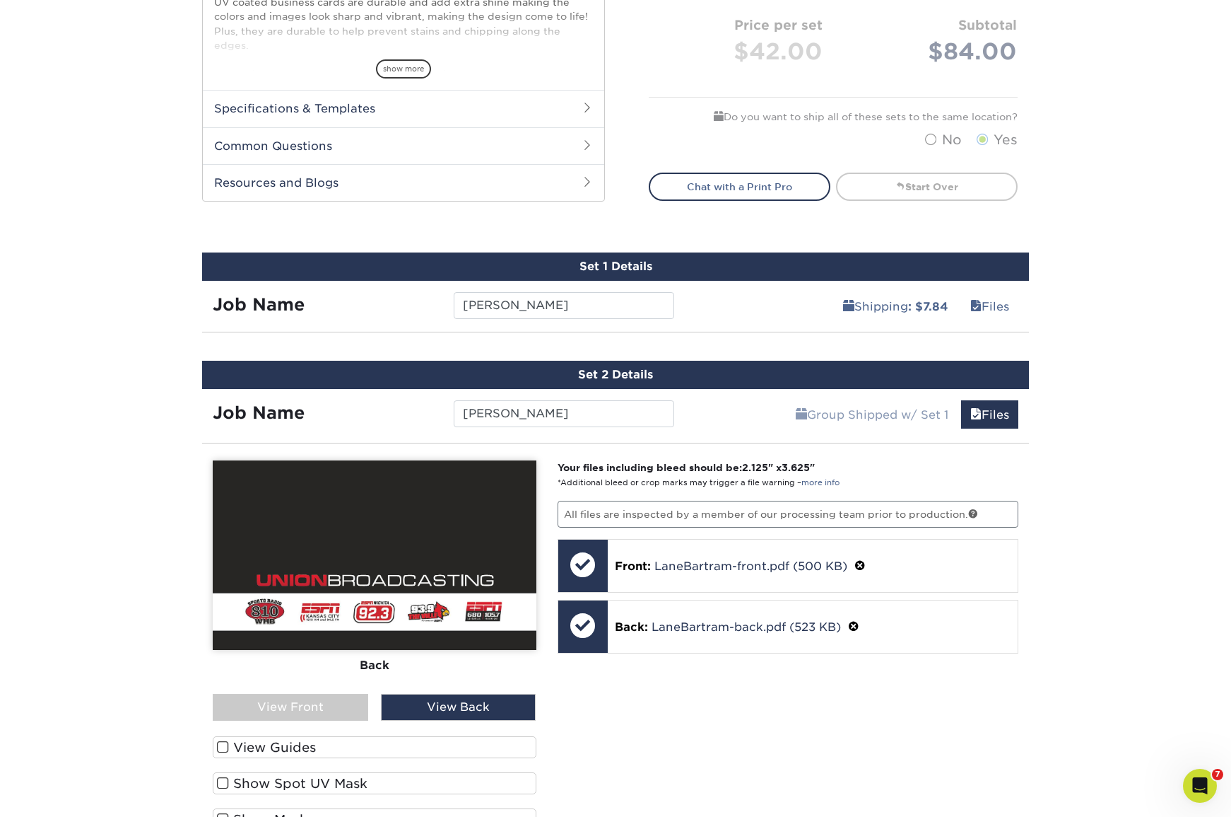
scroll to position [597, 0]
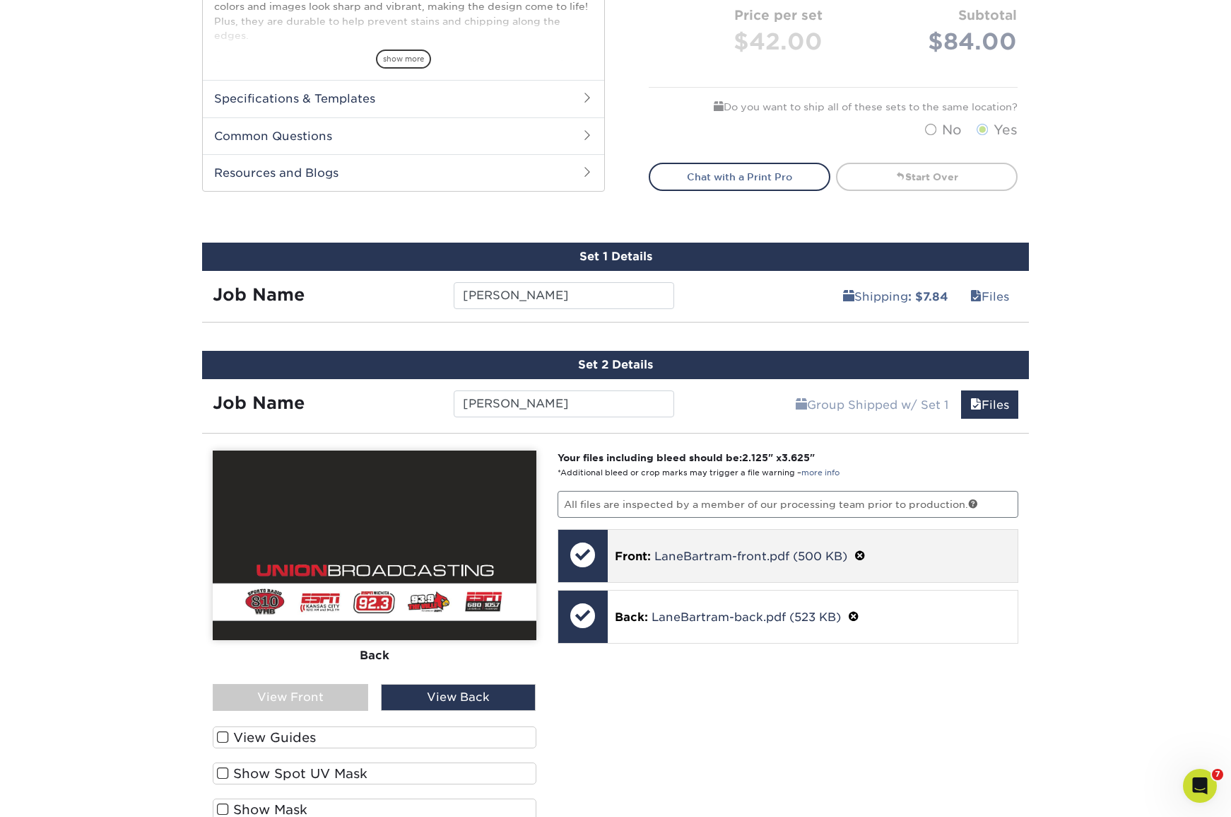
drag, startPoint x: 861, startPoint y: 554, endPoint x: 857, endPoint y: 562, distance: 8.9
click at [861, 554] on span at bounding box center [860, 555] width 11 height 13
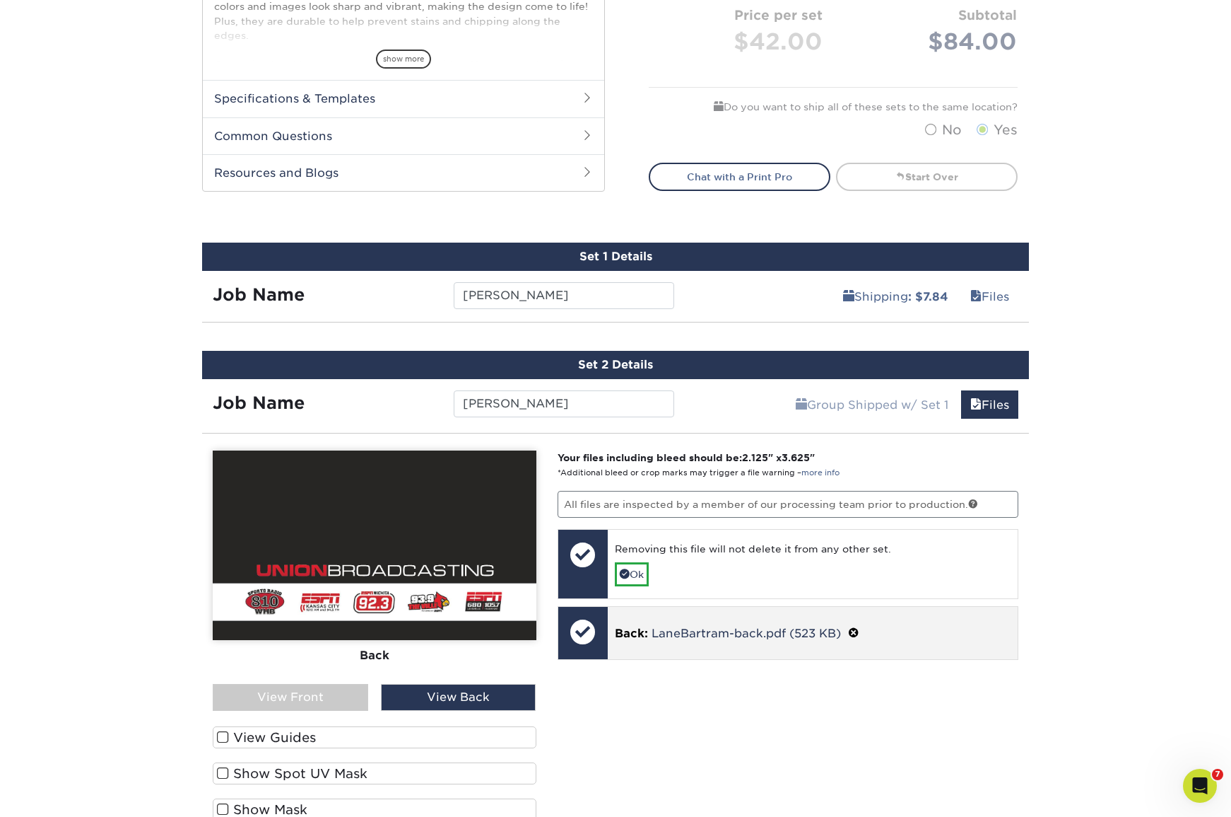
click at [856, 631] on span at bounding box center [853, 632] width 11 height 13
drag, startPoint x: 632, startPoint y: 573, endPoint x: 630, endPoint y: 607, distance: 33.3
click at [632, 574] on link "Ok" at bounding box center [632, 574] width 34 height 24
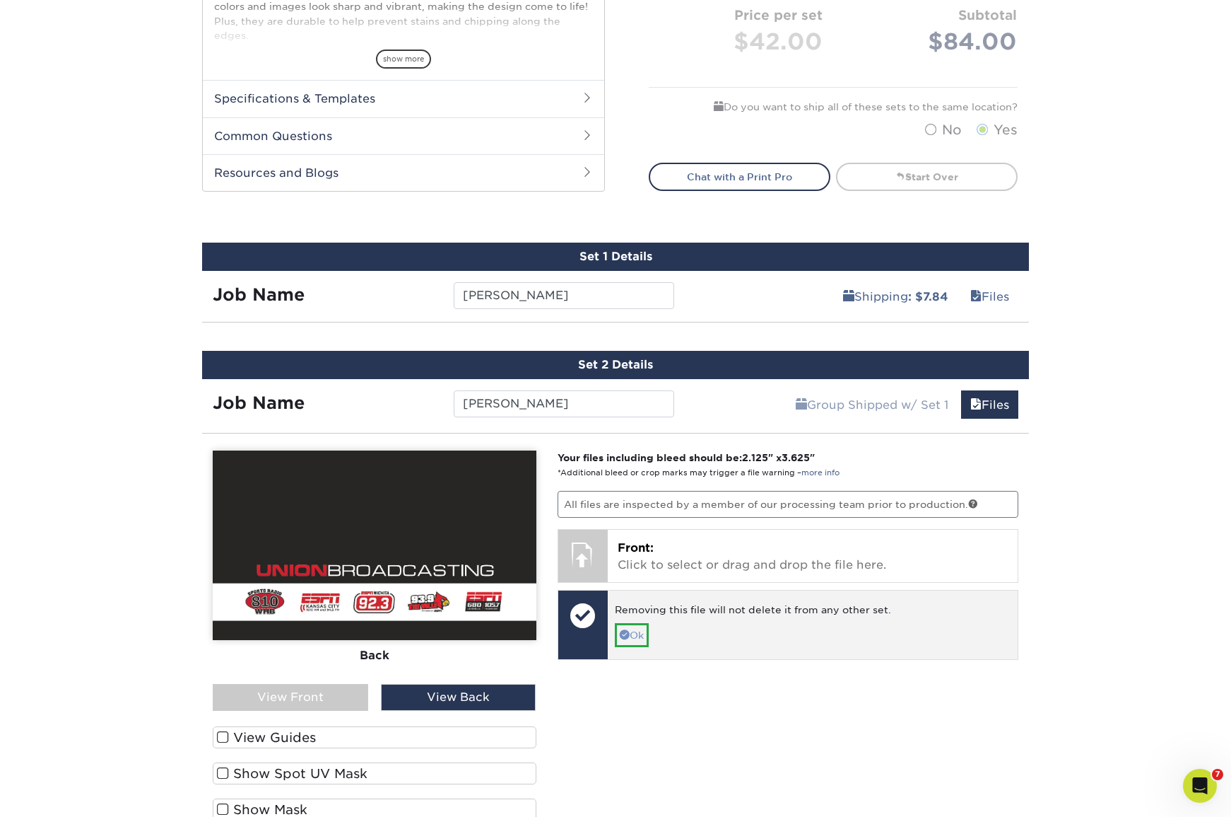
click at [636, 633] on link "Ok" at bounding box center [632, 635] width 34 height 24
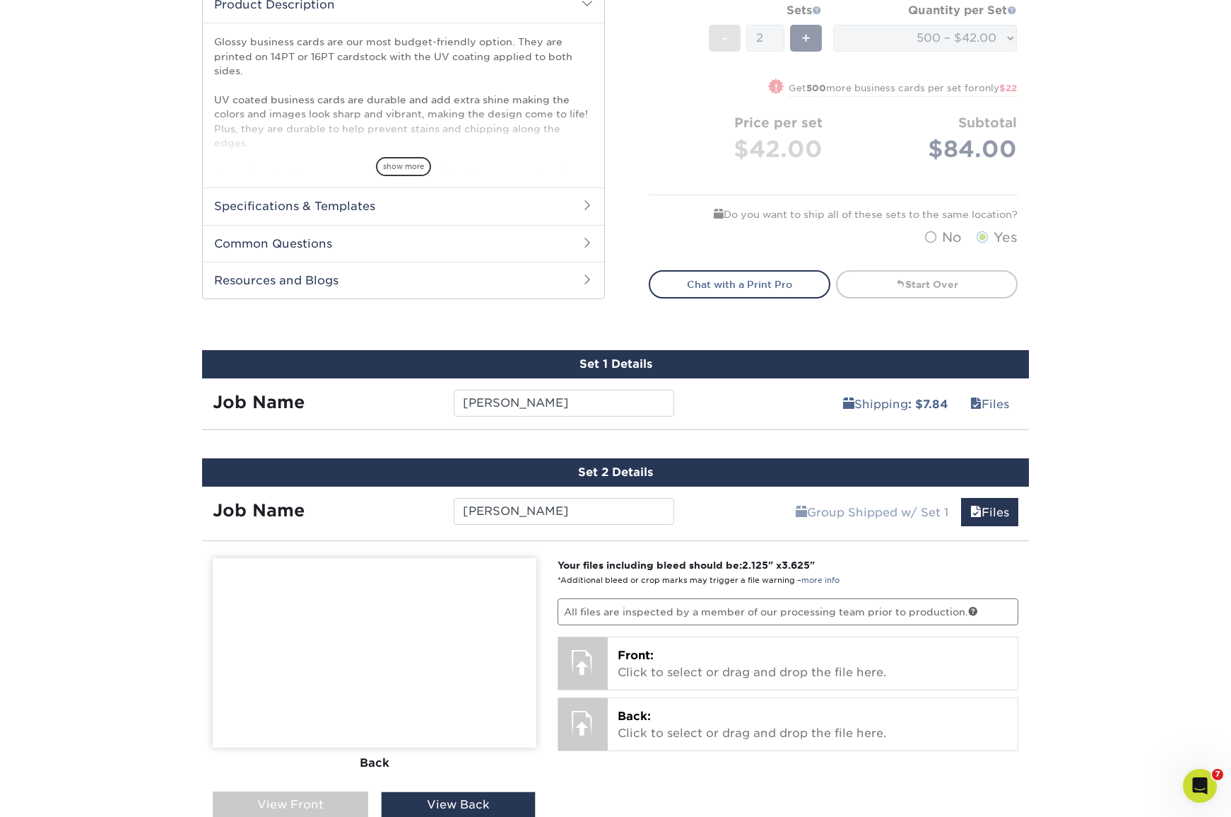
scroll to position [508, 0]
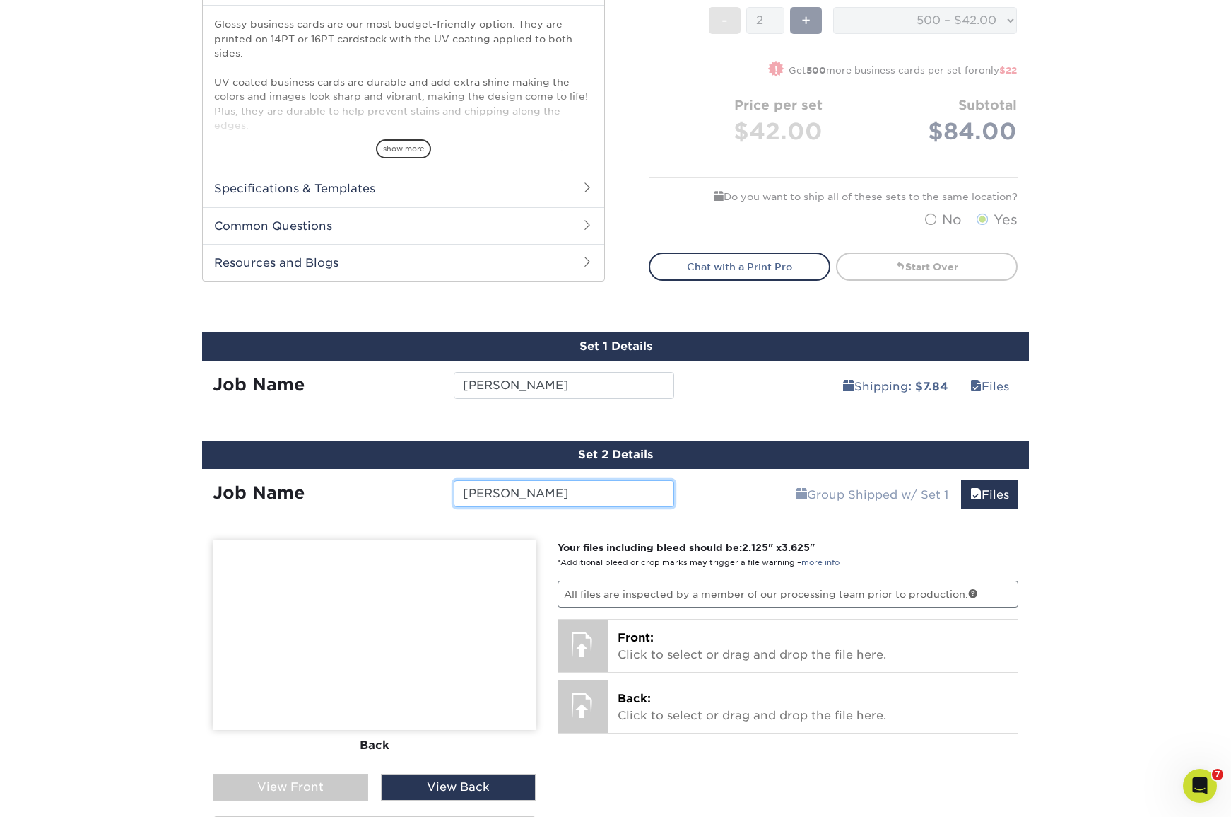
click at [588, 495] on input "Lane Bartram" at bounding box center [564, 493] width 220 height 27
click at [1001, 498] on link "Files" at bounding box center [989, 494] width 57 height 28
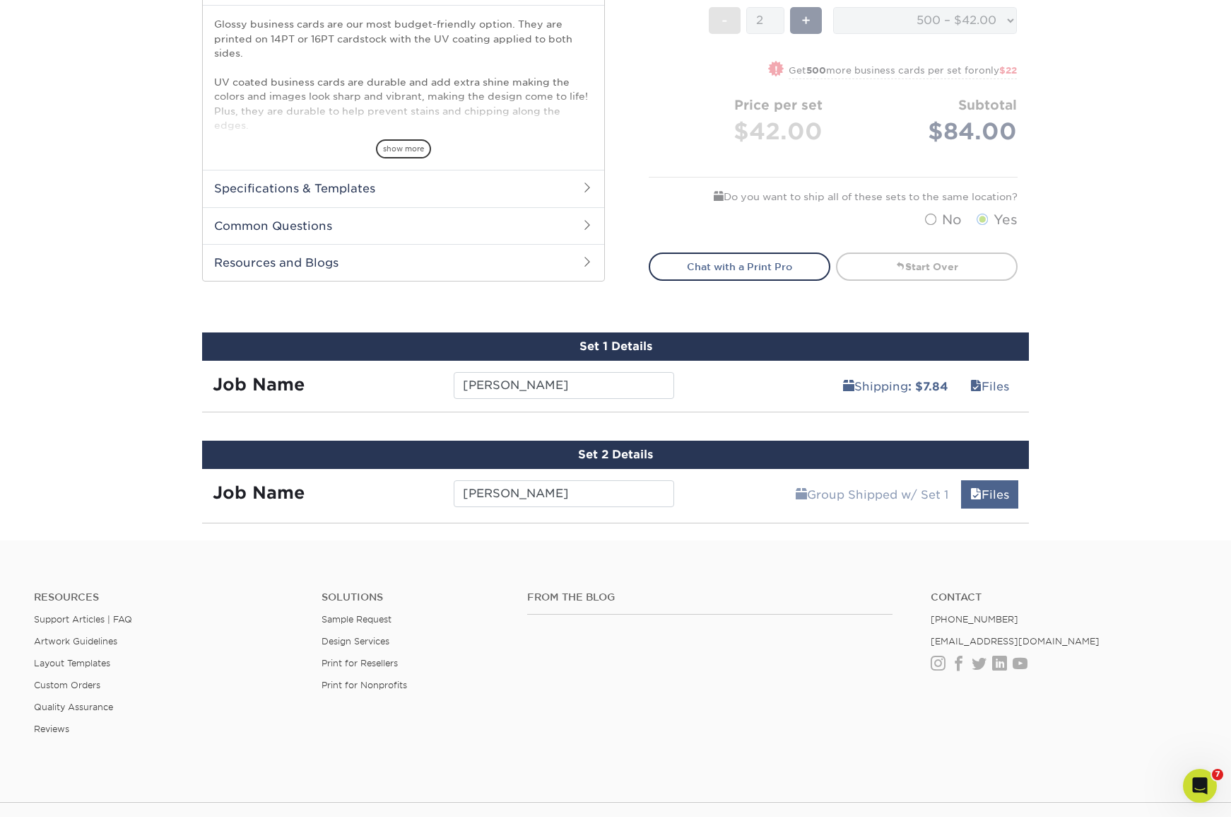
click at [1001, 498] on link "Files" at bounding box center [989, 494] width 57 height 28
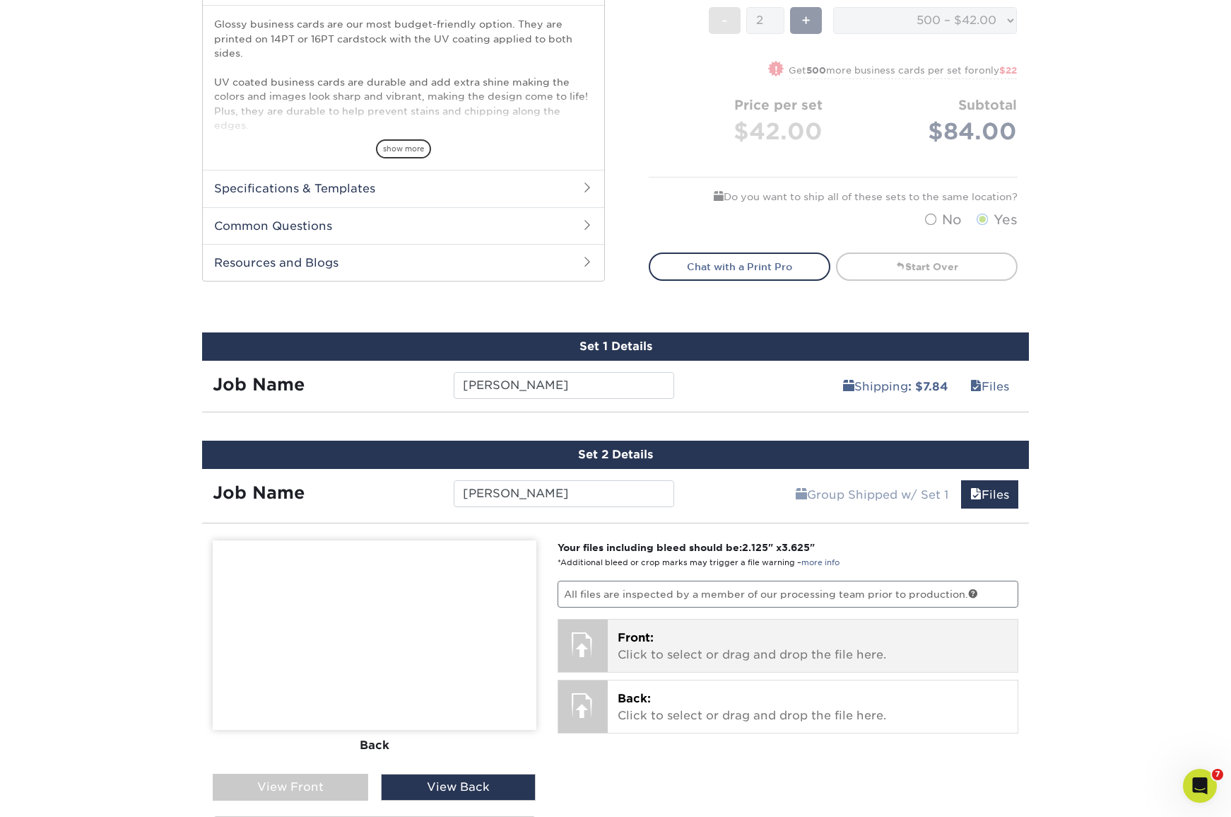
click at [714, 648] on p "Front: Click to select or drag and drop the file here." at bounding box center [813, 646] width 391 height 34
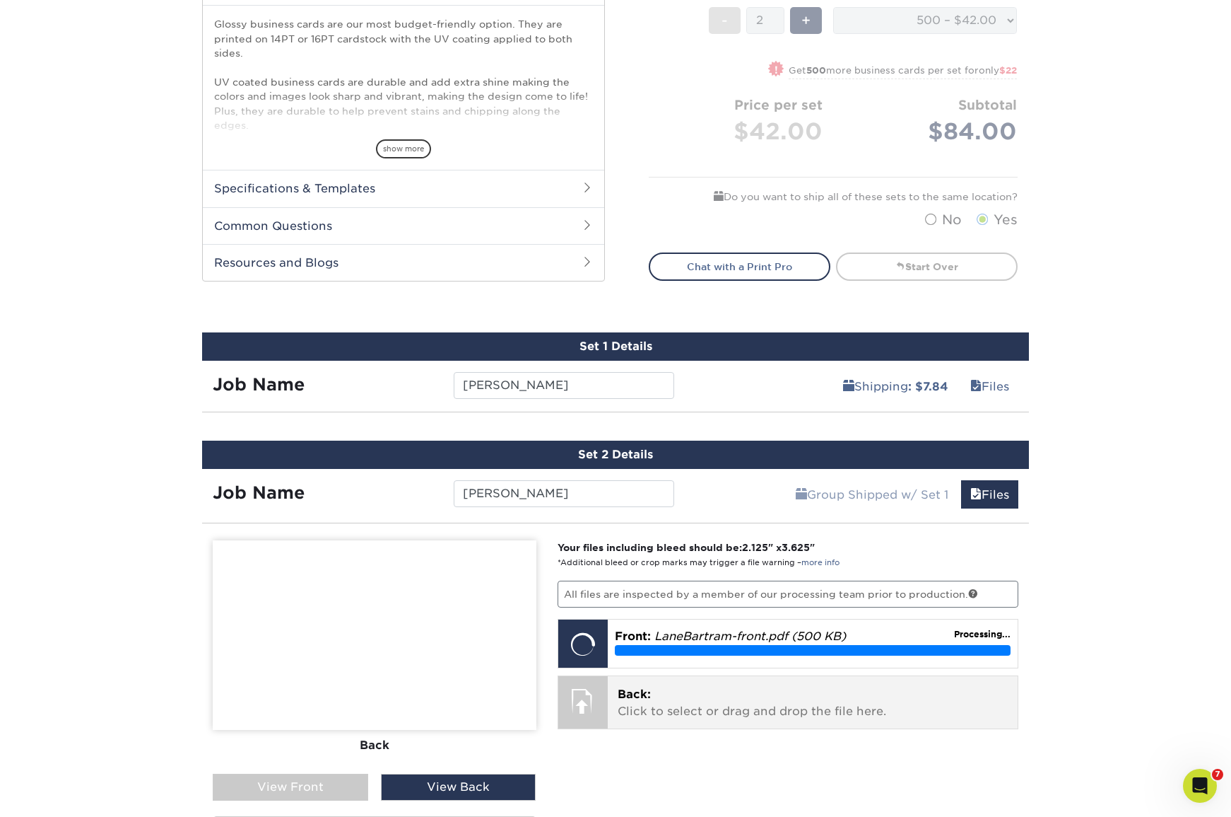
click at [784, 703] on p "Back: Click to select or drag and drop the file here." at bounding box center [813, 703] width 391 height 34
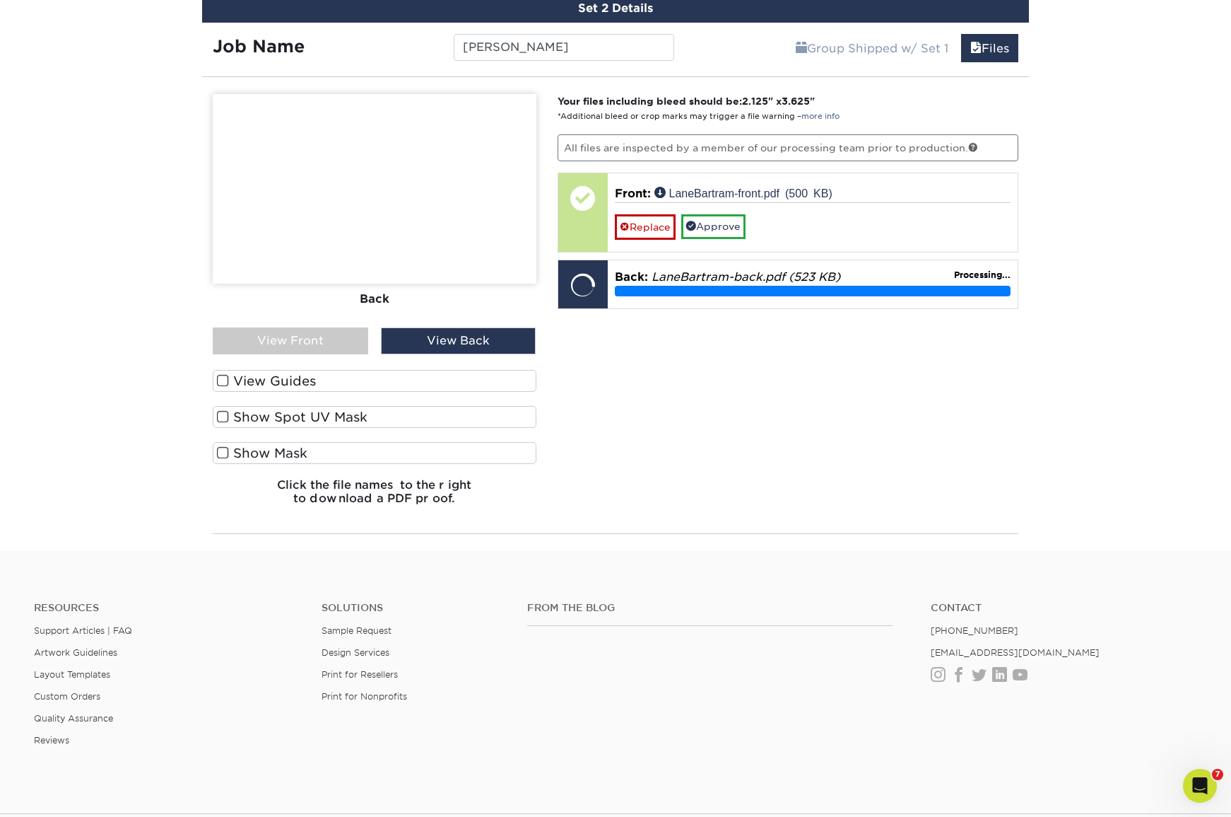
scroll to position [955, 0]
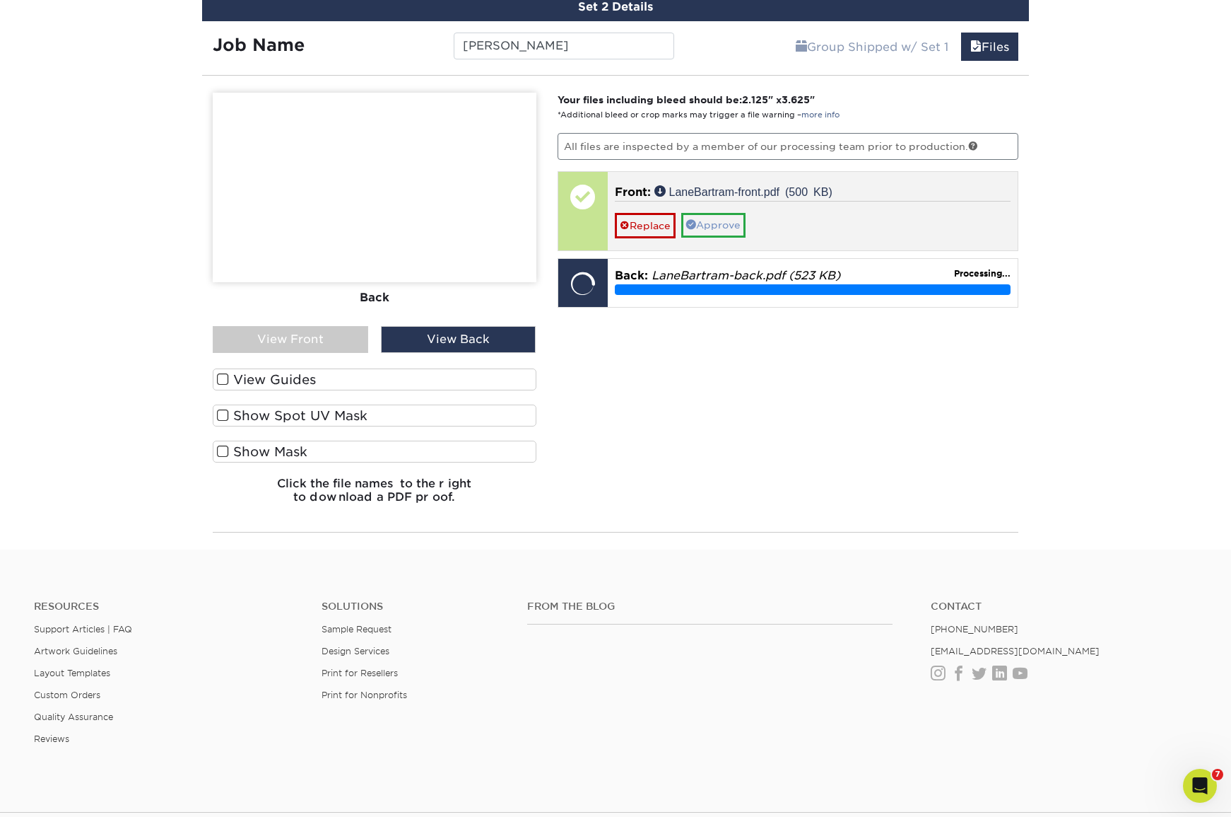
click at [723, 222] on link "Approve" at bounding box center [713, 225] width 64 height 24
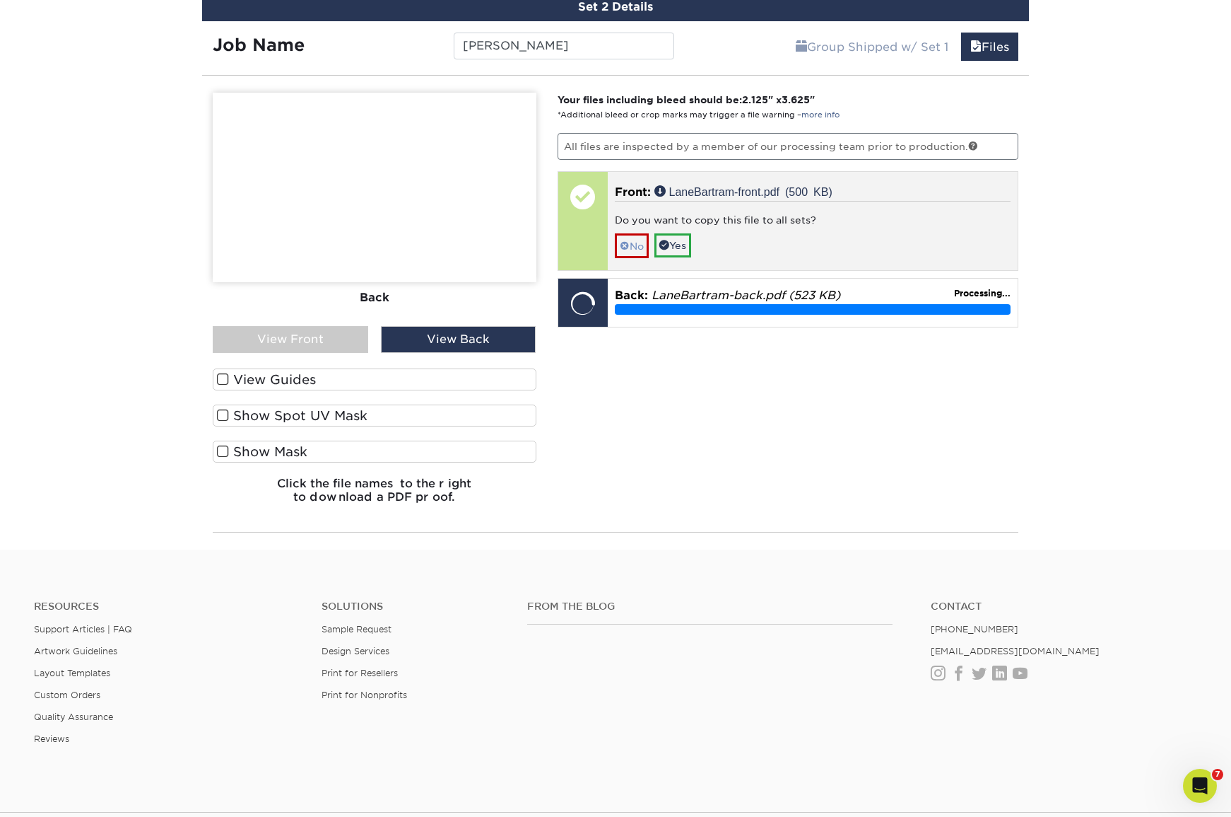
click at [631, 247] on link "No" at bounding box center [632, 245] width 34 height 25
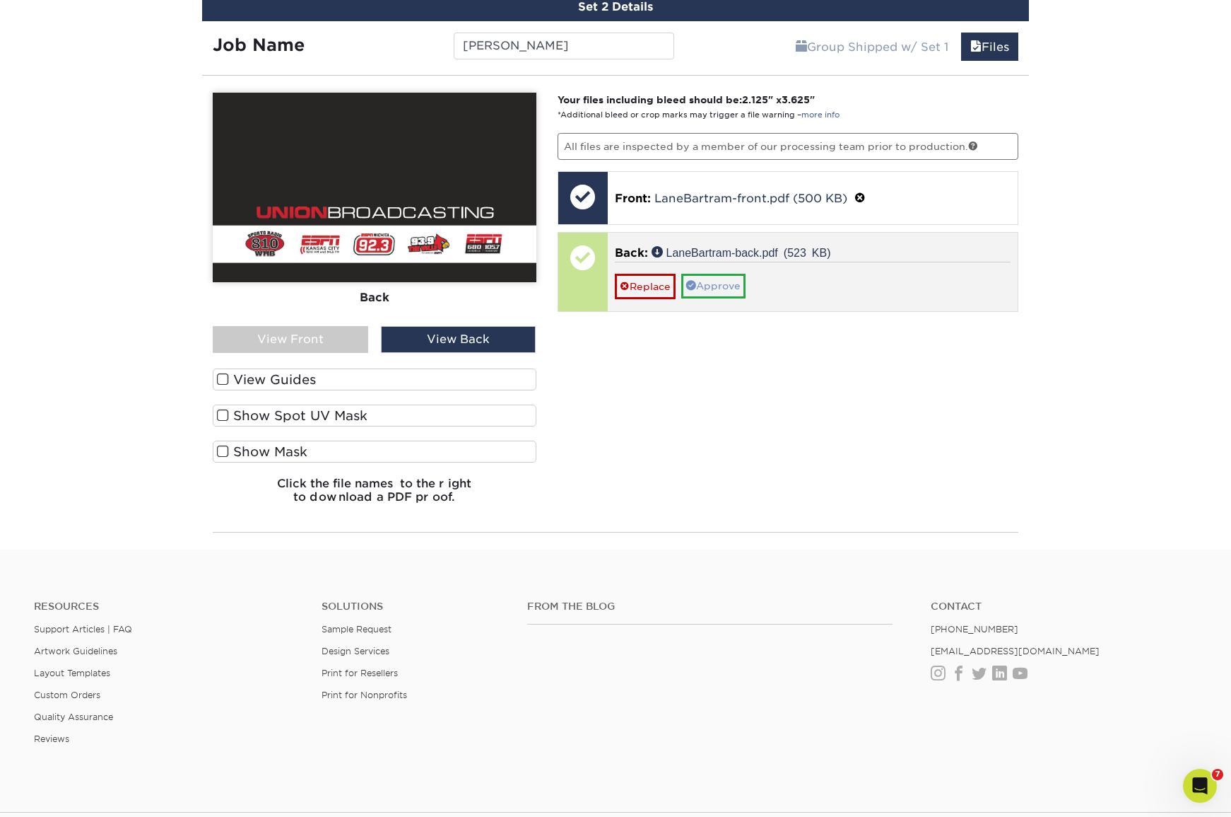
click at [725, 286] on link "Approve" at bounding box center [713, 286] width 64 height 24
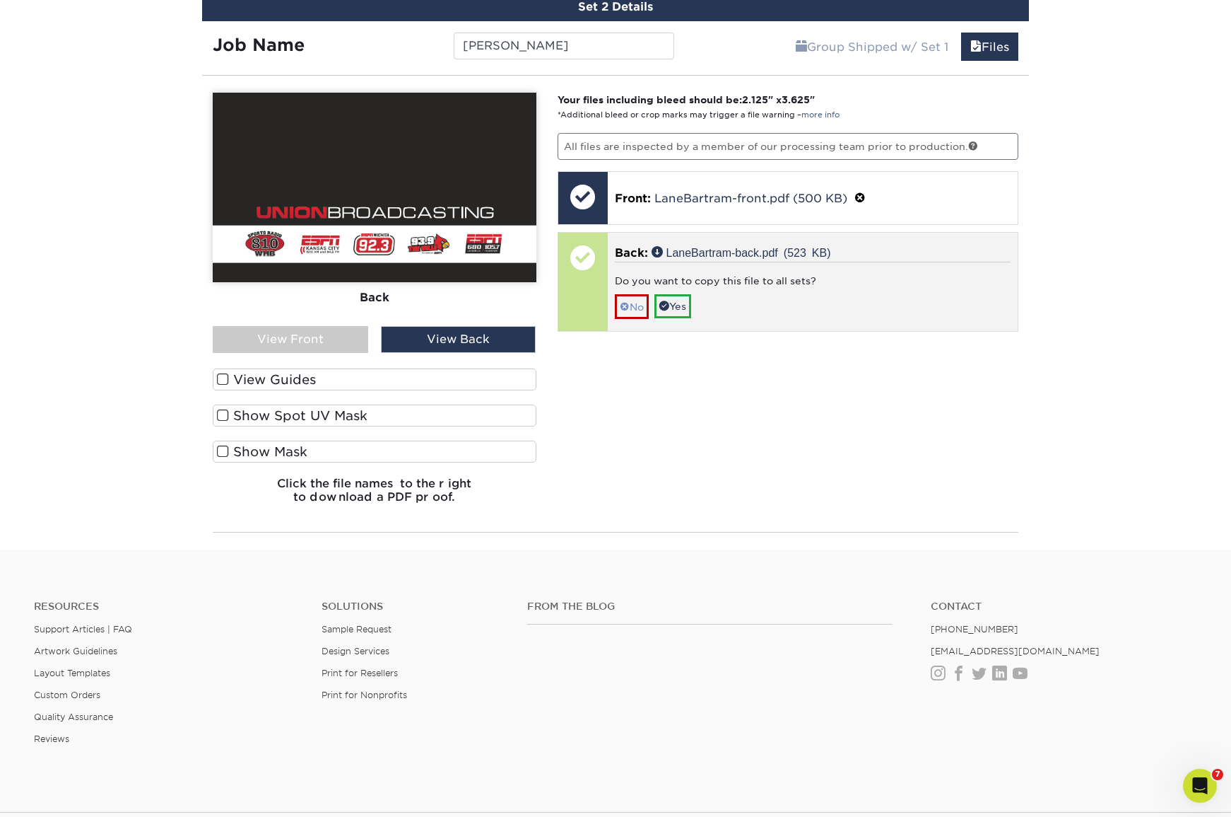
click at [634, 307] on link "No" at bounding box center [632, 306] width 34 height 25
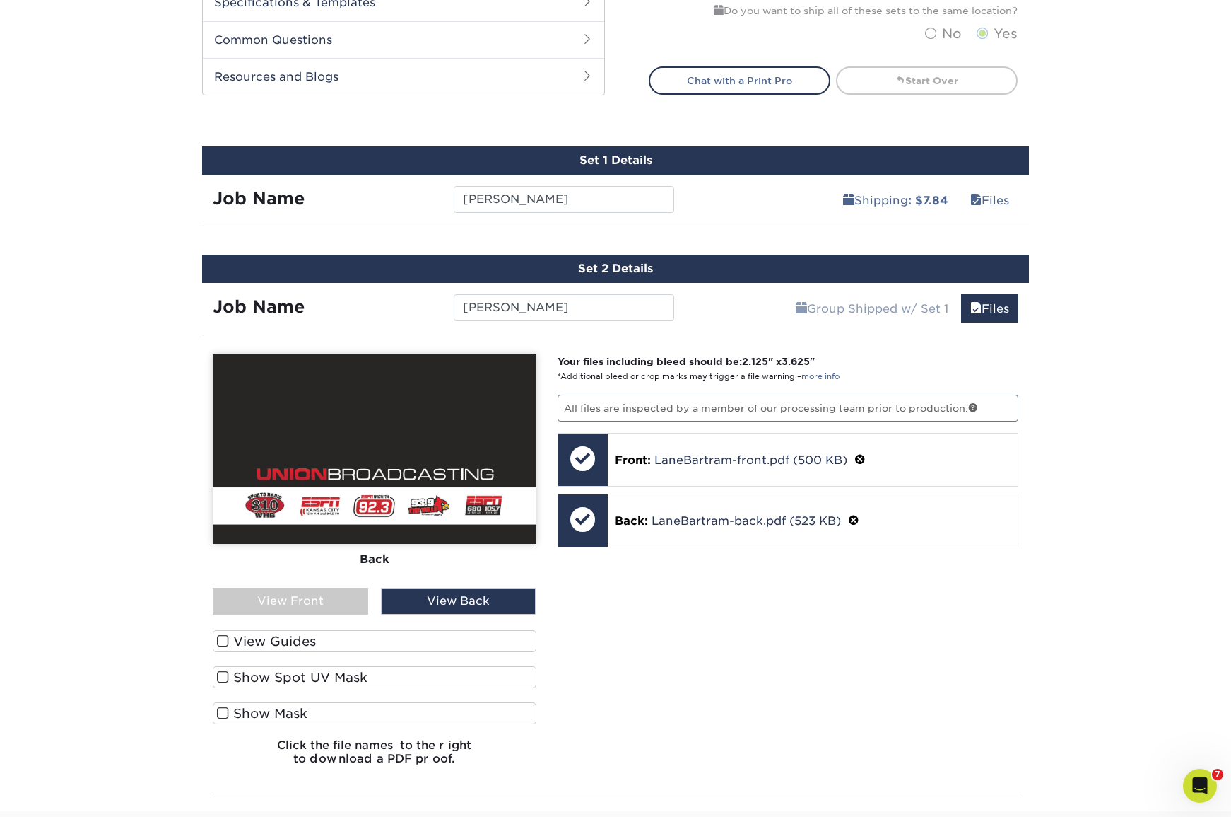
scroll to position [747, 0]
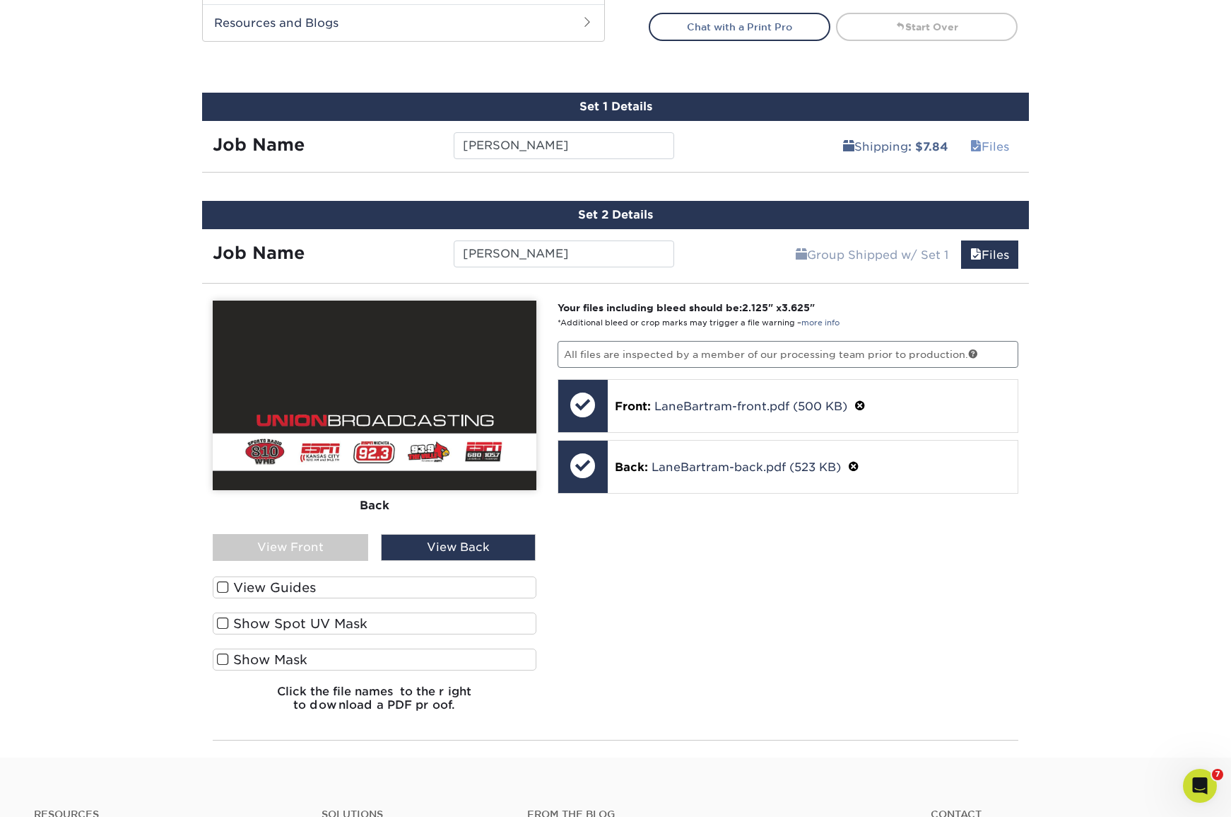
click at [987, 144] on link "Files" at bounding box center [989, 146] width 57 height 28
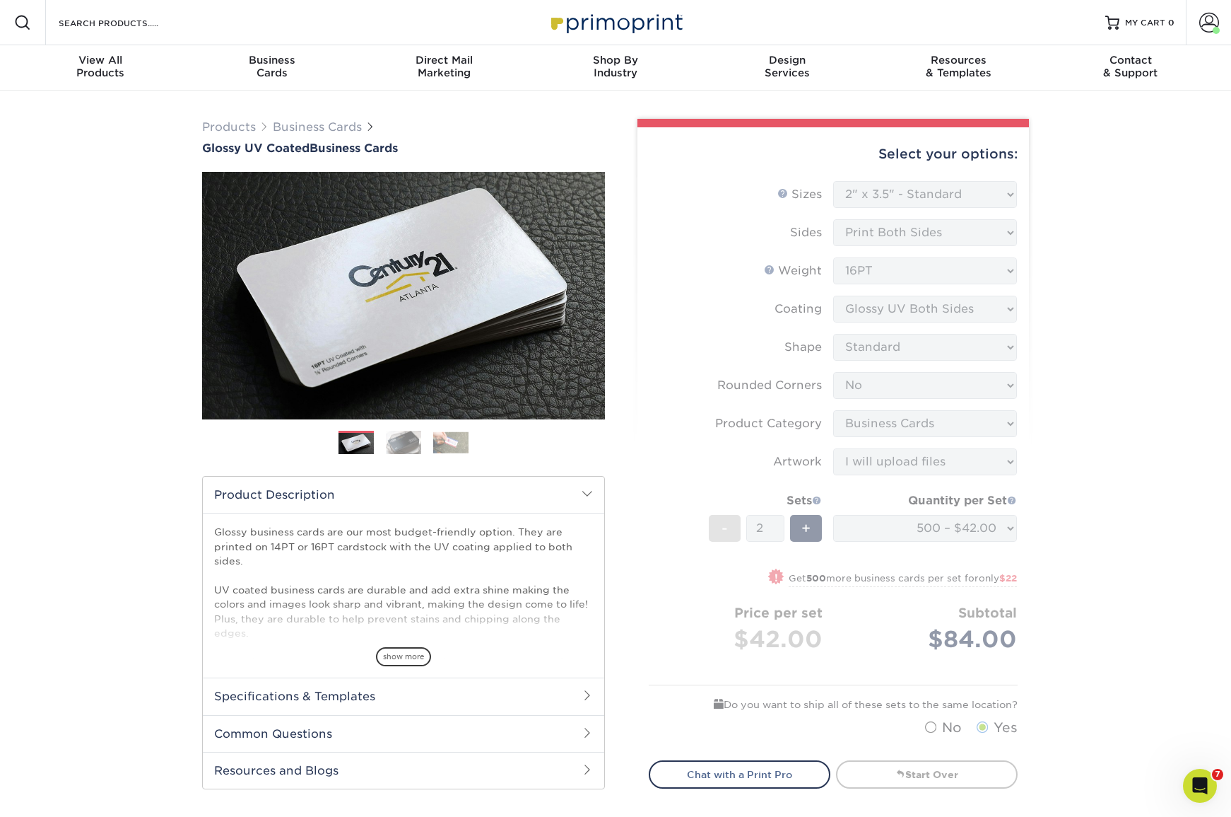
scroll to position [0, 0]
click at [1137, 20] on span "MY CART" at bounding box center [1145, 23] width 40 height 12
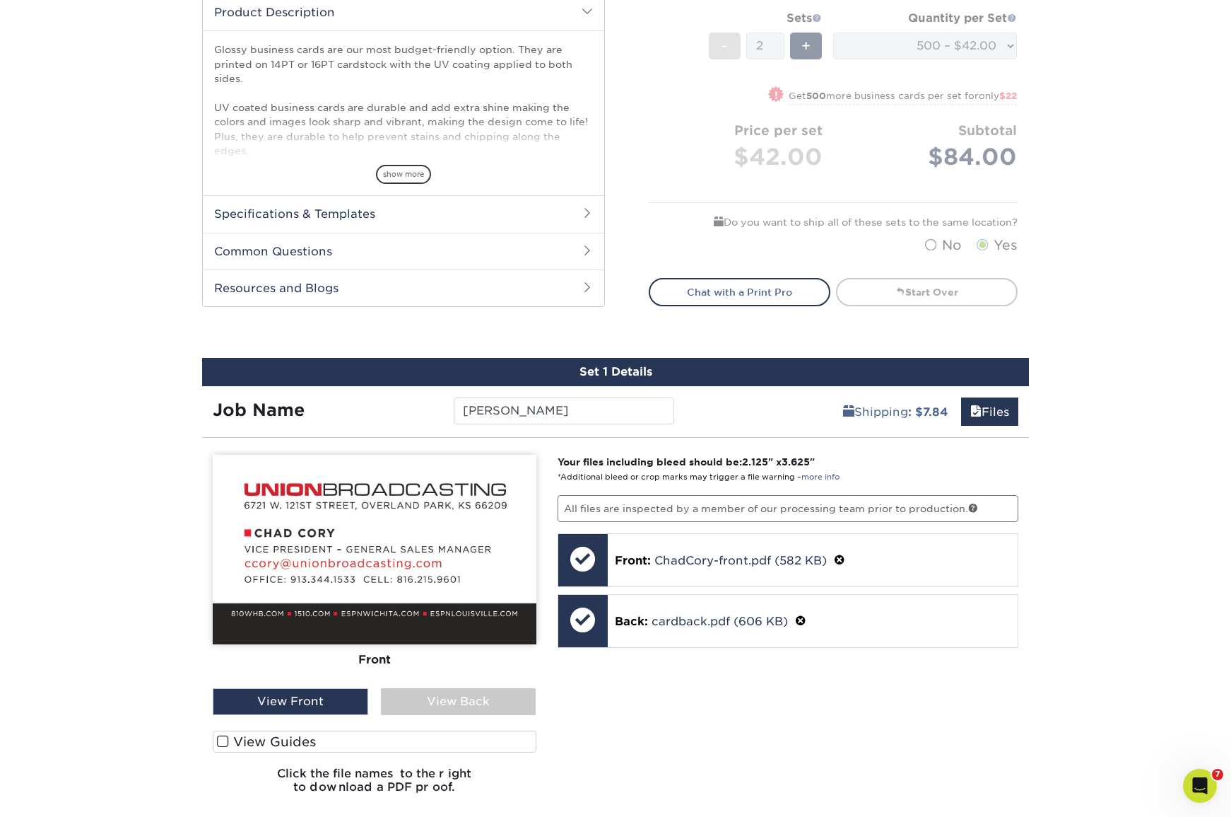
scroll to position [505, 0]
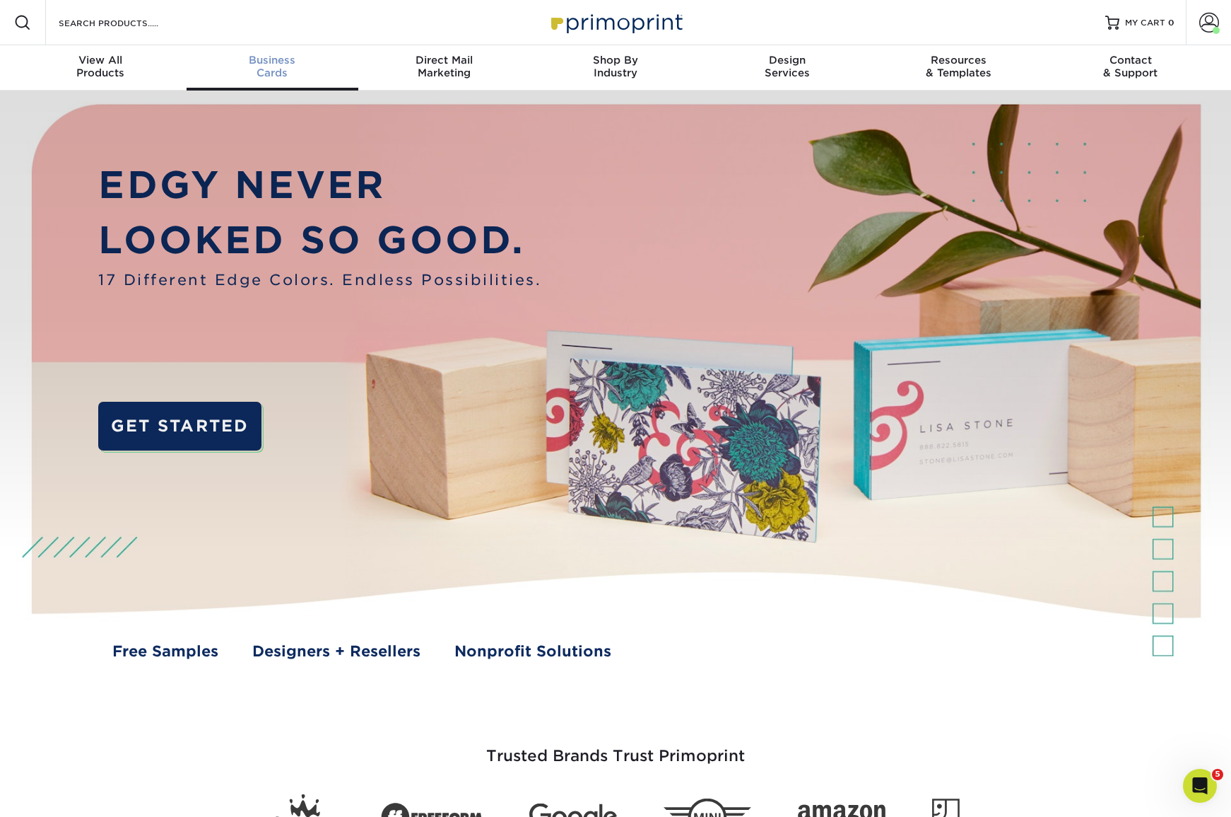
click at [271, 71] on div "Business Cards" at bounding box center [273, 66] width 172 height 25
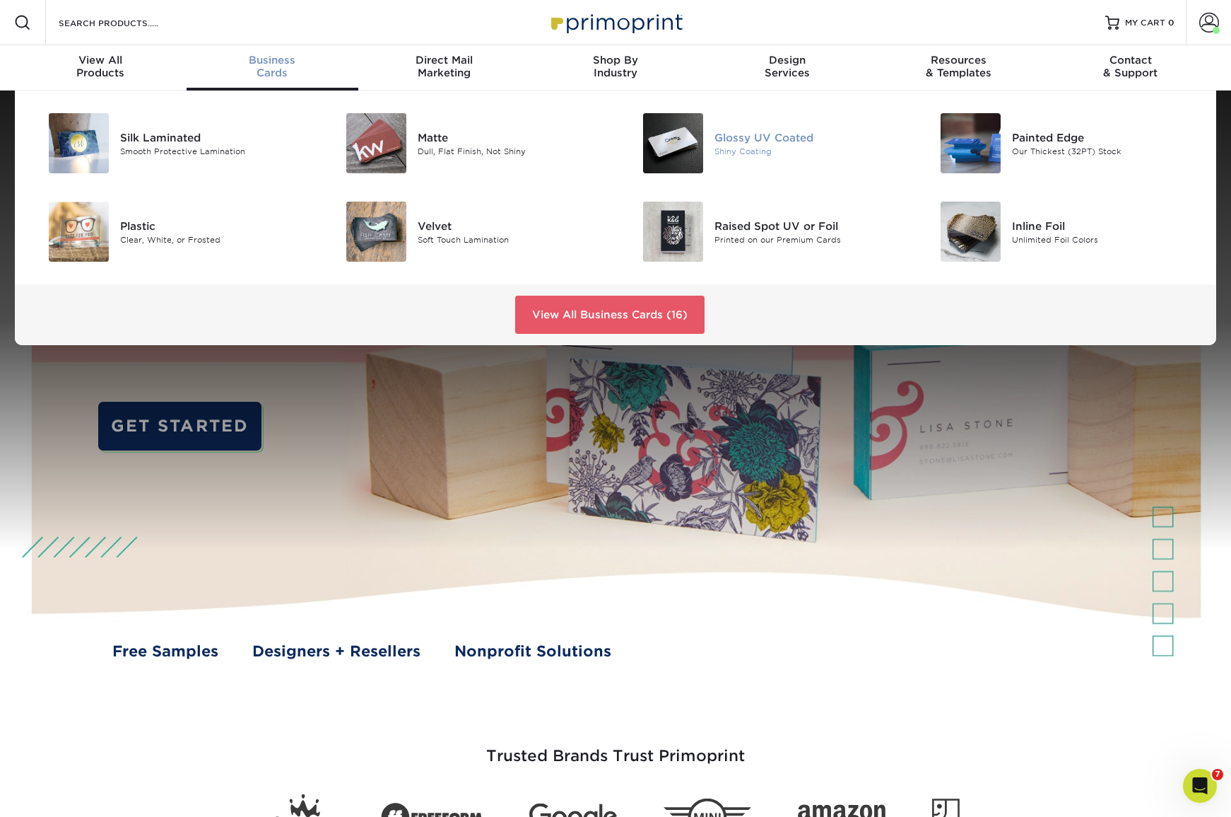
click at [763, 137] on div "Glossy UV Coated" at bounding box center [808, 137] width 187 height 16
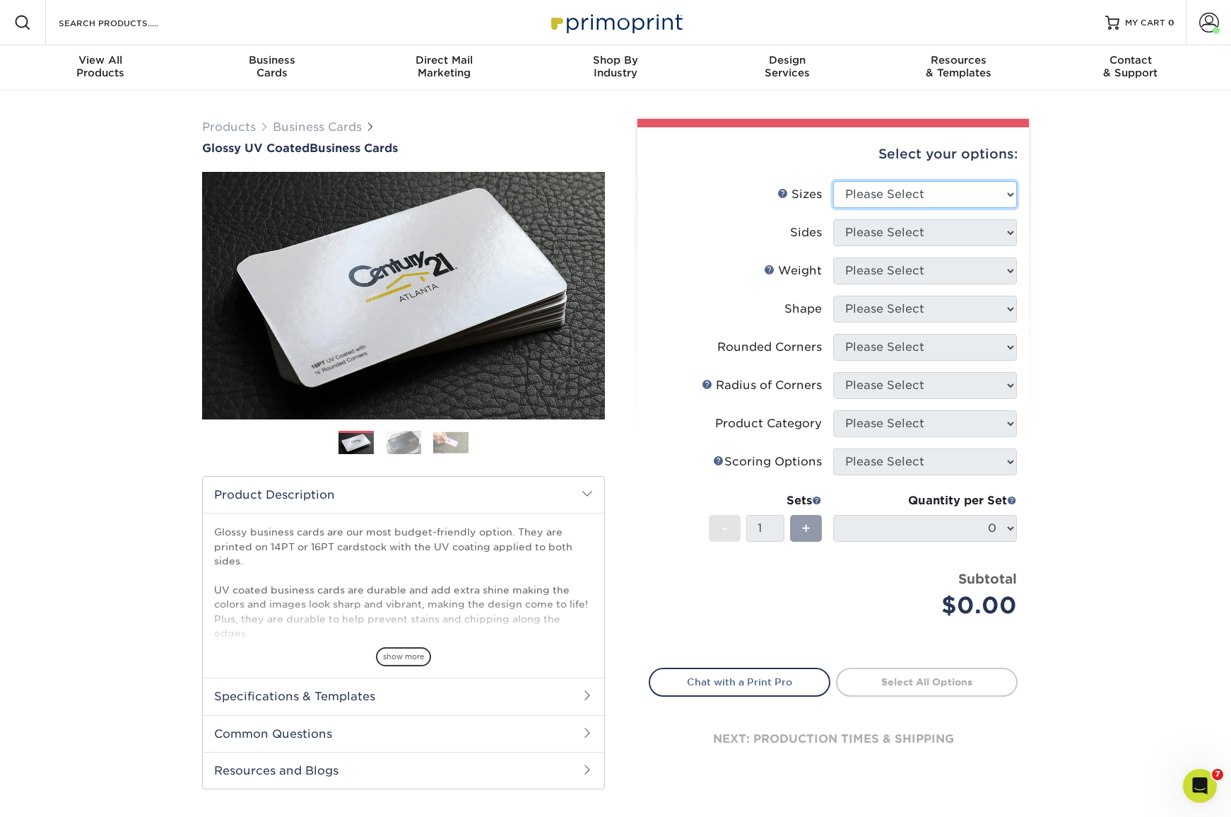
select select "2.00x3.50"
select select "13abbda7-1d64-4f25-8bb2-c179b224825d"
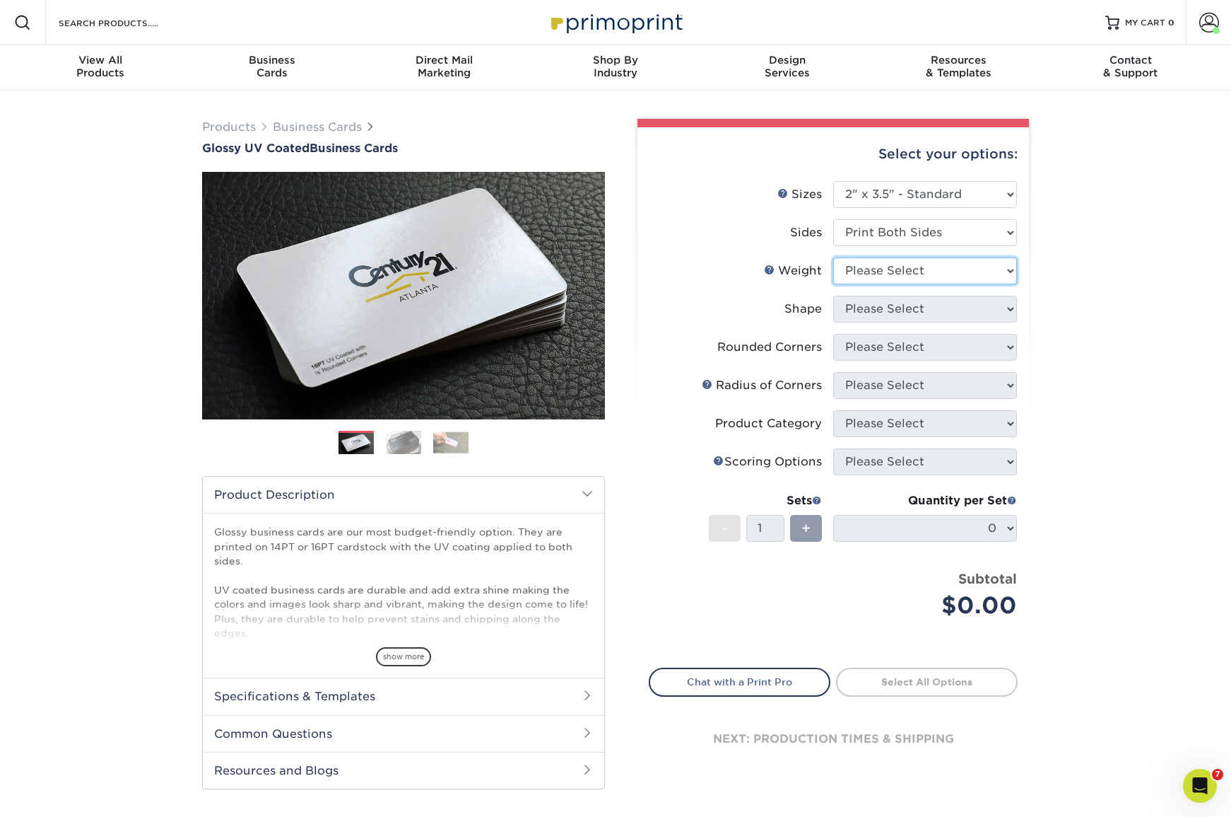
select select "16PT"
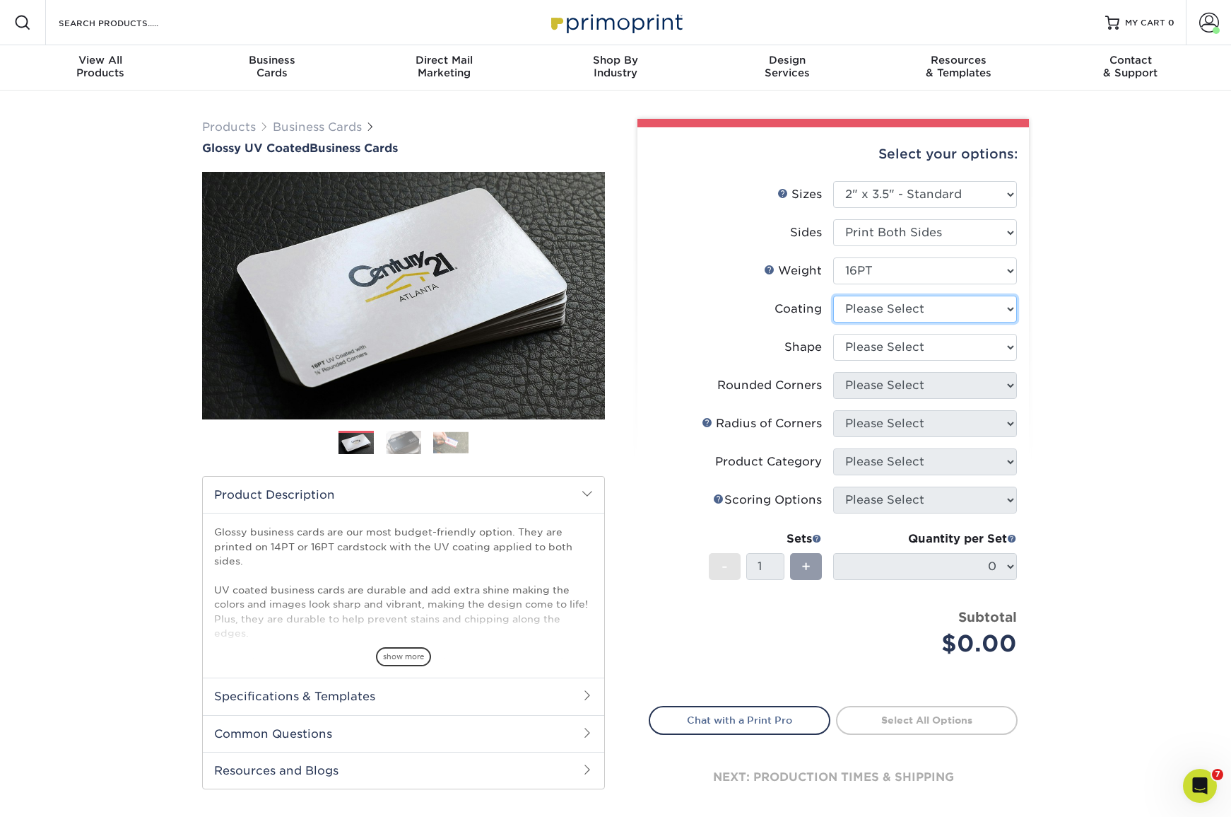
select select "ae367451-b2b8-45df-a344-0f05b6a12993"
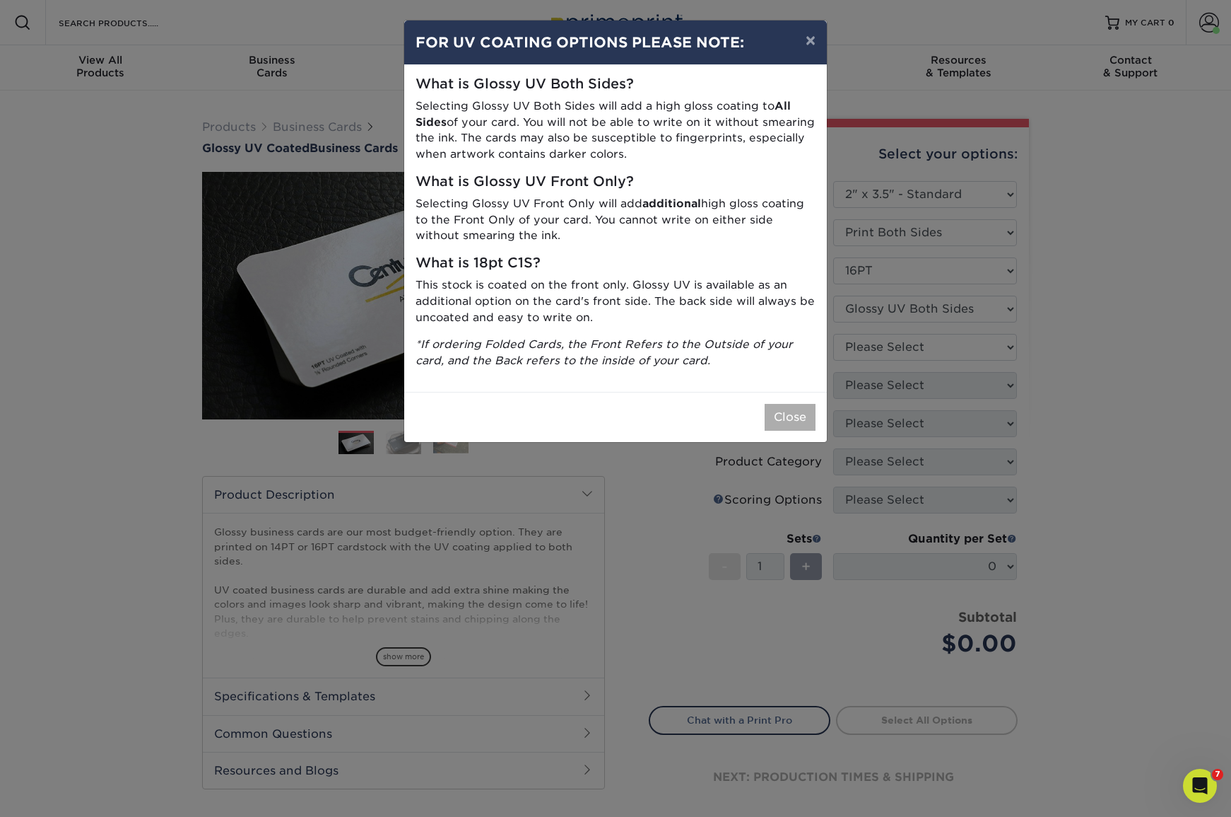
click at [799, 411] on button "Close" at bounding box center [790, 417] width 51 height 27
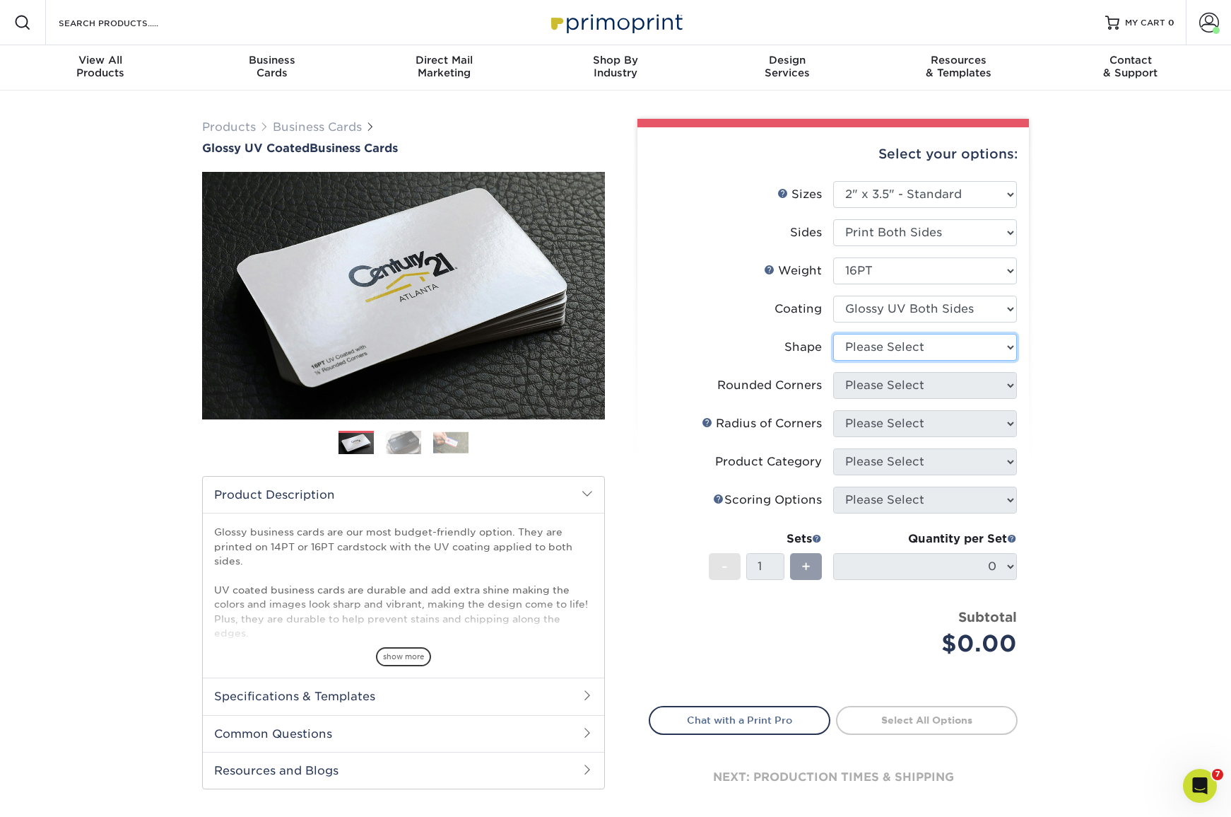
select select "standard"
select select "0"
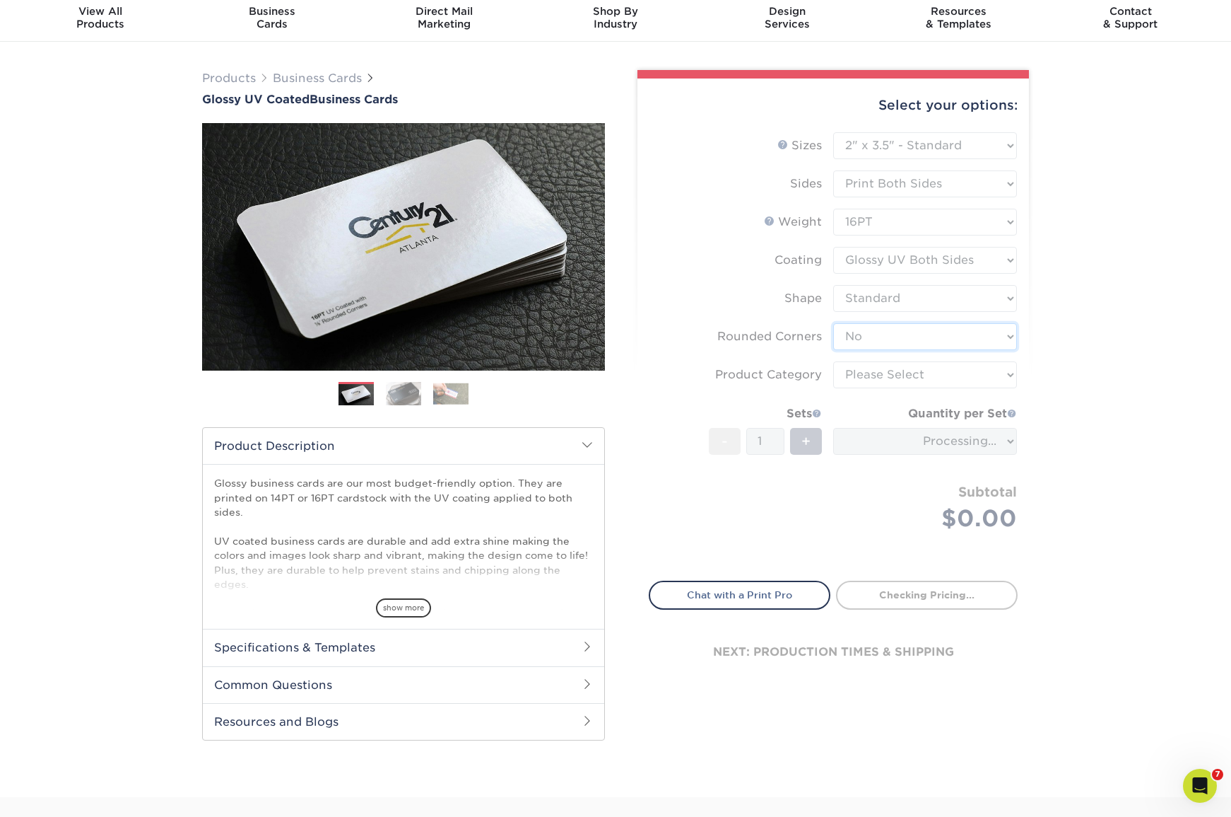
scroll to position [52, 0]
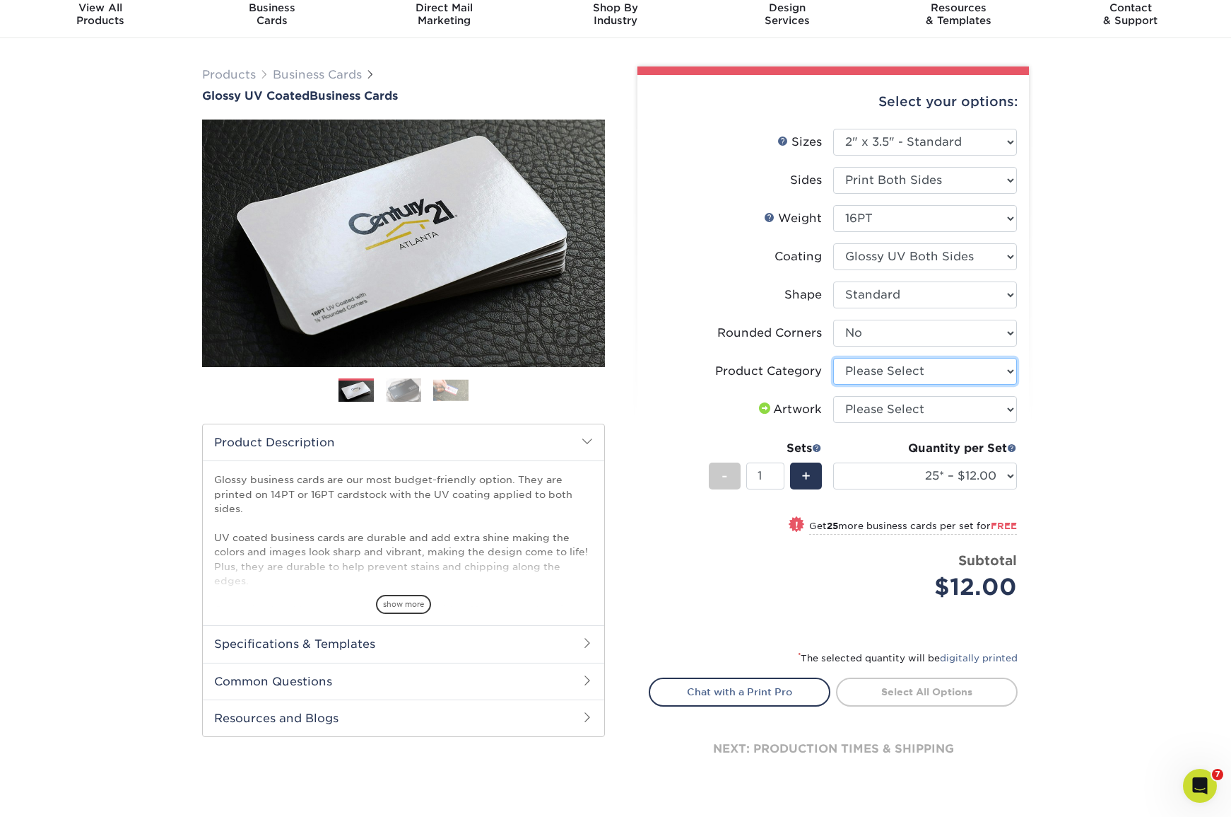
select select "3b5148f1-0588-4f88-a218-97bcfdce65c1"
select select "upload"
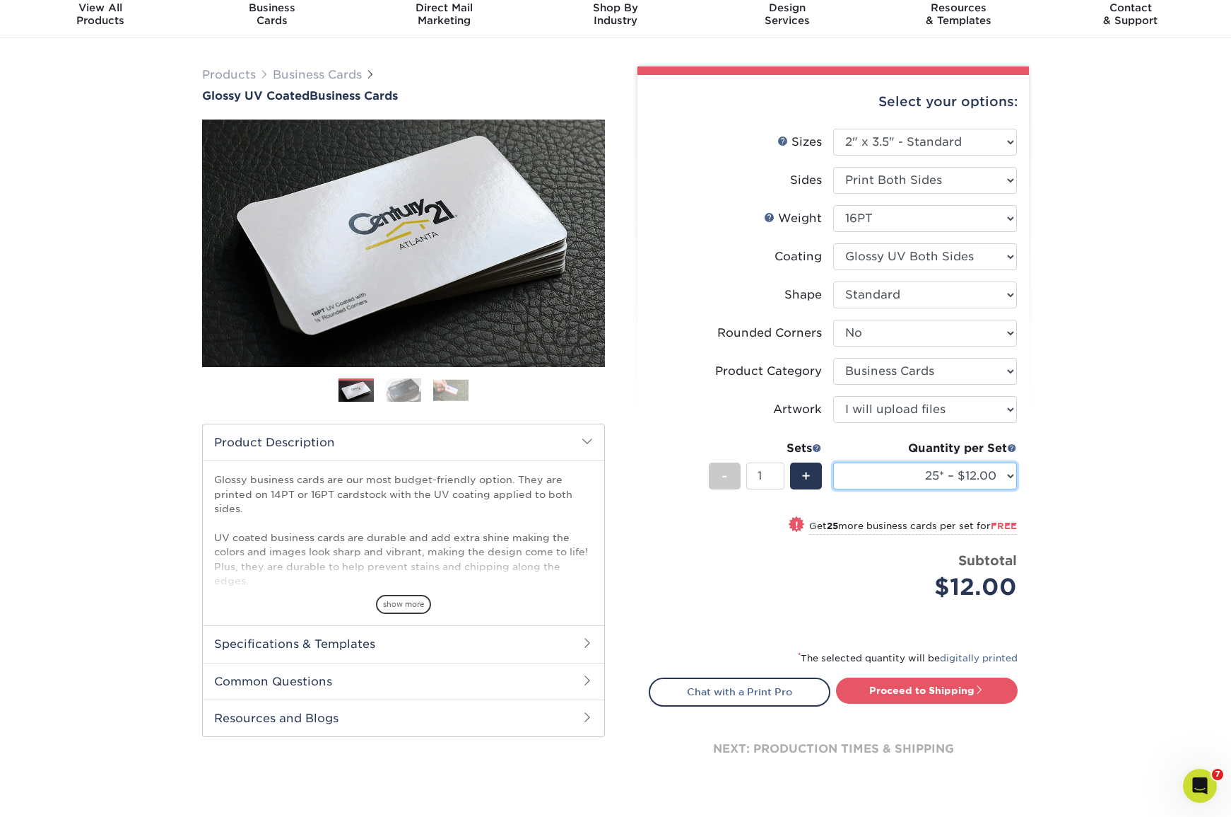
select select "500 – $42.00"
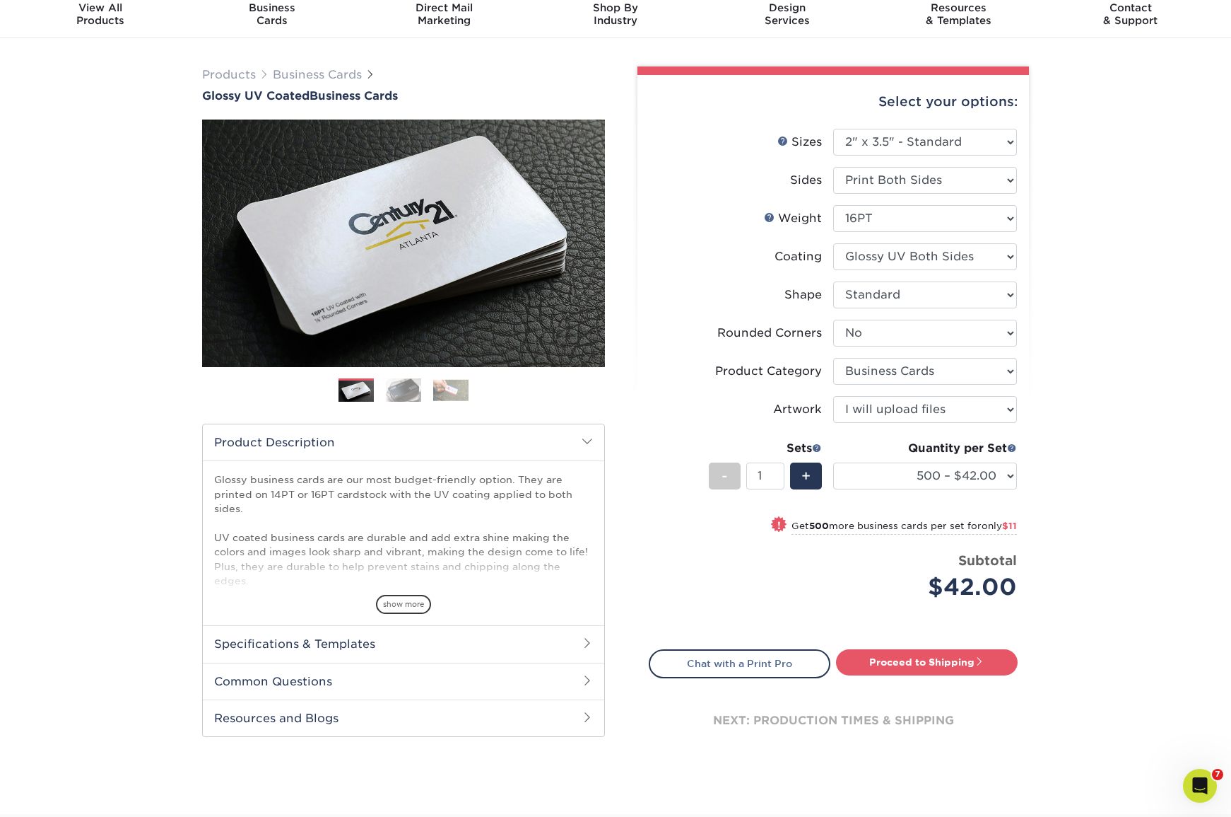
type input "2"
click at [778, 469] on input "2" at bounding box center [765, 475] width 37 height 27
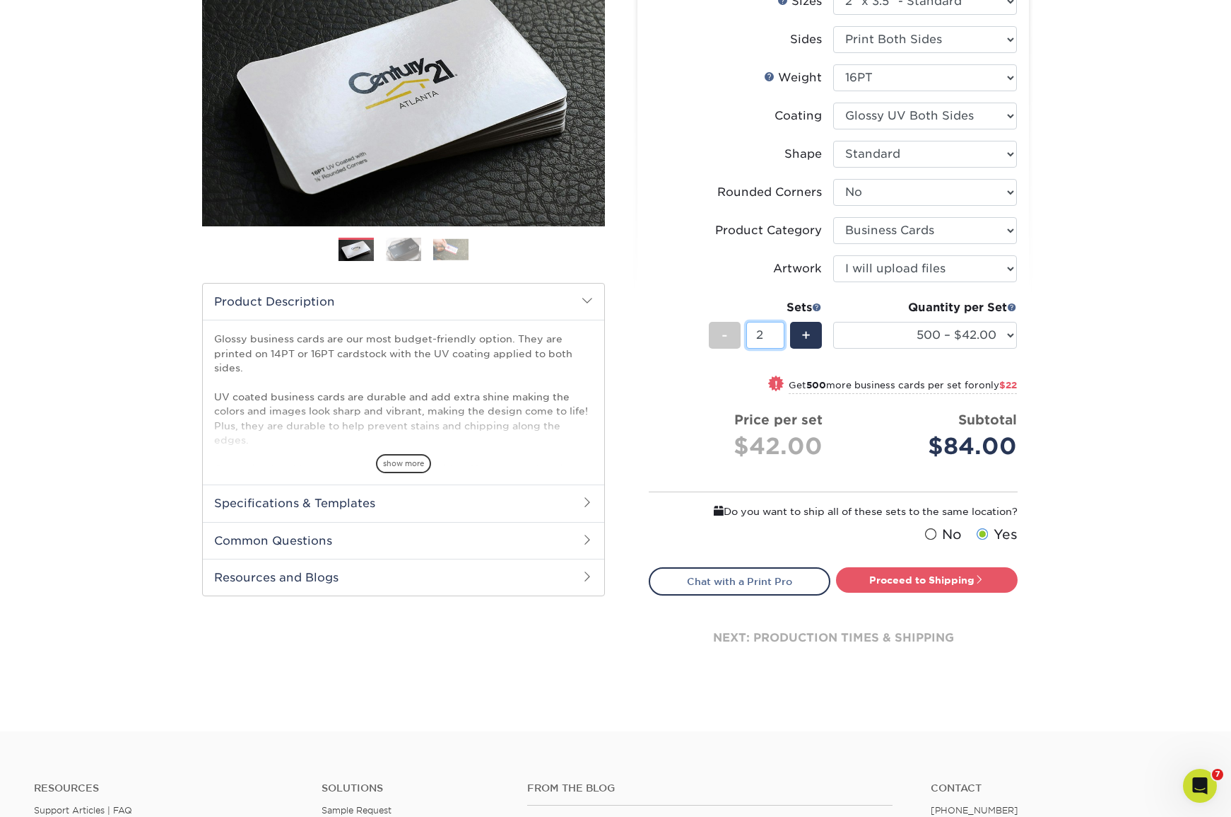
scroll to position [199, 0]
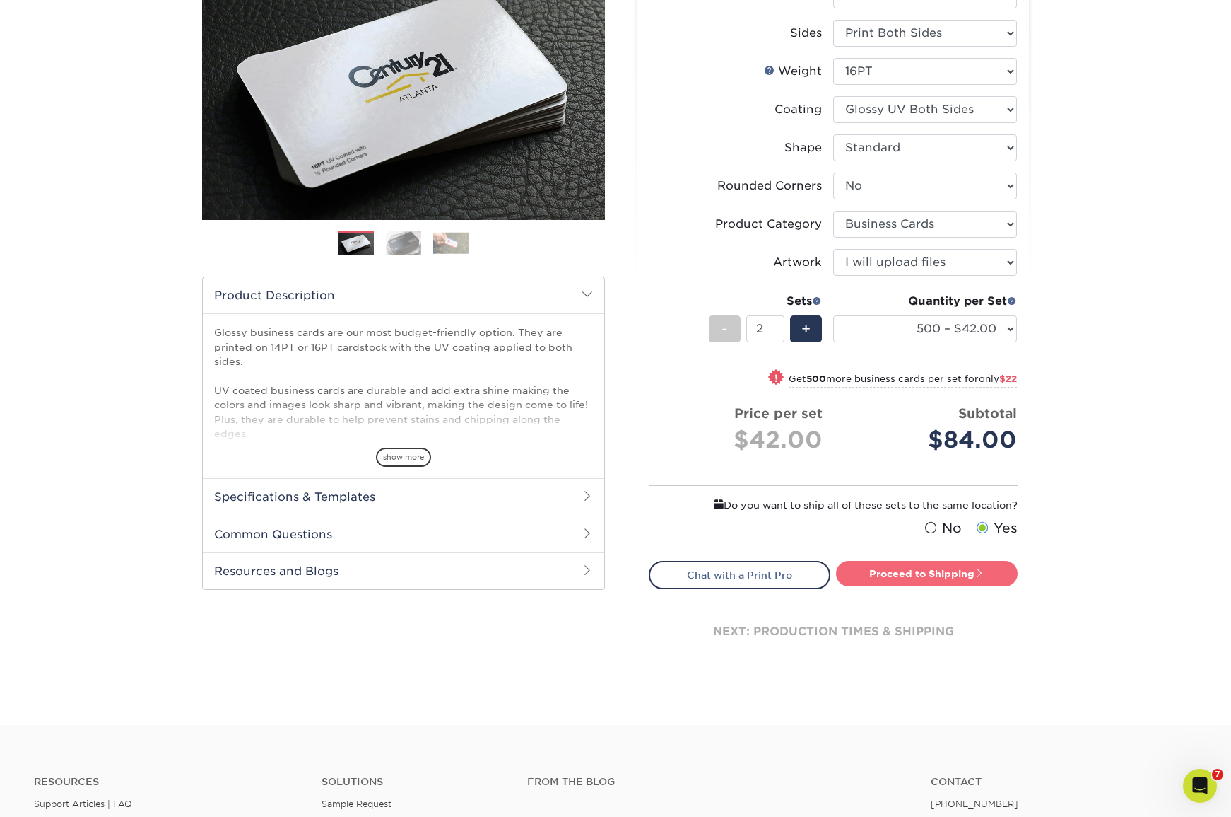
click at [910, 570] on link "Proceed to Shipping" at bounding box center [927, 573] width 182 height 25
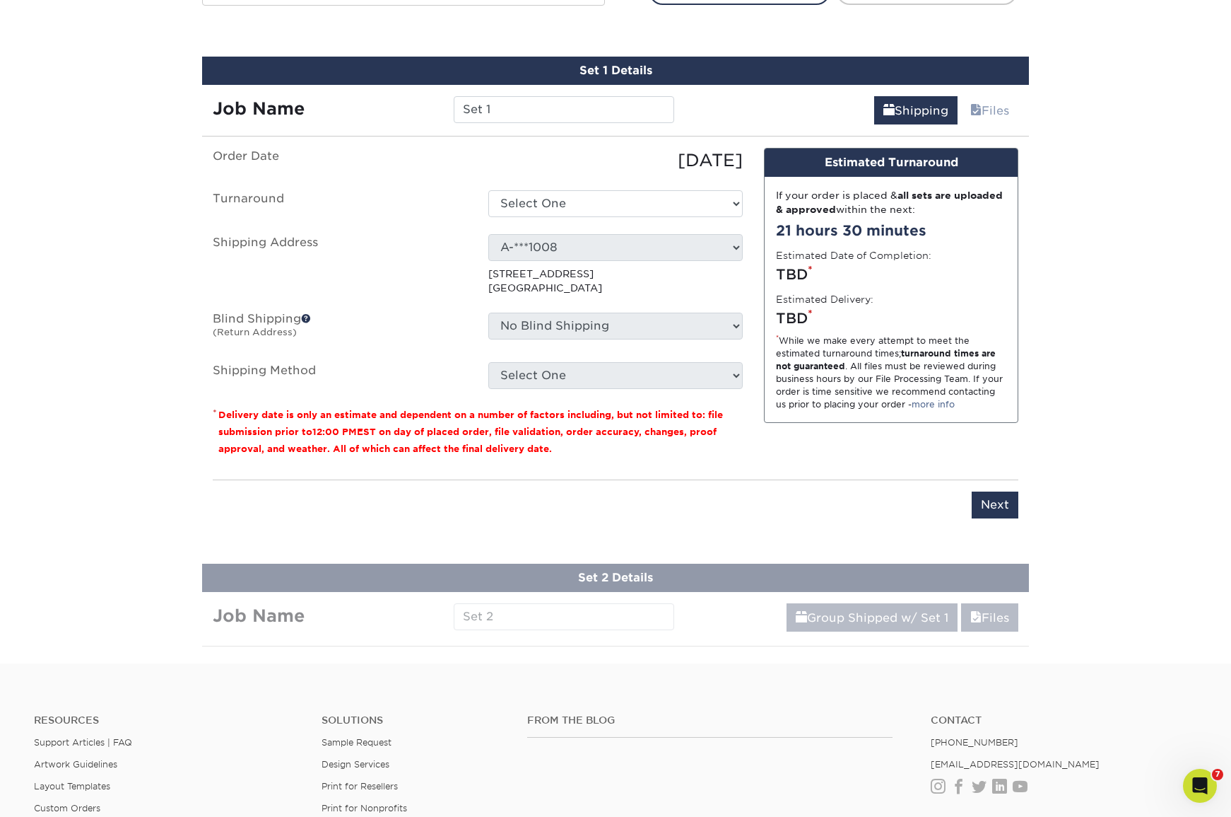
scroll to position [796, 0]
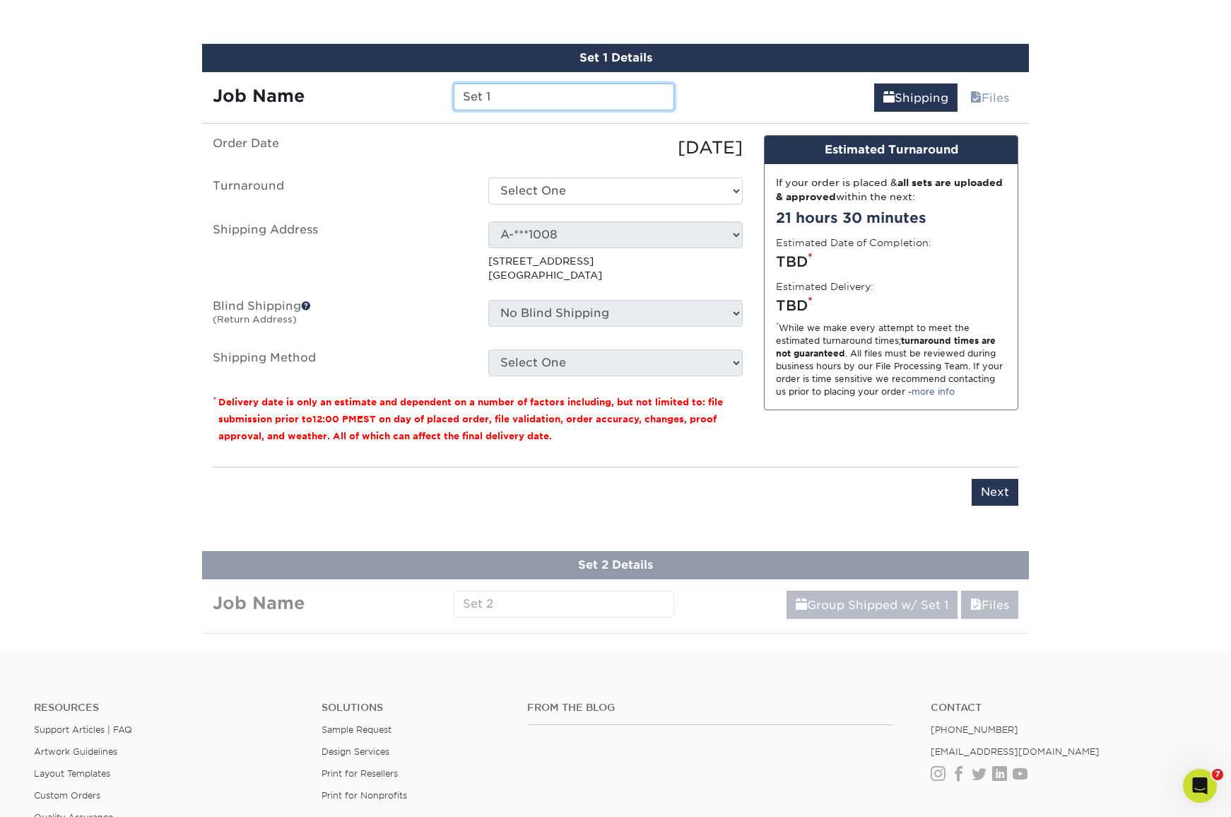
drag, startPoint x: 409, startPoint y: 77, endPoint x: 371, endPoint y: 70, distance: 38.1
click at [372, 70] on div "Set 1 Details Job Name Set 1 Shipping Files You've choosen mailing services! If…" at bounding box center [615, 283] width 827 height 479
type input "[PERSON_NAME]"
select select "a162d423-fc7d-4fa3-8a25-7602e5a6d5e2"
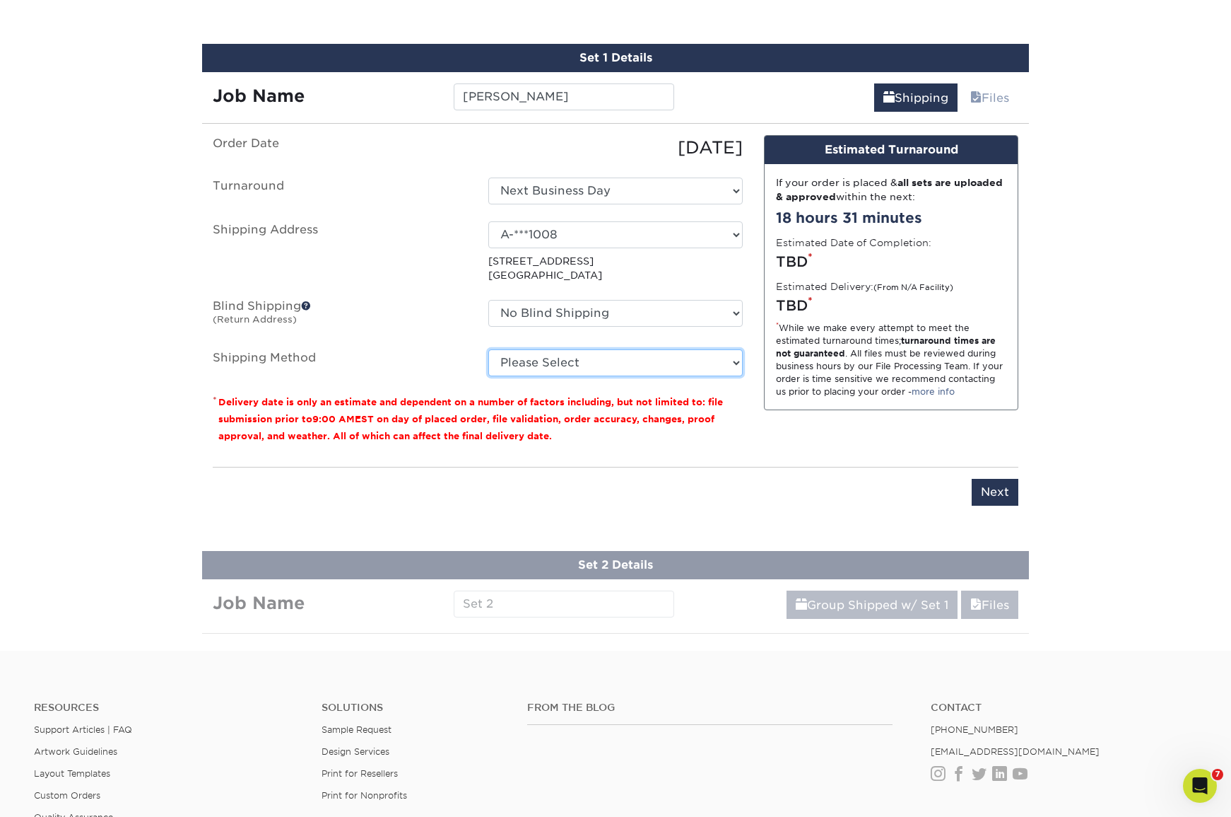
select select "03"
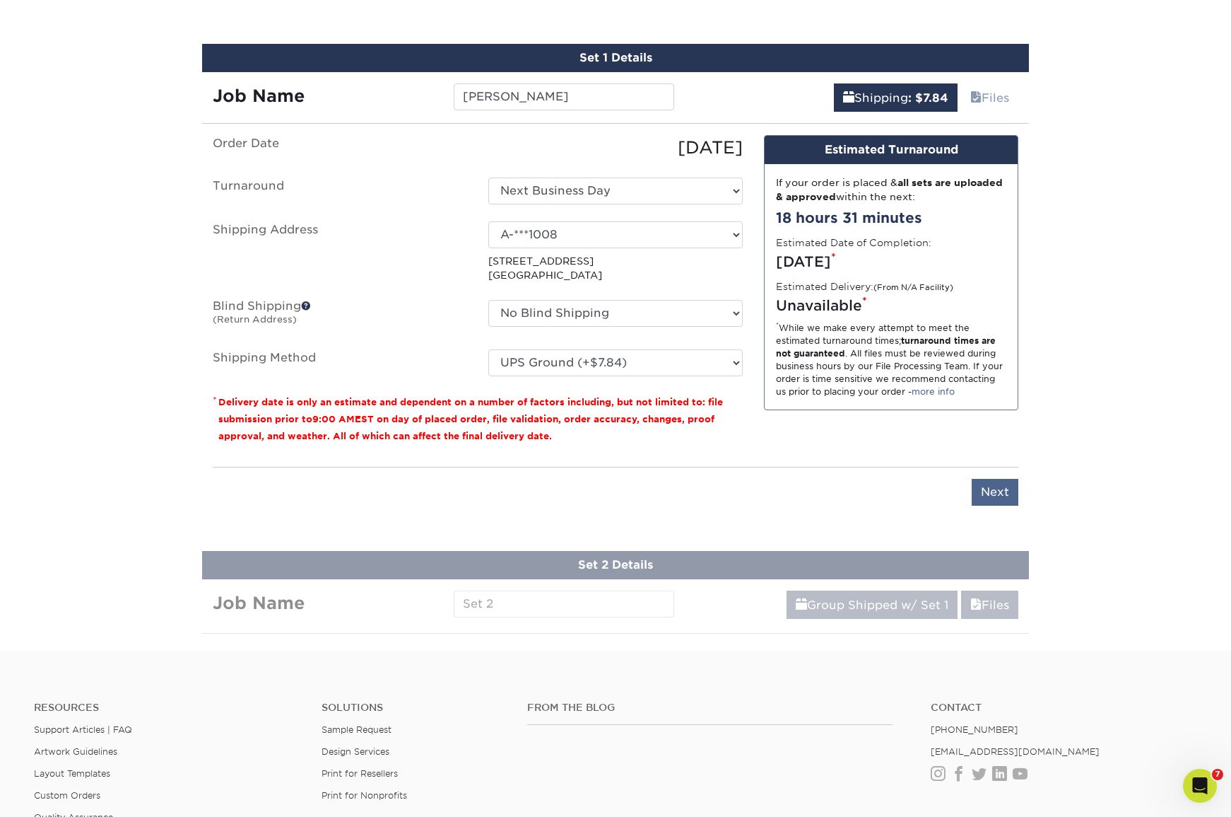
click at [988, 491] on input "Next" at bounding box center [995, 492] width 47 height 27
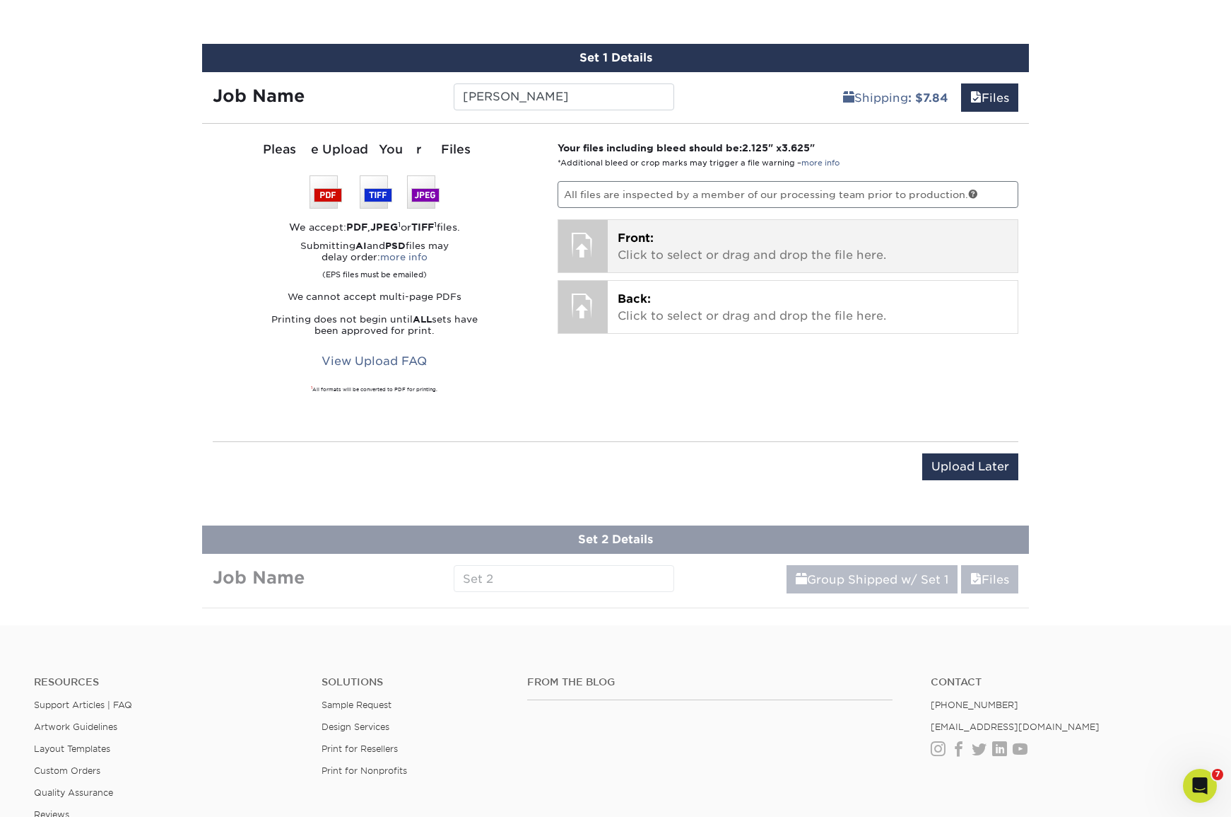
click at [685, 252] on p "Front: Click to select or drag and drop the file here." at bounding box center [813, 247] width 391 height 34
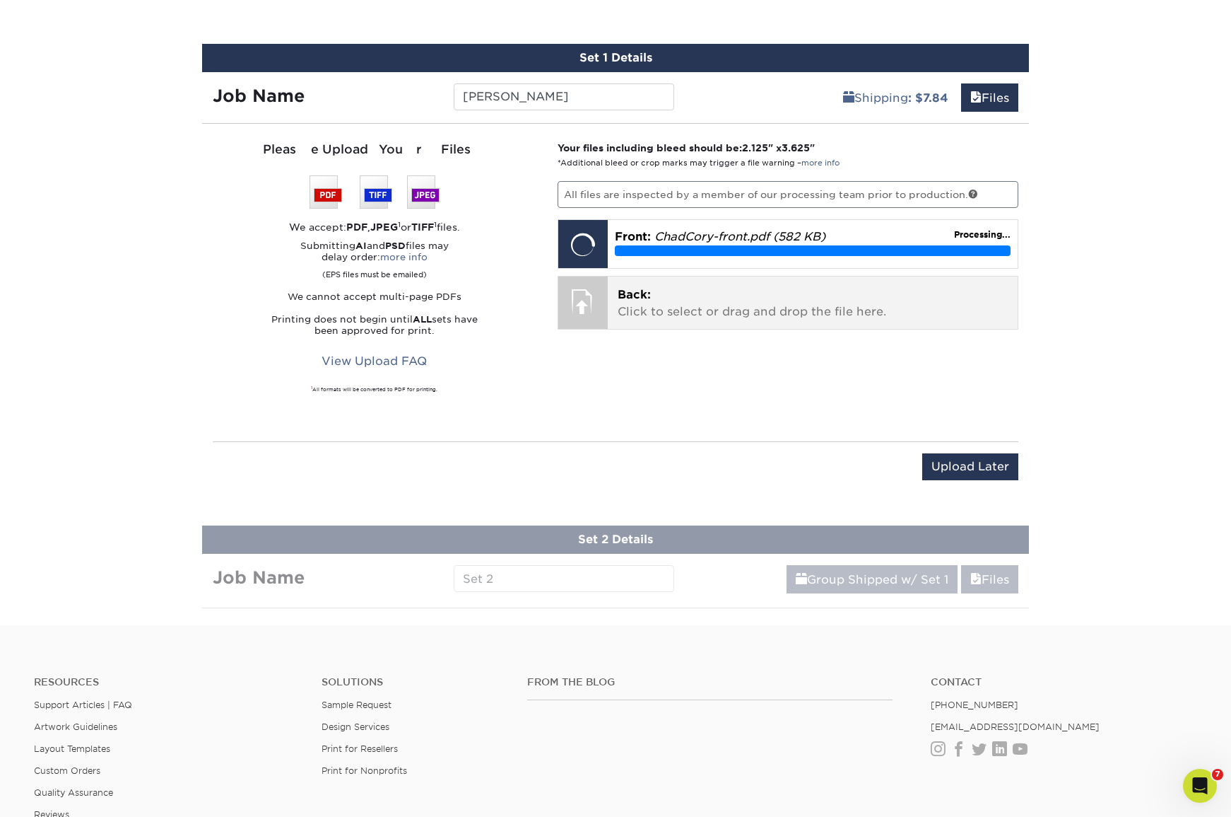
click at [737, 295] on p "Back: Click to select or drag and drop the file here." at bounding box center [813, 303] width 391 height 34
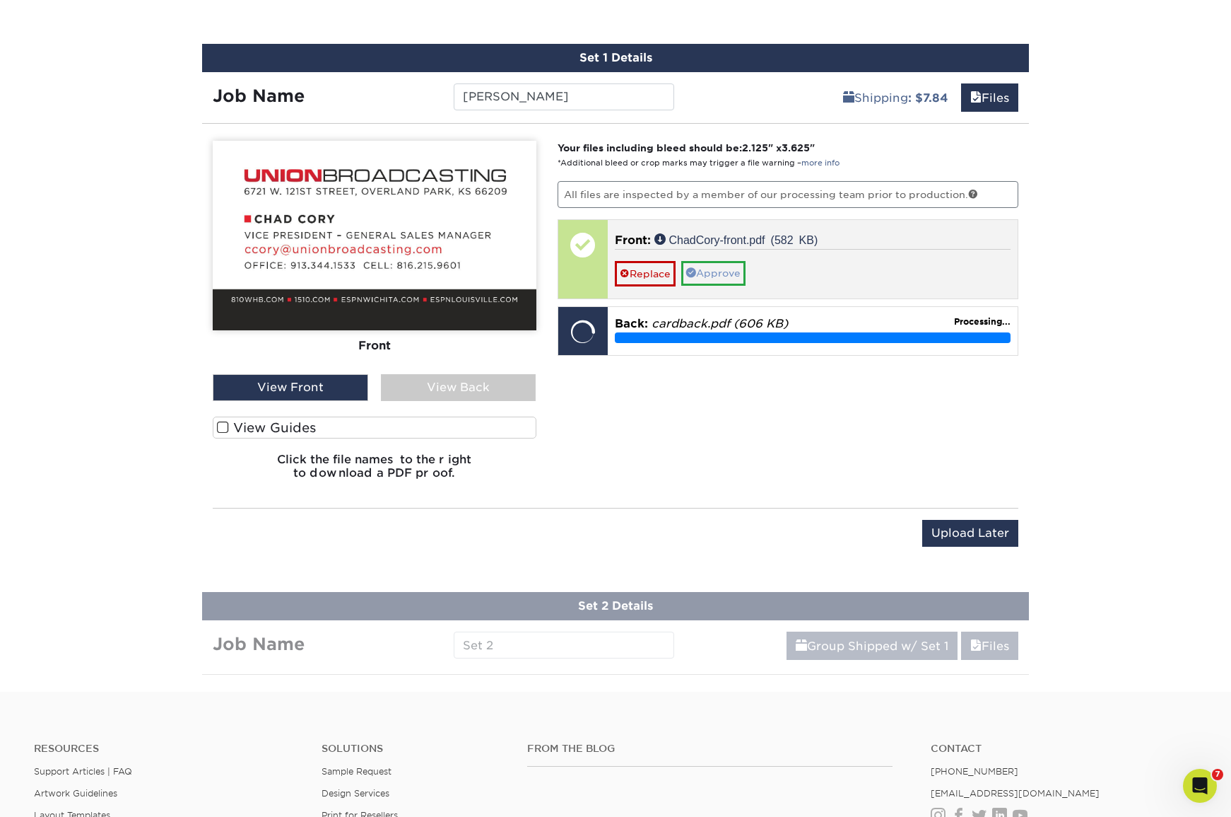
click at [713, 270] on link "Approve" at bounding box center [713, 273] width 64 height 24
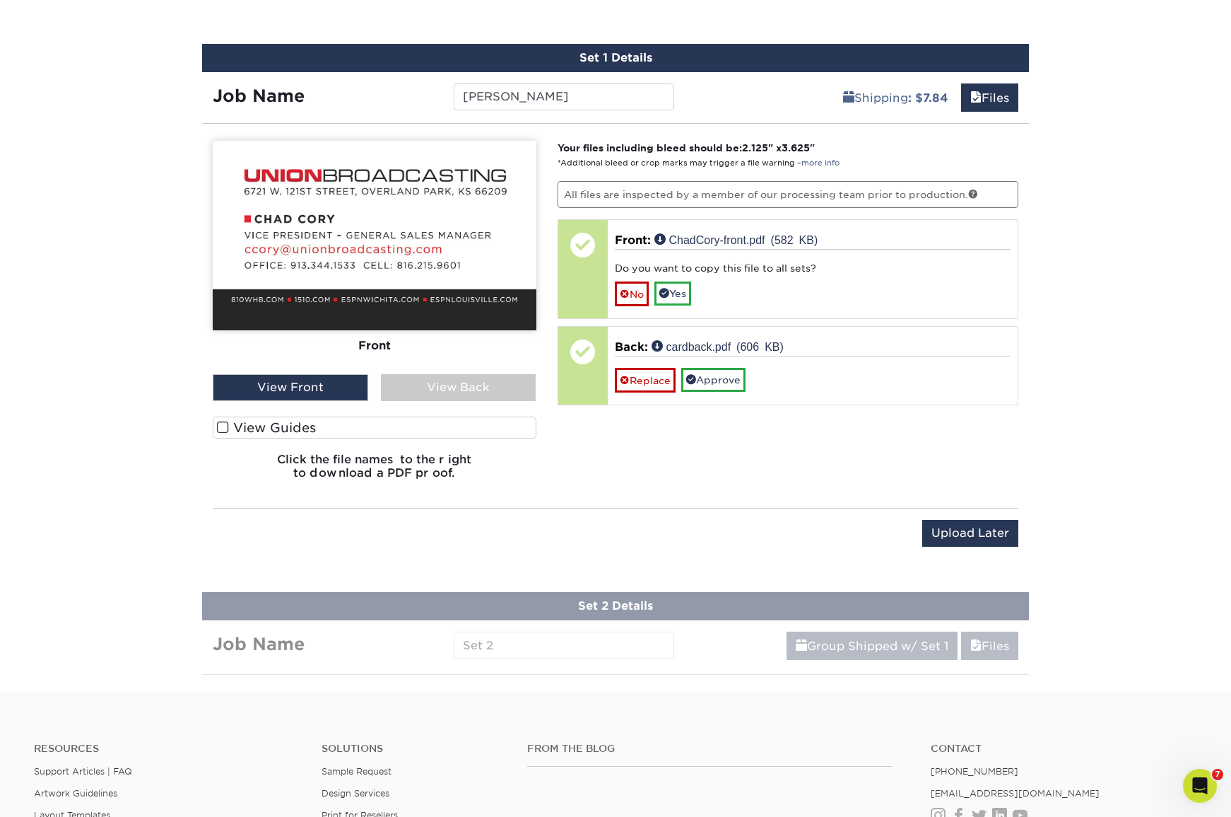
click at [418, 378] on div "View Back" at bounding box center [459, 387] width 156 height 27
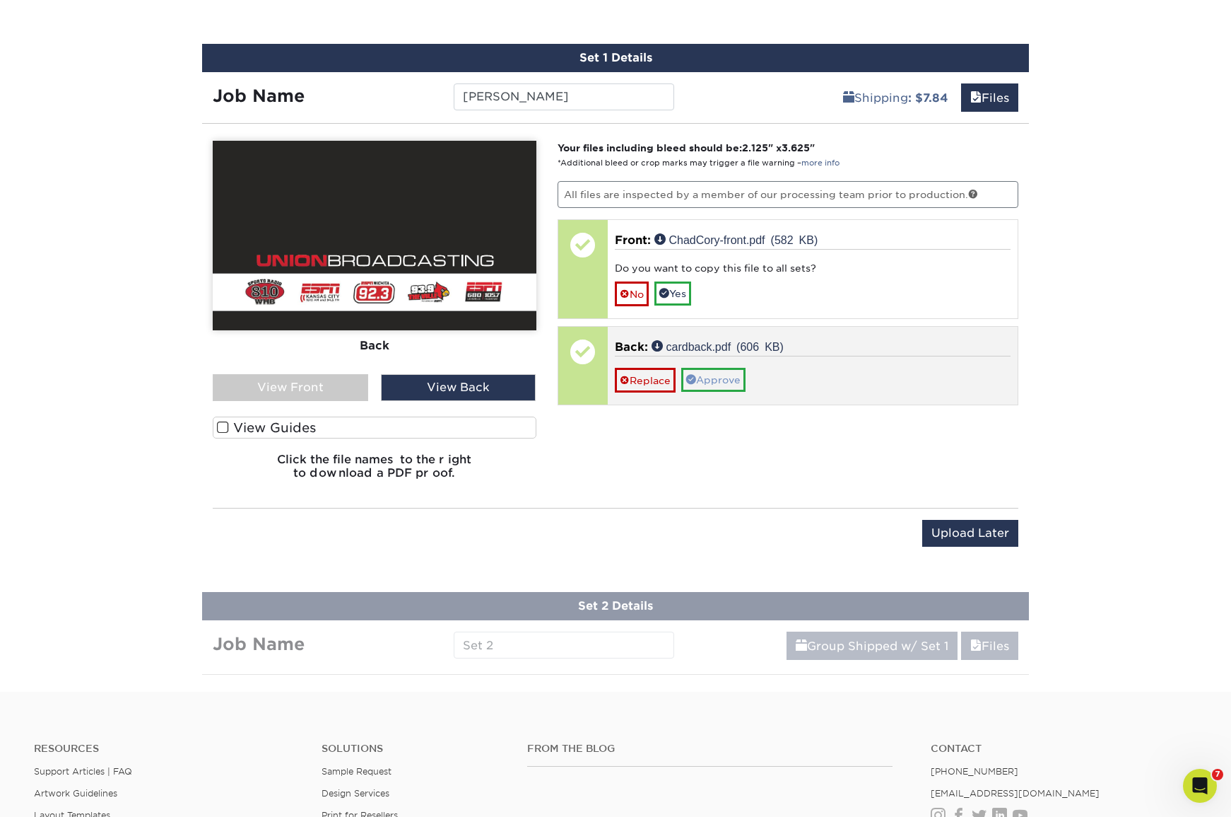
click at [713, 378] on link "Approve" at bounding box center [713, 380] width 64 height 24
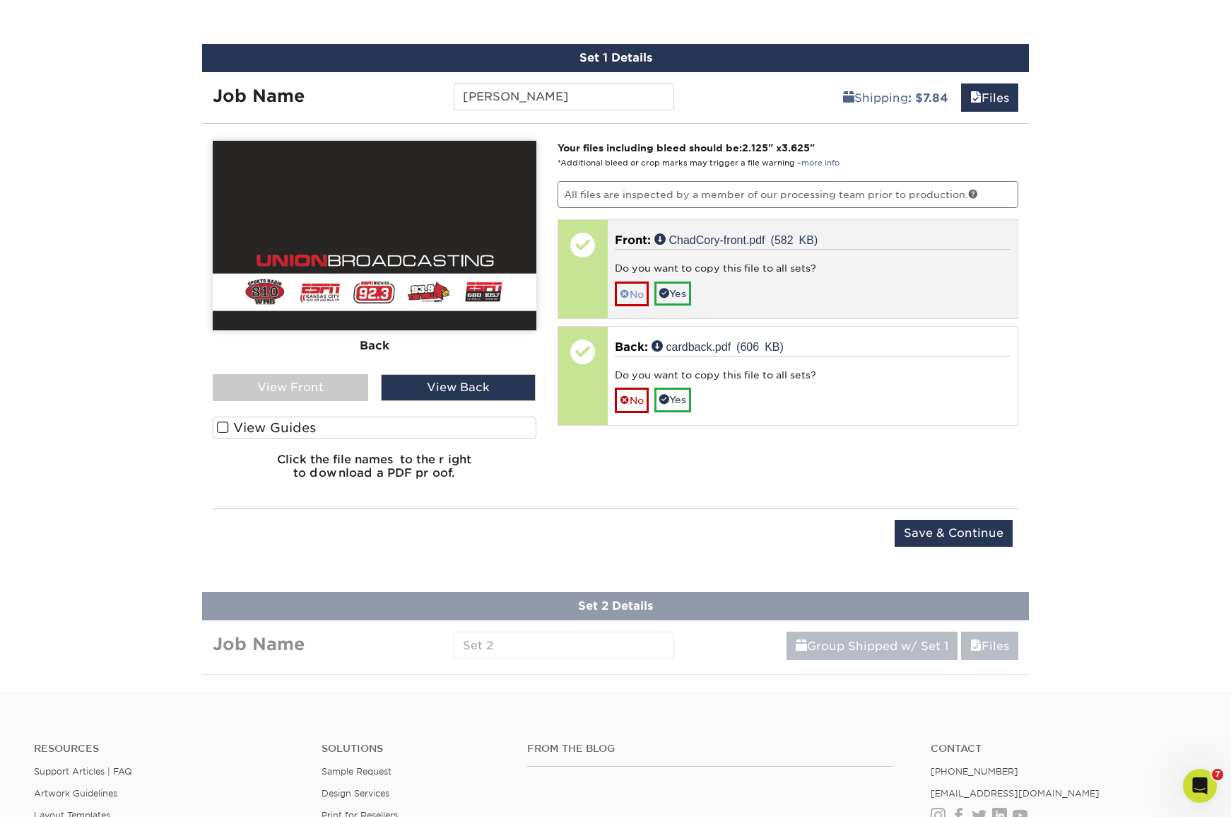
click at [625, 290] on span at bounding box center [625, 293] width 10 height 11
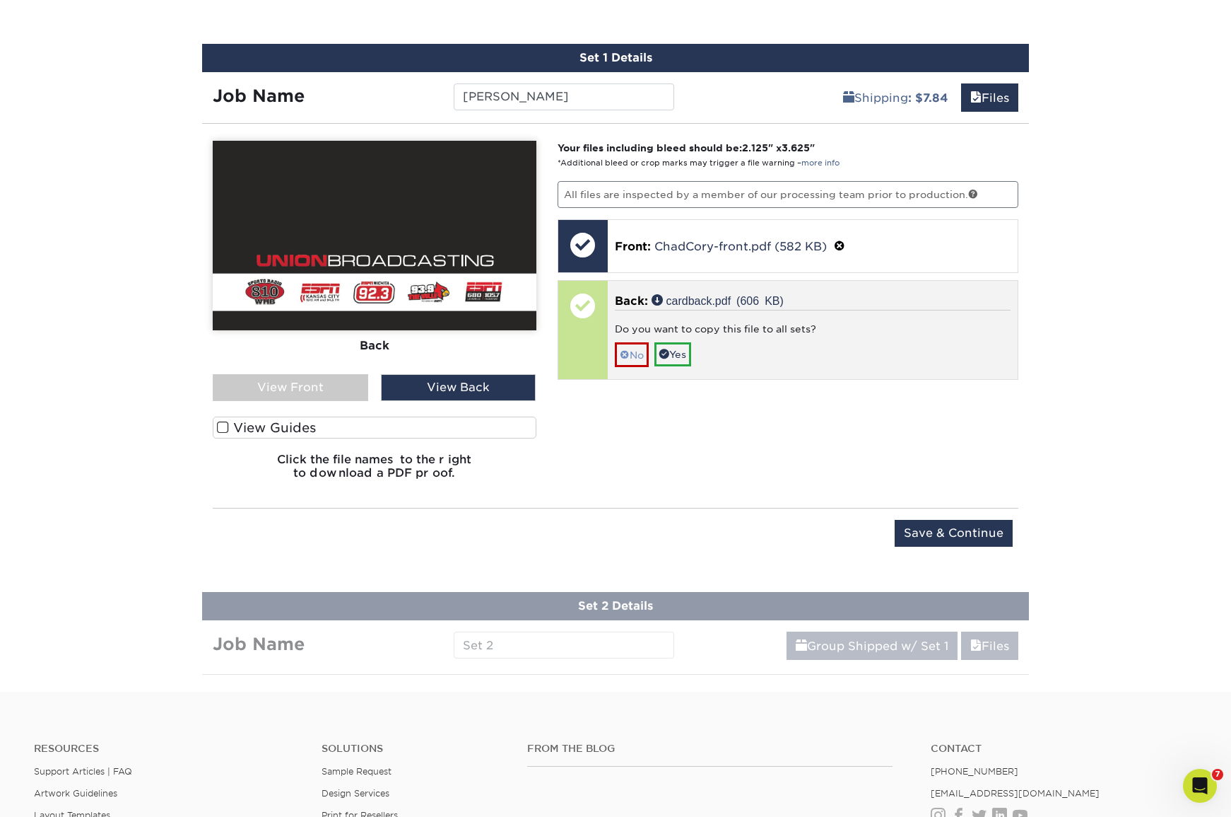
click at [628, 344] on link "No" at bounding box center [632, 354] width 34 height 25
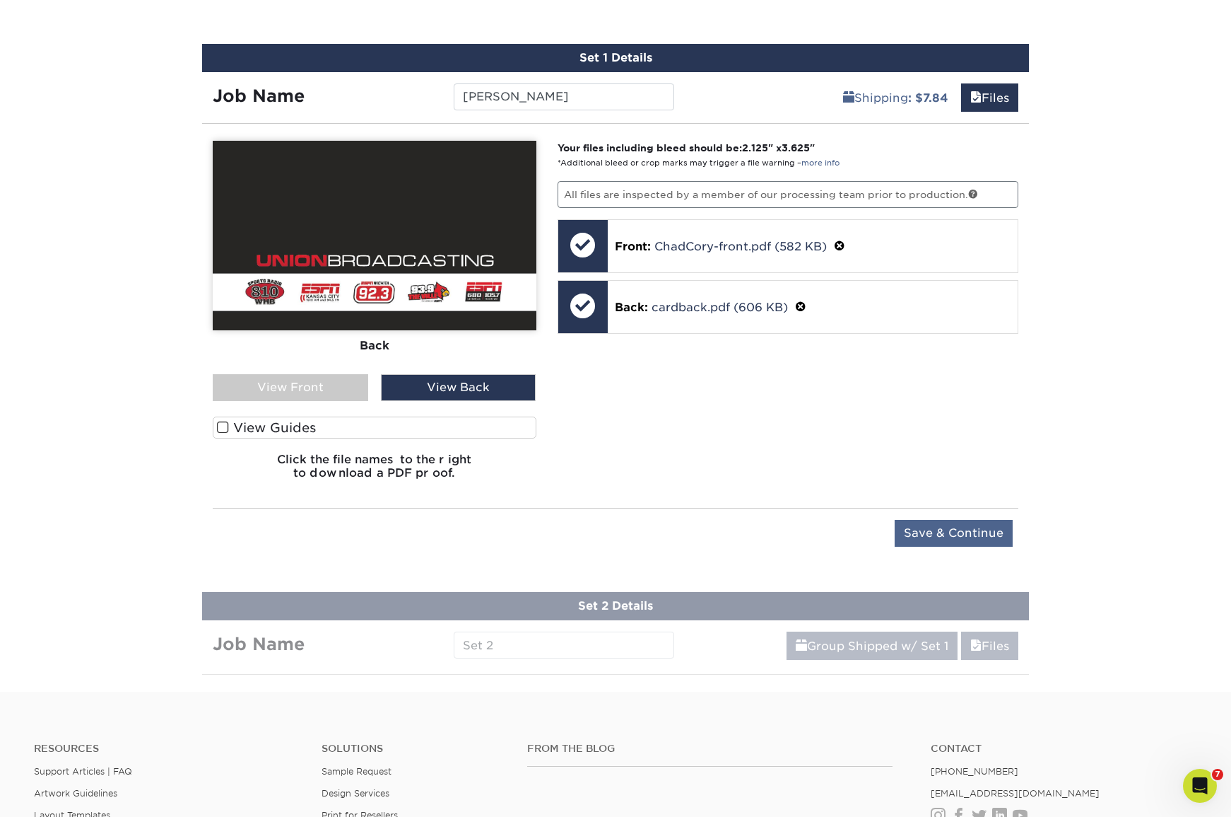
click at [944, 532] on input "Save & Continue" at bounding box center [954, 533] width 118 height 27
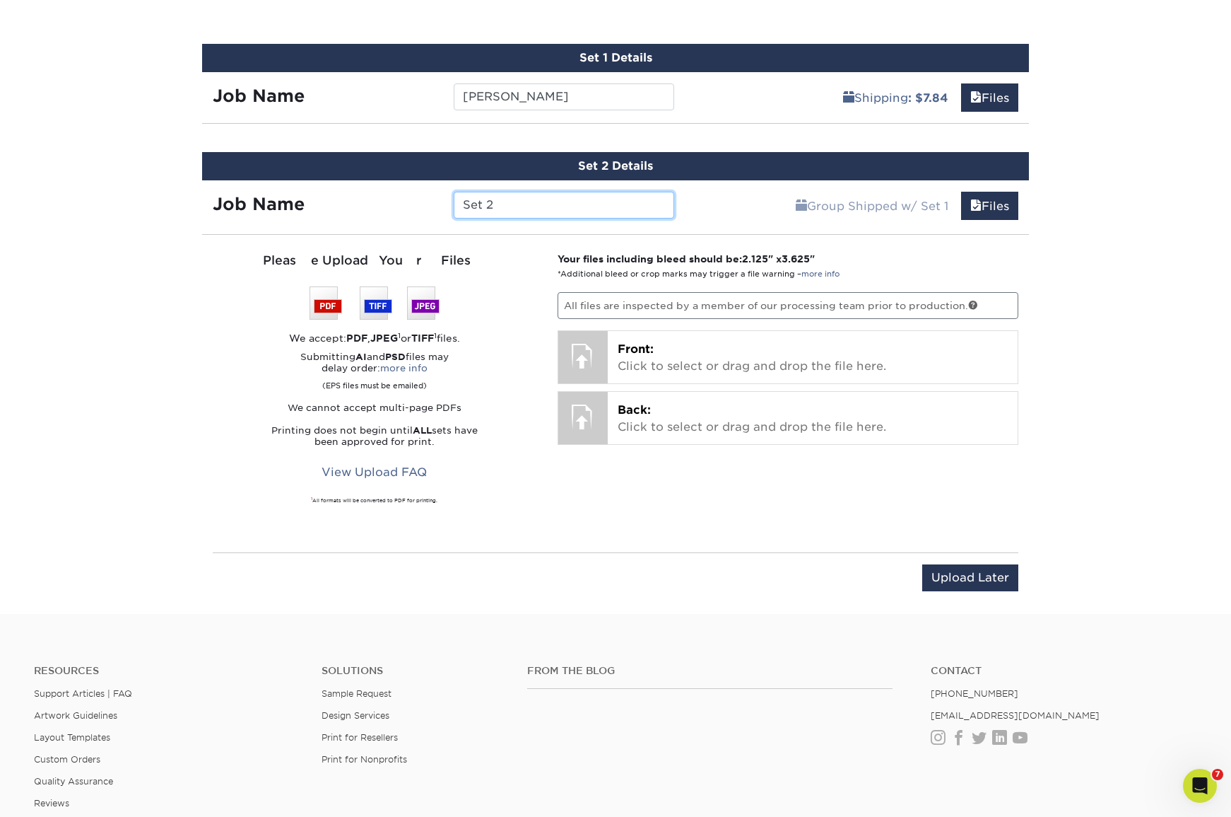
scroll to position [644, 0]
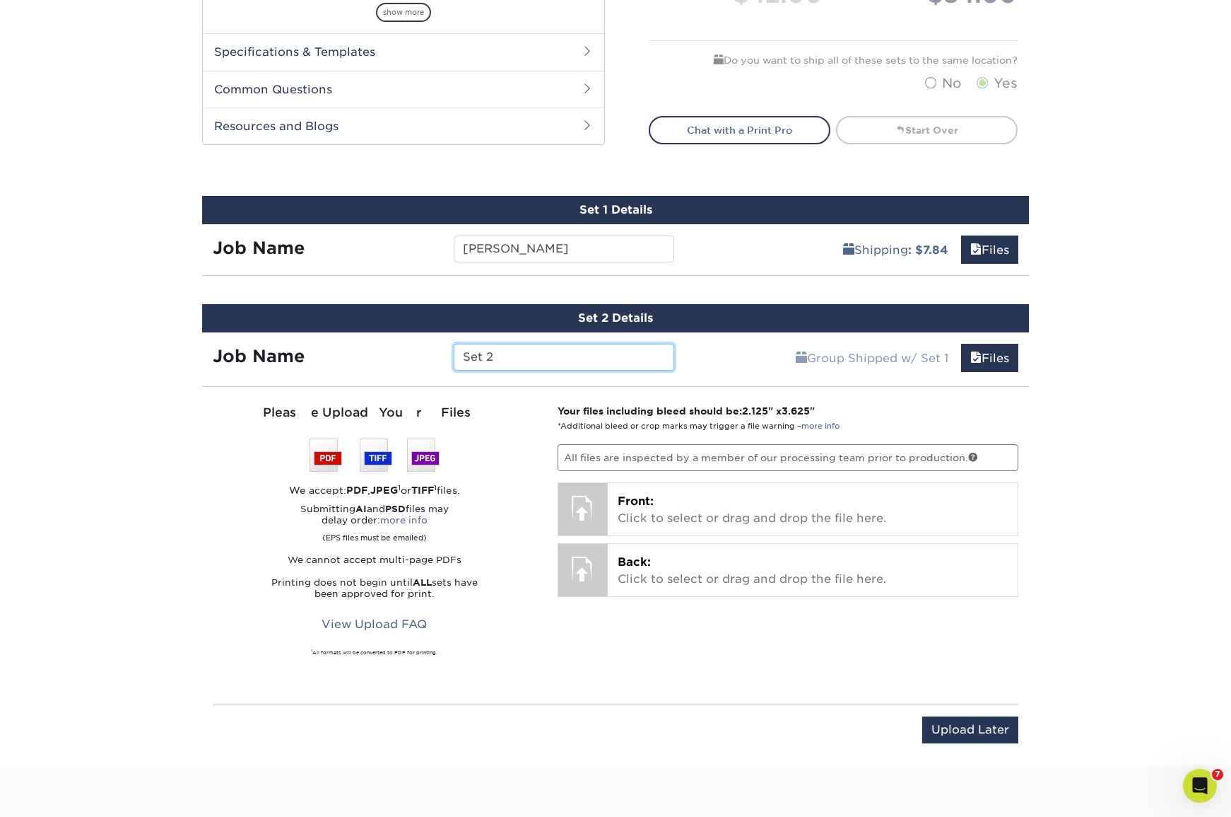
drag, startPoint x: 499, startPoint y: 356, endPoint x: 382, endPoint y: 344, distance: 118.0
click at [384, 344] on div "Job Name Set 2" at bounding box center [443, 357] width 483 height 27
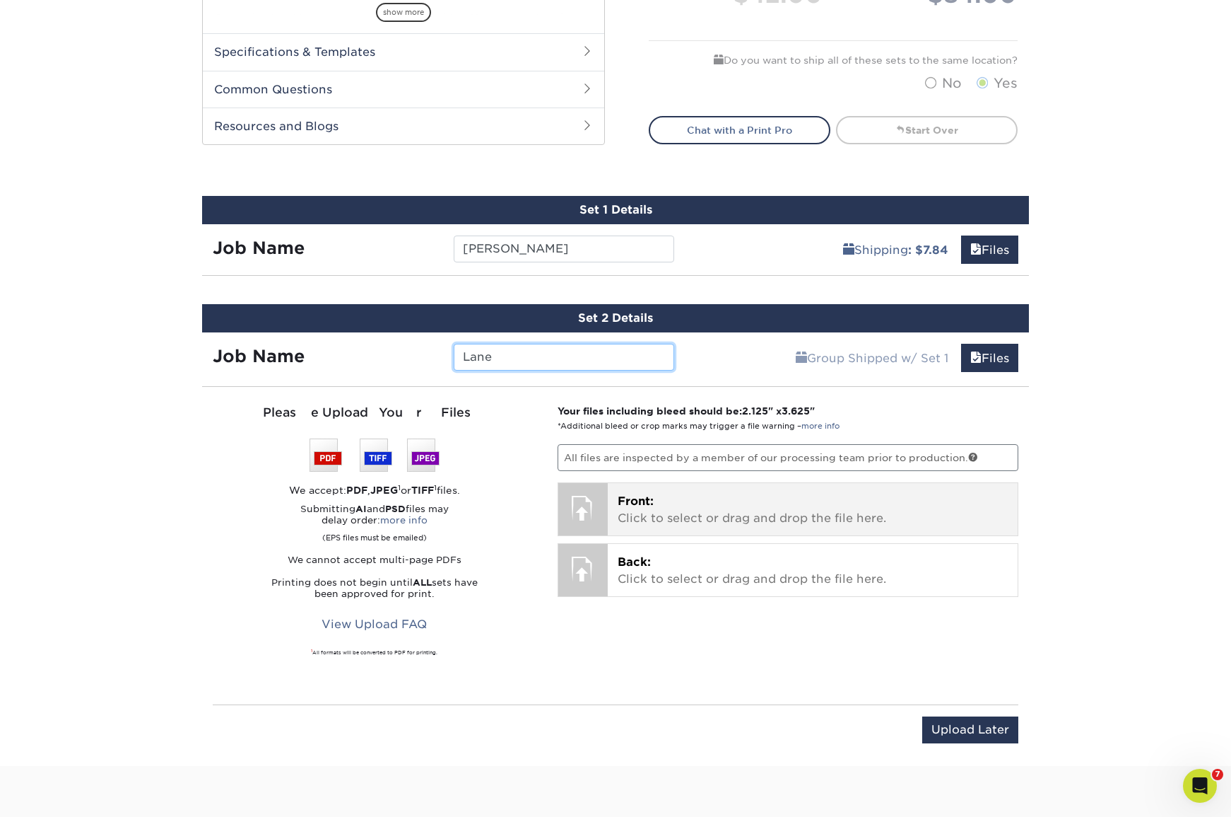
type input "Lane"
click at [694, 512] on p "Front: Click to select or drag and drop the file here." at bounding box center [813, 510] width 391 height 34
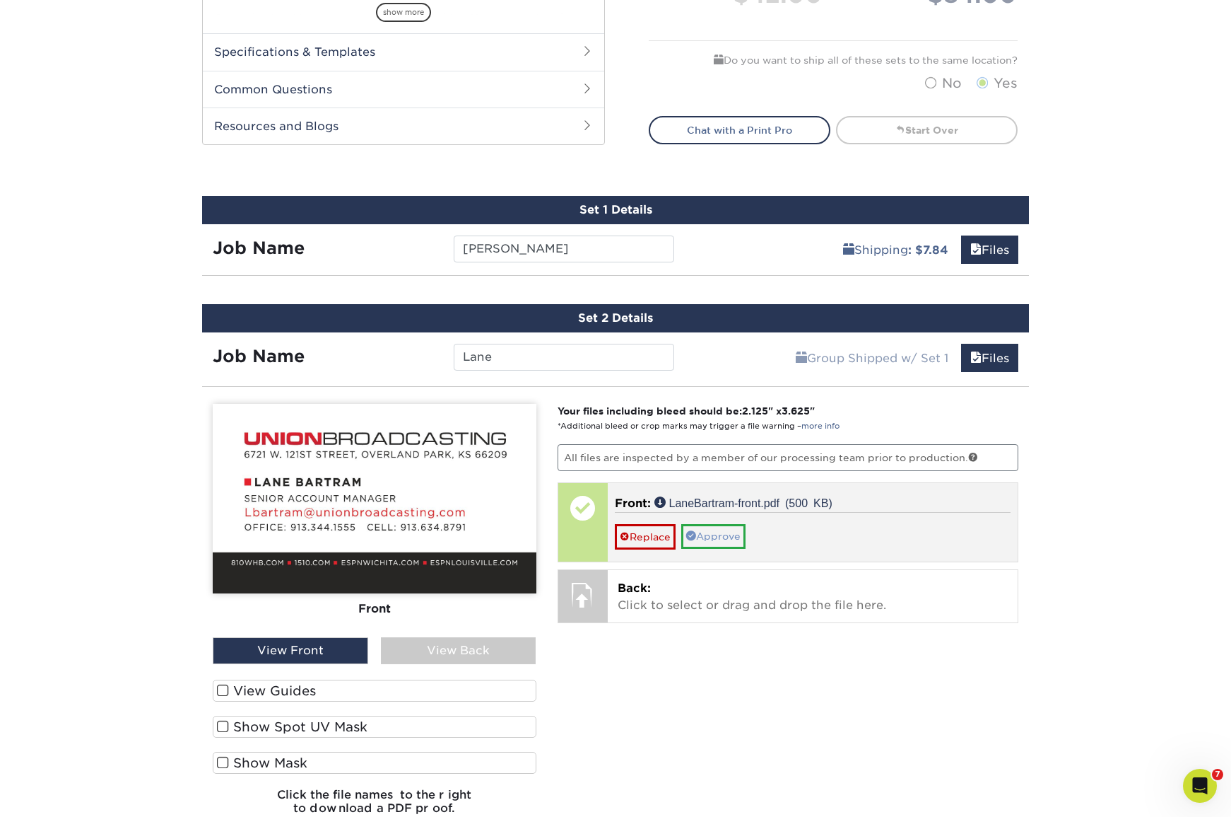
click at [713, 536] on link "Approve" at bounding box center [713, 536] width 64 height 24
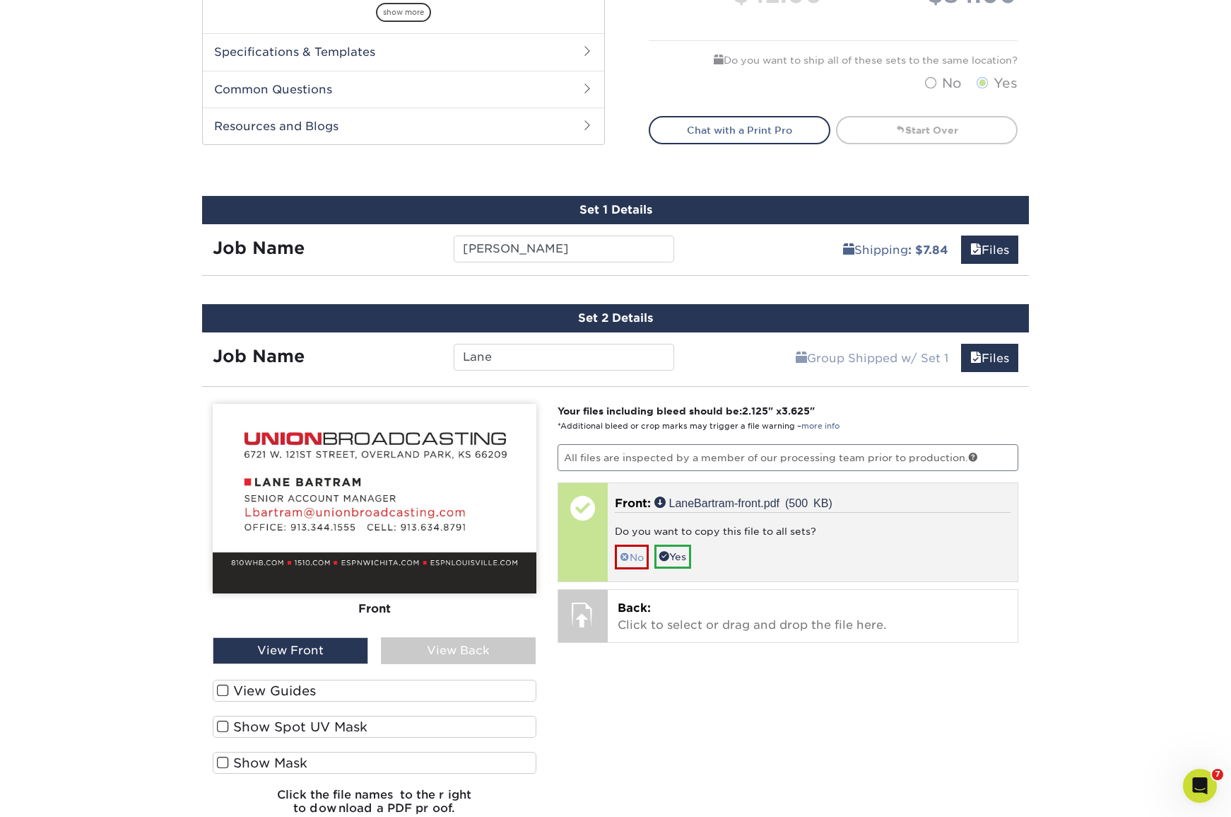
click at [636, 551] on link "No" at bounding box center [632, 556] width 34 height 25
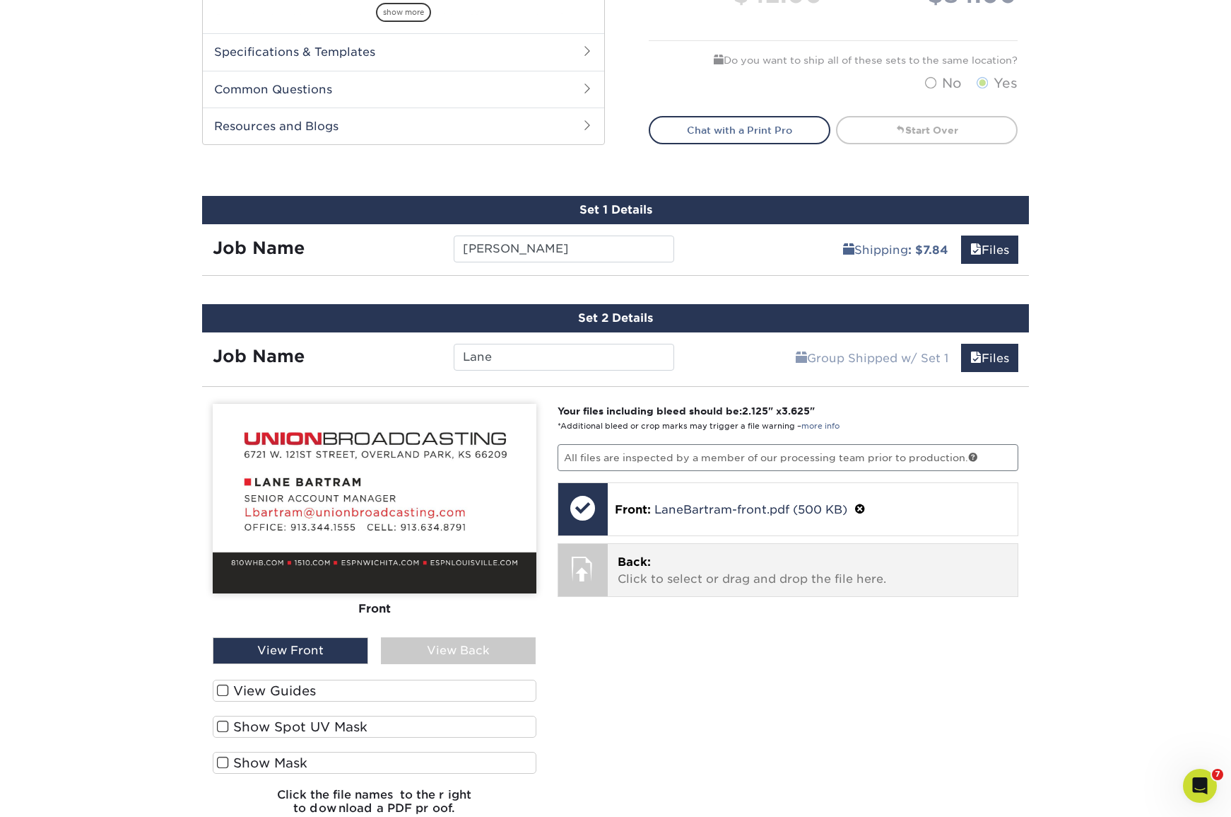
click at [692, 575] on p "Back: Click to select or drag and drop the file here." at bounding box center [813, 571] width 391 height 34
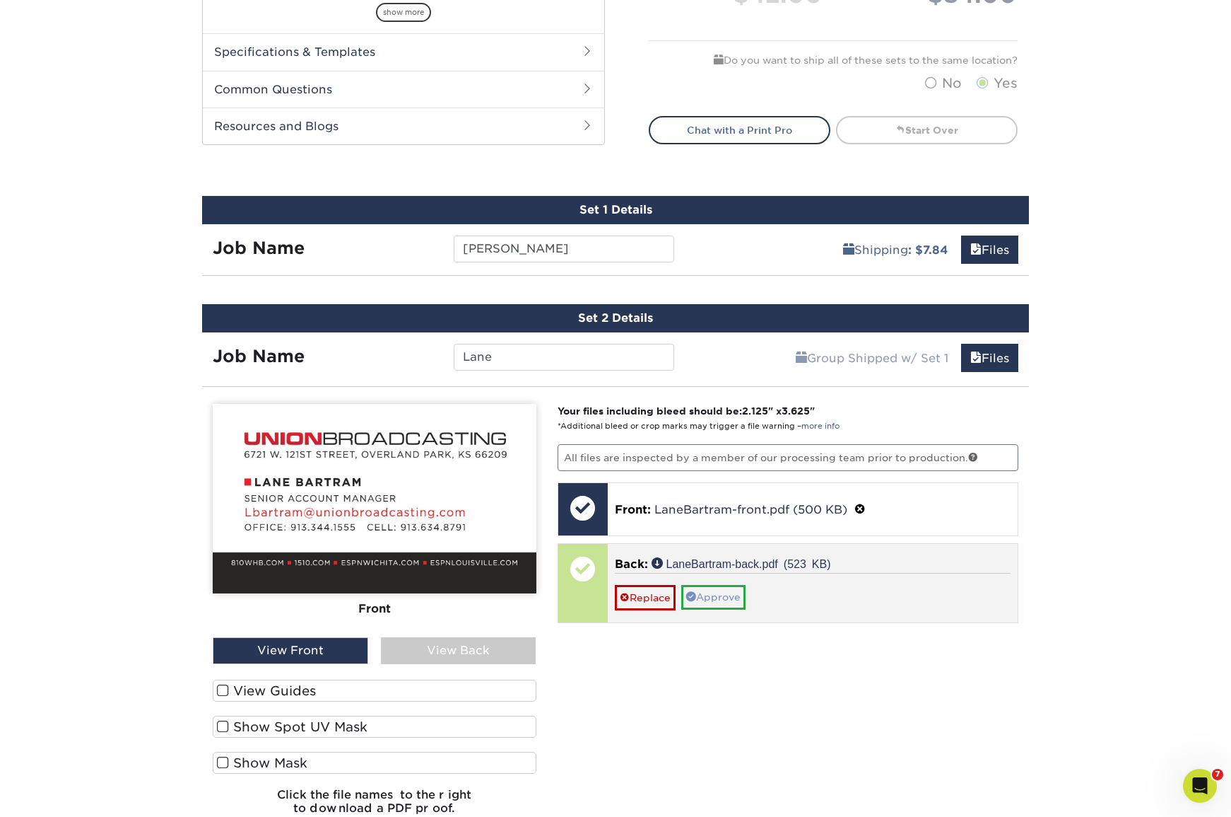
click at [719, 593] on link "Approve" at bounding box center [713, 597] width 64 height 24
click at [631, 619] on link "No" at bounding box center [632, 617] width 34 height 25
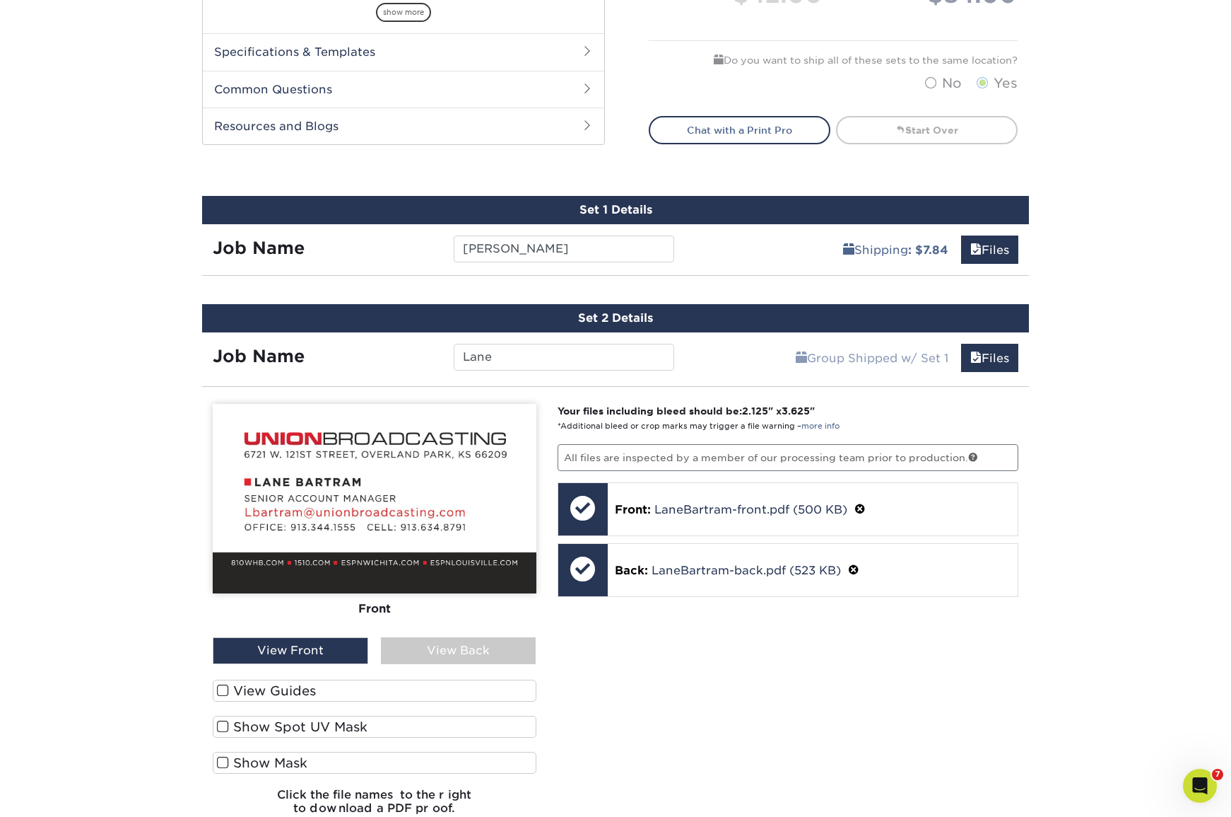
click at [470, 651] on div "View Back" at bounding box center [459, 650] width 156 height 27
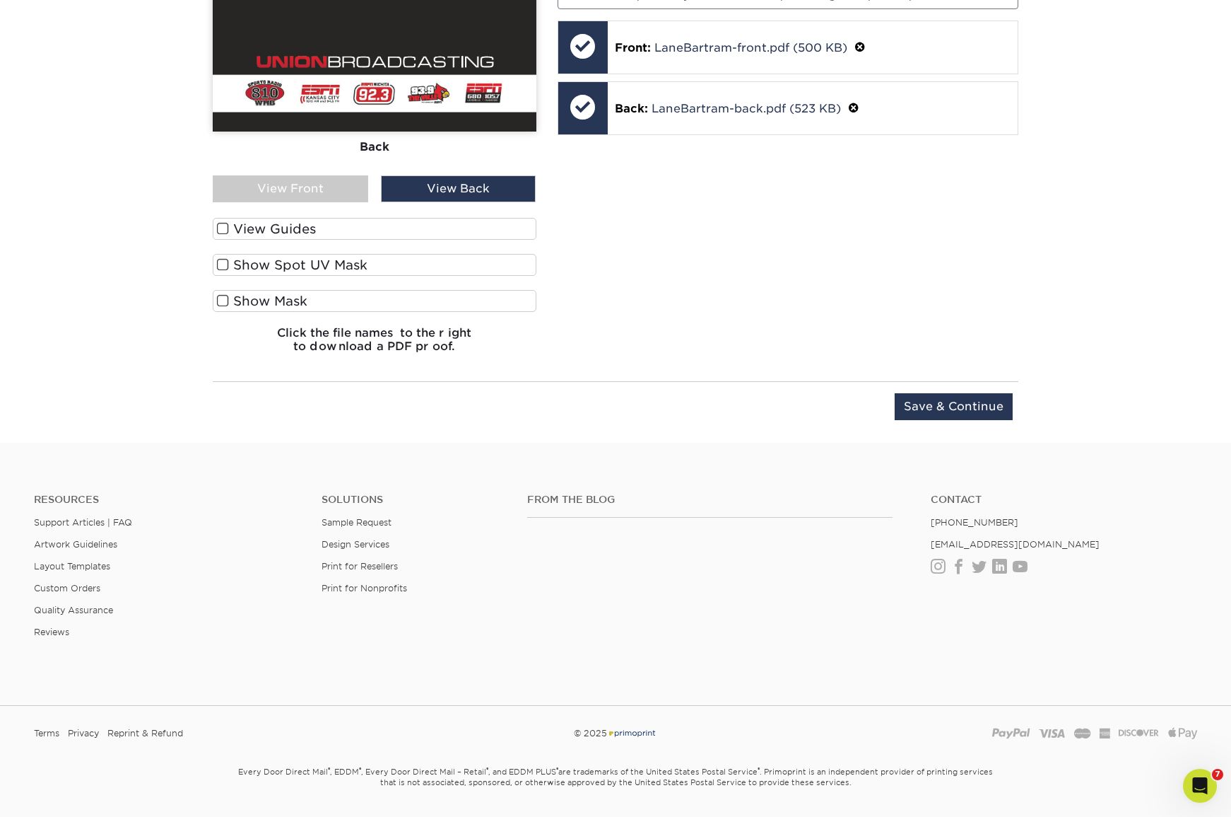
scroll to position [1125, 0]
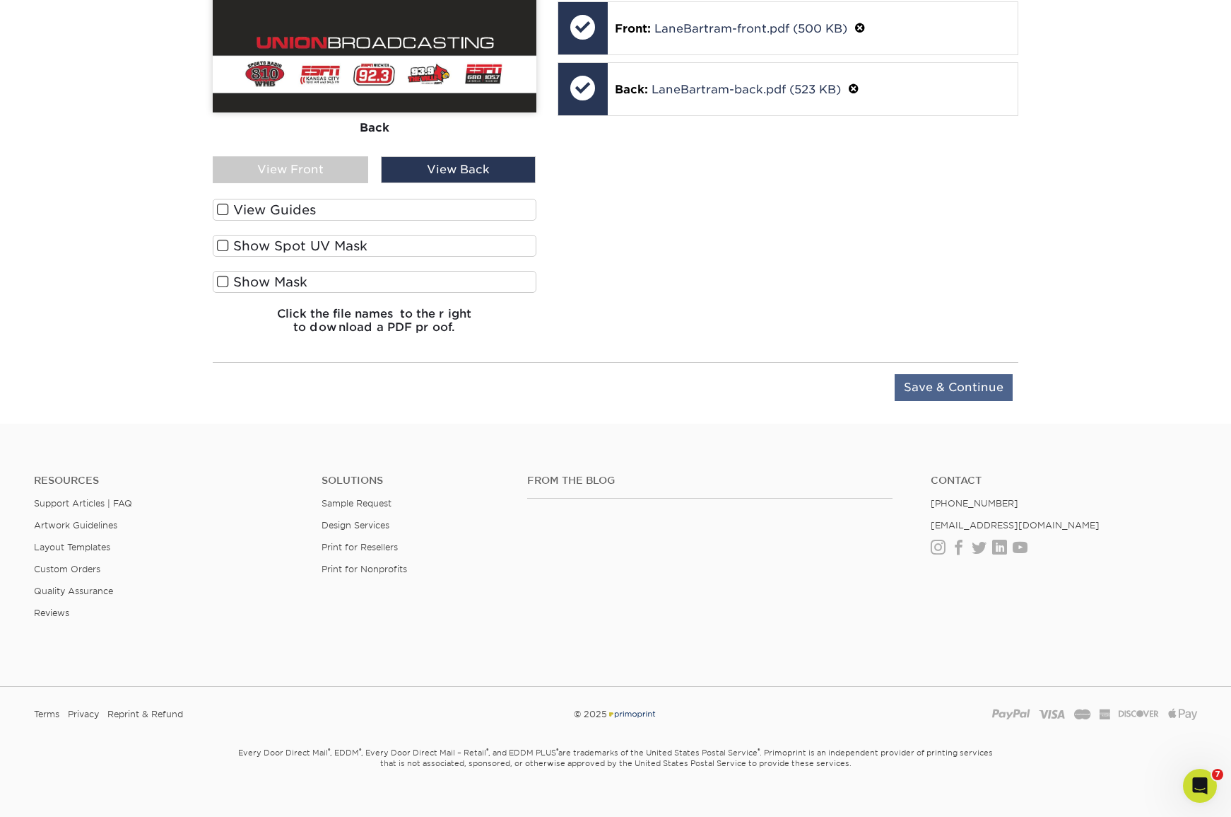
click at [983, 388] on input "Save & Continue" at bounding box center [954, 387] width 118 height 27
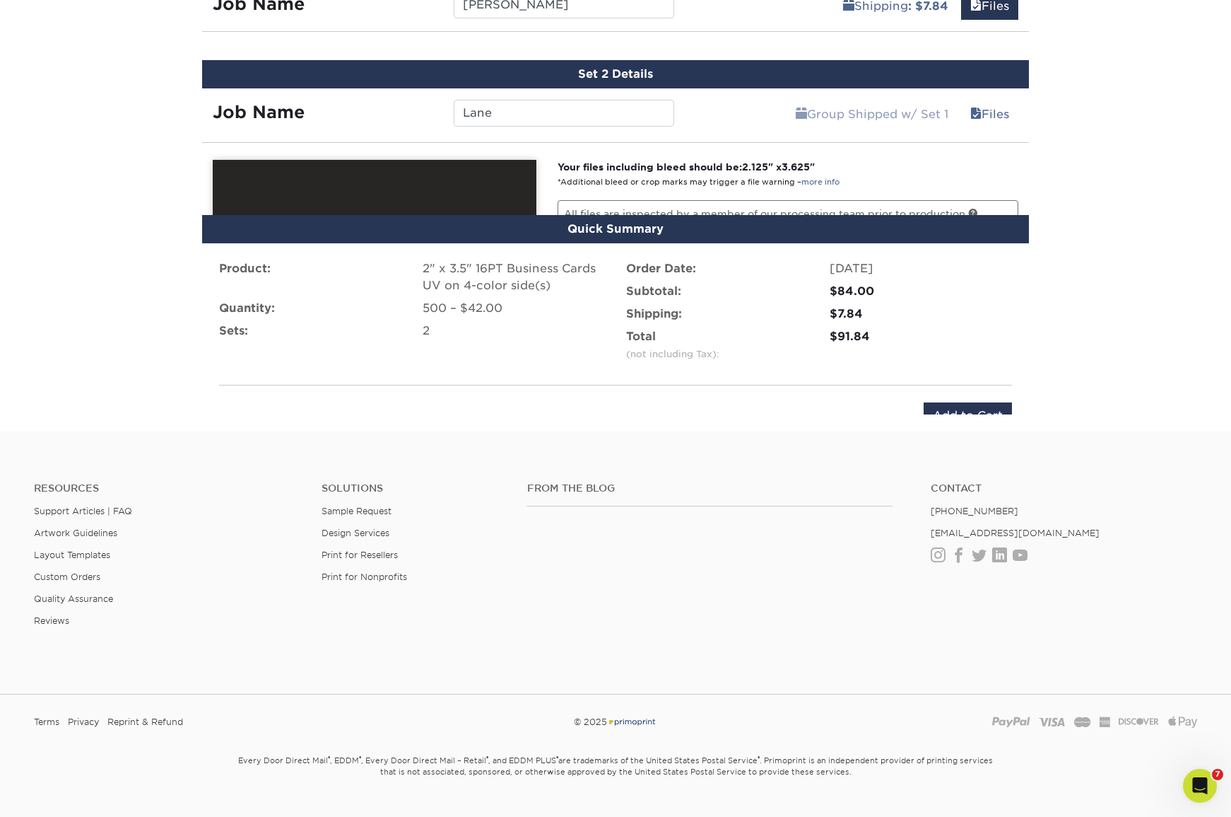
scroll to position [885, 0]
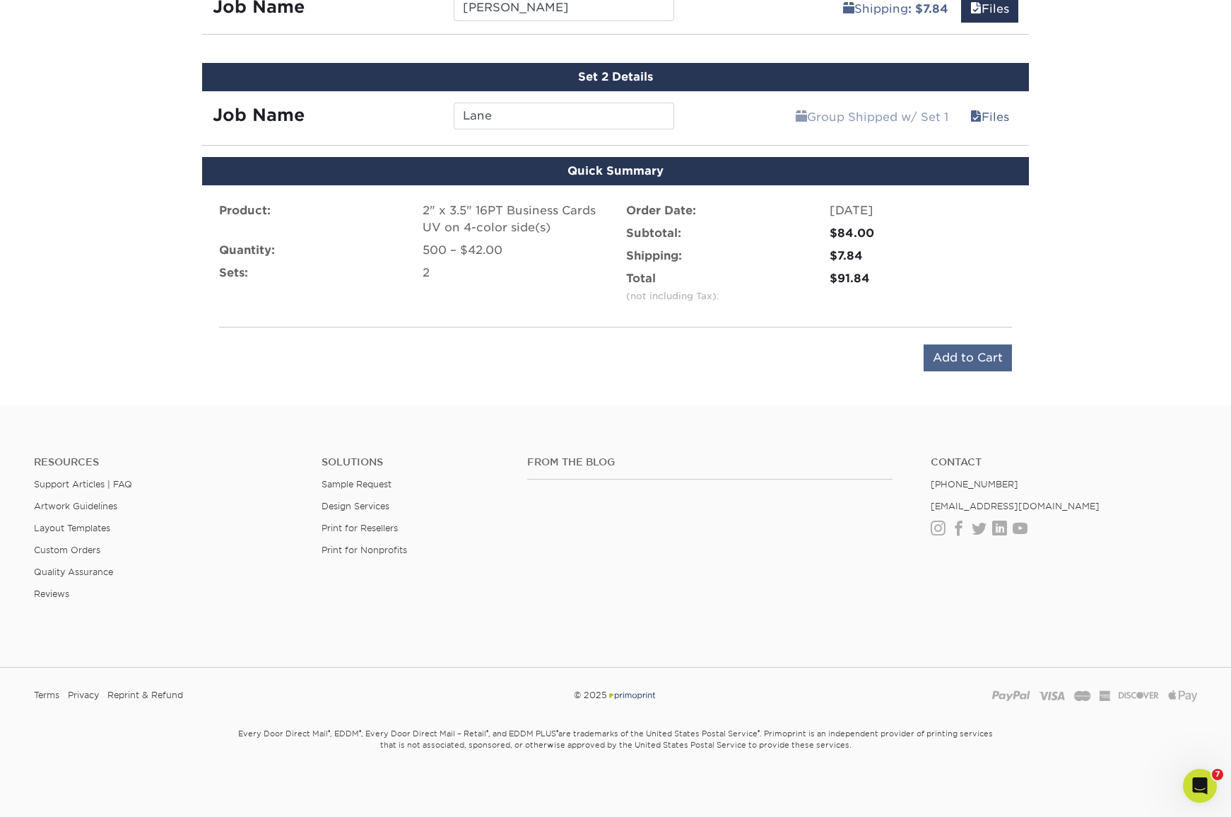
click at [940, 360] on input "Add to Cart" at bounding box center [968, 357] width 88 height 27
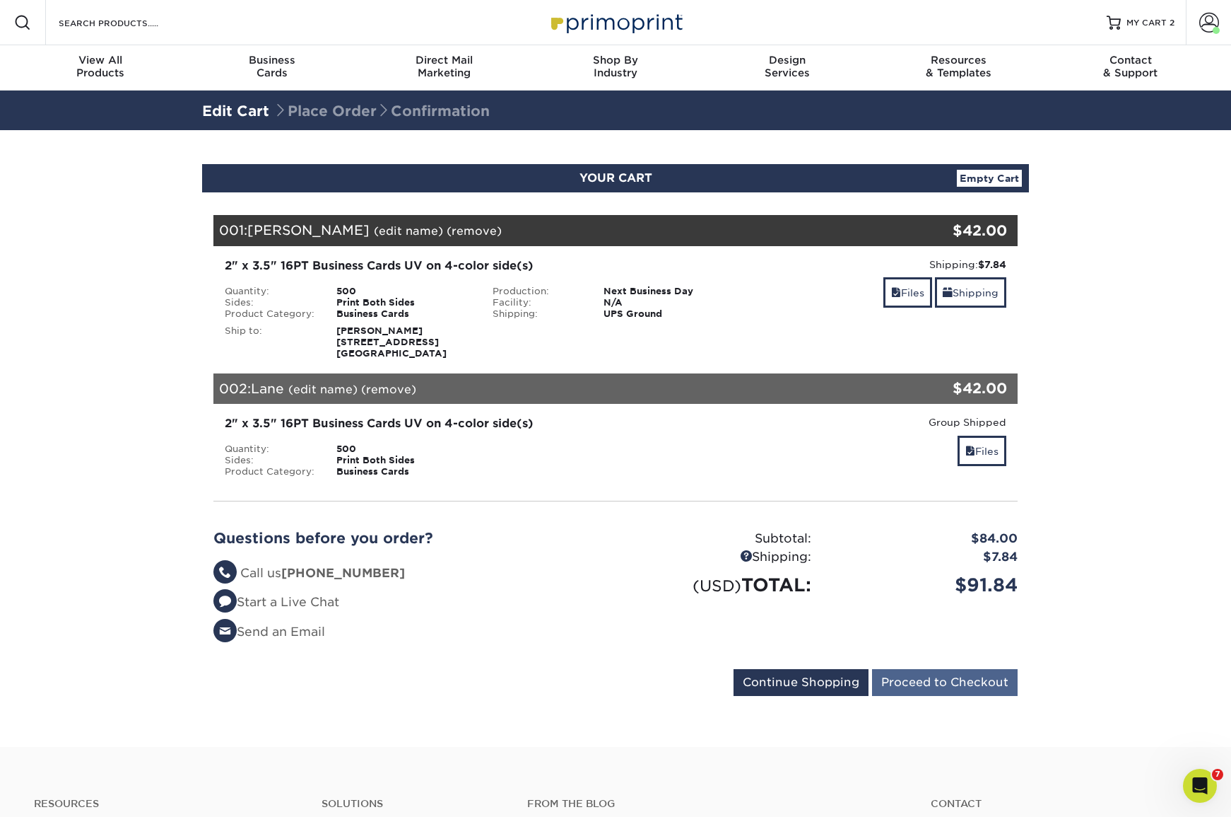
click at [979, 677] on input "Proceed to Checkout" at bounding box center [945, 682] width 146 height 27
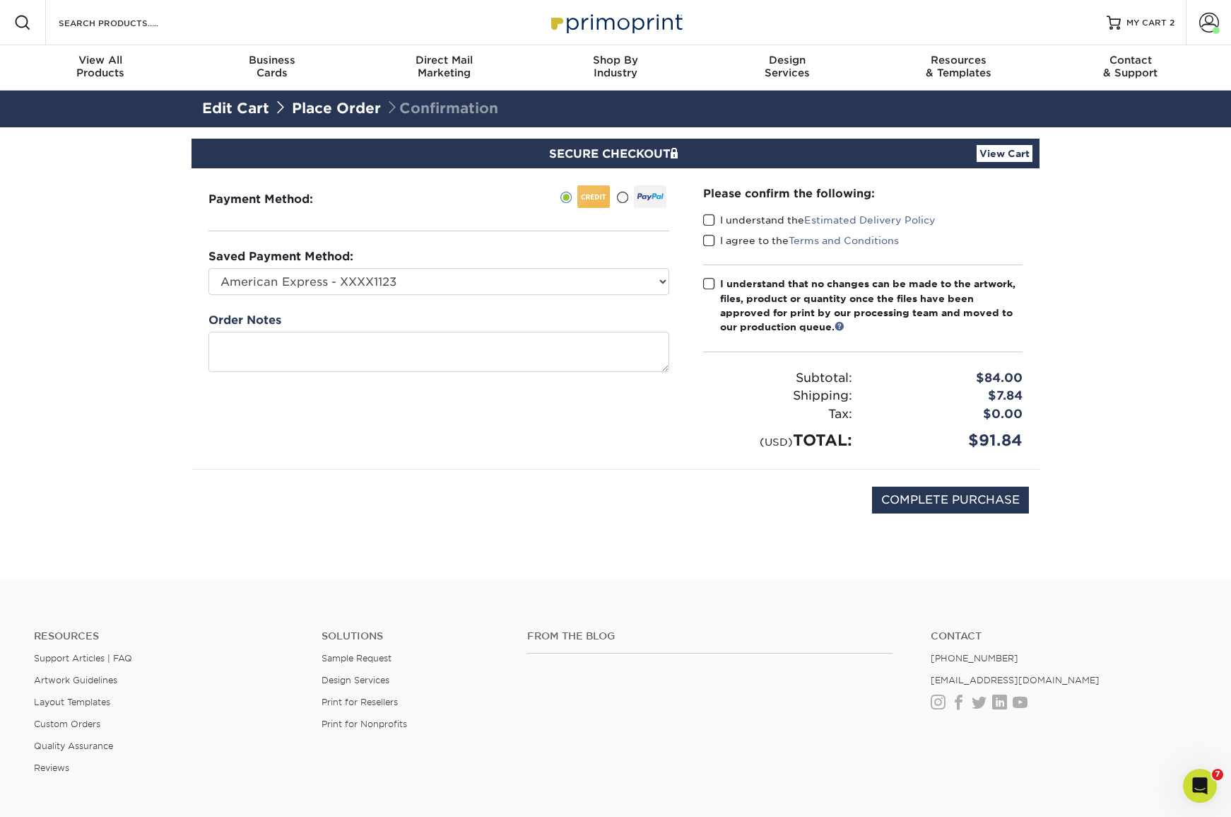
click at [706, 220] on span at bounding box center [709, 219] width 12 height 13
click at [0, 0] on input "I understand the Estimated Delivery Policy" at bounding box center [0, 0] width 0 height 0
click at [708, 245] on span at bounding box center [709, 240] width 12 height 13
click at [0, 0] on input "I agree to the Terms and Conditions" at bounding box center [0, 0] width 0 height 0
click at [706, 278] on span at bounding box center [709, 283] width 12 height 13
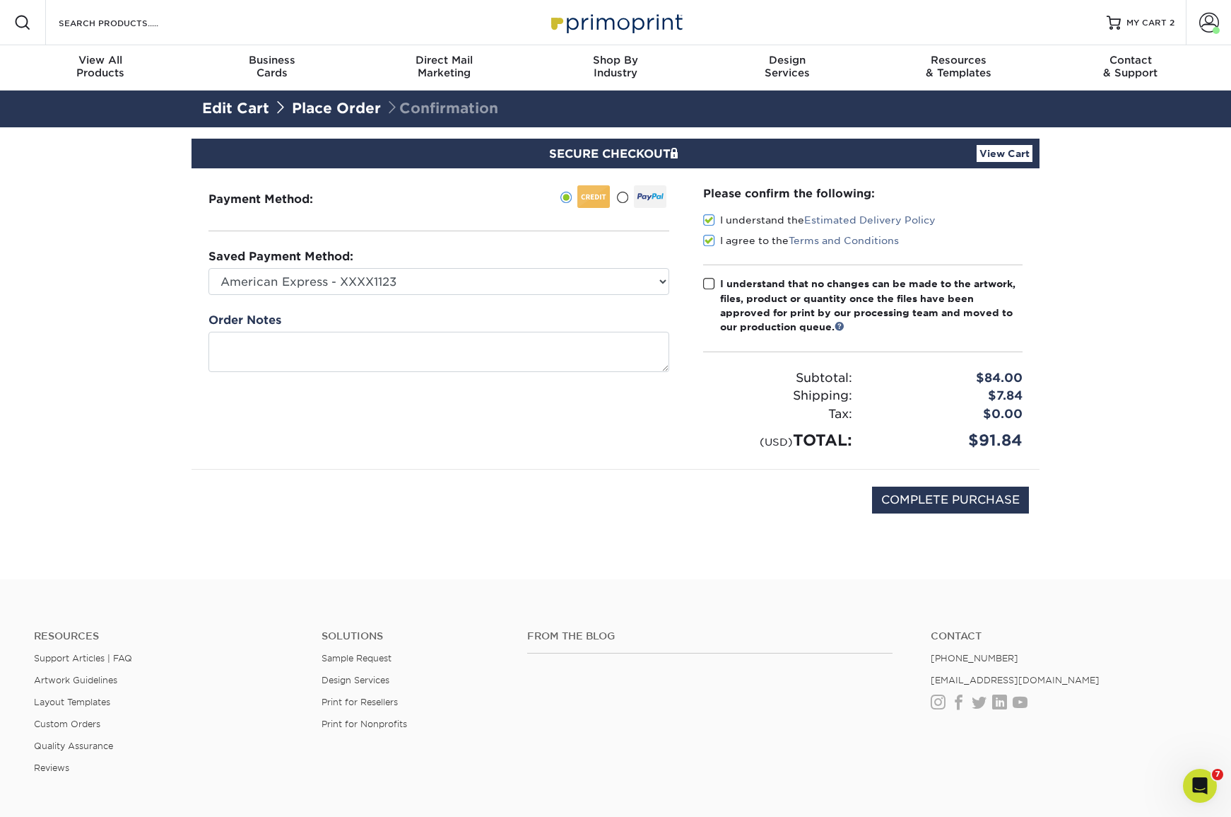
click at [0, 0] on input "I understand that no changes can be made to the artwork, files, product or quan…" at bounding box center [0, 0] width 0 height 0
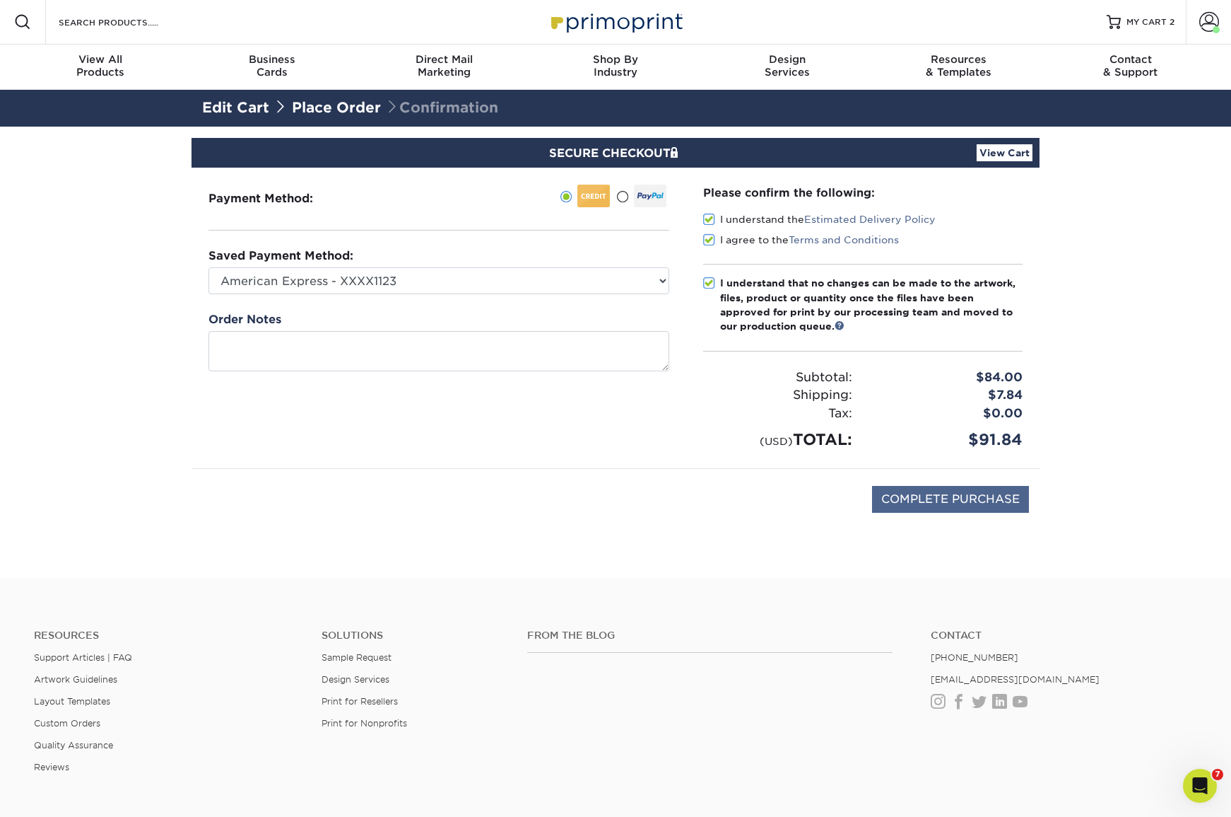
click at [932, 496] on input "COMPLETE PURCHASE" at bounding box center [950, 499] width 157 height 27
type input "PROCESSING, PLEASE WAIT..."
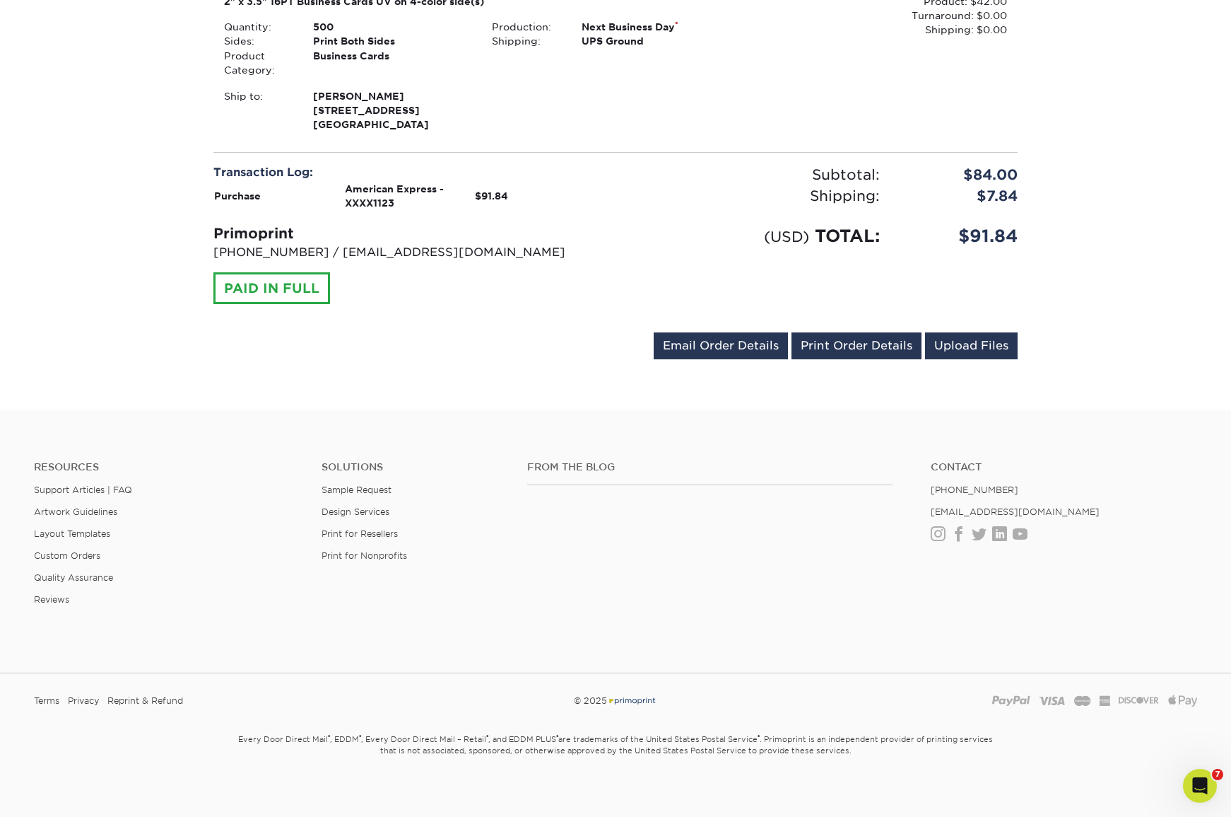
scroll to position [631, 0]
